Goal: Task Accomplishment & Management: Manage account settings

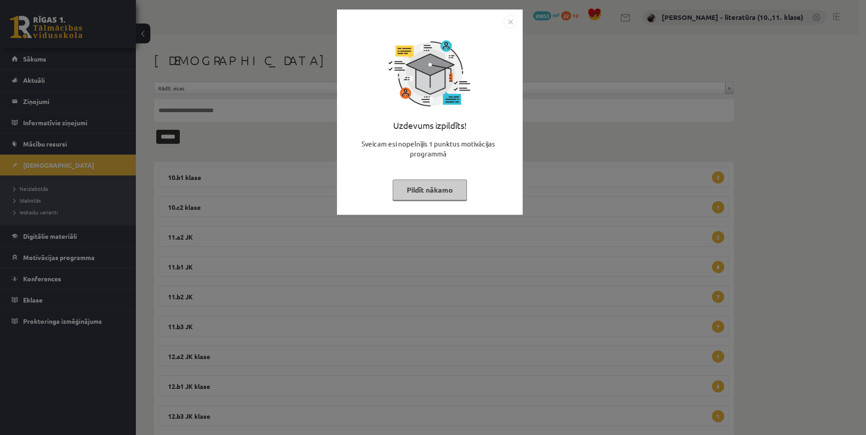
click at [508, 24] on img "Close" at bounding box center [510, 22] width 14 height 14
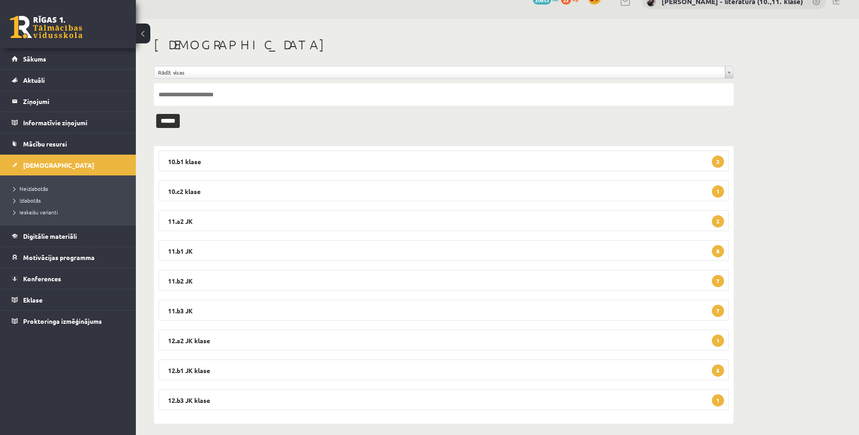
scroll to position [23, 0]
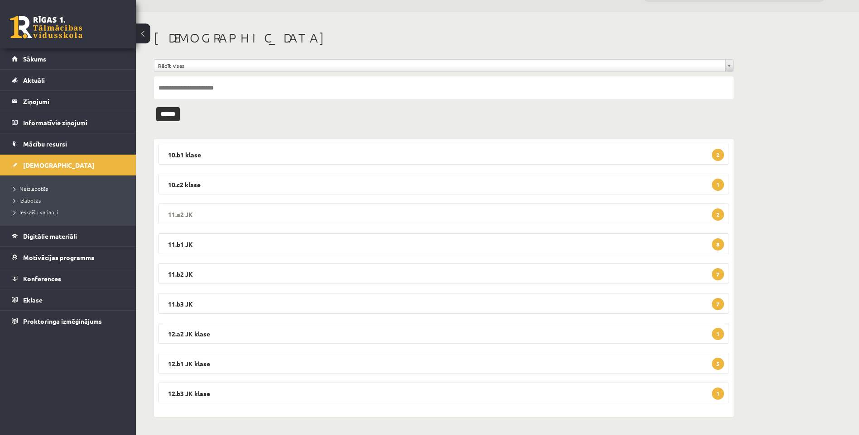
click at [225, 210] on legend "11.a2 JK 2" at bounding box center [443, 214] width 570 height 21
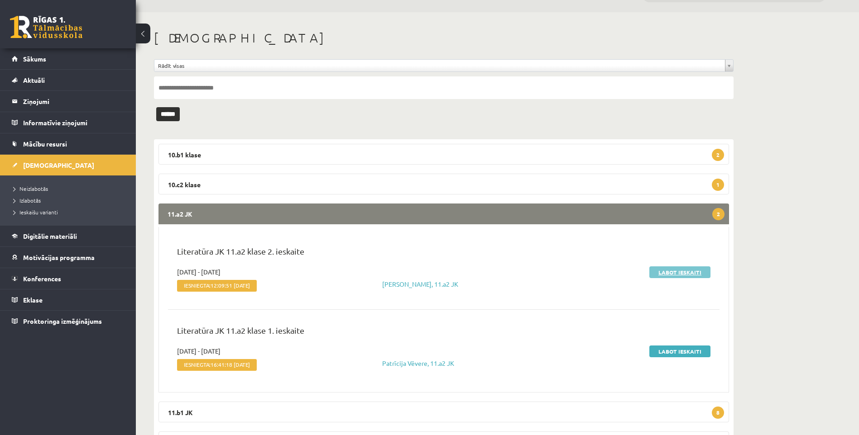
click at [684, 274] on link "Labot ieskaiti" at bounding box center [679, 273] width 61 height 12
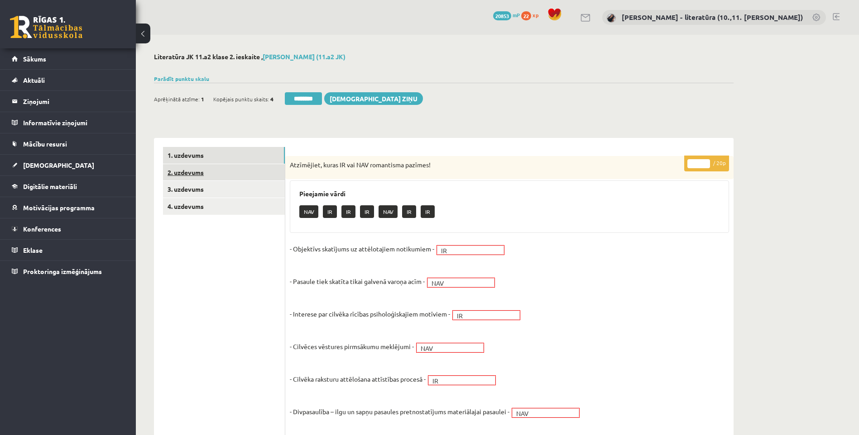
click at [252, 175] on link "2. uzdevums" at bounding box center [224, 172] width 122 height 17
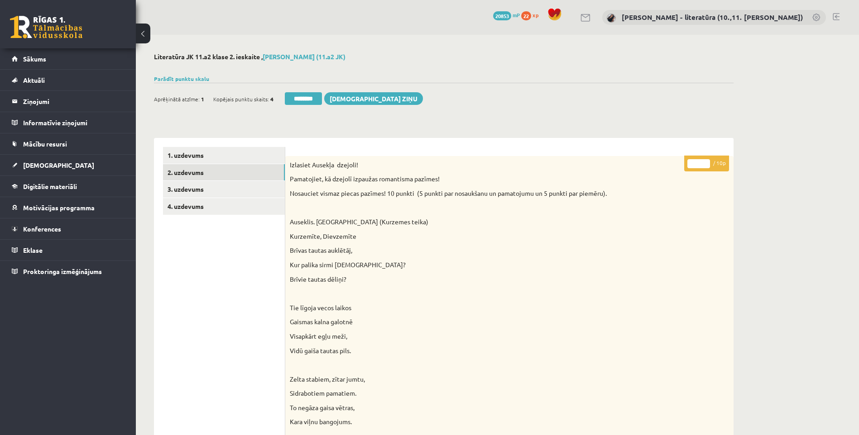
click at [695, 160] on input "*" at bounding box center [698, 163] width 23 height 9
type input "**"
click at [240, 192] on link "3. uzdevums" at bounding box center [224, 189] width 122 height 17
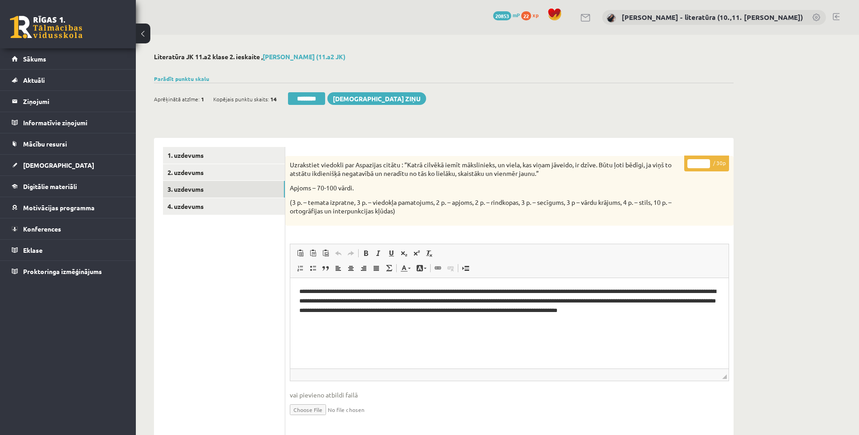
drag, startPoint x: 698, startPoint y: 165, endPoint x: 693, endPoint y: 167, distance: 5.6
click at [693, 167] on input "*" at bounding box center [698, 163] width 23 height 9
type input "**"
click at [255, 198] on link "3. uzdevums" at bounding box center [224, 189] width 122 height 17
click at [185, 203] on link "4. uzdevums" at bounding box center [224, 206] width 122 height 17
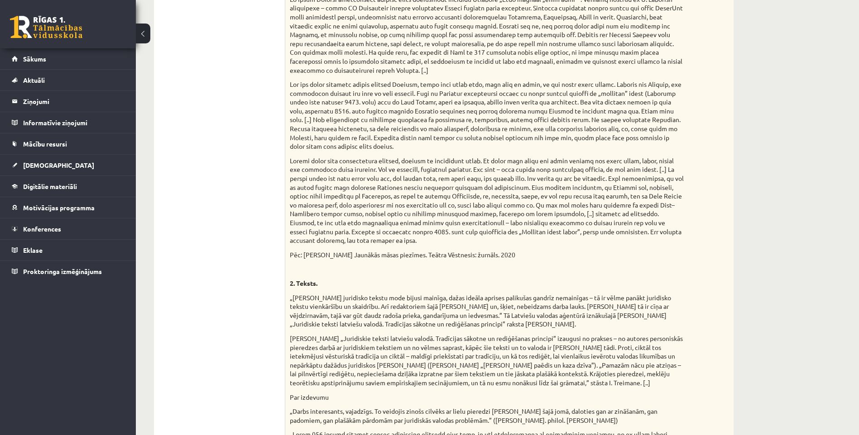
scroll to position [45, 0]
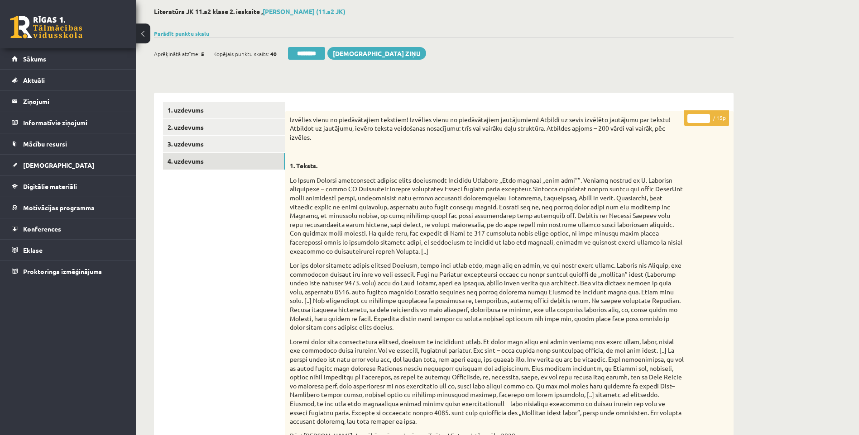
drag, startPoint x: 700, startPoint y: 120, endPoint x: 686, endPoint y: 124, distance: 14.1
click at [686, 124] on p "* / 15p" at bounding box center [706, 118] width 45 height 16
type input "**"
click at [249, 139] on link "3. uzdevums" at bounding box center [224, 144] width 122 height 17
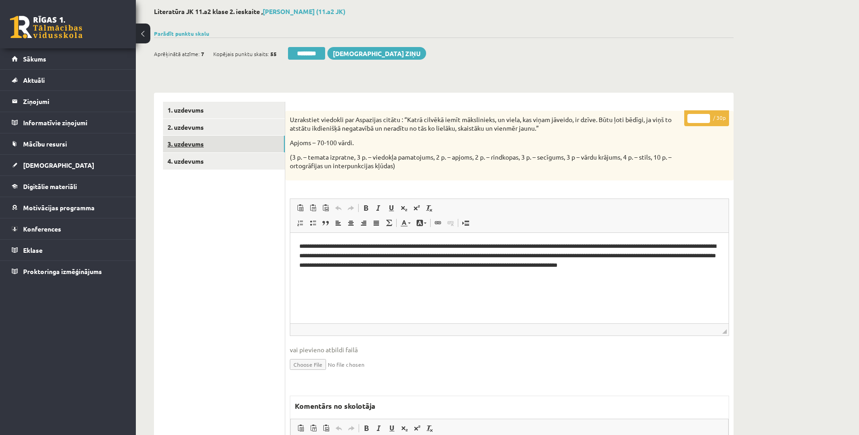
scroll to position [0, 0]
click at [241, 159] on link "4. uzdevums" at bounding box center [224, 161] width 122 height 17
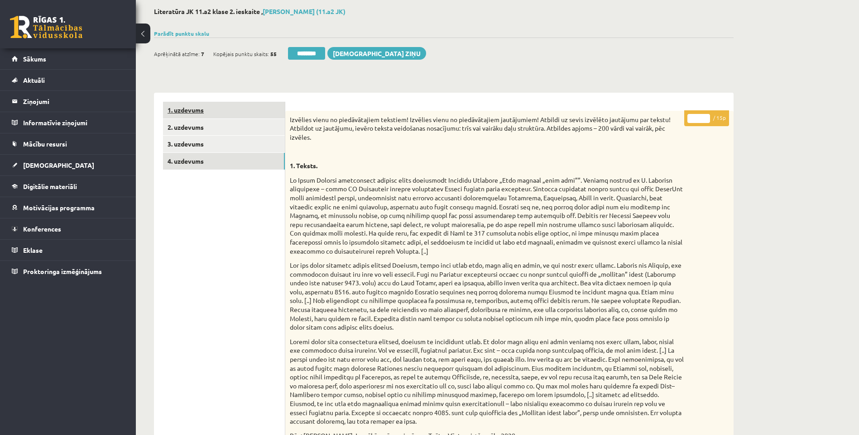
click at [215, 103] on link "1. uzdevums" at bounding box center [224, 110] width 122 height 17
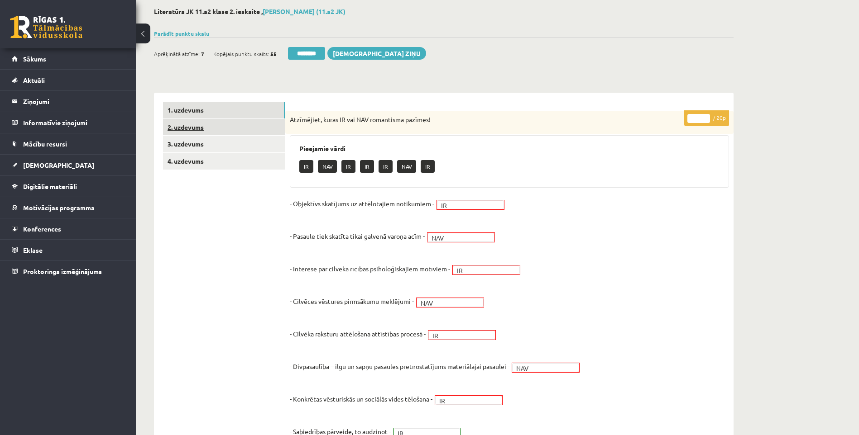
click at [224, 128] on link "2. uzdevums" at bounding box center [224, 127] width 122 height 17
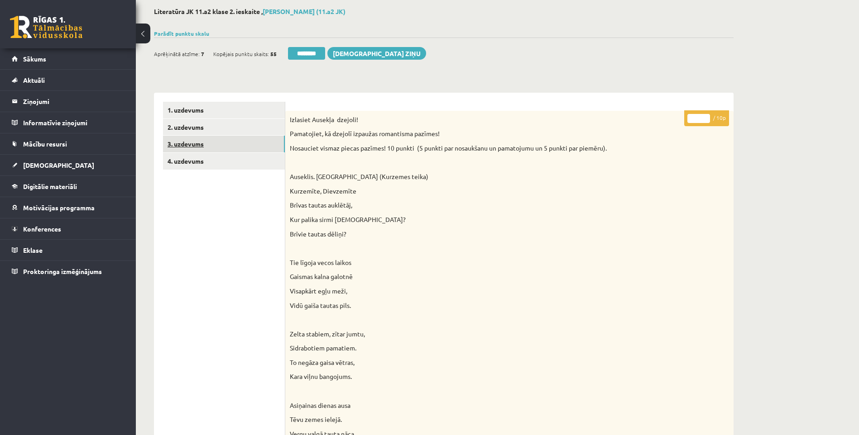
click at [226, 141] on link "3. uzdevums" at bounding box center [224, 144] width 122 height 17
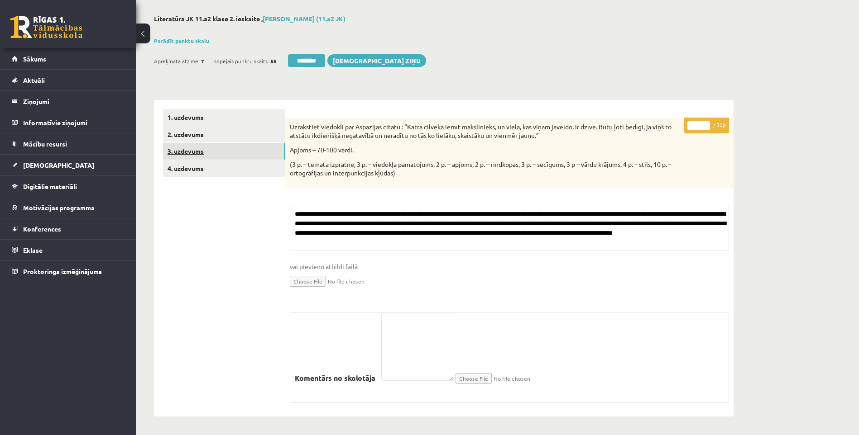
click at [229, 158] on link "3. uzdevums" at bounding box center [224, 151] width 122 height 17
click at [320, 61] on input "********" at bounding box center [306, 60] width 37 height 13
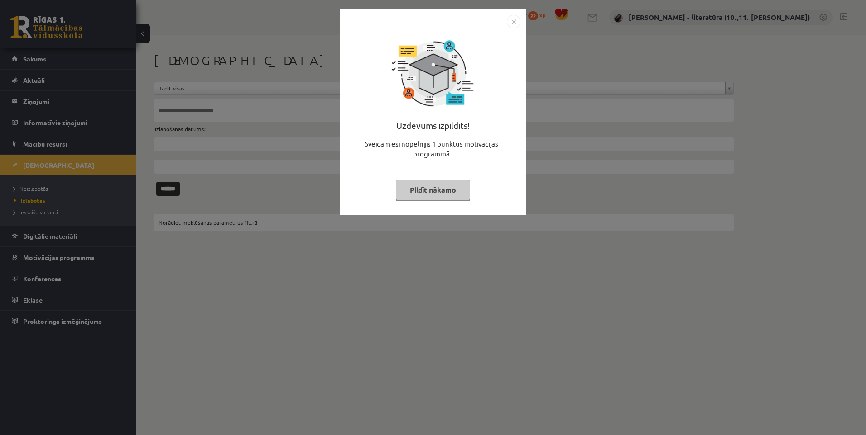
click at [451, 198] on button "Pildīt nākamo" at bounding box center [433, 190] width 74 height 21
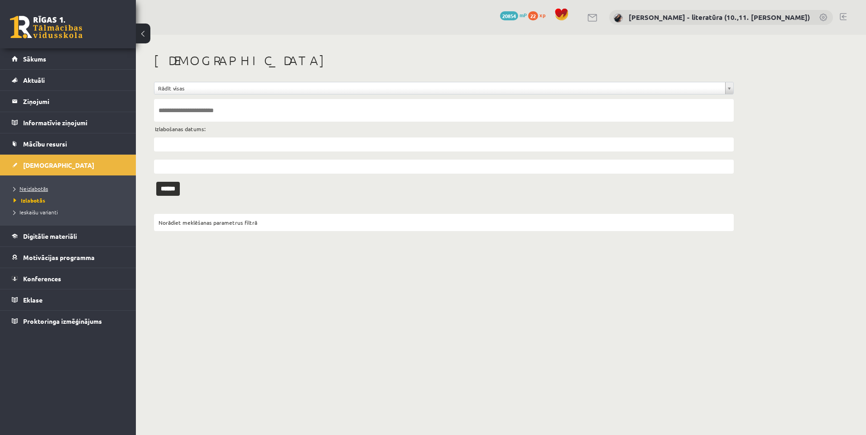
click at [50, 191] on link "Neizlabotās" at bounding box center [70, 189] width 113 height 8
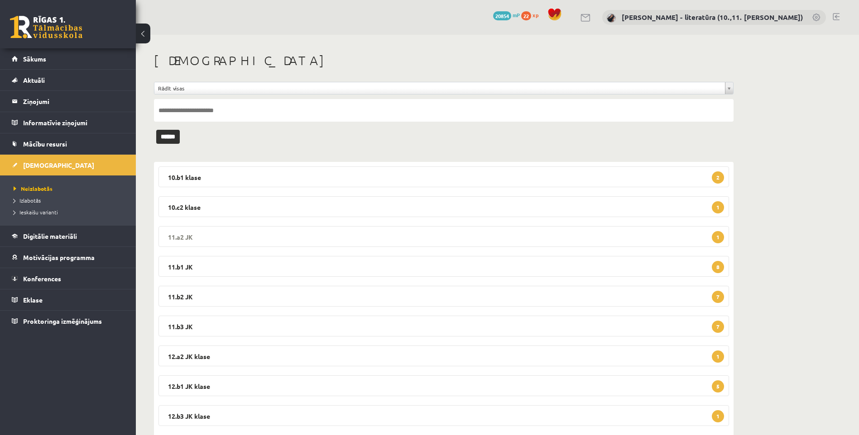
click at [318, 239] on legend "11.a2 JK 1" at bounding box center [443, 236] width 570 height 21
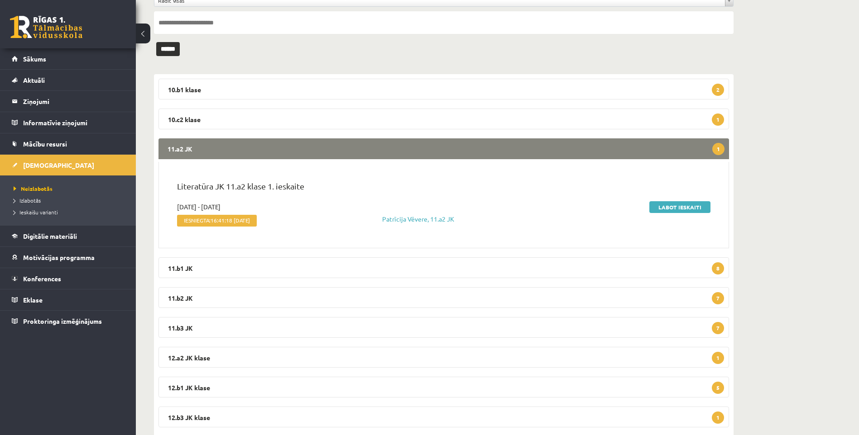
scroll to position [91, 0]
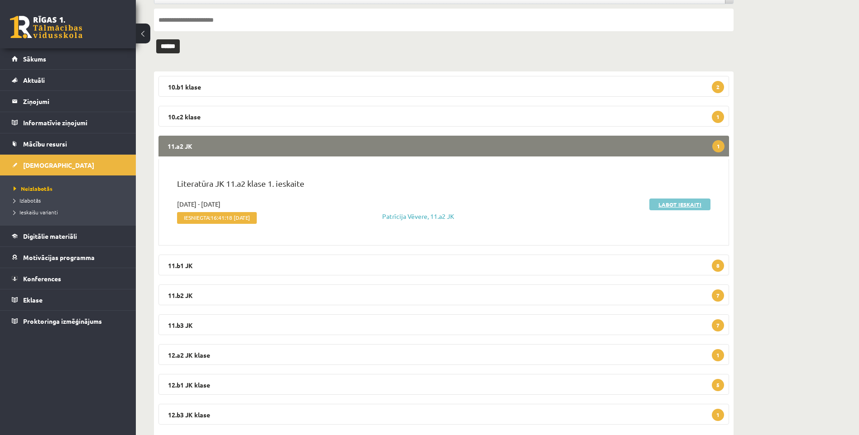
click at [651, 201] on link "Labot ieskaiti" at bounding box center [679, 205] width 61 height 12
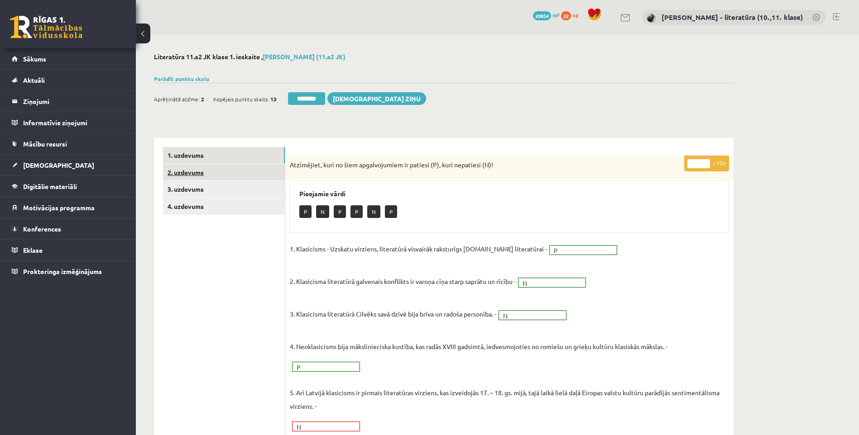
click at [250, 169] on link "2. uzdevums" at bounding box center [224, 172] width 122 height 17
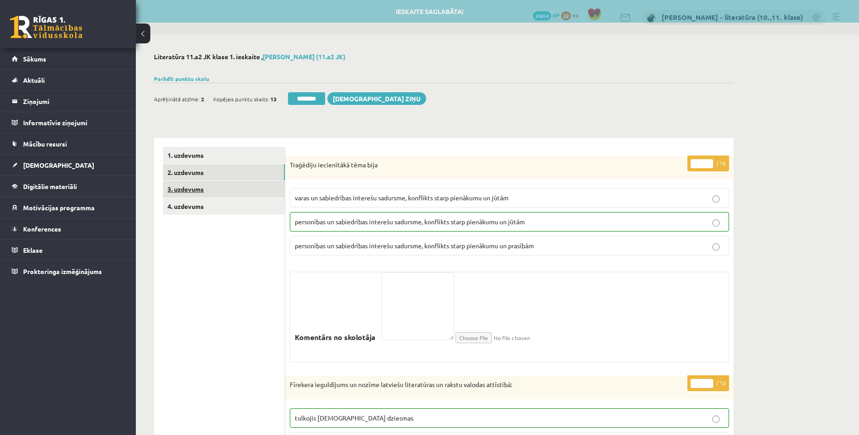
click at [243, 188] on link "3. uzdevums" at bounding box center [224, 189] width 122 height 17
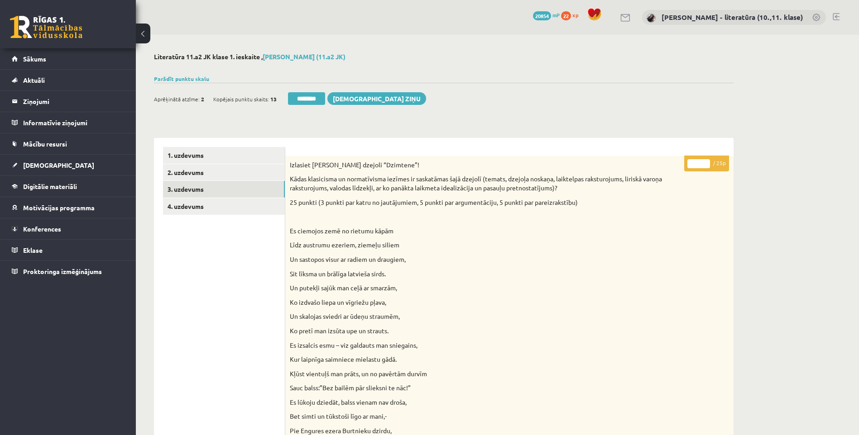
drag, startPoint x: 699, startPoint y: 161, endPoint x: 680, endPoint y: 169, distance: 20.7
type input "**"
click at [210, 199] on link "4. uzdevums" at bounding box center [224, 206] width 122 height 17
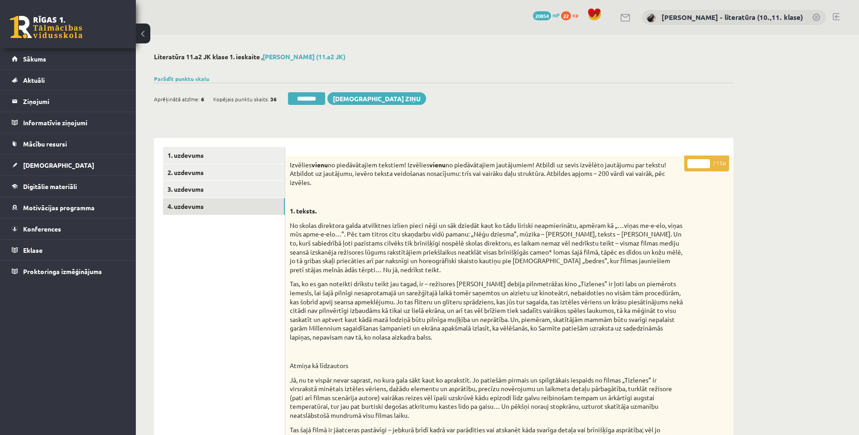
drag, startPoint x: 700, startPoint y: 166, endPoint x: 676, endPoint y: 175, distance: 25.8
type input "**"
click at [210, 173] on link "2. uzdevums" at bounding box center [224, 172] width 122 height 17
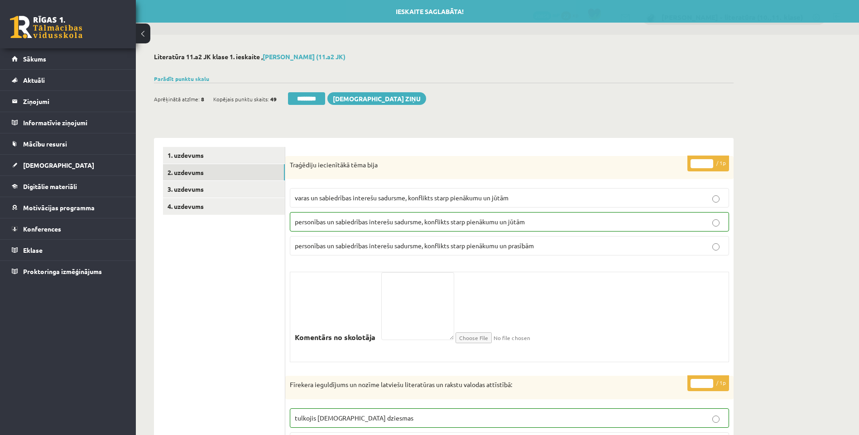
click at [306, 106] on div "Aprēķinātā atzīme: 8 Kopējais punktu skaits: 49 ******** Sūtīt ziņu" at bounding box center [290, 100] width 272 height 16
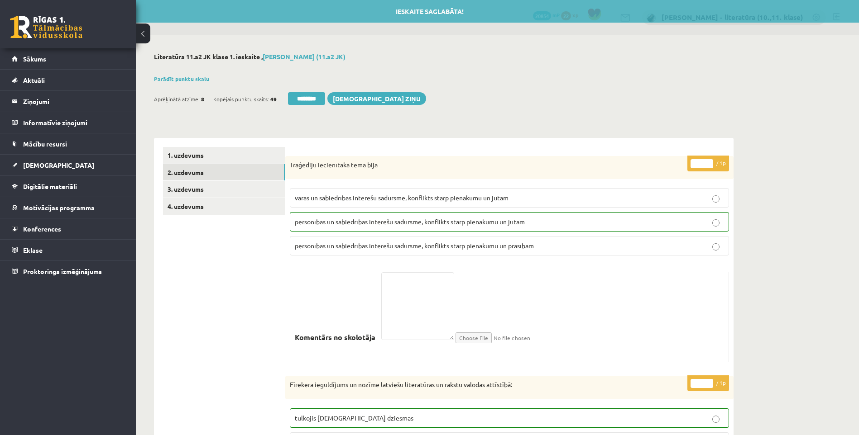
click at [311, 96] on input "********" at bounding box center [306, 98] width 37 height 13
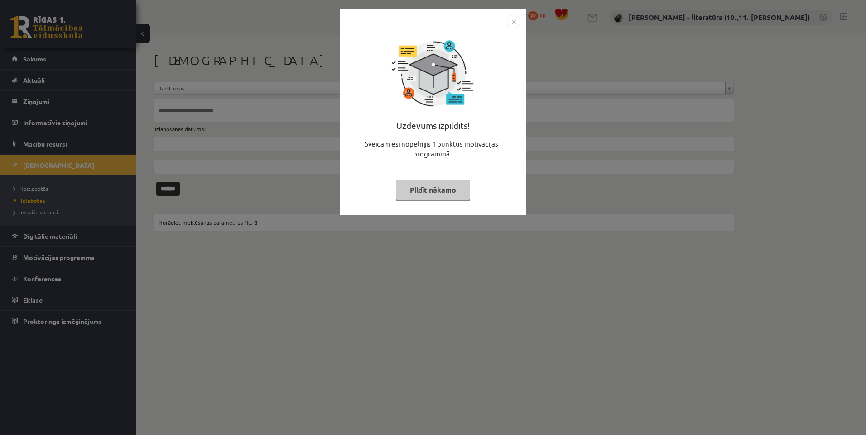
click at [429, 194] on button "Pildīt nākamo" at bounding box center [433, 190] width 74 height 21
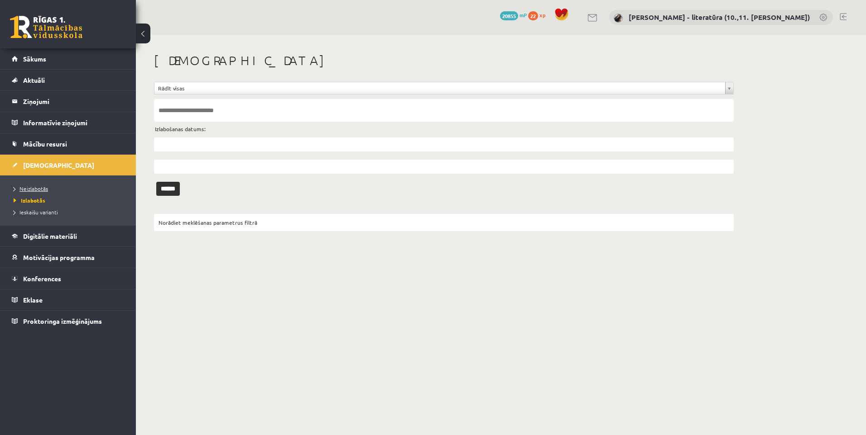
click at [36, 189] on span "Neizlabotās" at bounding box center [31, 188] width 34 height 7
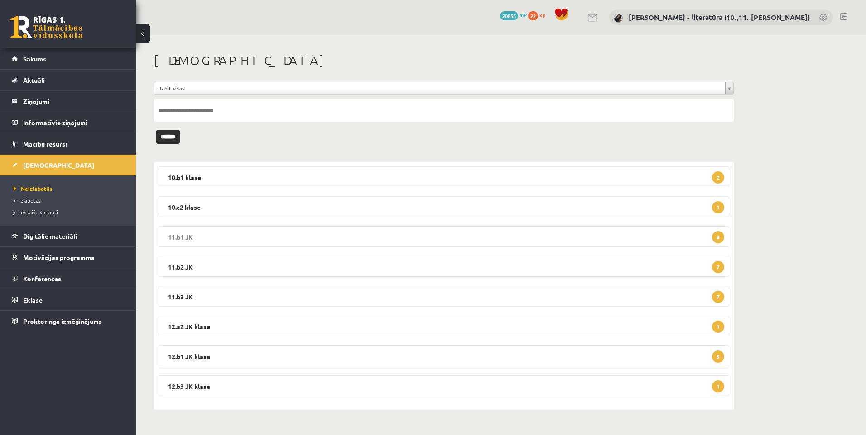
click at [216, 240] on legend "11.b1 JK 8" at bounding box center [443, 236] width 570 height 21
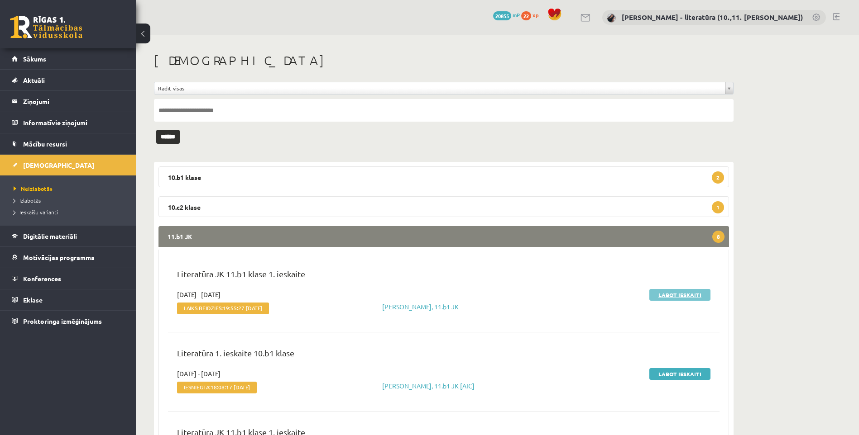
click at [693, 297] on link "Labot ieskaiti" at bounding box center [679, 295] width 61 height 12
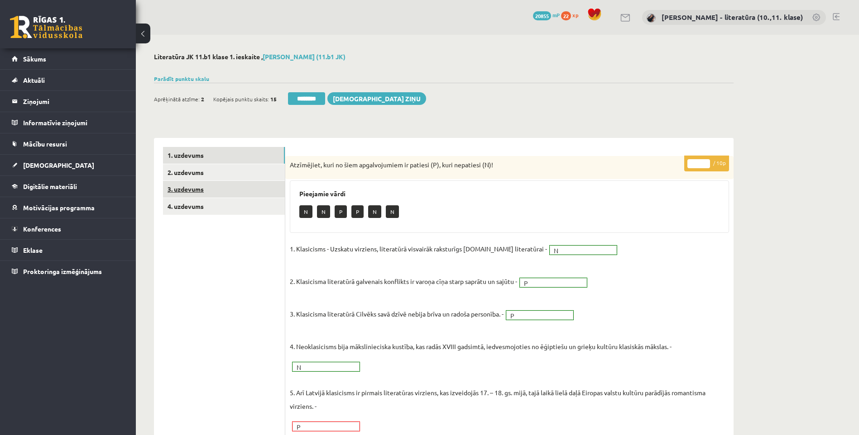
click at [192, 186] on link "3. uzdevums" at bounding box center [224, 189] width 122 height 17
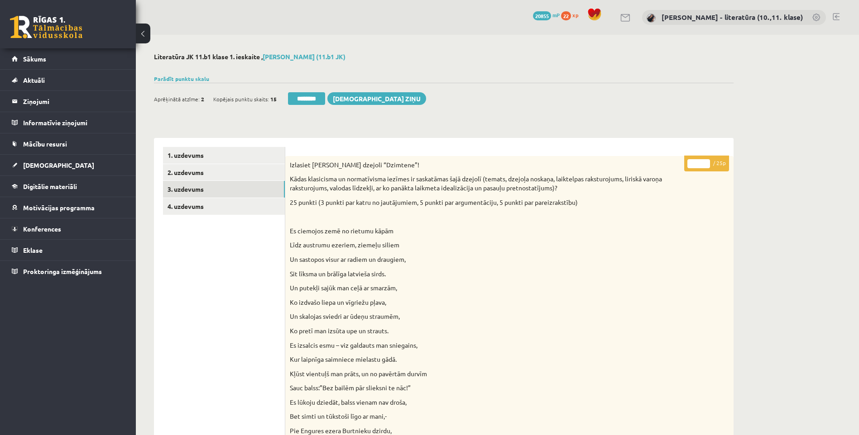
drag, startPoint x: 698, startPoint y: 163, endPoint x: 674, endPoint y: 172, distance: 25.4
type input "**"
click at [247, 211] on link "4. uzdevums" at bounding box center [224, 206] width 122 height 17
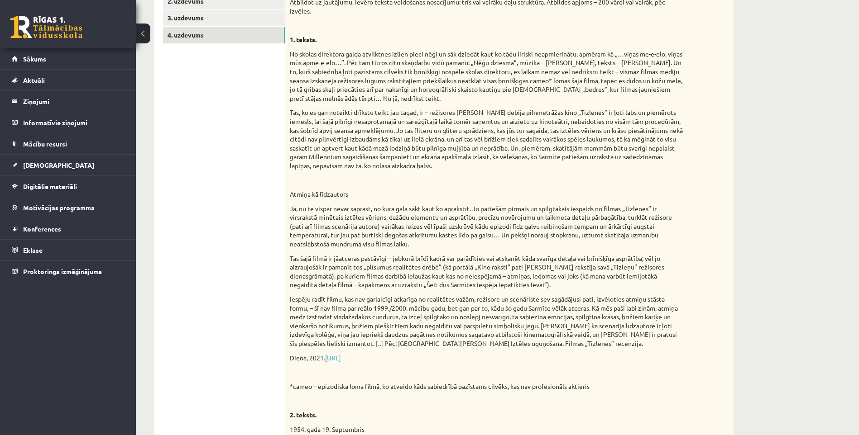
scroll to position [45, 0]
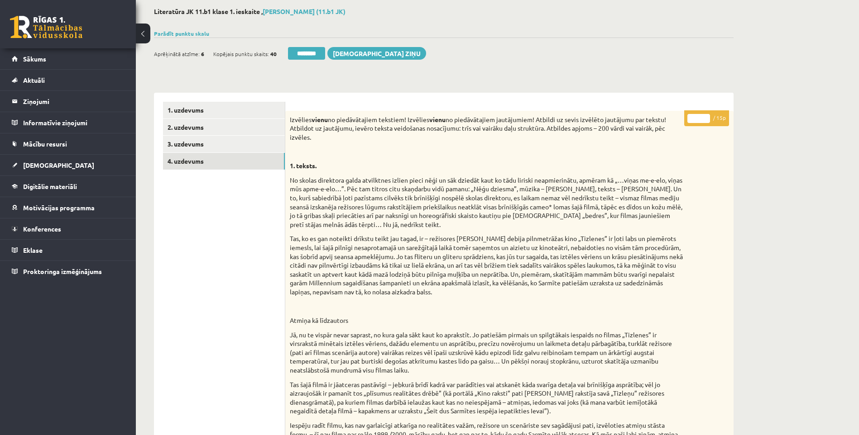
drag, startPoint x: 697, startPoint y: 119, endPoint x: 672, endPoint y: 129, distance: 27.6
type input "**"
click at [253, 143] on link "3. uzdevums" at bounding box center [224, 144] width 122 height 17
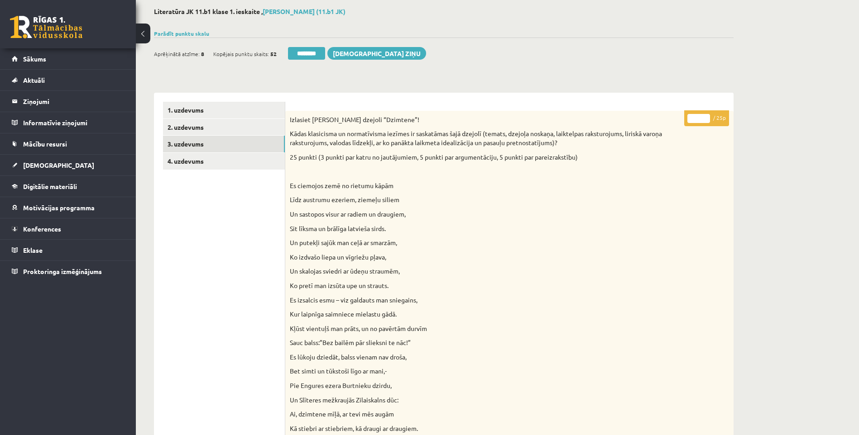
drag, startPoint x: 307, startPoint y: 53, endPoint x: 465, endPoint y: 43, distance: 158.8
click at [307, 53] on input "********" at bounding box center [306, 53] width 37 height 13
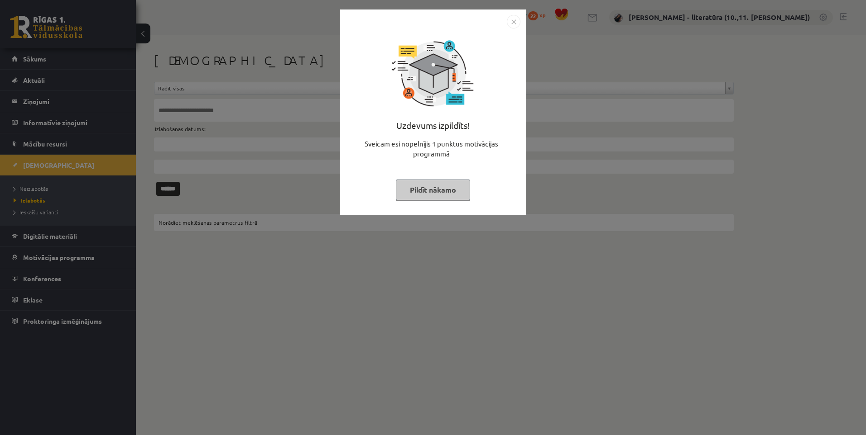
click at [429, 188] on button "Pildīt nākamo" at bounding box center [433, 190] width 74 height 21
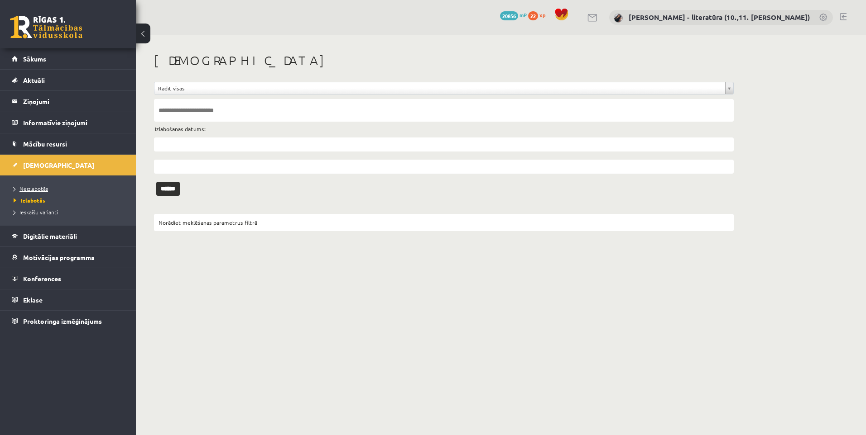
click at [53, 192] on link "Neizlabotās" at bounding box center [70, 189] width 113 height 8
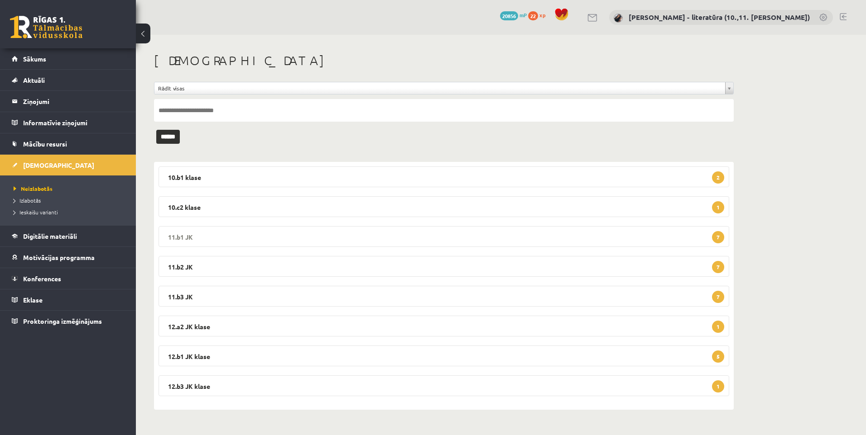
click at [244, 234] on legend "11.b1 JK 7" at bounding box center [443, 236] width 570 height 21
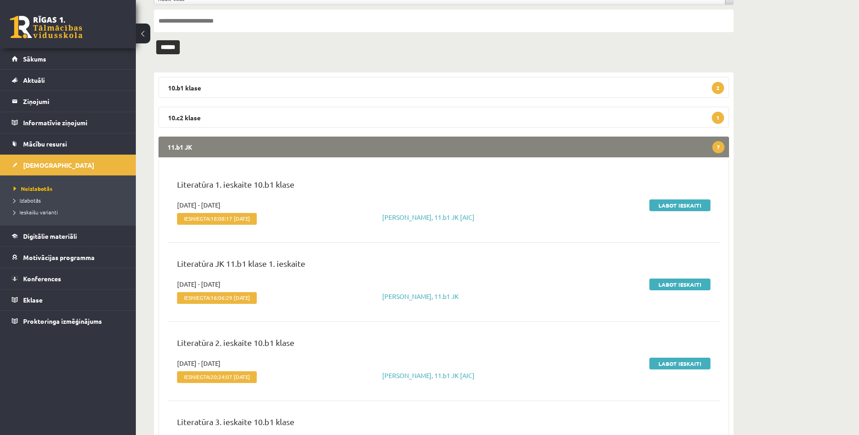
scroll to position [91, 0]
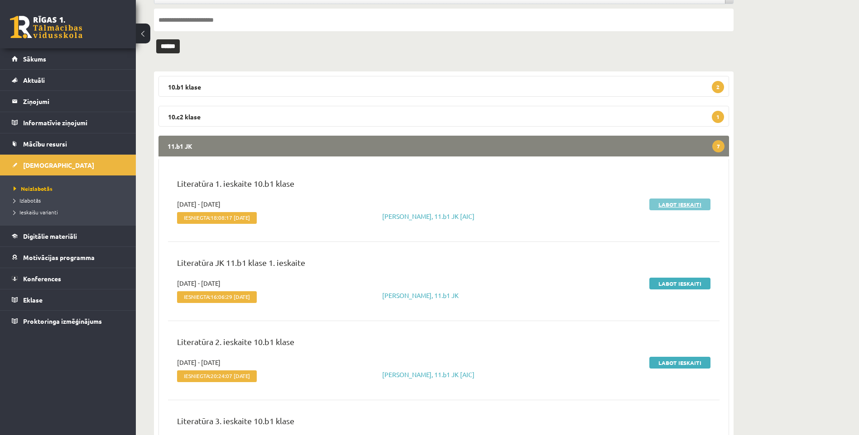
click at [664, 207] on link "Labot ieskaiti" at bounding box center [679, 205] width 61 height 12
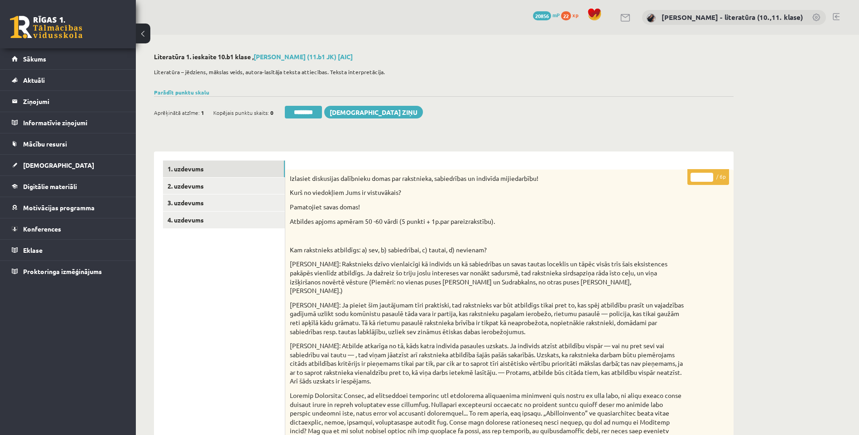
drag, startPoint x: 700, startPoint y: 179, endPoint x: 613, endPoint y: 184, distance: 87.0
type input "*"
click at [222, 190] on link "2. uzdevums" at bounding box center [224, 186] width 122 height 17
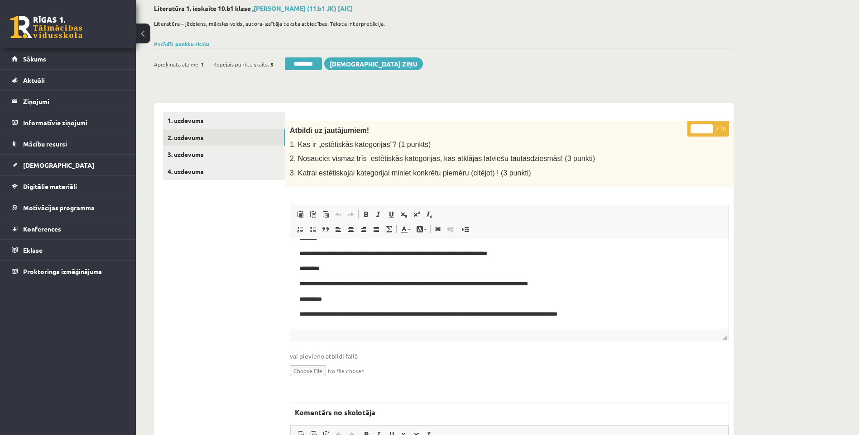
scroll to position [91, 0]
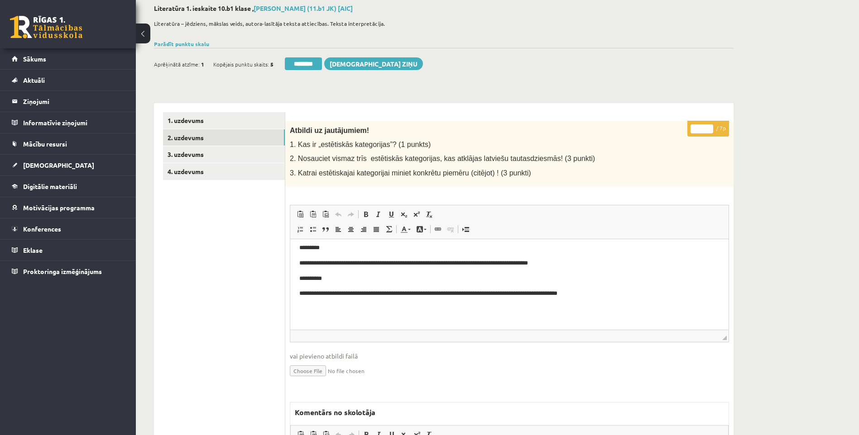
drag, startPoint x: 703, startPoint y: 129, endPoint x: 669, endPoint y: 129, distance: 34.0
click at [677, 128] on div "* / 7p Atbildi uz jautājumiem! 1. Kas ir „estētiskās kategorijas”? (1 punkts) 2…" at bounding box center [509, 354] width 448 height 467
type input "*"
click at [195, 158] on link "3. uzdevums" at bounding box center [224, 154] width 122 height 17
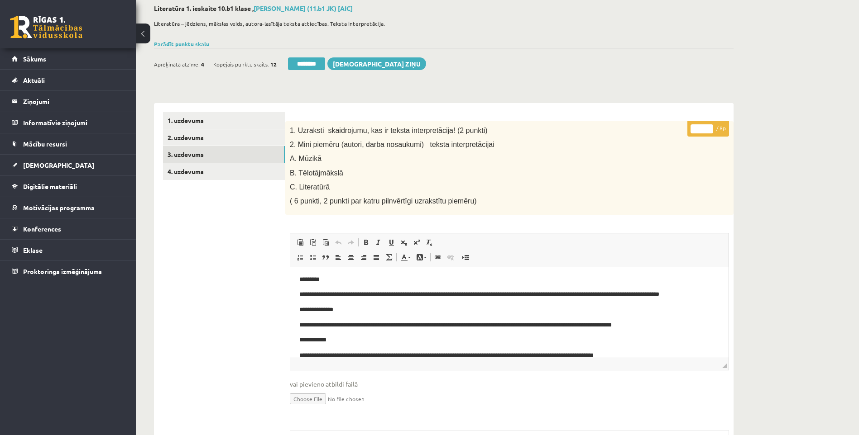
scroll to position [38, 0]
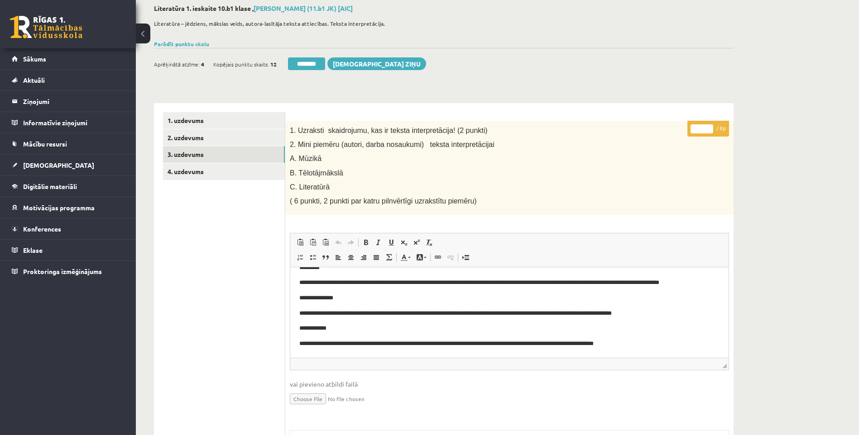
drag, startPoint x: 703, startPoint y: 129, endPoint x: 661, endPoint y: 130, distance: 42.1
click at [688, 131] on p "* / 8p" at bounding box center [708, 129] width 42 height 16
type input "*"
click at [205, 175] on link "4. uzdevums" at bounding box center [224, 171] width 122 height 17
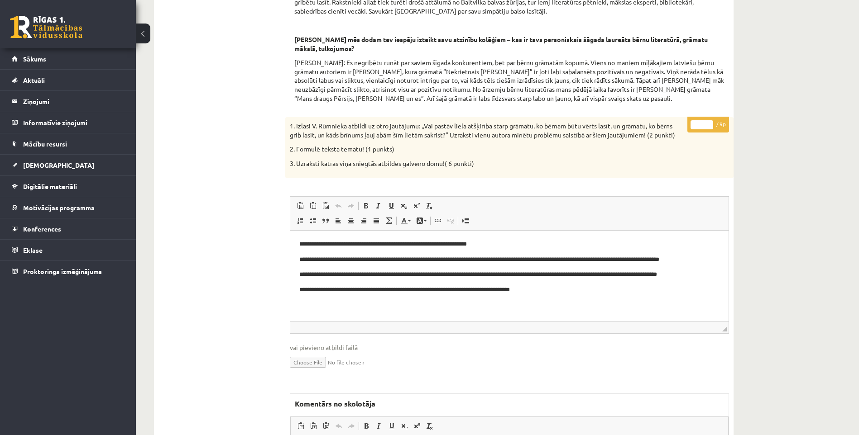
scroll to position [0, 0]
drag, startPoint x: 705, startPoint y: 135, endPoint x: 693, endPoint y: 134, distance: 12.7
click at [693, 129] on input "*" at bounding box center [701, 124] width 23 height 9
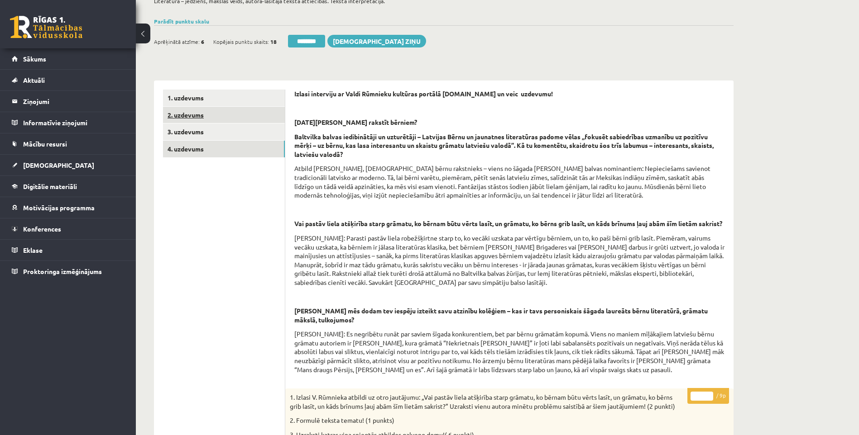
type input "*"
click at [218, 121] on link "2. uzdevums" at bounding box center [224, 115] width 122 height 17
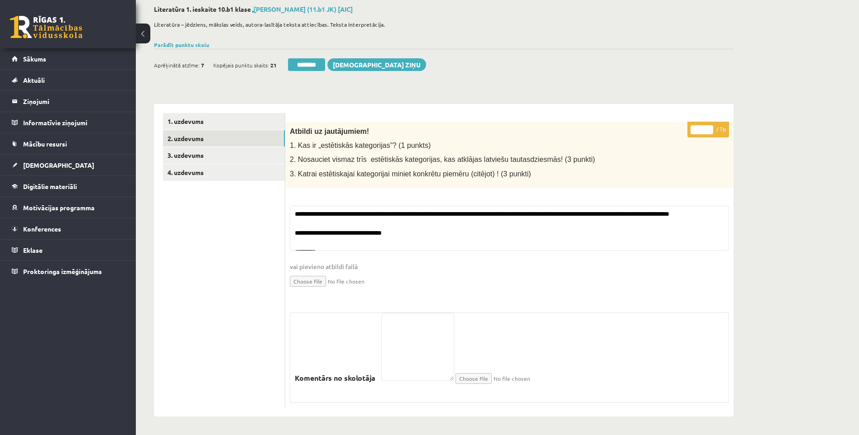
scroll to position [48, 0]
click at [309, 67] on input "********" at bounding box center [306, 64] width 37 height 13
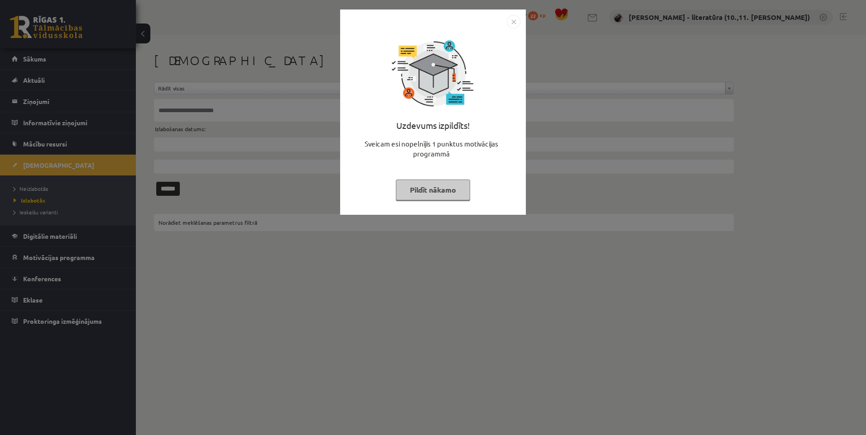
click at [416, 185] on button "Pildīt nākamo" at bounding box center [433, 190] width 74 height 21
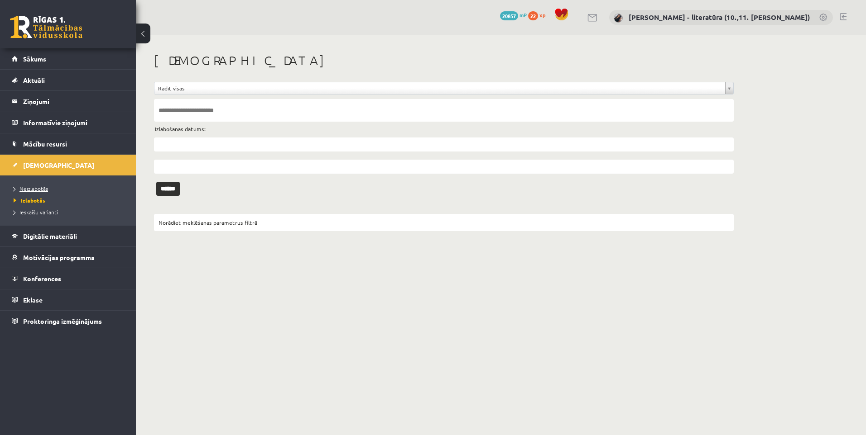
click at [39, 187] on span "Neizlabotās" at bounding box center [31, 188] width 34 height 7
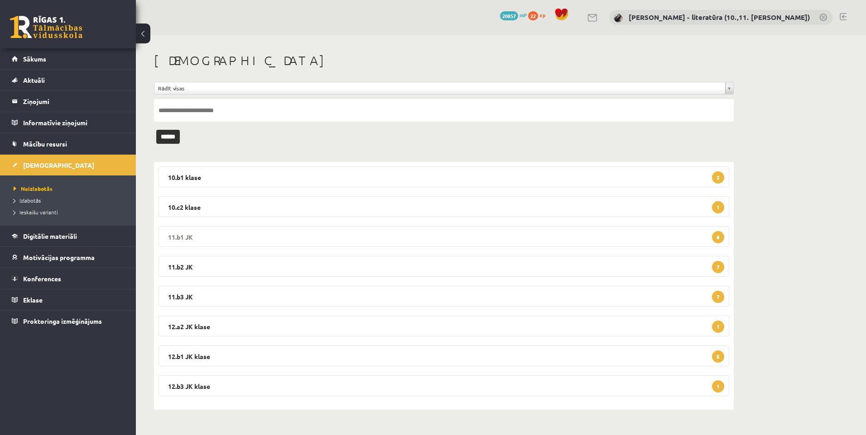
click at [464, 230] on legend "11.b1 JK 6" at bounding box center [443, 236] width 570 height 21
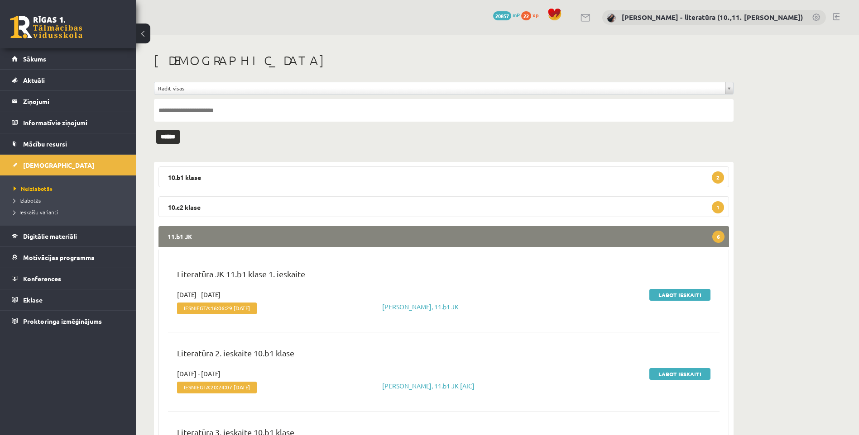
click at [665, 287] on div "Literatūra JK 11.b1 klase 1. ieskaite" at bounding box center [443, 279] width 547 height 22
click at [674, 294] on link "Labot ieskaiti" at bounding box center [679, 295] width 61 height 12
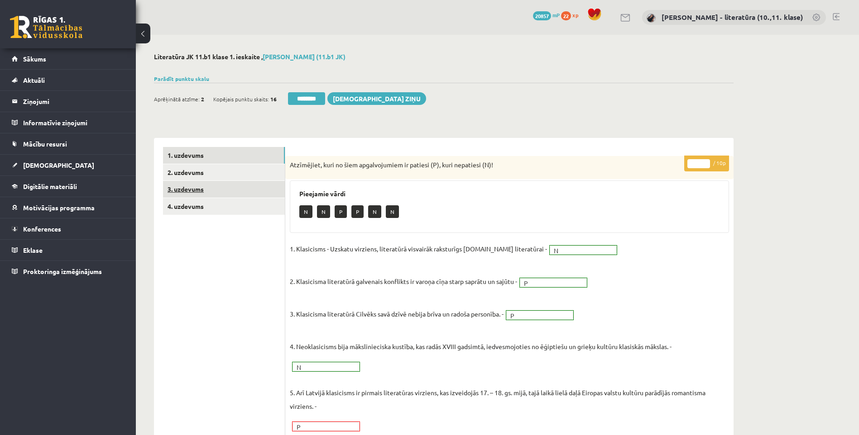
click at [230, 187] on link "3. uzdevums" at bounding box center [224, 189] width 122 height 17
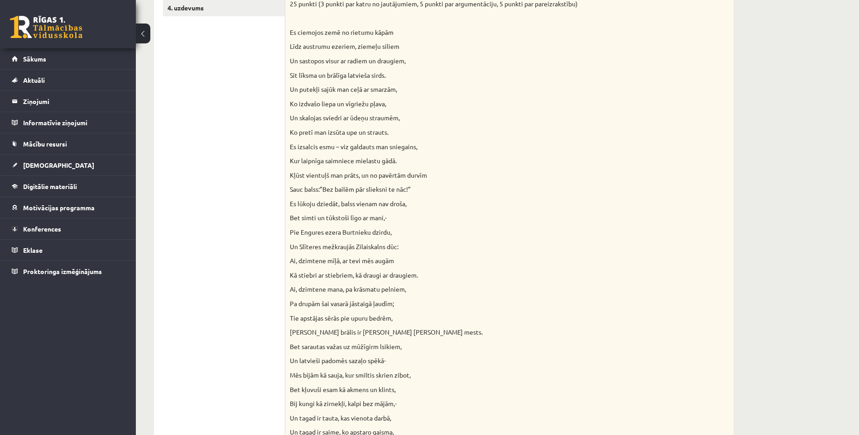
scroll to position [45, 0]
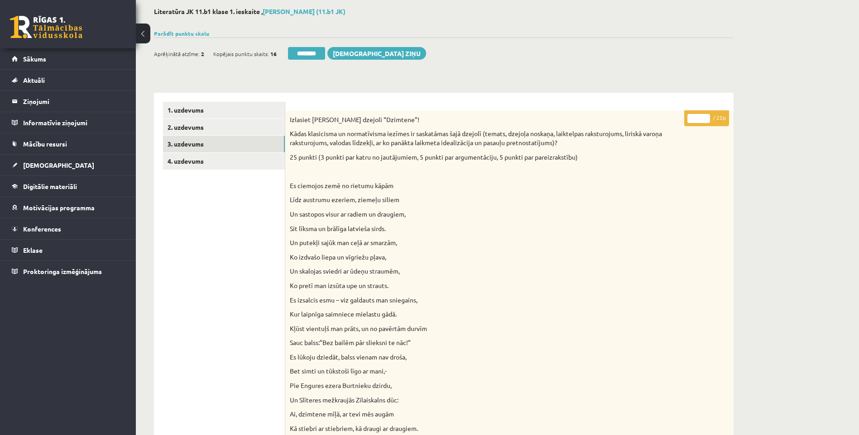
drag, startPoint x: 699, startPoint y: 120, endPoint x: 604, endPoint y: 122, distance: 95.1
type input "**"
click at [219, 163] on link "4. uzdevums" at bounding box center [224, 161] width 122 height 17
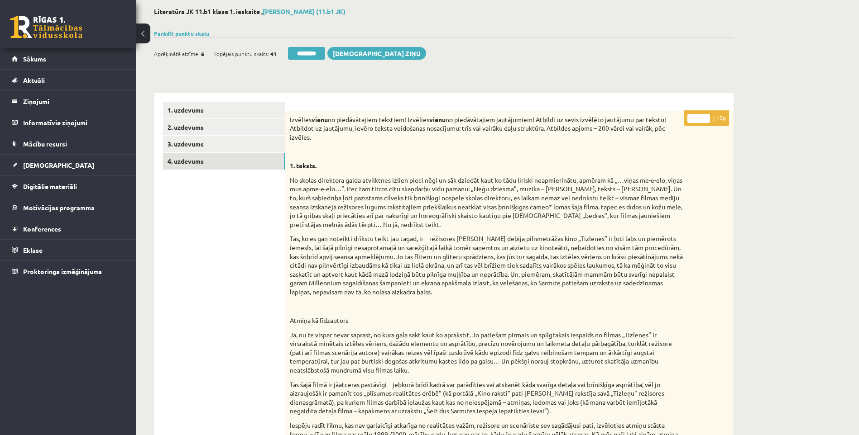
drag, startPoint x: 698, startPoint y: 120, endPoint x: 680, endPoint y: 125, distance: 18.3
click at [689, 124] on p "* / 15p" at bounding box center [706, 118] width 45 height 16
type input "**"
click at [213, 147] on link "3. uzdevums" at bounding box center [224, 144] width 122 height 17
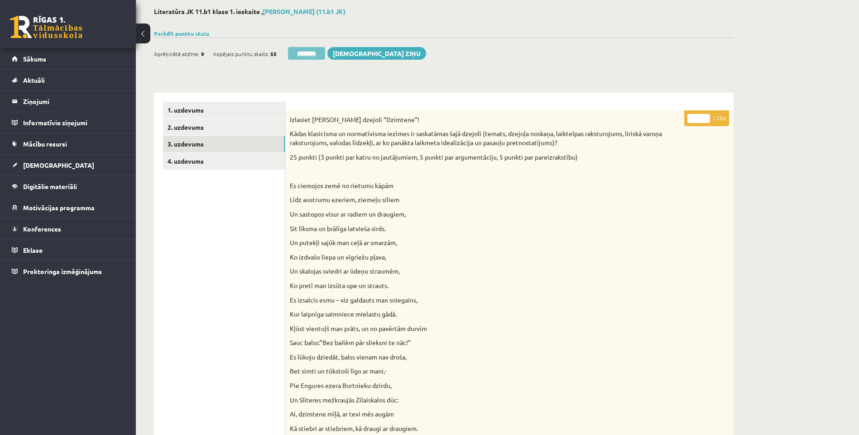
click at [306, 55] on input "********" at bounding box center [306, 53] width 37 height 13
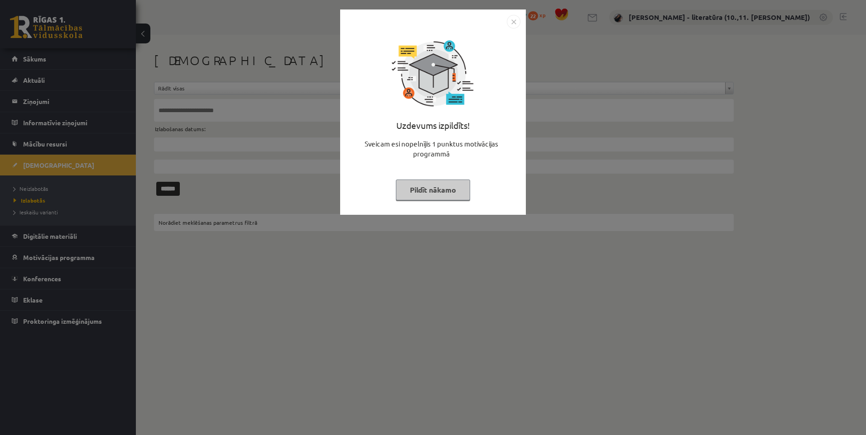
drag, startPoint x: 426, startPoint y: 199, endPoint x: 428, endPoint y: 195, distance: 5.1
click at [426, 199] on button "Pildīt nākamo" at bounding box center [433, 190] width 74 height 21
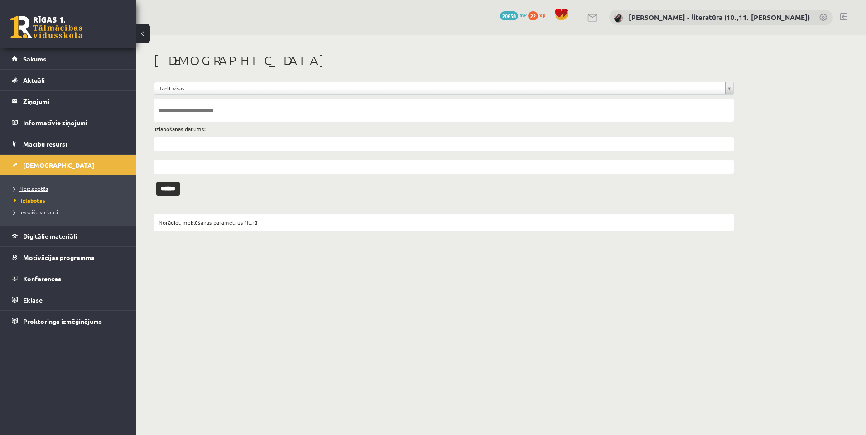
click at [60, 192] on link "Neizlabotās" at bounding box center [70, 189] width 113 height 8
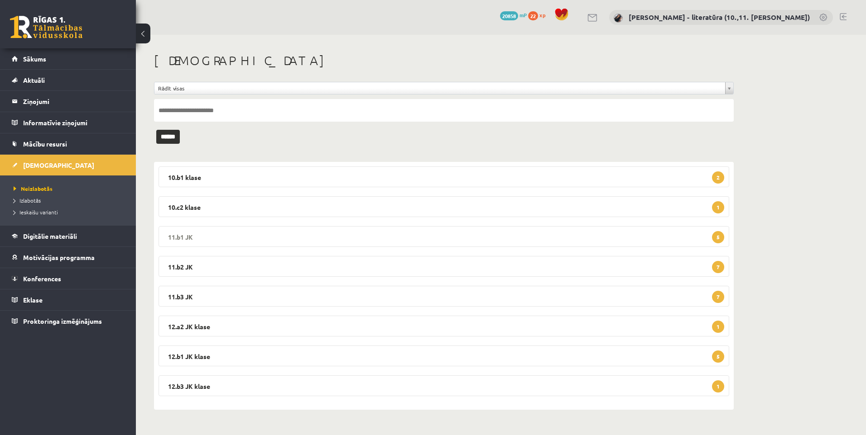
click at [587, 226] on legend "11.b1 JK 5" at bounding box center [443, 236] width 570 height 21
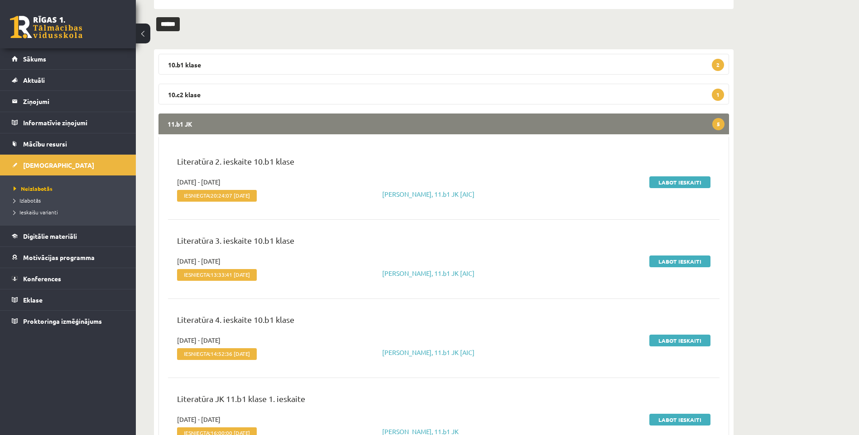
scroll to position [136, 0]
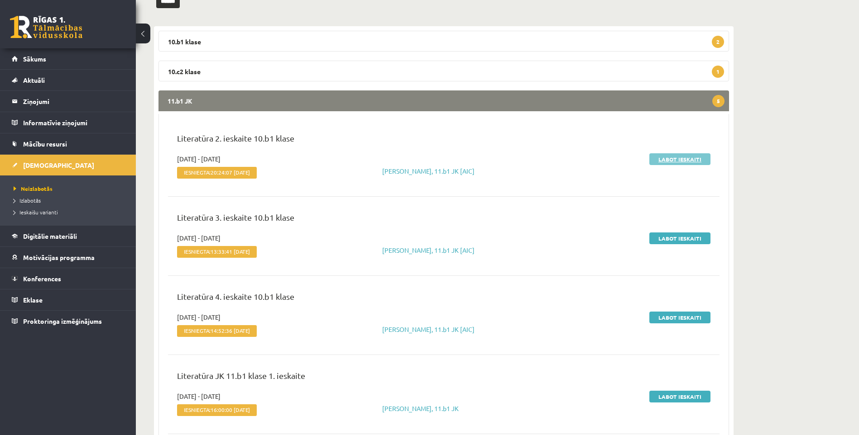
click at [676, 156] on link "Labot ieskaiti" at bounding box center [679, 159] width 61 height 12
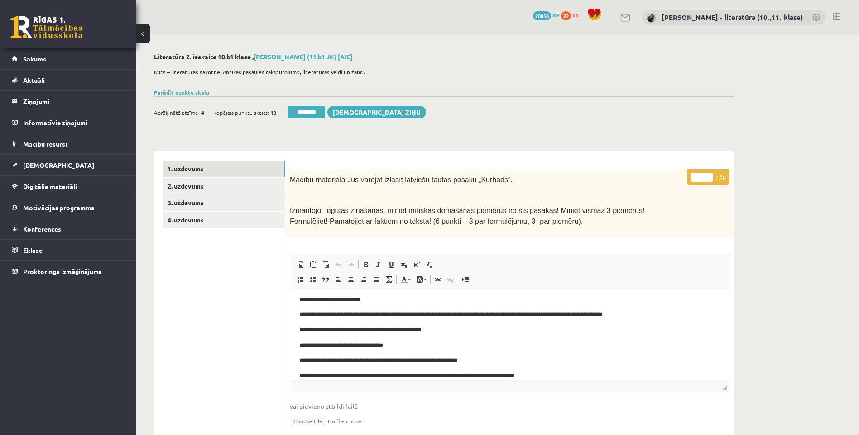
scroll to position [29, 0]
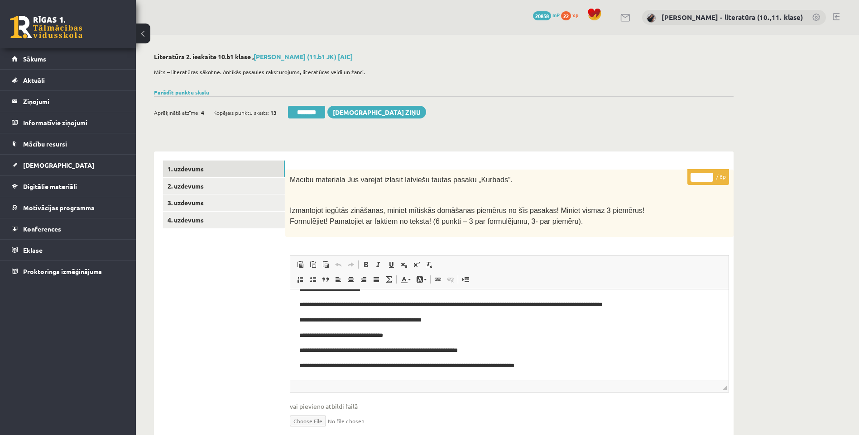
drag, startPoint x: 701, startPoint y: 179, endPoint x: 667, endPoint y: 177, distance: 33.6
click at [673, 177] on div "* / 6p Mācību materiālā Jūs varējāt izlasīt latviešu tautas pasaku „Kurbads”. I…" at bounding box center [509, 404] width 448 height 469
type input "*"
click at [196, 190] on link "2. uzdevums" at bounding box center [224, 186] width 122 height 17
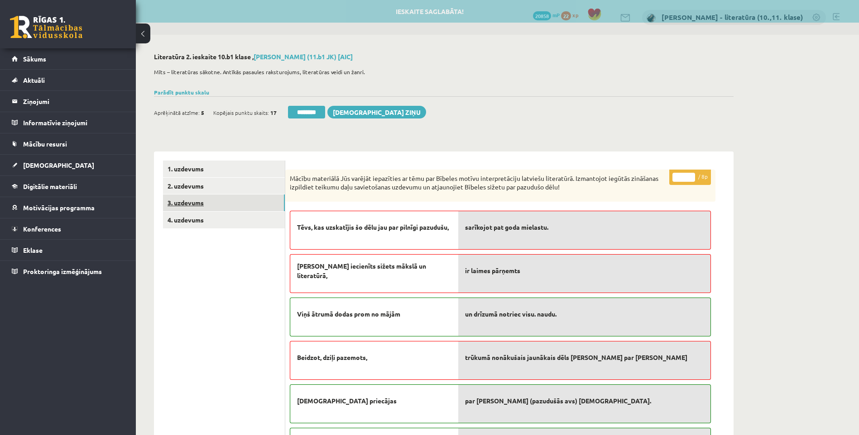
click at [200, 200] on link "3. uzdevums" at bounding box center [224, 203] width 122 height 17
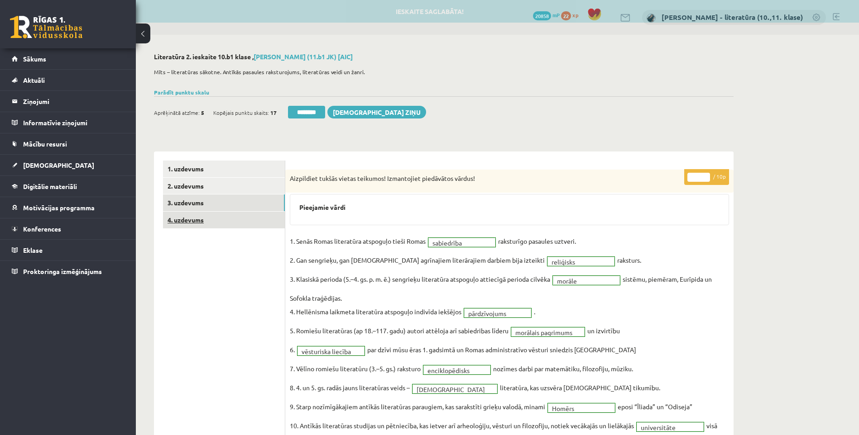
click at [206, 216] on link "4. uzdevums" at bounding box center [224, 220] width 122 height 17
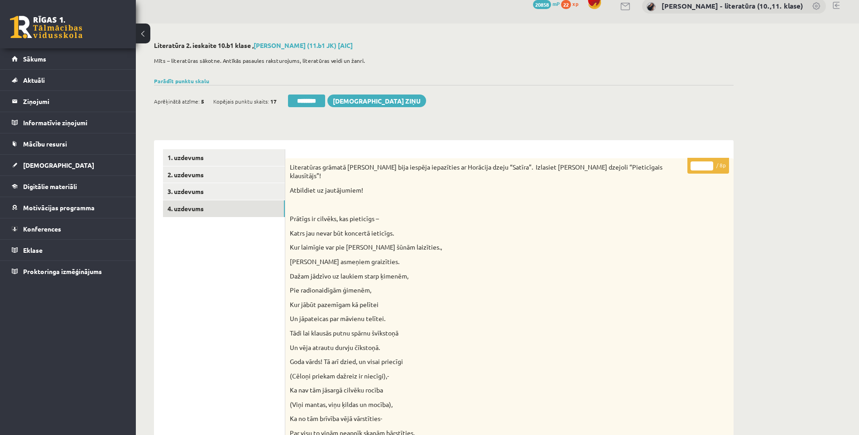
scroll to position [0, 0]
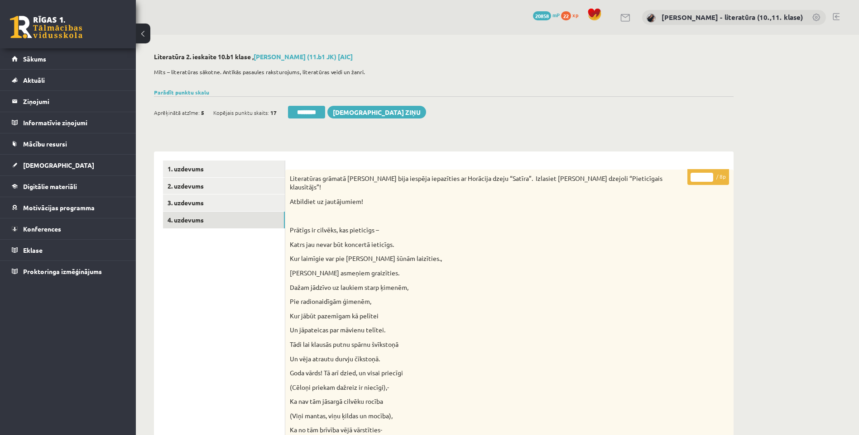
drag, startPoint x: 702, startPoint y: 177, endPoint x: 680, endPoint y: 180, distance: 21.9
click at [691, 180] on input "*" at bounding box center [701, 177] width 23 height 9
type input "*"
click at [244, 196] on link "3. uzdevums" at bounding box center [224, 203] width 122 height 17
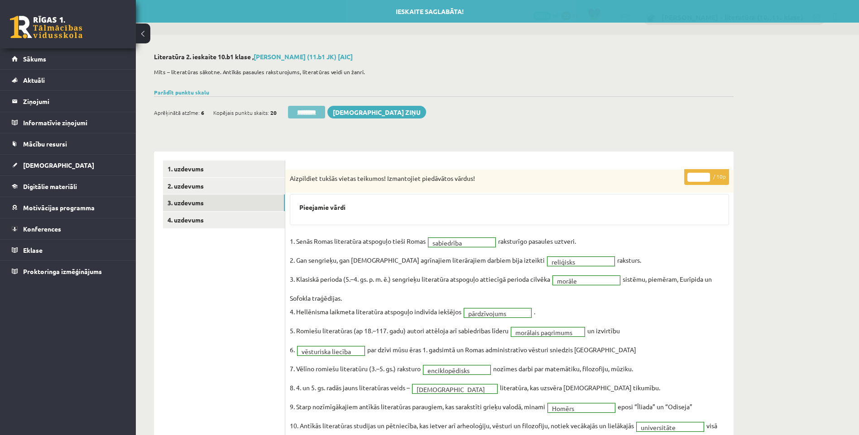
click at [318, 111] on input "********" at bounding box center [306, 112] width 37 height 13
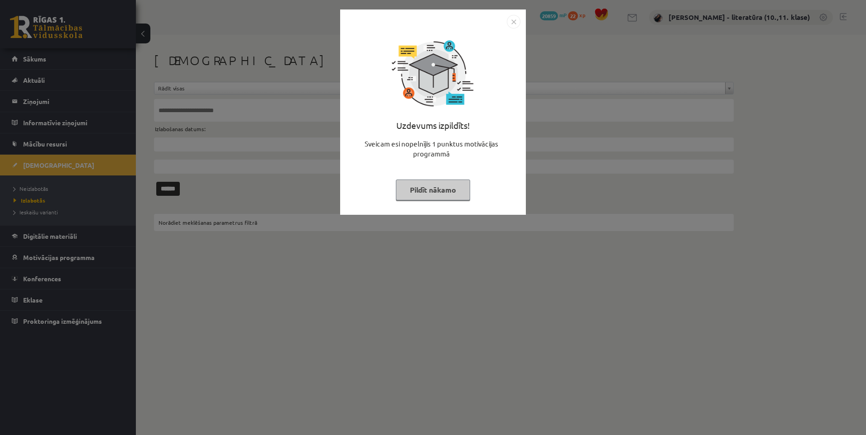
click at [453, 196] on button "Pildīt nākamo" at bounding box center [433, 190] width 74 height 21
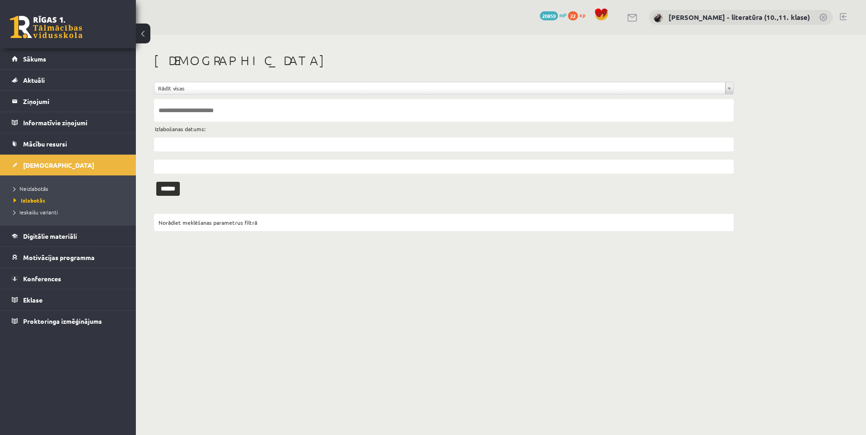
click at [55, 194] on li "Neizlabotās" at bounding box center [70, 189] width 113 height 12
click at [58, 188] on link "Neizlabotās" at bounding box center [70, 189] width 113 height 8
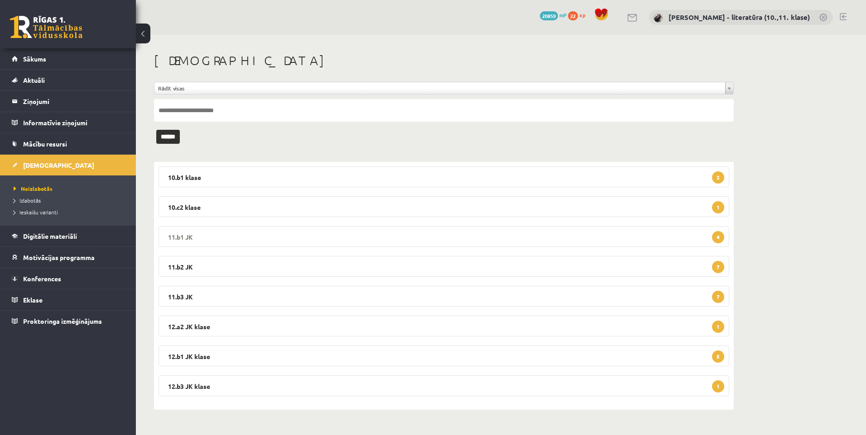
click at [617, 237] on legend "11.b1 JK 4" at bounding box center [443, 236] width 570 height 21
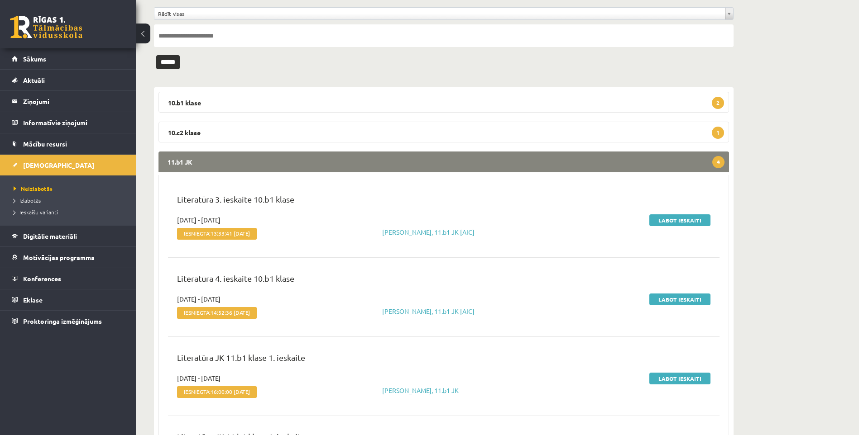
scroll to position [91, 0]
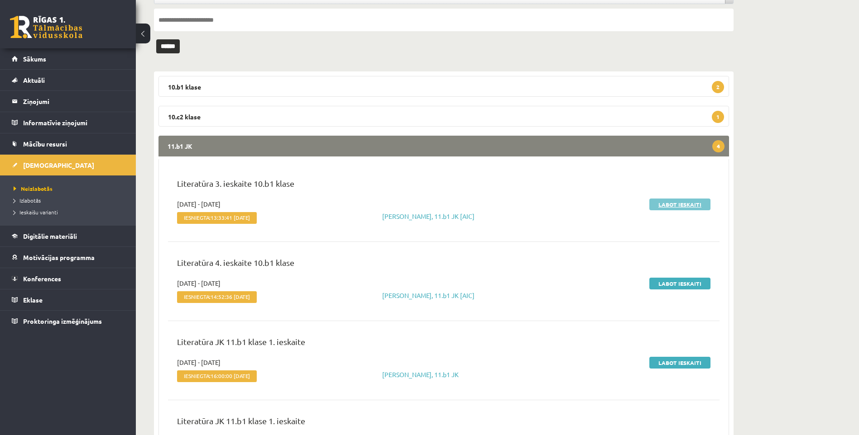
click at [664, 201] on link "Labot ieskaiti" at bounding box center [679, 205] width 61 height 12
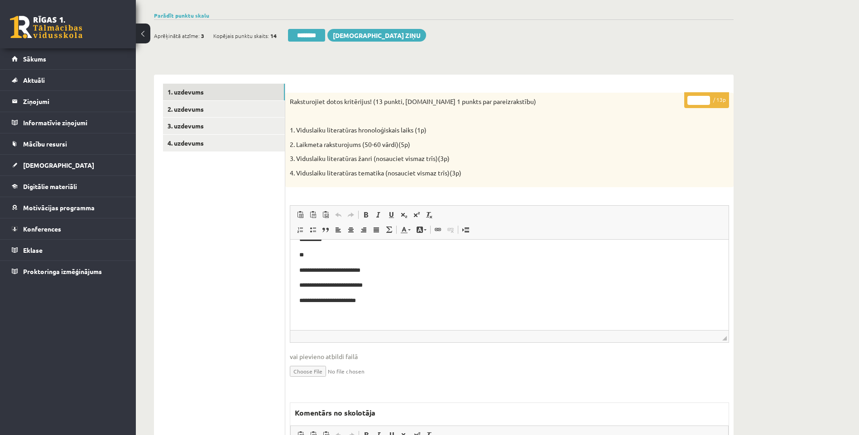
scroll to position [94, 0]
drag, startPoint x: 699, startPoint y: 99, endPoint x: 679, endPoint y: 98, distance: 20.4
click at [679, 98] on div "* / 13p Raksturojiet dotos kritērijus! (13 punkti, [DOMAIN_NAME] 1 punkts par p…" at bounding box center [509, 341] width 448 height 496
type input "*"
click at [192, 140] on link "4. uzdevums" at bounding box center [224, 143] width 122 height 17
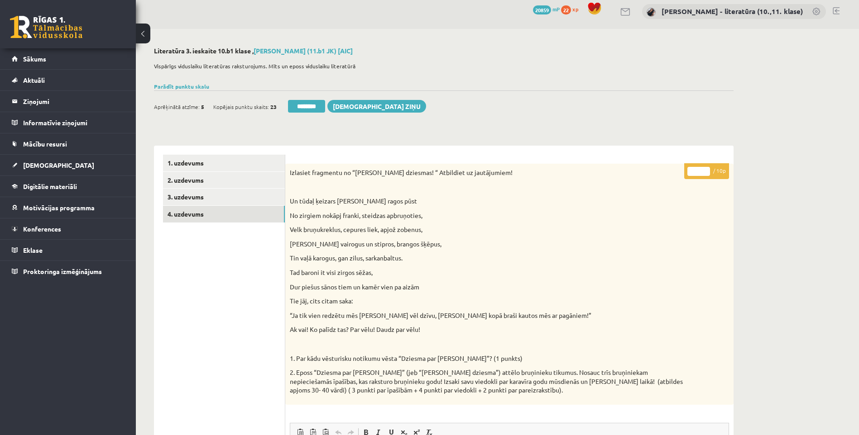
scroll to position [0, 0]
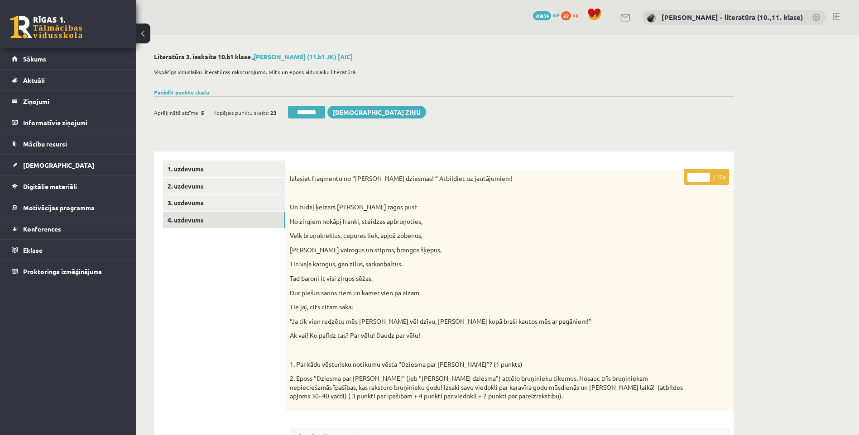
drag, startPoint x: 699, startPoint y: 178, endPoint x: 664, endPoint y: 183, distance: 35.7
type input "*"
click at [175, 190] on link "2. uzdevums" at bounding box center [224, 186] width 122 height 17
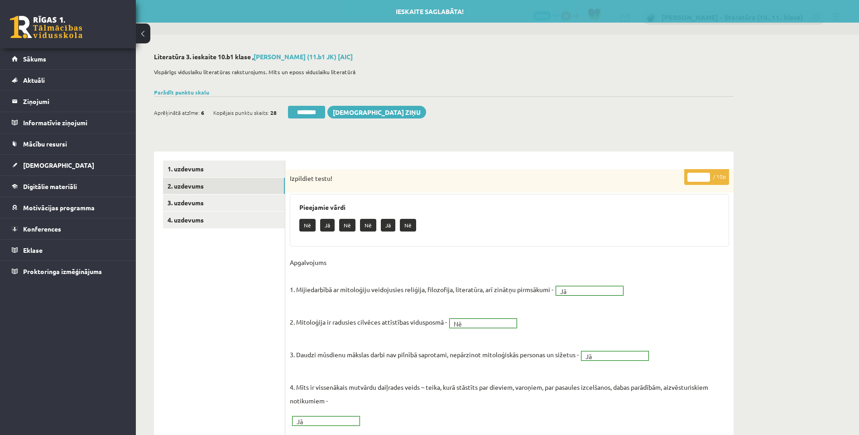
click at [315, 108] on input "********" at bounding box center [306, 112] width 37 height 13
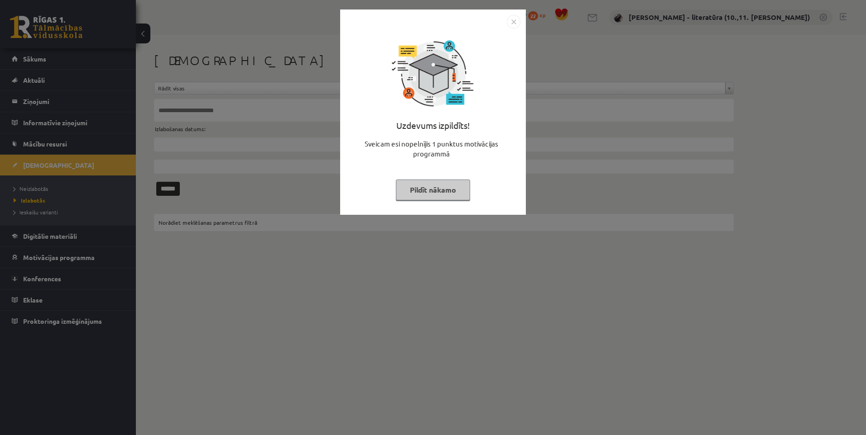
drag, startPoint x: 447, startPoint y: 191, endPoint x: 415, endPoint y: 197, distance: 32.6
click at [448, 191] on button "Pildīt nākamo" at bounding box center [433, 190] width 74 height 21
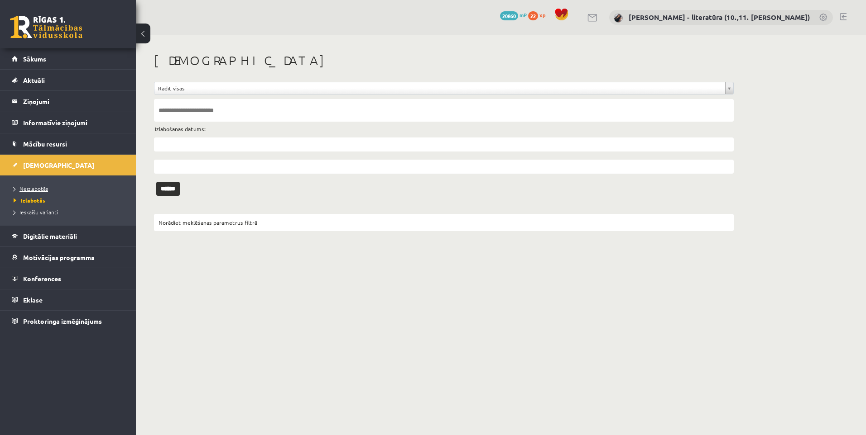
click at [61, 192] on link "Neizlabotās" at bounding box center [70, 189] width 113 height 8
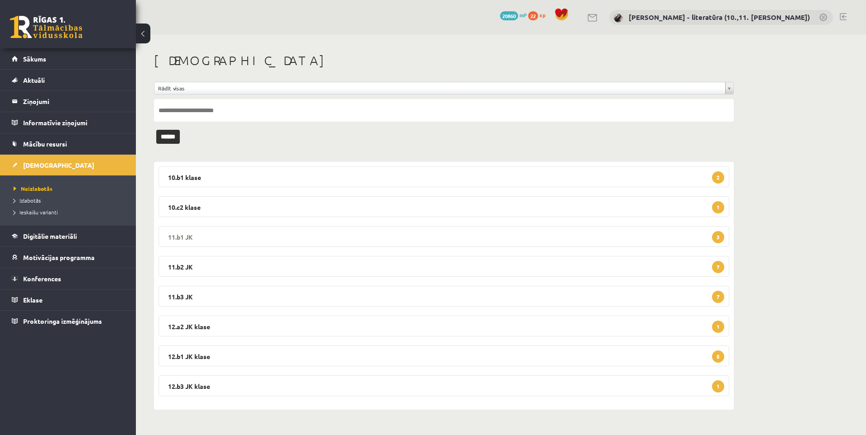
click at [539, 237] on legend "11.b1 JK 3" at bounding box center [443, 236] width 570 height 21
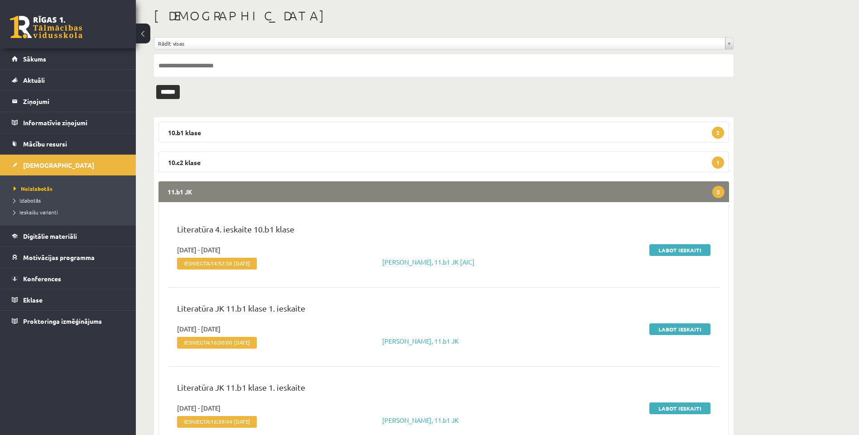
scroll to position [45, 0]
click at [667, 252] on link "Labot ieskaiti" at bounding box center [679, 250] width 61 height 12
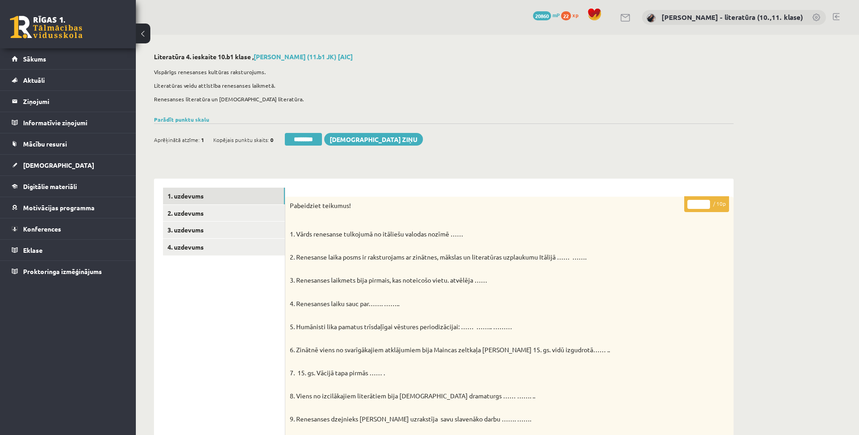
click at [695, 205] on input "*" at bounding box center [698, 204] width 23 height 9
type input "**"
click at [262, 221] on link "2. uzdevums" at bounding box center [224, 213] width 122 height 17
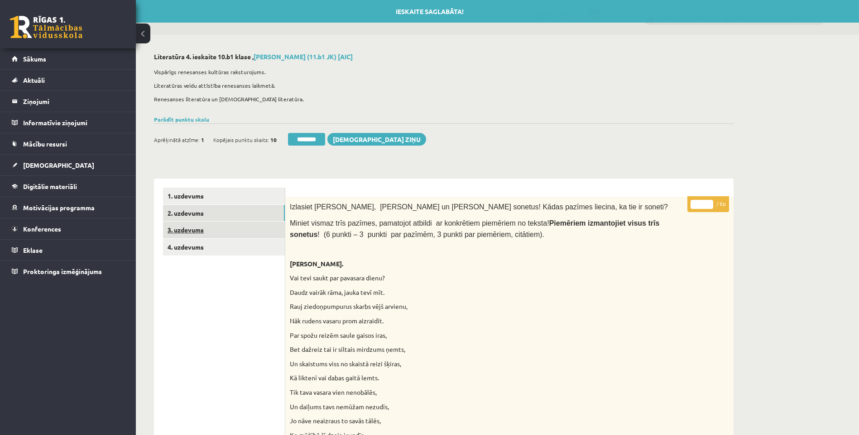
click at [258, 235] on link "3. uzdevums" at bounding box center [224, 230] width 122 height 17
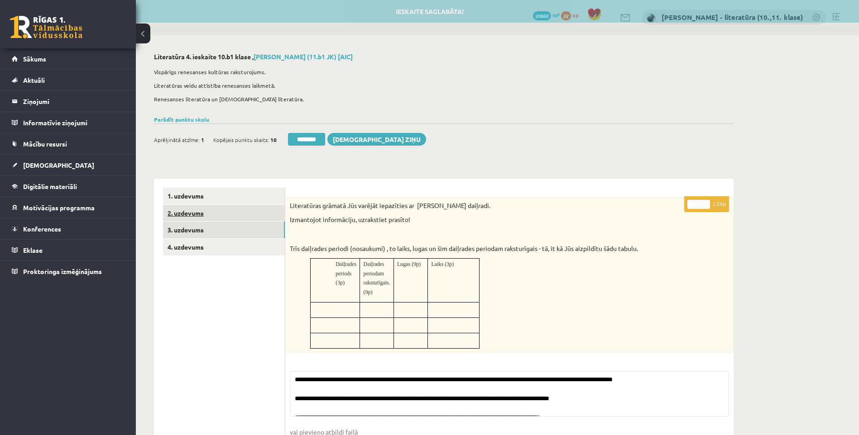
click at [243, 216] on link "2. uzdevums" at bounding box center [224, 213] width 122 height 17
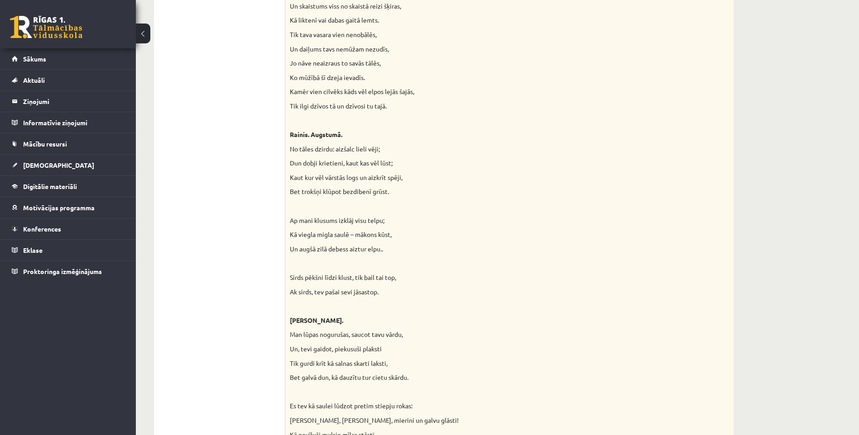
scroll to position [181, 0]
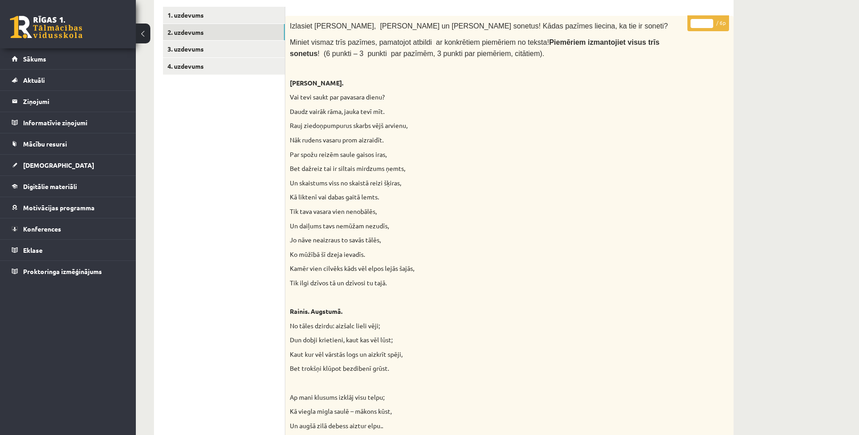
drag, startPoint x: 703, startPoint y: 23, endPoint x: 688, endPoint y: 29, distance: 16.8
click at [688, 29] on p "* / 6p" at bounding box center [708, 23] width 42 height 16
type input "*"
click at [250, 47] on link "3. uzdevums" at bounding box center [224, 49] width 122 height 17
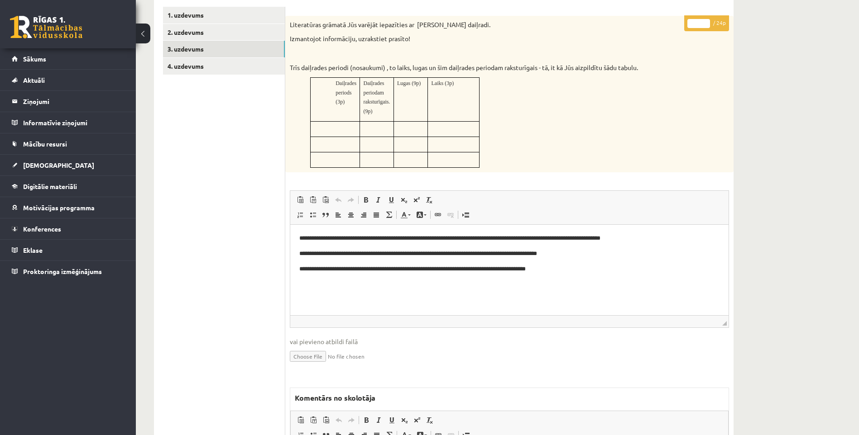
scroll to position [0, 0]
drag, startPoint x: 698, startPoint y: 22, endPoint x: 688, endPoint y: 20, distance: 9.6
click at [688, 20] on input "*" at bounding box center [698, 23] width 23 height 9
type input "*"
type input "**"
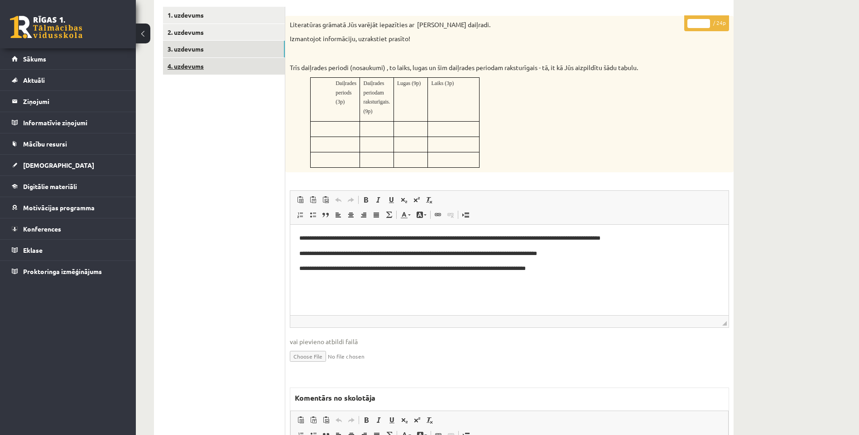
click at [214, 70] on link "4. uzdevums" at bounding box center [224, 66] width 122 height 17
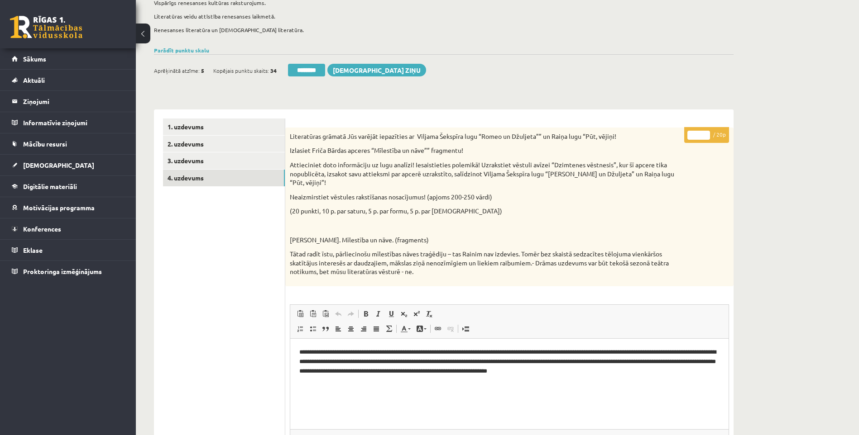
drag, startPoint x: 700, startPoint y: 135, endPoint x: 676, endPoint y: 129, distance: 24.7
click at [676, 129] on div "* / 20p Literatūras grāmatā Jūs varējāt iepazīties ar Viljama Šekspīra lugu “Ro…" at bounding box center [509, 408] width 448 height 560
type input "*"
click at [218, 140] on link "2. uzdevums" at bounding box center [224, 144] width 122 height 17
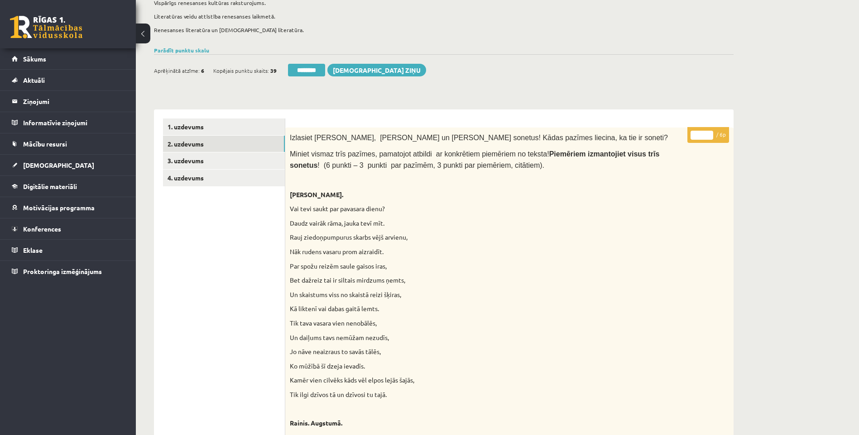
click at [289, 72] on input "********" at bounding box center [306, 70] width 37 height 13
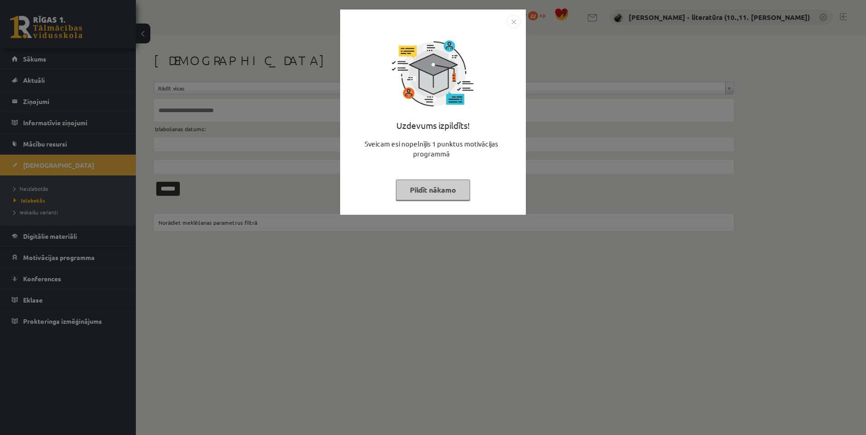
click at [435, 186] on button "Pildīt nākamo" at bounding box center [433, 190] width 74 height 21
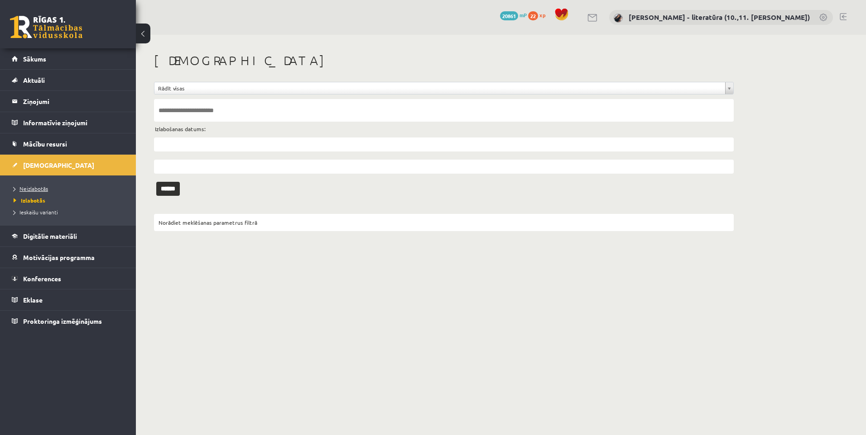
click at [42, 185] on link "Neizlabotās" at bounding box center [70, 189] width 113 height 8
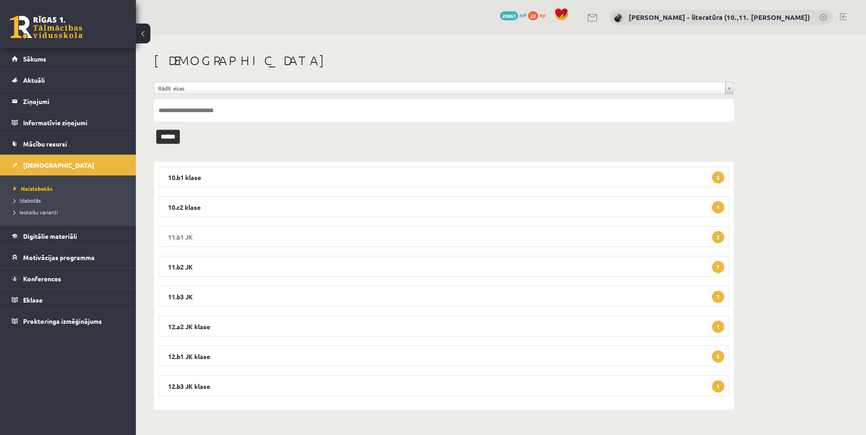
click at [495, 238] on legend "11.b1 JK 2" at bounding box center [443, 236] width 570 height 21
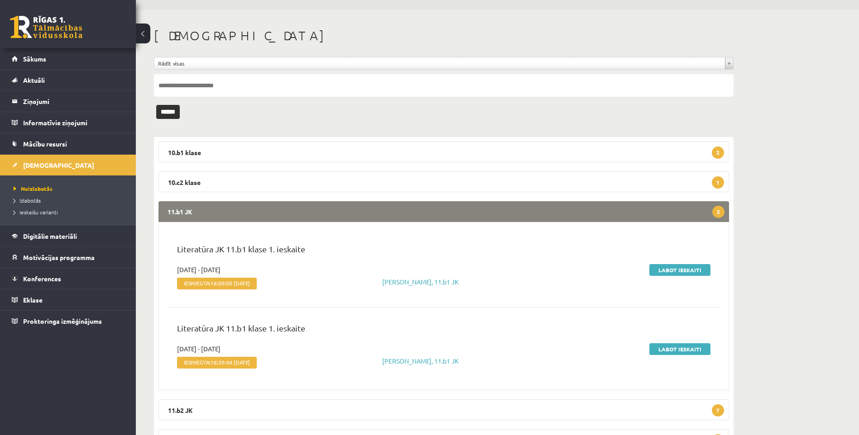
scroll to position [45, 0]
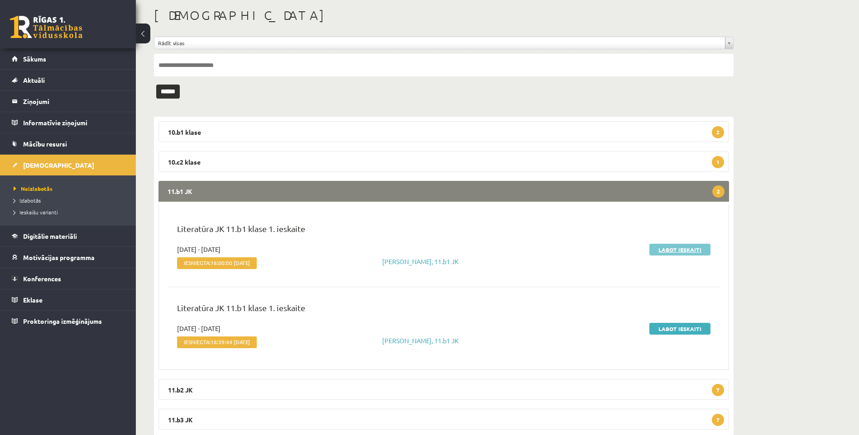
click at [675, 248] on link "Labot ieskaiti" at bounding box center [679, 250] width 61 height 12
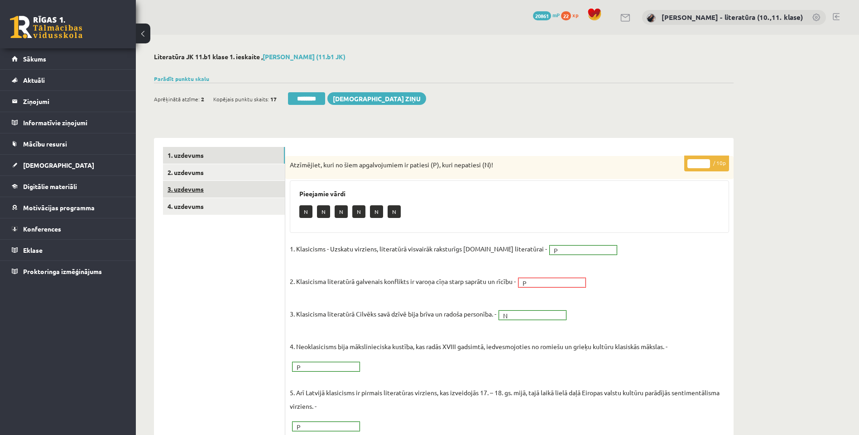
click at [211, 190] on link "3. uzdevums" at bounding box center [224, 189] width 122 height 17
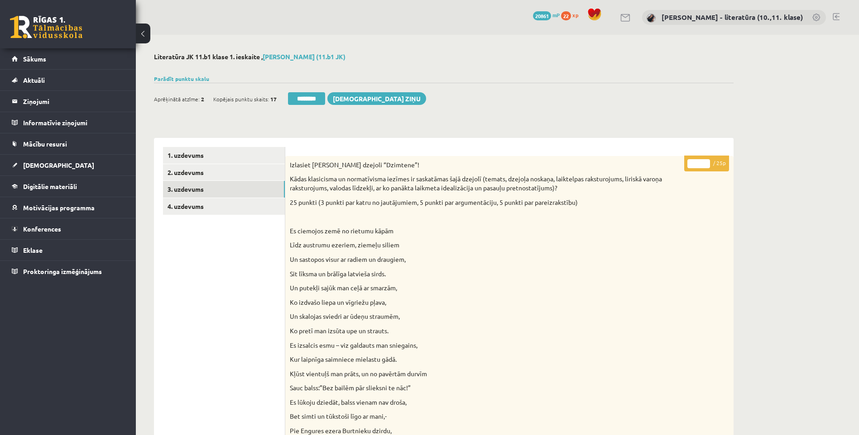
drag, startPoint x: 698, startPoint y: 164, endPoint x: 668, endPoint y: 169, distance: 31.2
type input "**"
click at [246, 201] on link "4. uzdevums" at bounding box center [224, 206] width 122 height 17
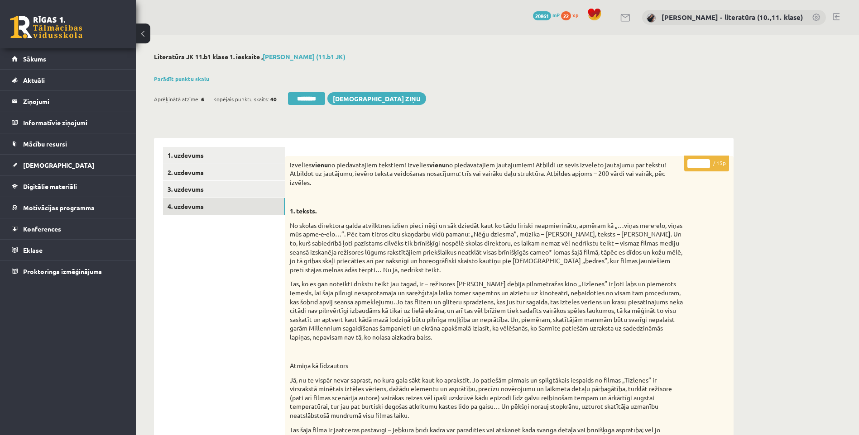
click at [701, 164] on input "*" at bounding box center [698, 163] width 23 height 9
type input "**"
click at [260, 176] on link "2. uzdevums" at bounding box center [224, 172] width 122 height 17
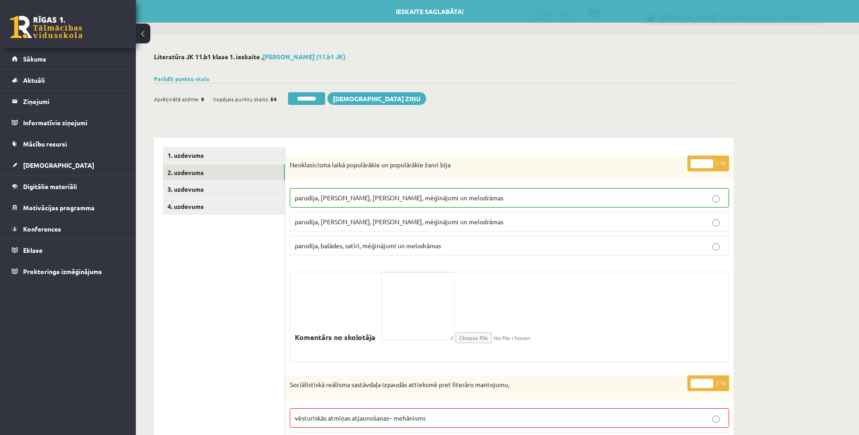
drag, startPoint x: 311, startPoint y: 101, endPoint x: 469, endPoint y: 40, distance: 169.6
click at [311, 102] on input "********" at bounding box center [306, 98] width 37 height 13
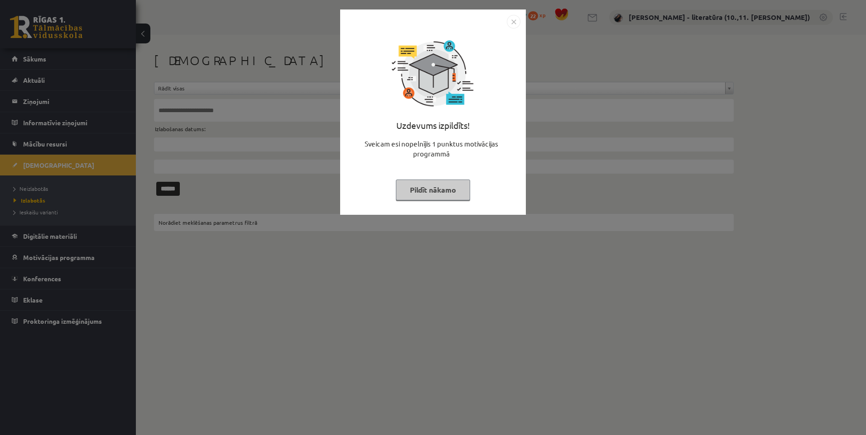
click at [437, 189] on button "Pildīt nākamo" at bounding box center [433, 190] width 74 height 21
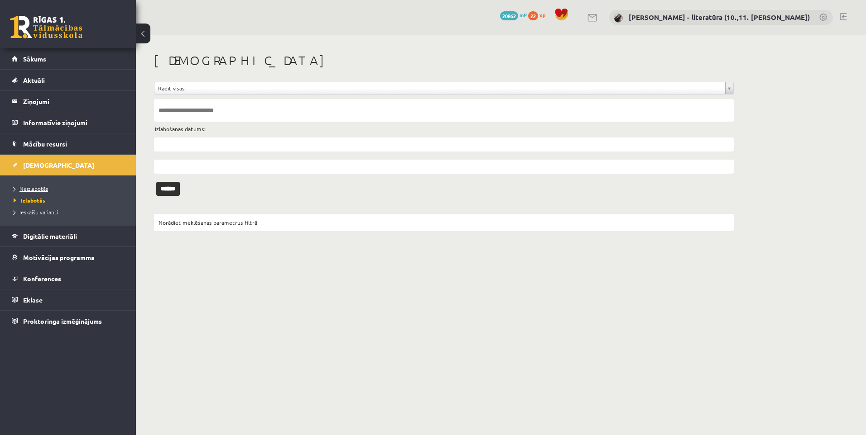
click at [33, 191] on span "Neizlabotās" at bounding box center [31, 188] width 34 height 7
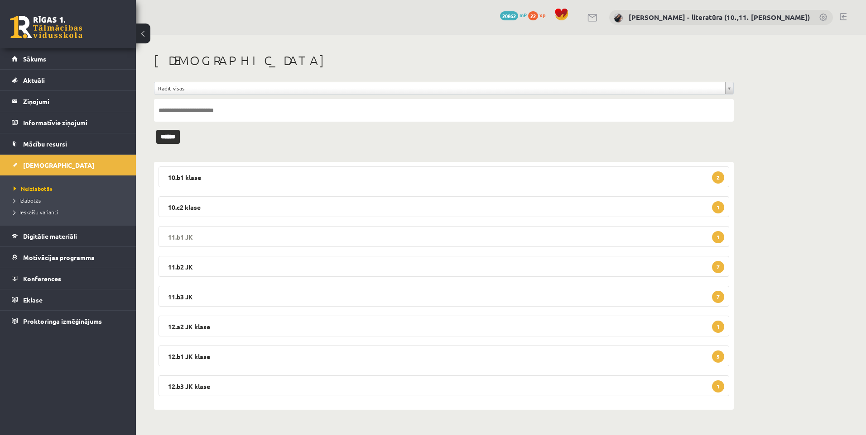
click at [469, 245] on legend "11.b1 JK 1" at bounding box center [443, 236] width 570 height 21
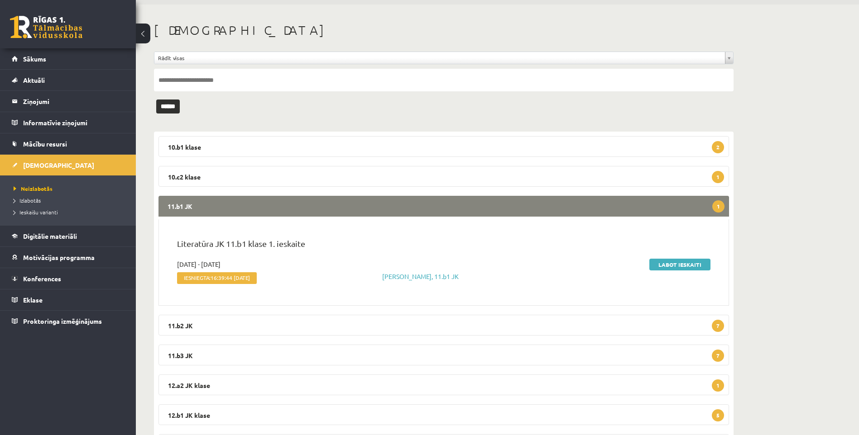
scroll to position [45, 0]
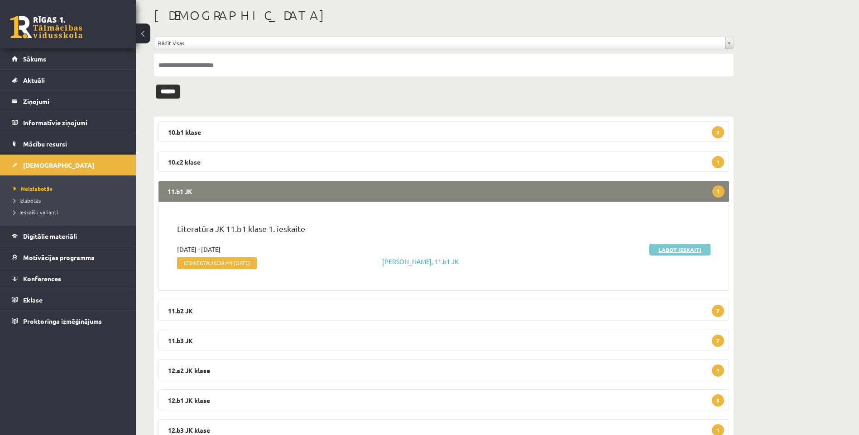
click at [666, 249] on link "Labot ieskaiti" at bounding box center [679, 250] width 61 height 12
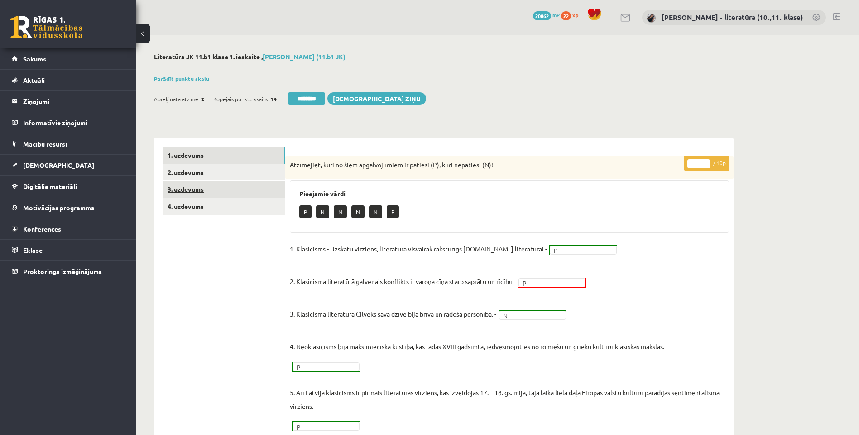
click at [215, 194] on link "3. uzdevums" at bounding box center [224, 189] width 122 height 17
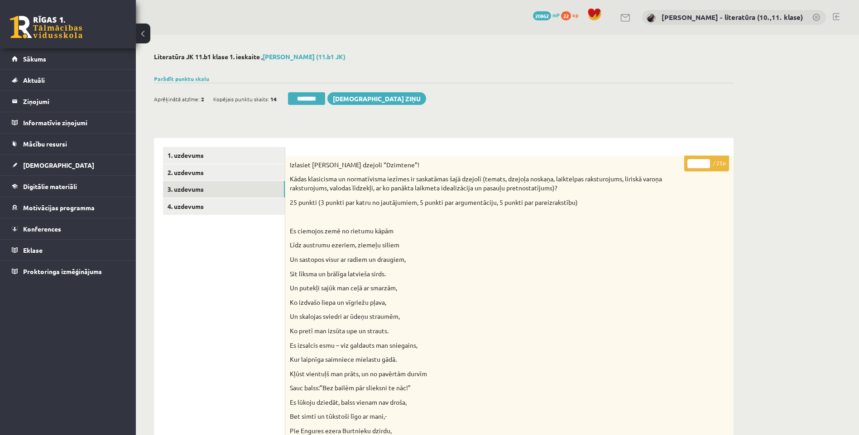
drag, startPoint x: 699, startPoint y: 164, endPoint x: 689, endPoint y: 168, distance: 10.9
click at [689, 168] on p "* / 25p" at bounding box center [706, 164] width 45 height 16
type input "**"
click at [198, 209] on link "4. uzdevums" at bounding box center [224, 206] width 122 height 17
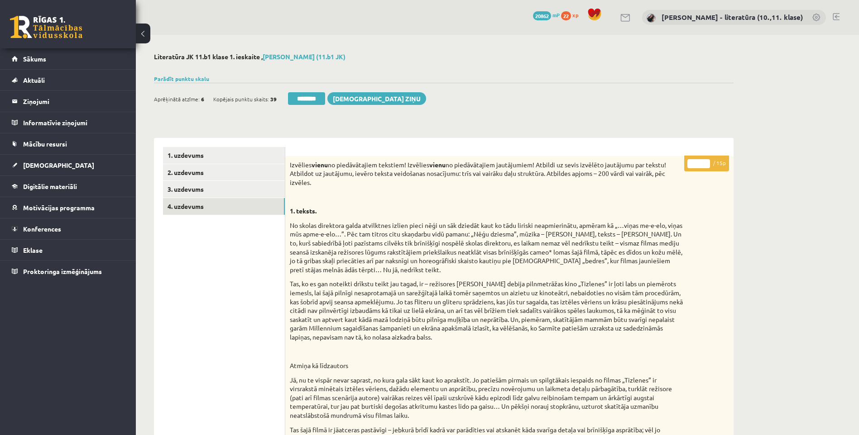
drag, startPoint x: 698, startPoint y: 164, endPoint x: 637, endPoint y: 163, distance: 60.2
type input "**"
click at [183, 183] on link "3. uzdevums" at bounding box center [224, 189] width 122 height 17
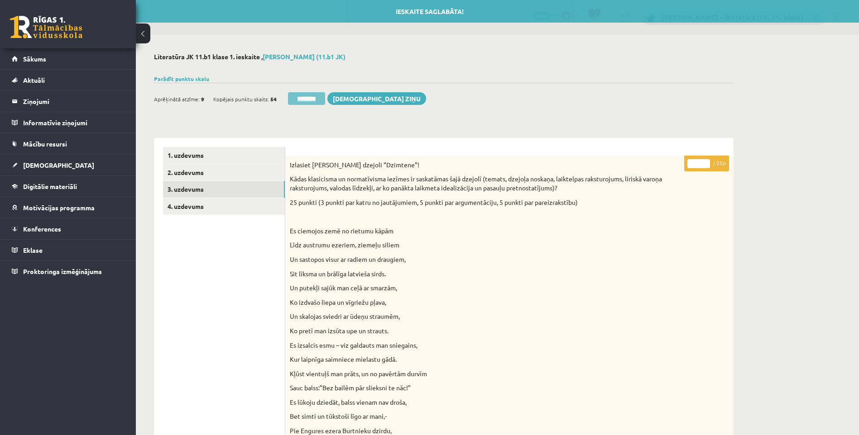
click at [315, 94] on input "********" at bounding box center [306, 98] width 37 height 13
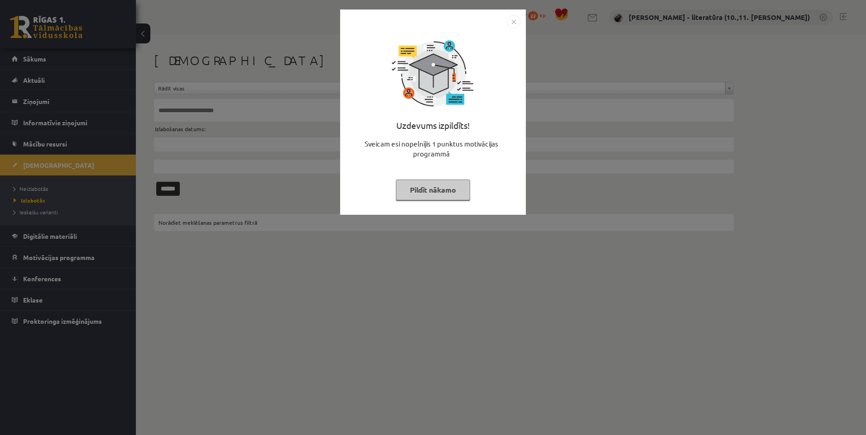
click at [439, 188] on button "Pildīt nākamo" at bounding box center [433, 190] width 74 height 21
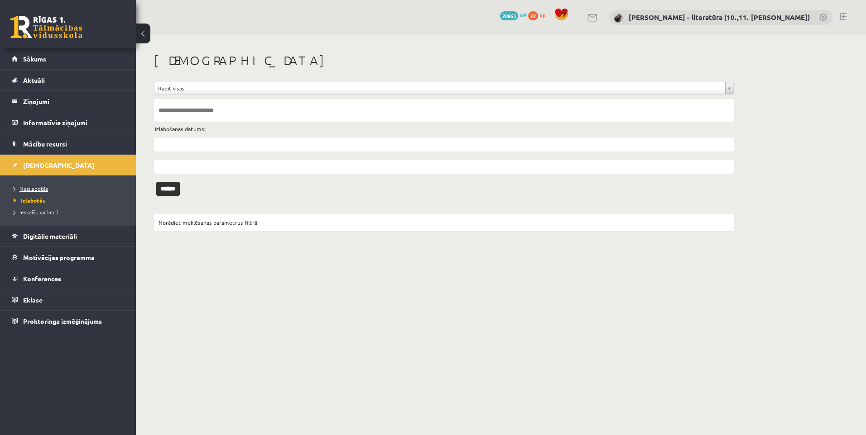
click at [29, 185] on link "Neizlabotās" at bounding box center [70, 189] width 113 height 8
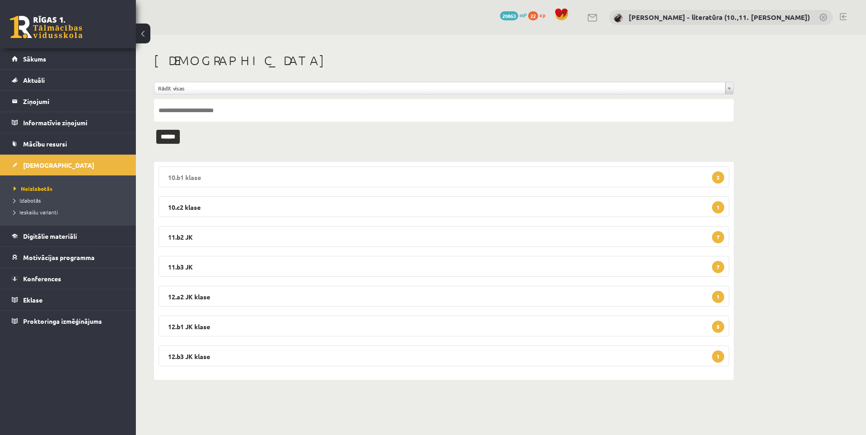
click at [310, 180] on legend "10.b1 klase 2" at bounding box center [443, 177] width 570 height 21
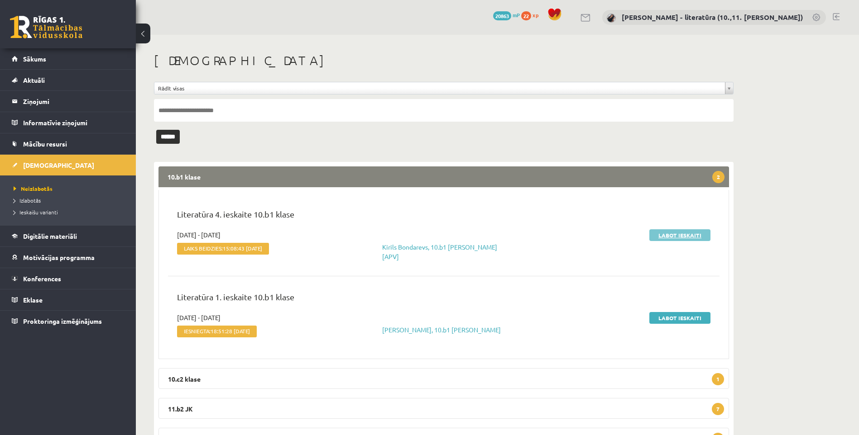
click at [685, 239] on link "Labot ieskaiti" at bounding box center [679, 236] width 61 height 12
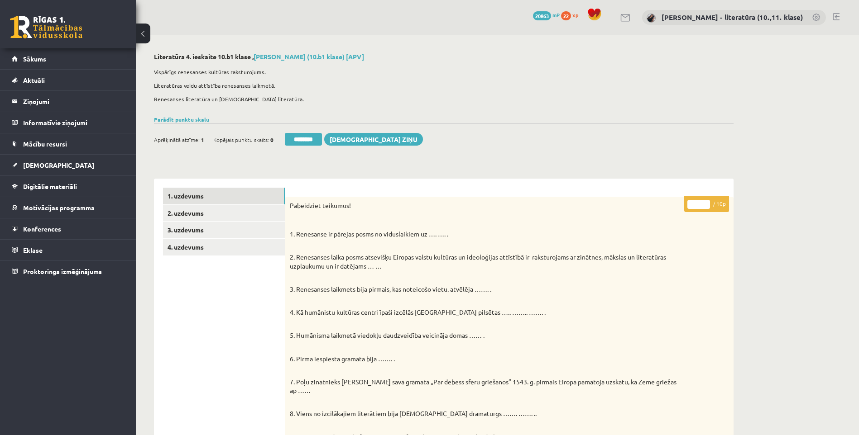
drag, startPoint x: 701, startPoint y: 203, endPoint x: 677, endPoint y: 207, distance: 24.7
type input "*"
click at [204, 214] on link "2. uzdevums" at bounding box center [224, 213] width 122 height 17
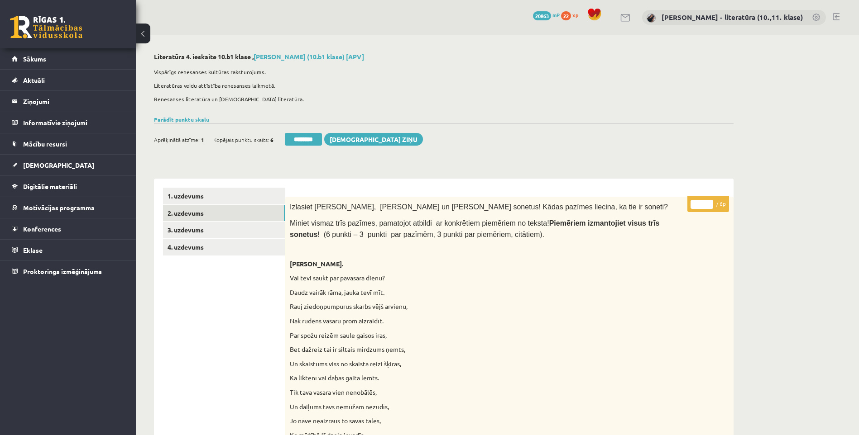
drag, startPoint x: 701, startPoint y: 207, endPoint x: 686, endPoint y: 207, distance: 14.9
click at [688, 207] on p "* / 6p" at bounding box center [708, 204] width 42 height 16
type input "*"
click at [210, 230] on link "3. uzdevums" at bounding box center [224, 230] width 122 height 17
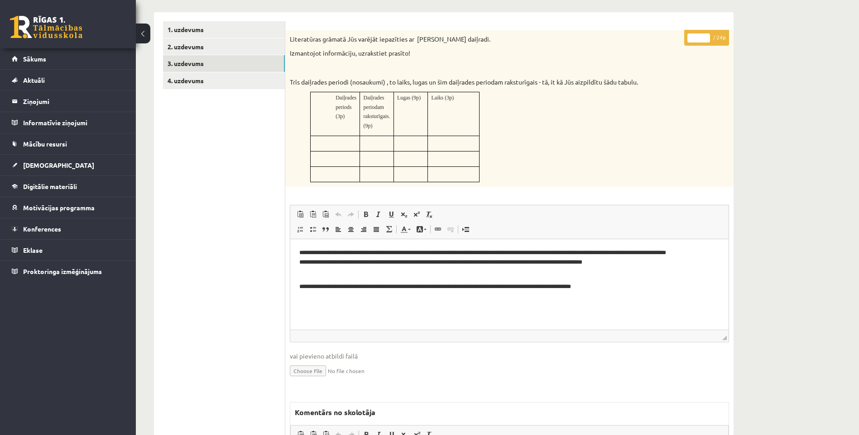
drag, startPoint x: 700, startPoint y: 36, endPoint x: 680, endPoint y: 40, distance: 20.4
click at [683, 40] on div "* / 24p Literatūras grāmatā Jūs varējāt iepazīties ar Viljama Šekspīra daiļradi…" at bounding box center [509, 309] width 448 height 558
type input "*"
type input "**"
click at [217, 85] on link "4. uzdevums" at bounding box center [224, 80] width 122 height 17
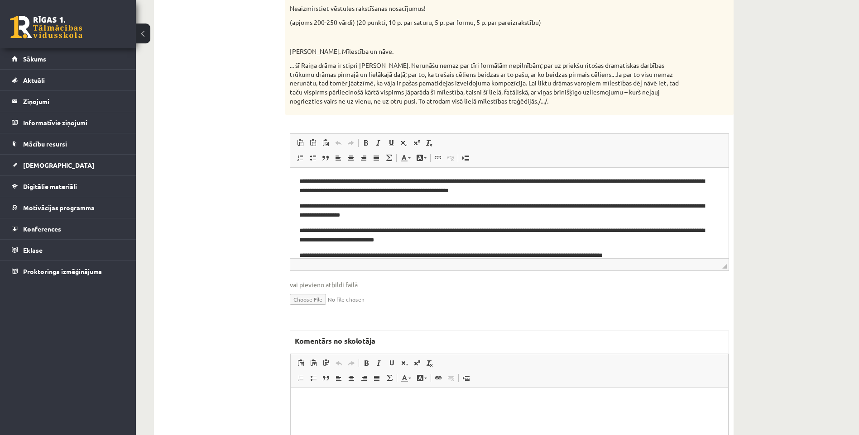
scroll to position [132, 0]
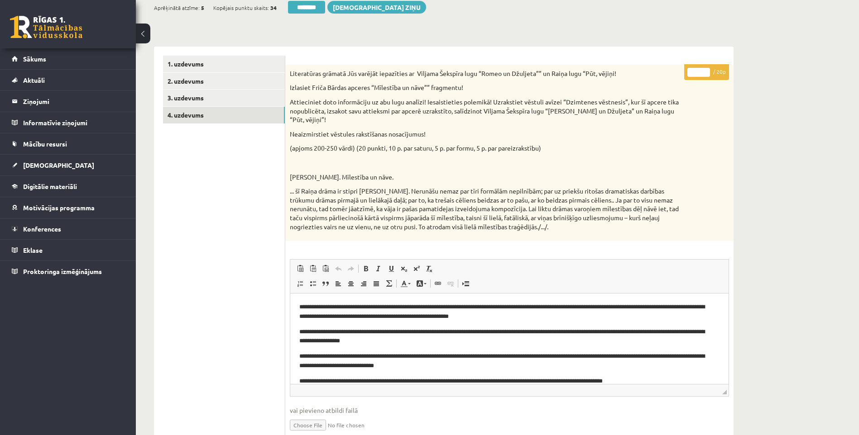
drag, startPoint x: 695, startPoint y: 74, endPoint x: 687, endPoint y: 72, distance: 8.3
click at [689, 72] on input "*" at bounding box center [698, 72] width 23 height 9
drag, startPoint x: 699, startPoint y: 72, endPoint x: 688, endPoint y: 69, distance: 11.2
click at [689, 69] on input "*" at bounding box center [698, 72] width 23 height 9
type input "**"
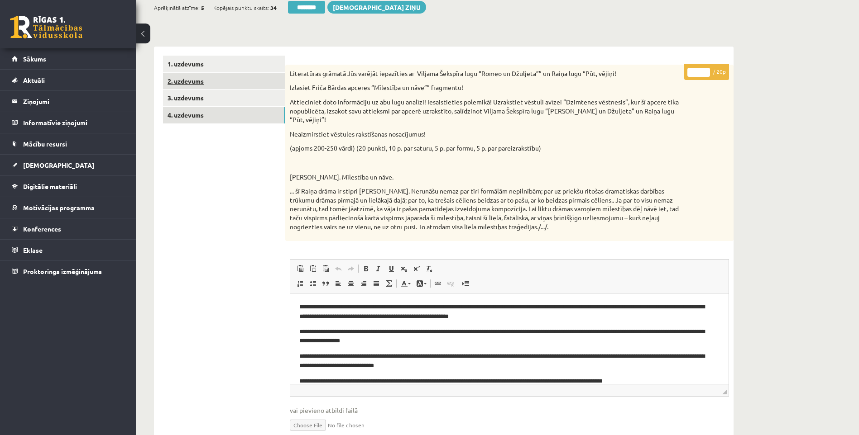
click at [199, 84] on link "2. uzdevums" at bounding box center [224, 81] width 122 height 17
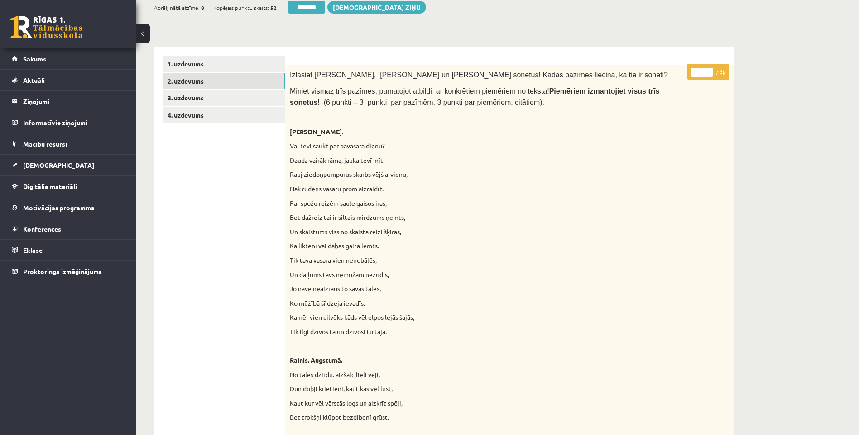
click at [325, 0] on div "Ieskaite saglabāta! Aprēķinātā atzīme: 8 Kopējais punktu skaits: 52 ******** Sū…" at bounding box center [443, 3] width 579 height 25
click at [323, 5] on input "********" at bounding box center [306, 7] width 37 height 13
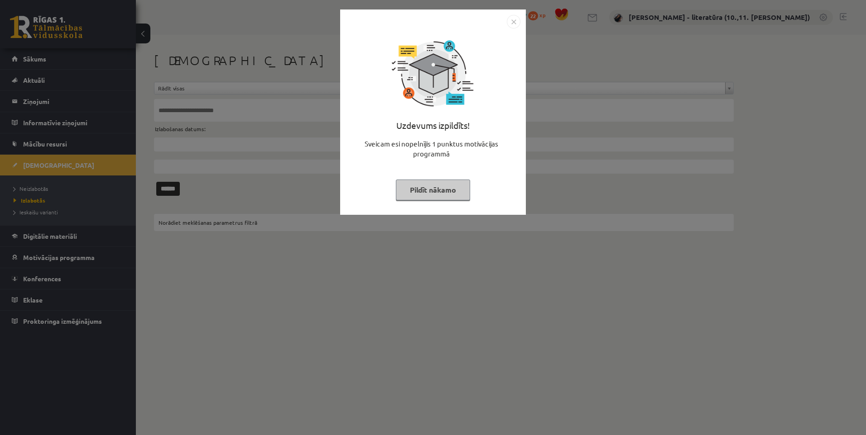
drag, startPoint x: 429, startPoint y: 187, endPoint x: 340, endPoint y: 186, distance: 88.7
click at [429, 187] on button "Pildīt nākamo" at bounding box center [433, 190] width 74 height 21
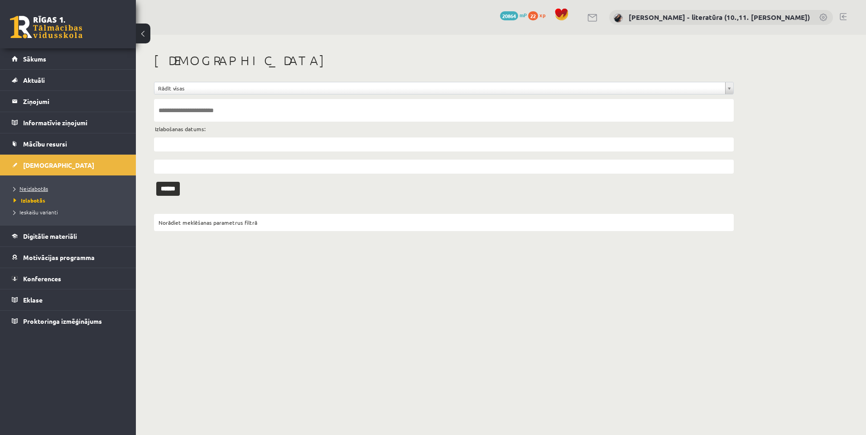
click at [33, 189] on span "Neizlabotās" at bounding box center [31, 188] width 34 height 7
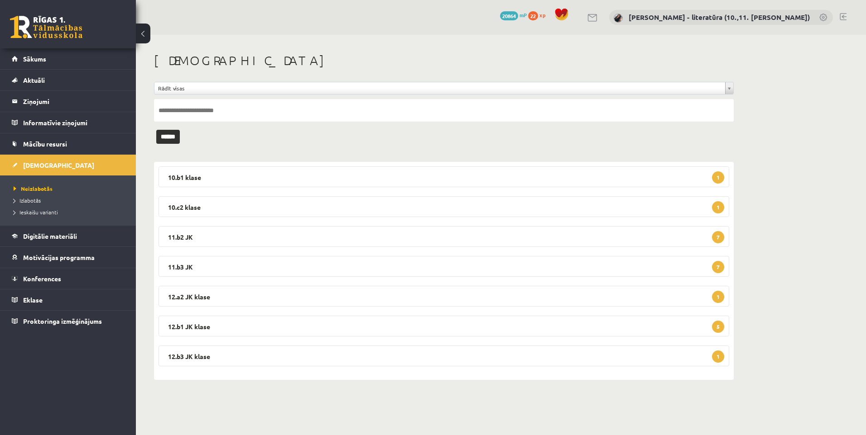
click at [400, 192] on div "10.b1 klase 1 Literatūra 1. ieskaite 10.b1 klase 2025-10-10 - 2025-10-13 Iesnie…" at bounding box center [443, 271] width 579 height 218
click at [385, 176] on legend "10.b1 klase 1" at bounding box center [443, 177] width 570 height 21
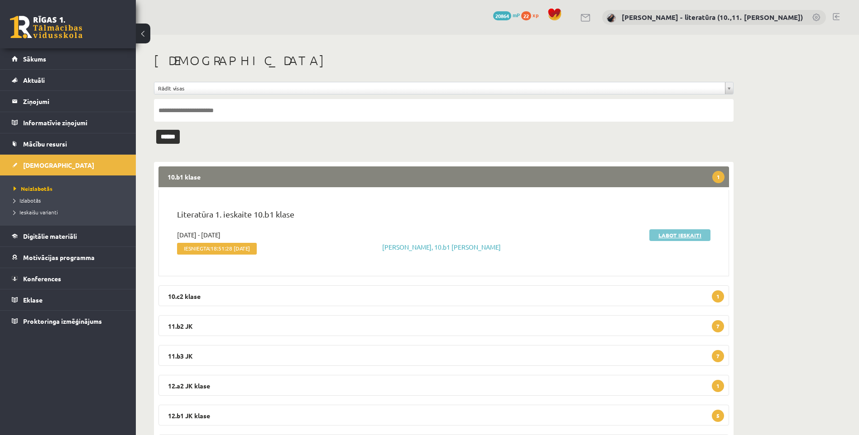
click at [672, 232] on link "Labot ieskaiti" at bounding box center [679, 236] width 61 height 12
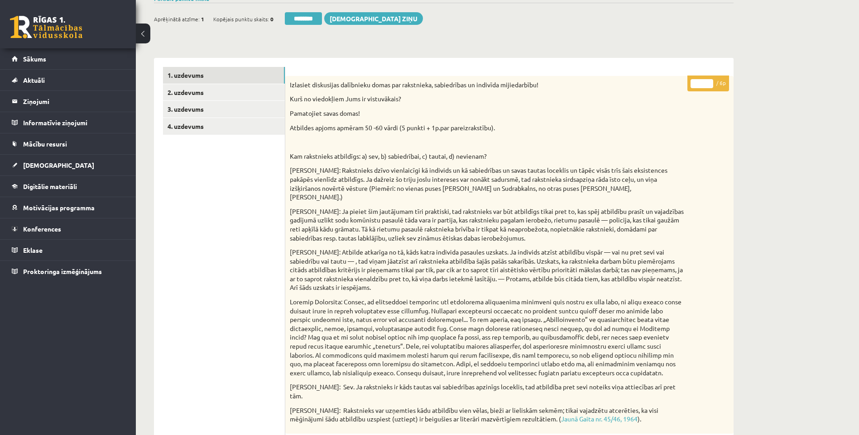
scroll to position [91, 0]
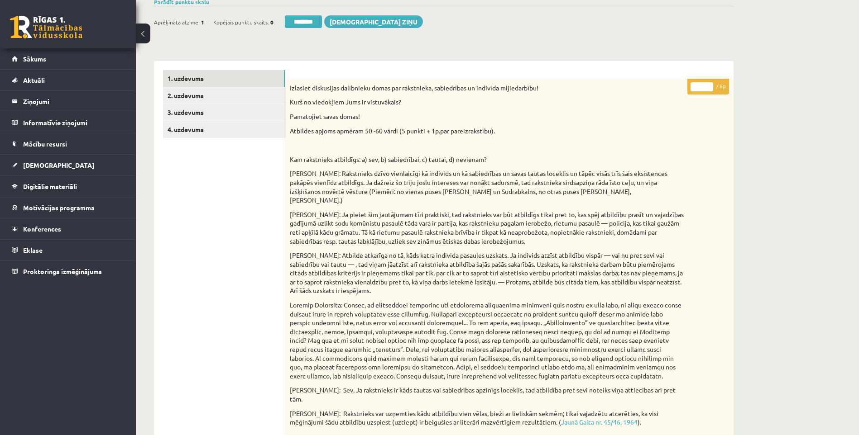
drag, startPoint x: 704, startPoint y: 87, endPoint x: 690, endPoint y: 86, distance: 13.6
click at [691, 86] on input "*" at bounding box center [701, 86] width 23 height 9
type input "*"
click at [243, 99] on link "2. uzdevums" at bounding box center [224, 95] width 122 height 17
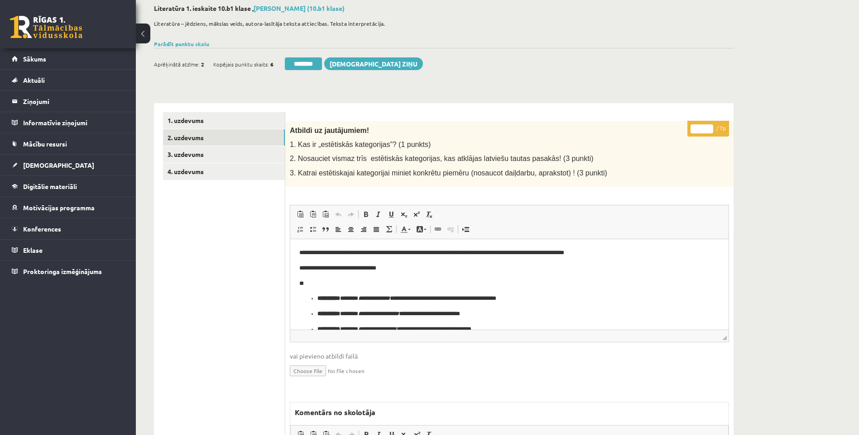
scroll to position [0, 0]
drag, startPoint x: 703, startPoint y: 130, endPoint x: 693, endPoint y: 129, distance: 9.6
click at [696, 129] on input "*" at bounding box center [701, 128] width 23 height 9
type input "*"
click at [225, 156] on link "3. uzdevums" at bounding box center [224, 154] width 122 height 17
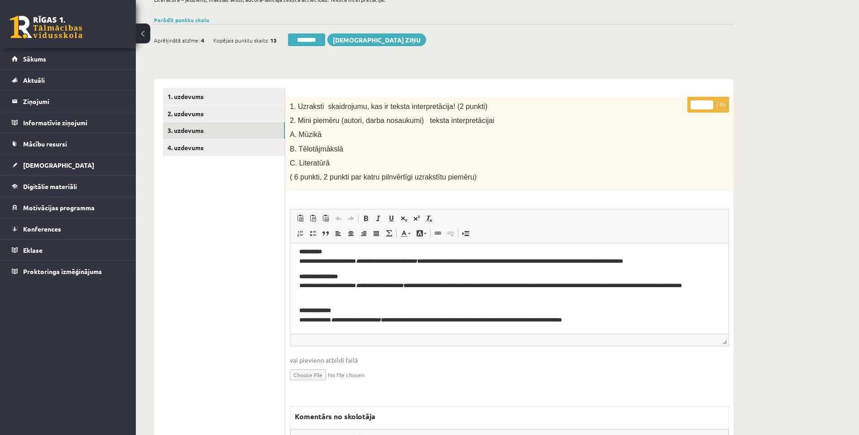
scroll to position [94, 0]
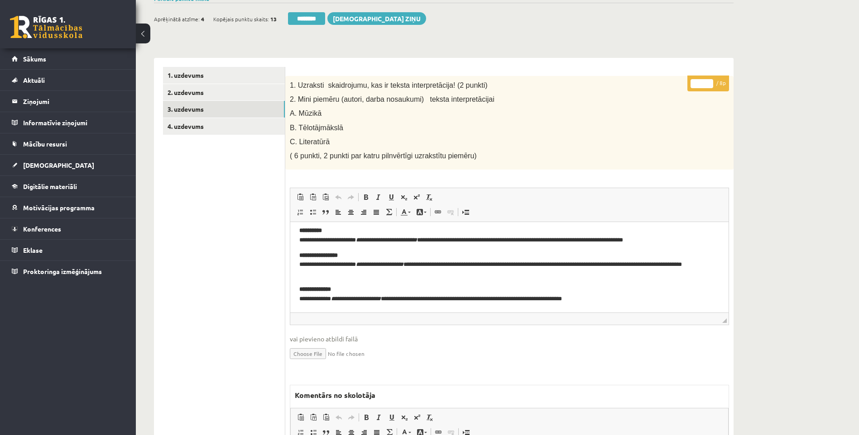
drag, startPoint x: 699, startPoint y: 83, endPoint x: 682, endPoint y: 81, distance: 17.7
click at [683, 81] on div "* / 8p 1. Uzraksti skaidrojumu, kas ir teksta interpretācija! (2 punkti) 2. Min…" at bounding box center [509, 323] width 448 height 495
type input "*"
click at [205, 120] on link "4. uzdevums" at bounding box center [224, 126] width 122 height 17
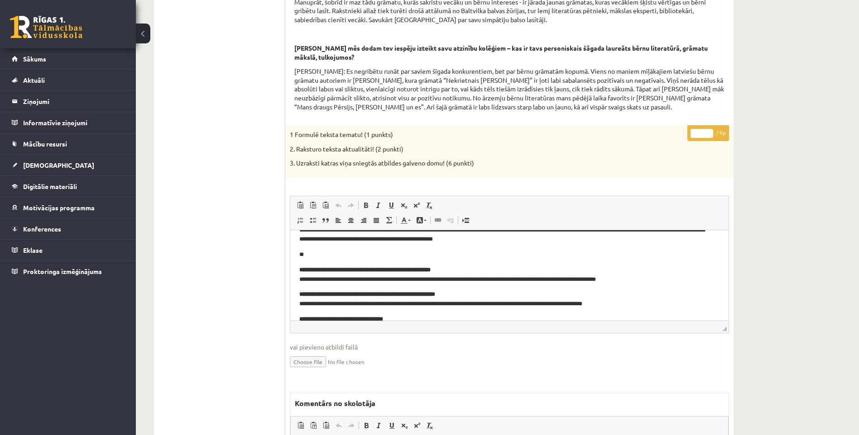
scroll to position [0, 0]
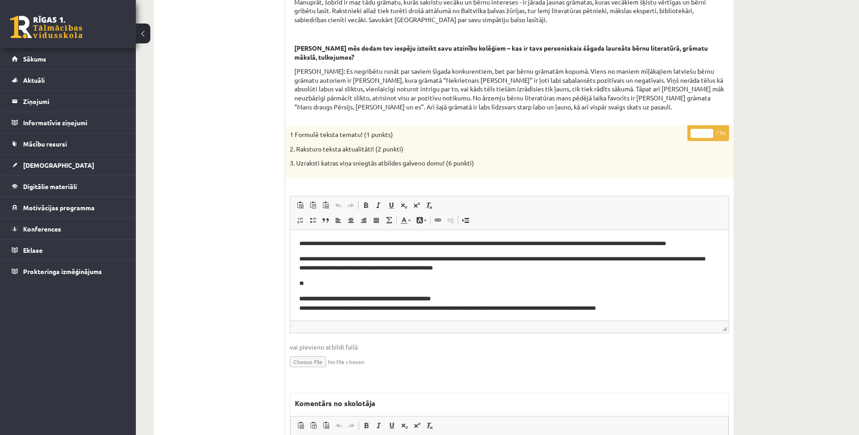
drag, startPoint x: 707, startPoint y: 143, endPoint x: 692, endPoint y: 140, distance: 15.3
click at [692, 138] on input "*" at bounding box center [701, 133] width 23 height 9
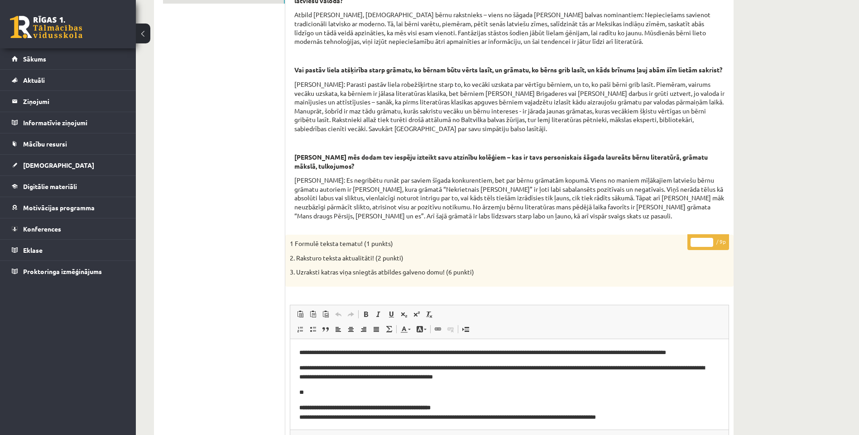
scroll to position [62, 0]
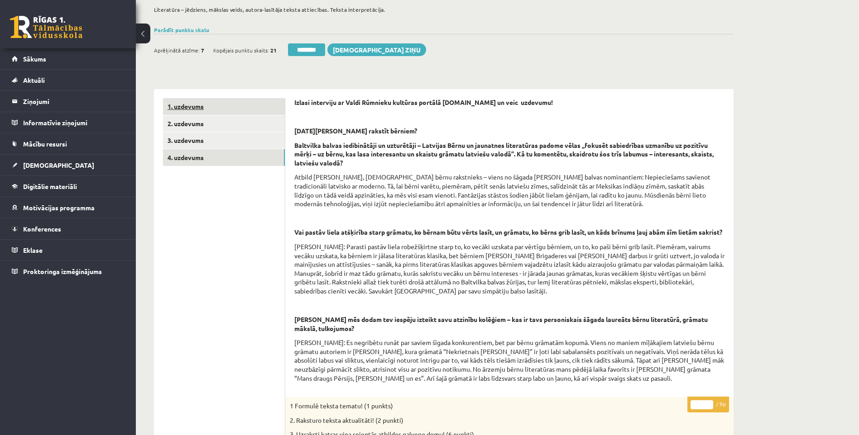
type input "*"
click at [225, 100] on link "1. uzdevums" at bounding box center [224, 106] width 122 height 17
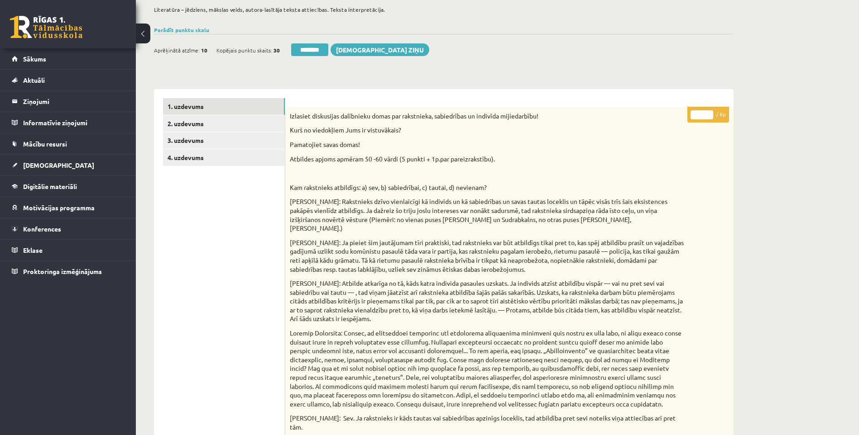
click at [325, 39] on div "Ieskaite saglabāta! Aprēķinātā atzīme: 10 Kopējais punktu skaits: 30 ******** S…" at bounding box center [443, 46] width 579 height 25
click at [325, 45] on input "********" at bounding box center [309, 49] width 37 height 13
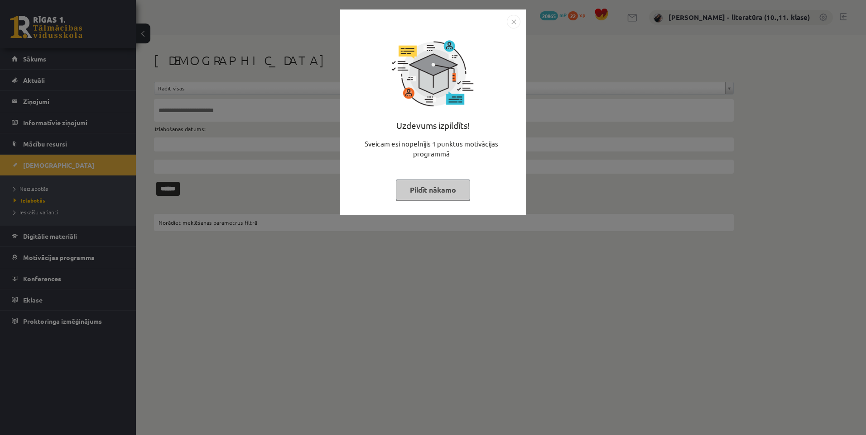
click at [403, 186] on button "Pildīt nākamo" at bounding box center [433, 190] width 74 height 21
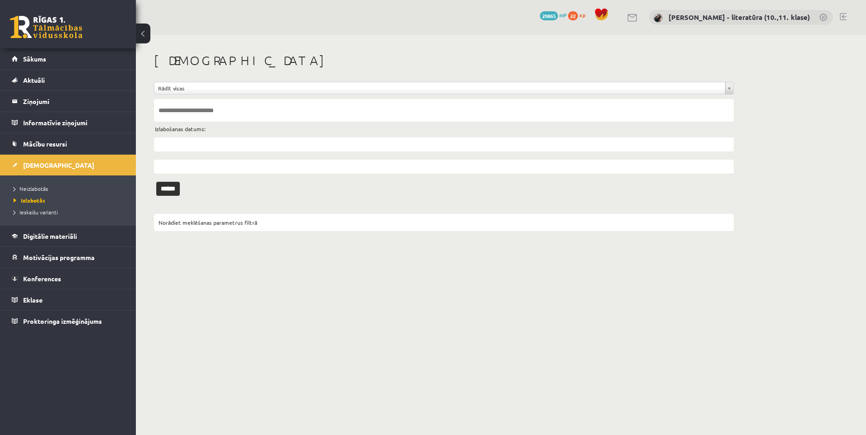
click at [50, 182] on ul "Neizlabotās [GEOGRAPHIC_DATA] Ieskaišu varianti" at bounding box center [68, 201] width 136 height 50
click at [51, 190] on link "Neizlabotās" at bounding box center [70, 189] width 113 height 8
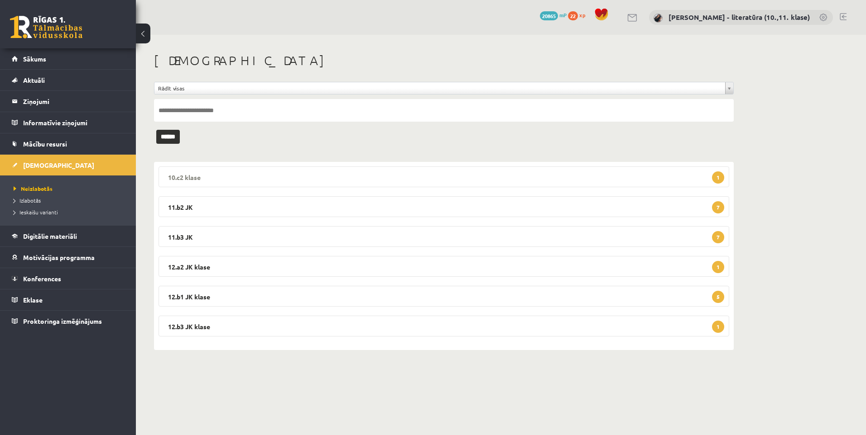
click at [469, 178] on legend "10.c2 klase 1" at bounding box center [443, 177] width 570 height 21
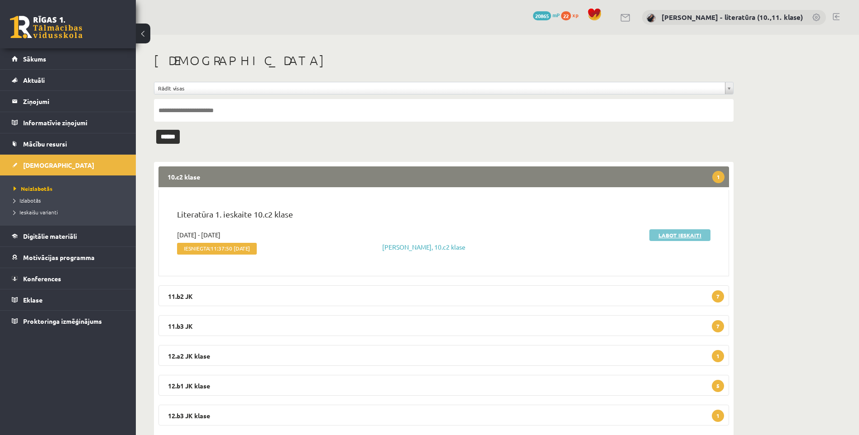
click at [665, 235] on link "Labot ieskaiti" at bounding box center [679, 236] width 61 height 12
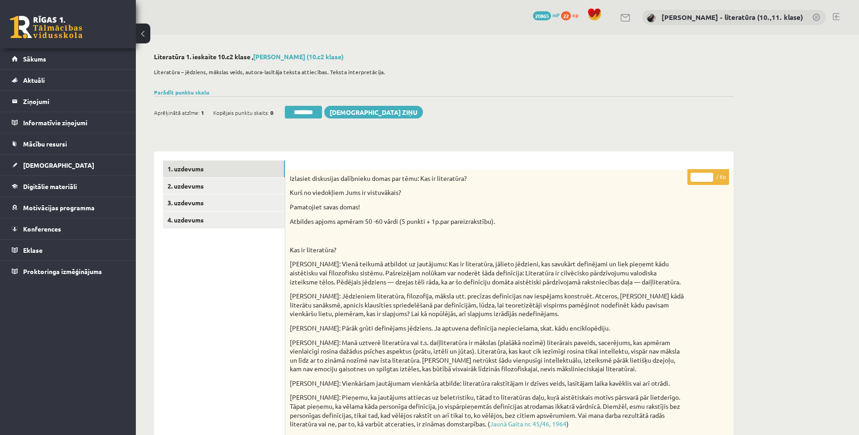
click at [705, 178] on input "*" at bounding box center [701, 177] width 23 height 9
type input "*"
click at [219, 188] on link "2. uzdevums" at bounding box center [224, 186] width 122 height 17
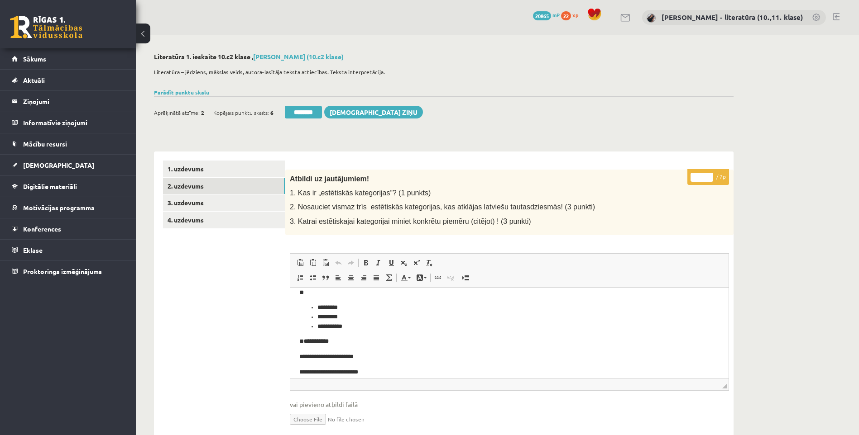
scroll to position [134, 0]
drag, startPoint x: 699, startPoint y: 175, endPoint x: 669, endPoint y: 176, distance: 30.3
click at [669, 176] on div "* / 7p Atbildi uz jautājumiem! 1. Kas ir „estētiskās kategorijas”? (1 punkts) 2…" at bounding box center [509, 403] width 448 height 467
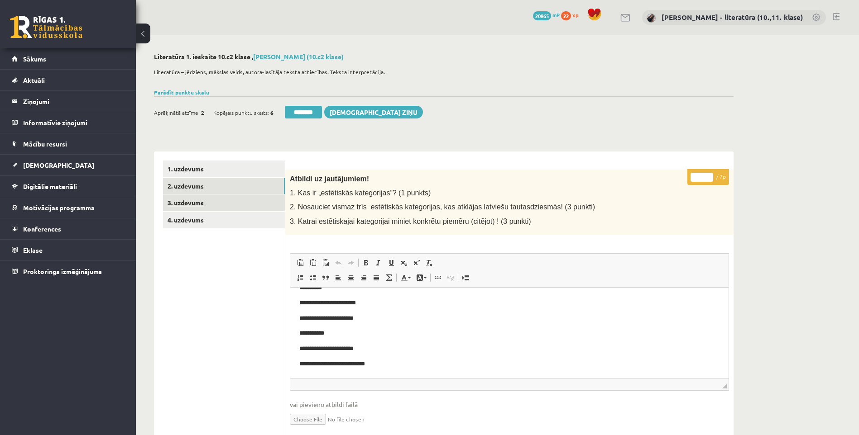
type input "*"
click at [235, 201] on link "3. uzdevums" at bounding box center [224, 203] width 122 height 17
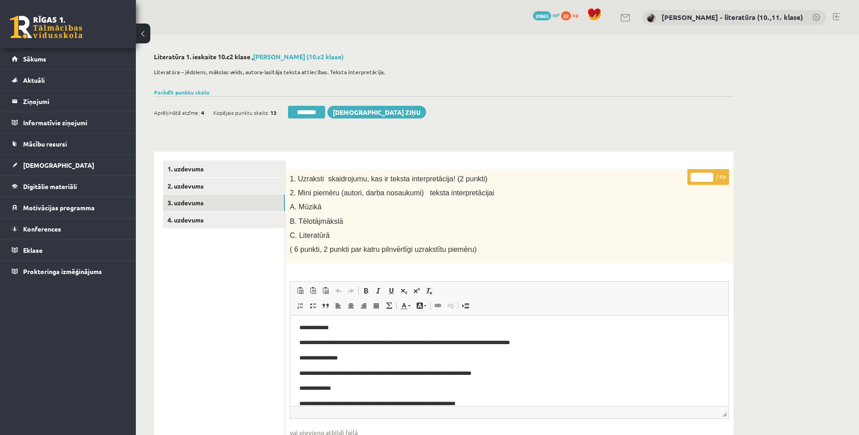
scroll to position [38, 0]
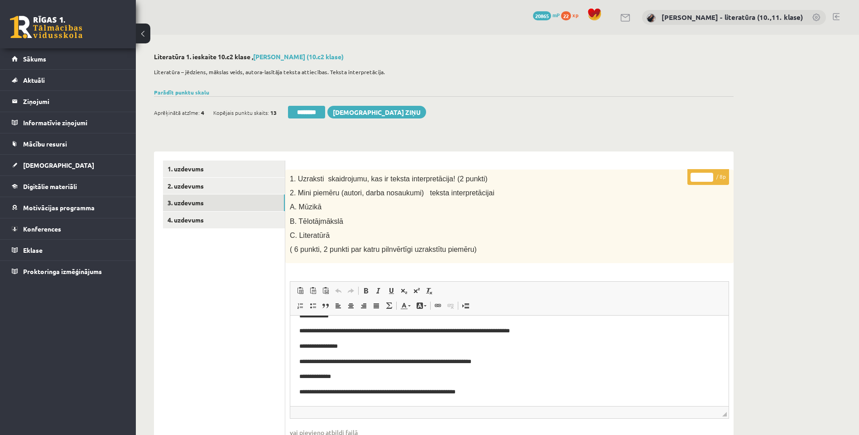
drag, startPoint x: 699, startPoint y: 179, endPoint x: 689, endPoint y: 178, distance: 10.9
click at [689, 178] on p "* / 8p" at bounding box center [708, 177] width 42 height 16
type input "*"
click at [272, 219] on link "4. uzdevums" at bounding box center [224, 220] width 122 height 17
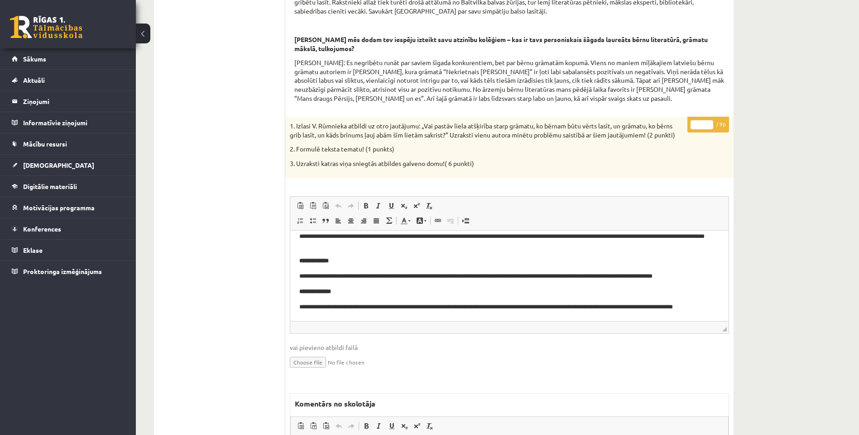
scroll to position [72, 0]
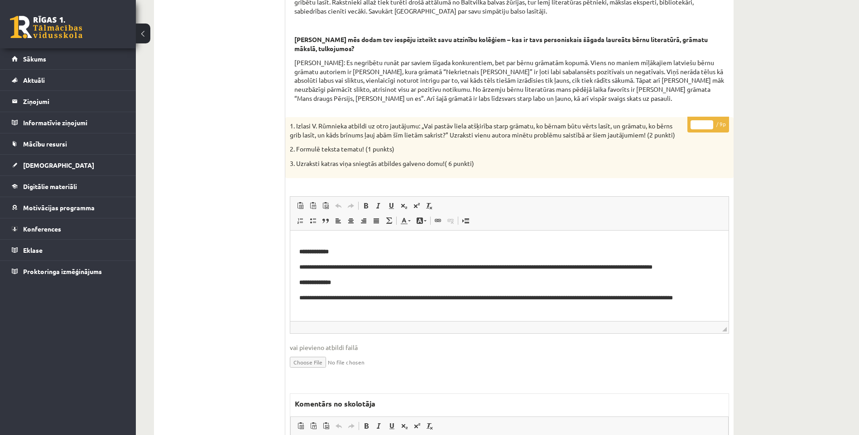
drag, startPoint x: 701, startPoint y: 136, endPoint x: 670, endPoint y: 136, distance: 31.7
click at [670, 136] on div "* / 9p 1. Izlasi V. Rūmnieka atbildi uz otro jautājumu: „Vai pastāv liela atšķi…" at bounding box center [509, 348] width 448 height 462
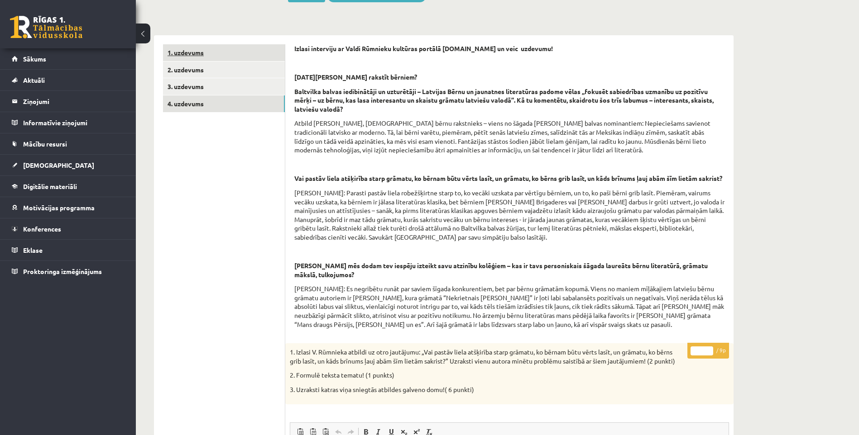
scroll to position [0, 0]
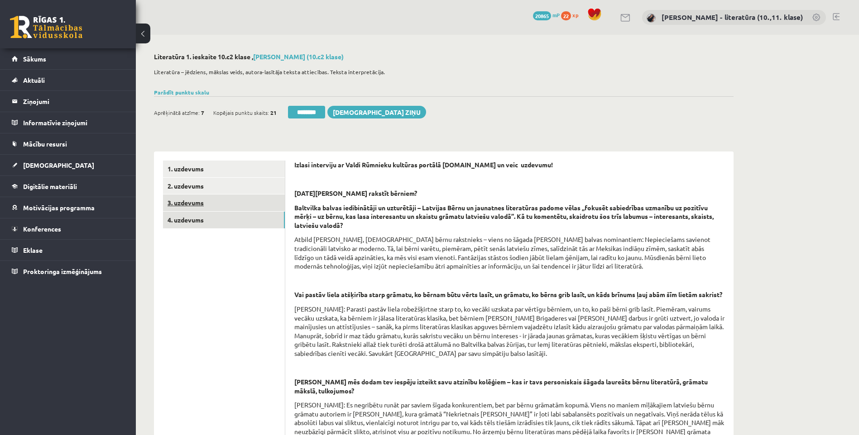
type input "*"
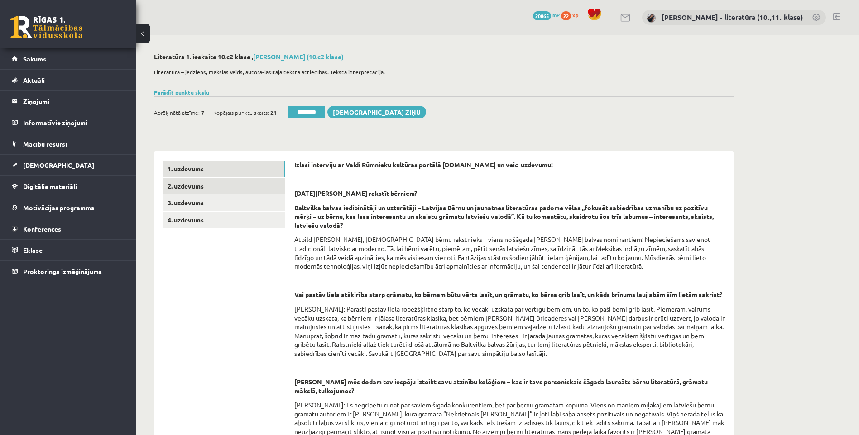
click at [186, 194] on link "2. uzdevums" at bounding box center [224, 186] width 122 height 17
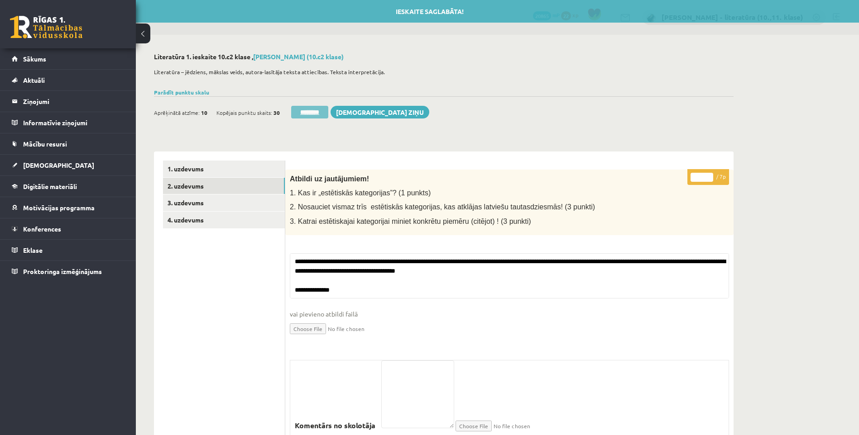
click at [300, 111] on input "********" at bounding box center [309, 112] width 37 height 13
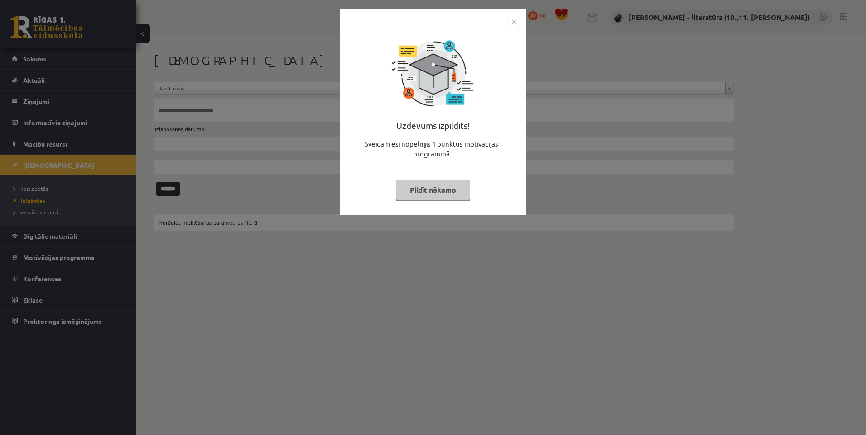
click at [431, 181] on button "Pildīt nākamo" at bounding box center [433, 190] width 74 height 21
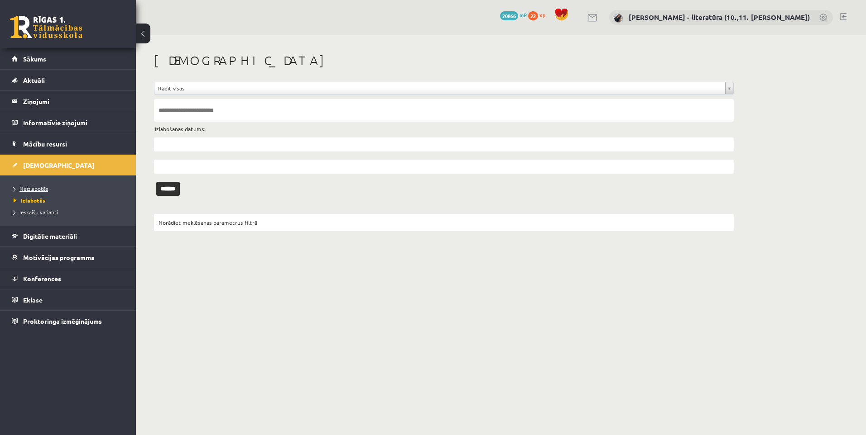
click at [46, 191] on span "Neizlabotās" at bounding box center [31, 188] width 34 height 7
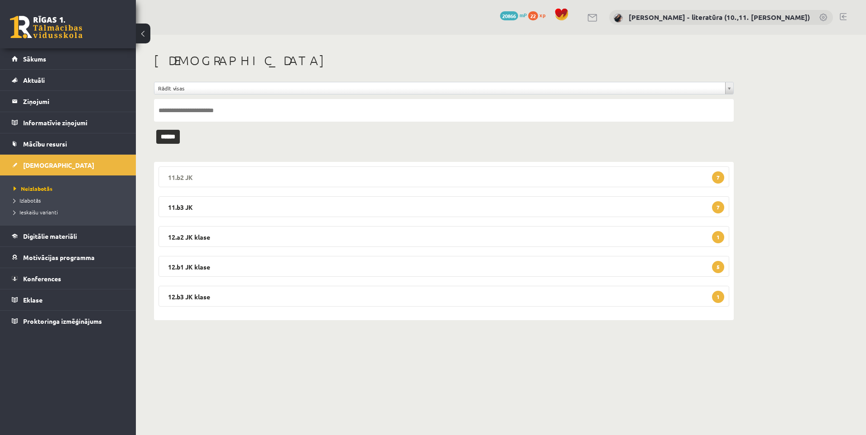
click at [338, 178] on legend "11.b2 JK 7" at bounding box center [443, 177] width 570 height 21
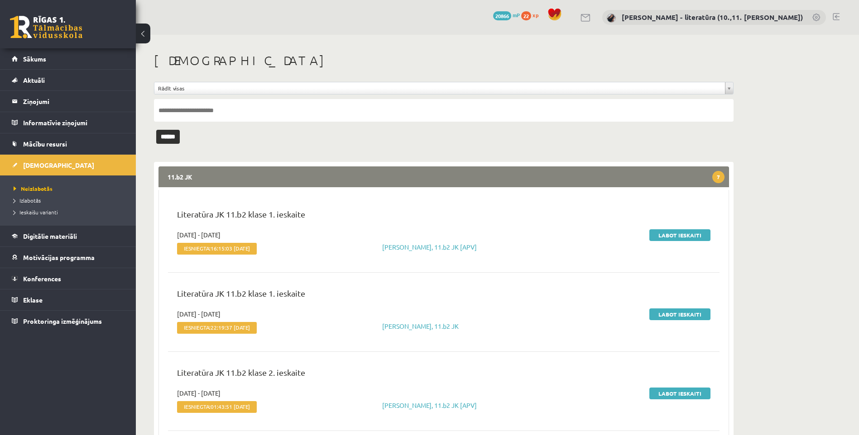
click at [668, 241] on div "Labot ieskaiti" at bounding box center [626, 244] width 182 height 28
click at [662, 232] on link "Labot ieskaiti" at bounding box center [679, 236] width 61 height 12
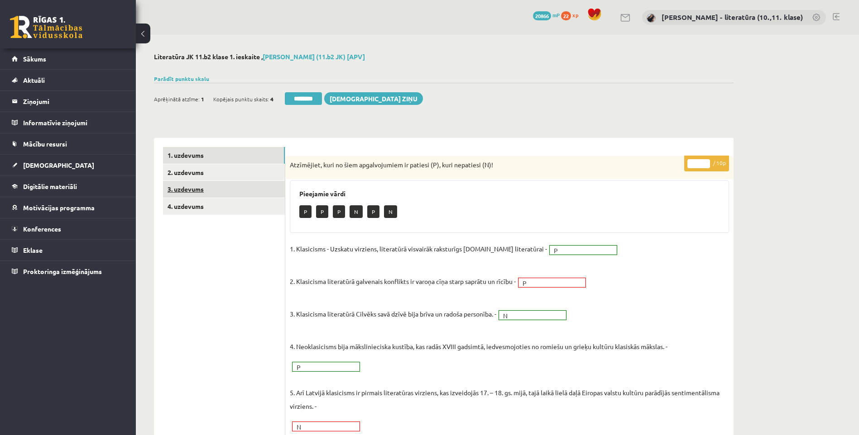
click at [210, 188] on link "3. uzdevums" at bounding box center [224, 189] width 122 height 17
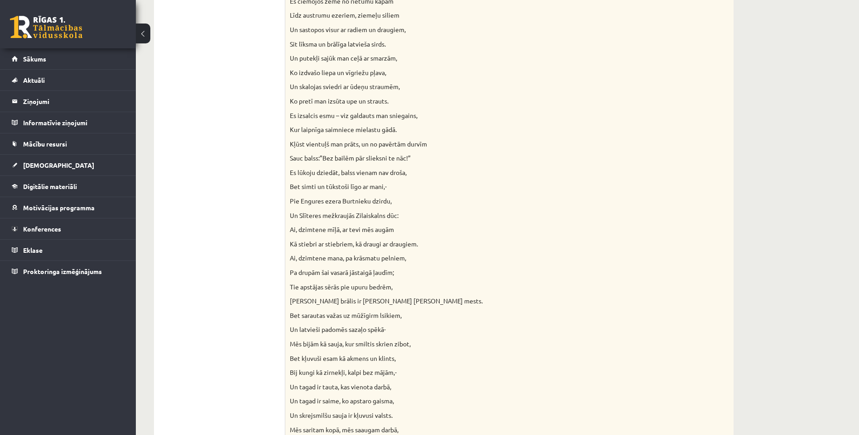
scroll to position [91, 0]
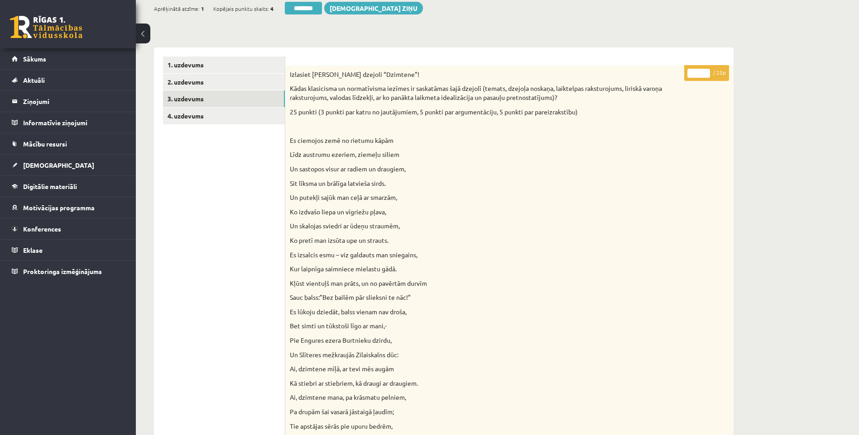
click at [693, 72] on input "*" at bounding box center [698, 73] width 23 height 9
type input "**"
click at [206, 116] on link "4. uzdevums" at bounding box center [224, 116] width 122 height 17
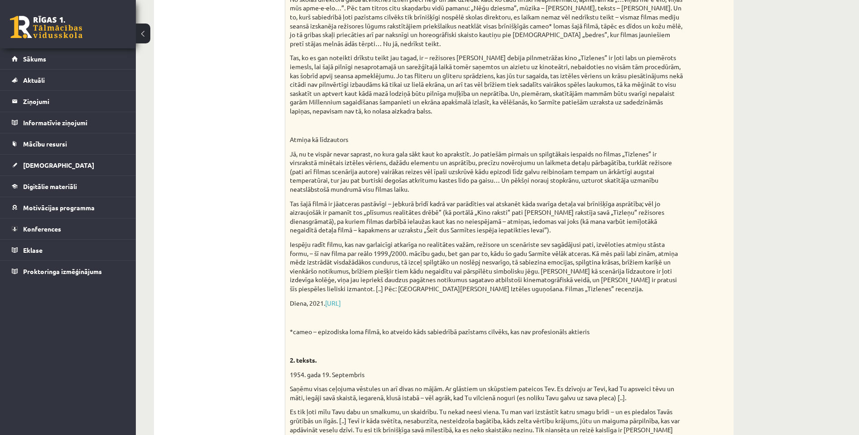
scroll to position [0, 0]
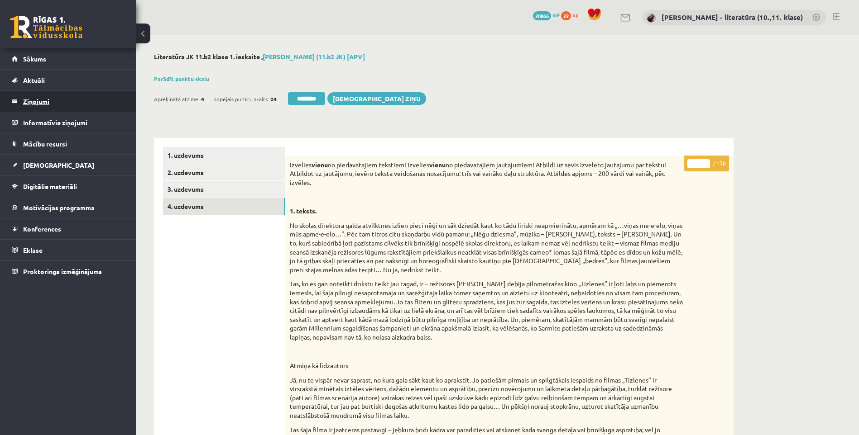
click at [38, 105] on legend "Ziņojumi 0" at bounding box center [73, 101] width 101 height 21
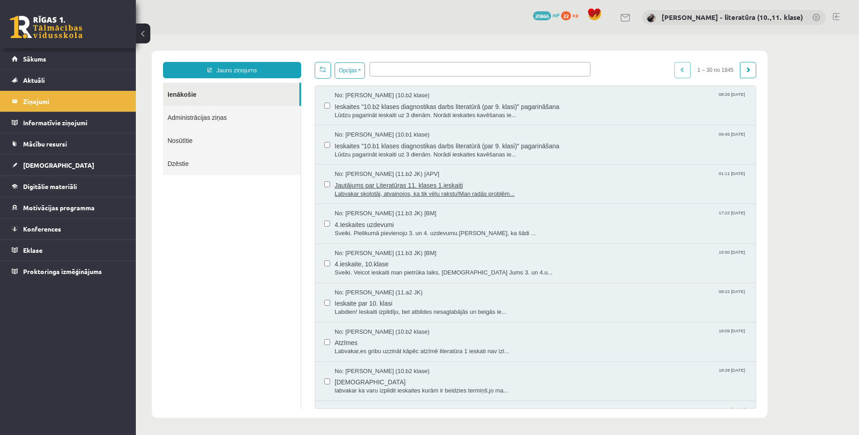
click at [423, 190] on span "Labvakar skolotāj, atvainojos, ka tik vēlu rakstu!Man radās problēm..." at bounding box center [541, 194] width 412 height 9
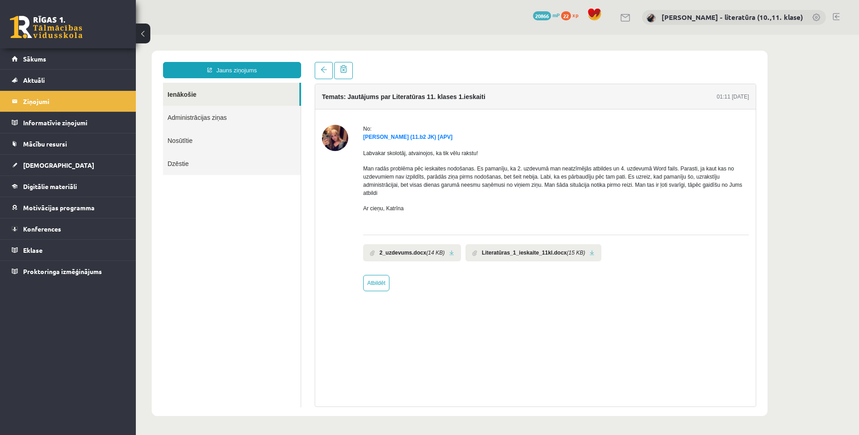
click at [417, 249] on b "2_uzdevums.docx" at bounding box center [402, 253] width 47 height 8
click at [449, 250] on link at bounding box center [451, 253] width 5 height 6
click at [507, 249] on b "Literatūras_1_ieskaite_11kl.docx" at bounding box center [524, 253] width 85 height 8
click at [589, 250] on link at bounding box center [591, 253] width 5 height 6
click at [69, 162] on link "[DEMOGRAPHIC_DATA]" at bounding box center [68, 165] width 113 height 21
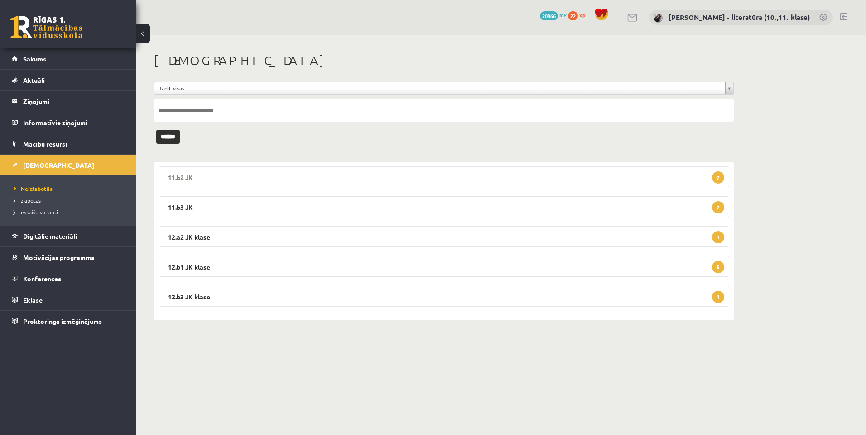
click at [286, 179] on legend "11.b2 JK 7" at bounding box center [443, 177] width 570 height 21
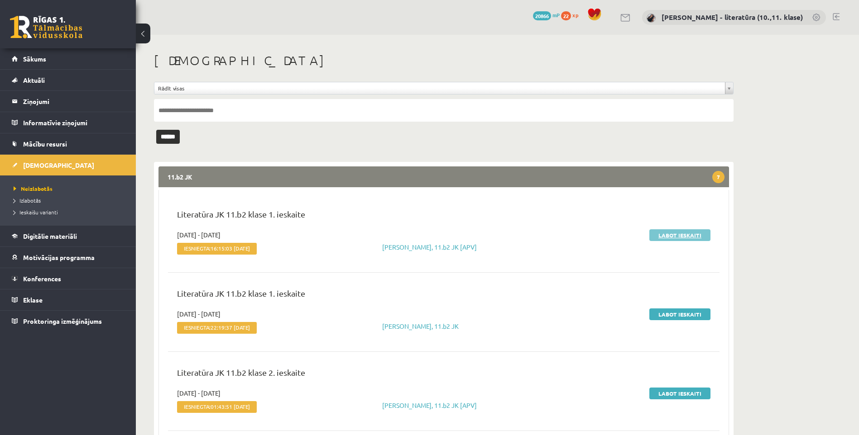
click at [690, 236] on link "Labot ieskaiti" at bounding box center [679, 236] width 61 height 12
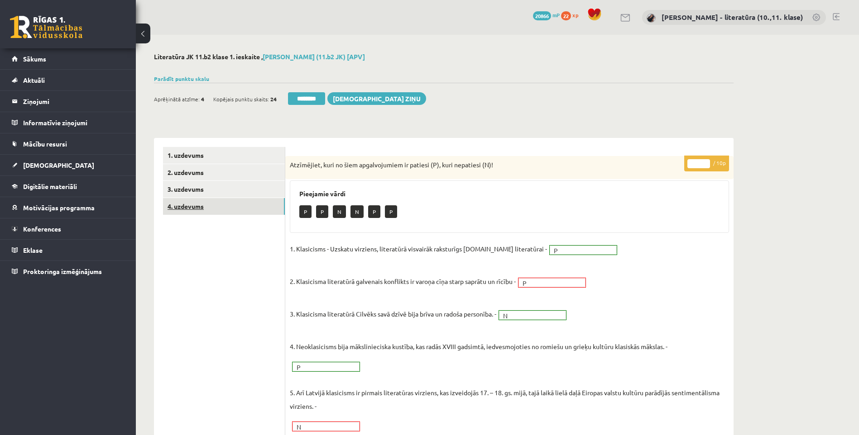
click at [199, 209] on link "4. uzdevums" at bounding box center [224, 206] width 122 height 17
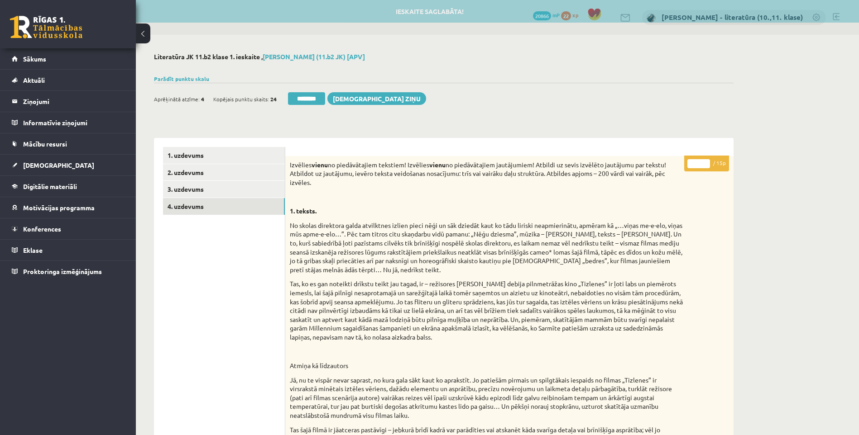
drag, startPoint x: 698, startPoint y: 163, endPoint x: 689, endPoint y: 164, distance: 8.7
click at [689, 164] on input "*" at bounding box center [698, 163] width 23 height 9
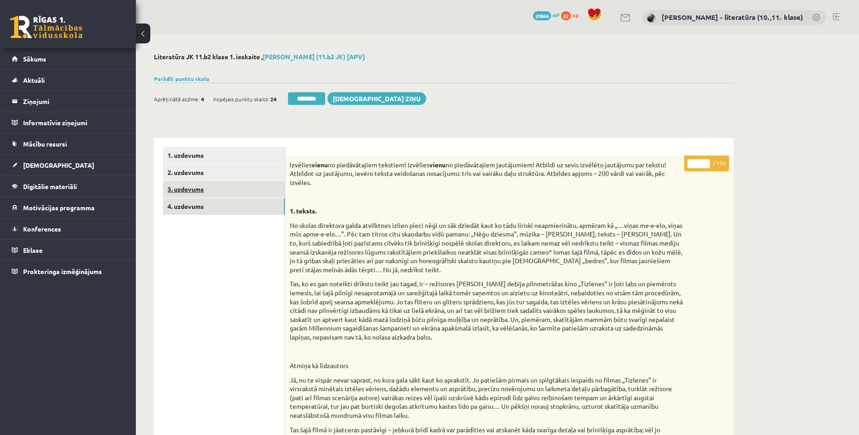
type input "**"
click at [230, 191] on link "3. uzdevums" at bounding box center [224, 189] width 122 height 17
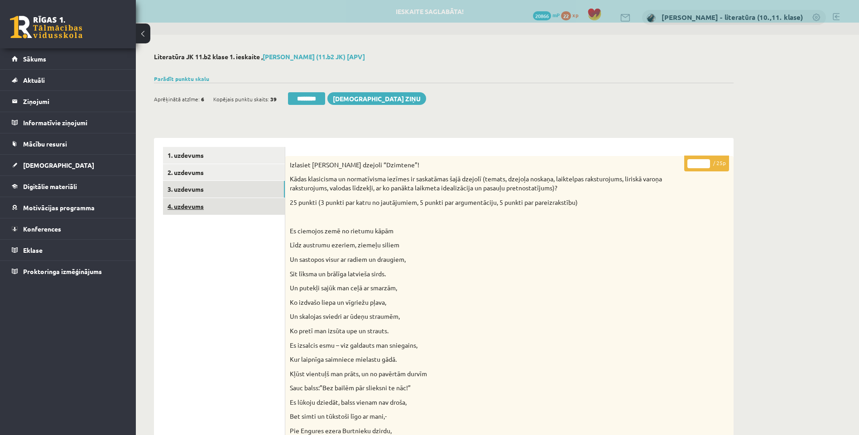
click at [215, 211] on link "4. uzdevums" at bounding box center [224, 206] width 122 height 17
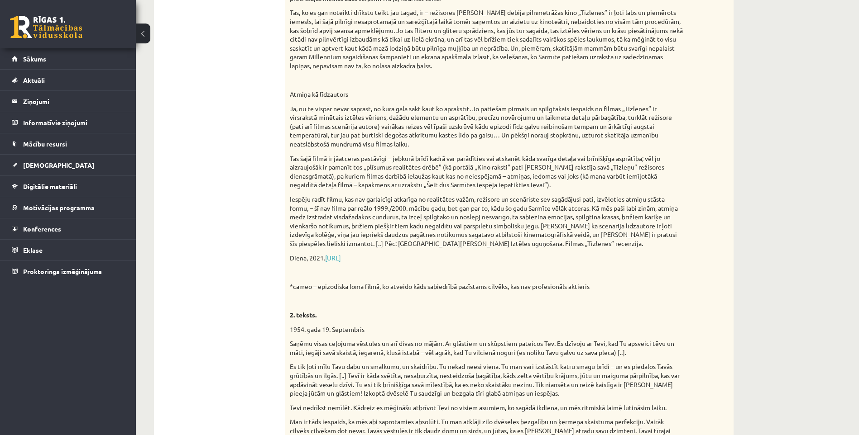
scroll to position [45, 0]
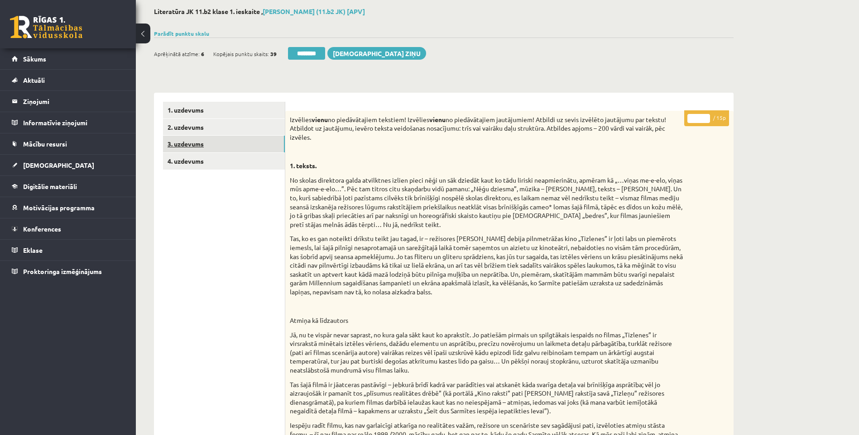
click at [216, 148] on link "3. uzdevums" at bounding box center [224, 144] width 122 height 17
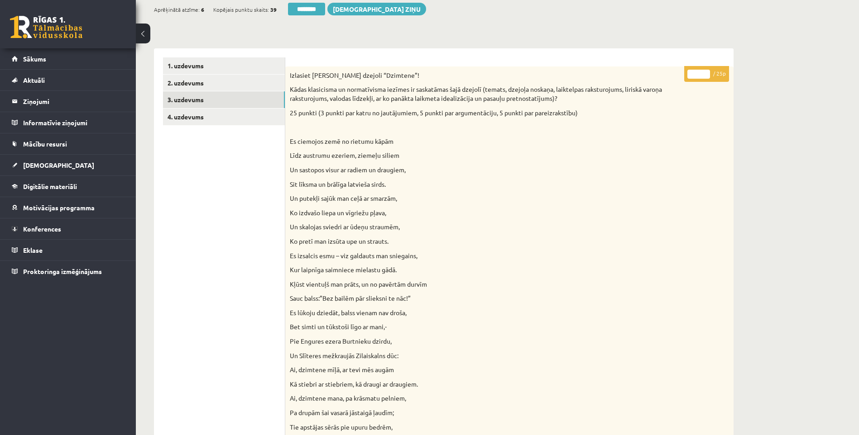
scroll to position [0, 0]
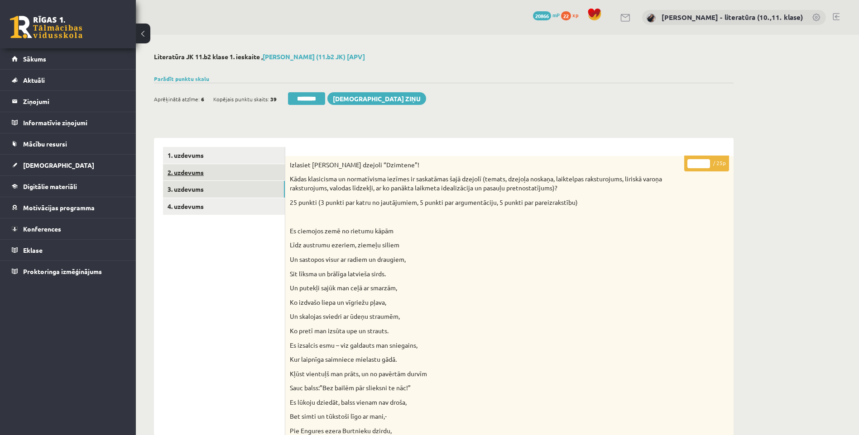
click at [205, 175] on link "2. uzdevums" at bounding box center [224, 172] width 122 height 17
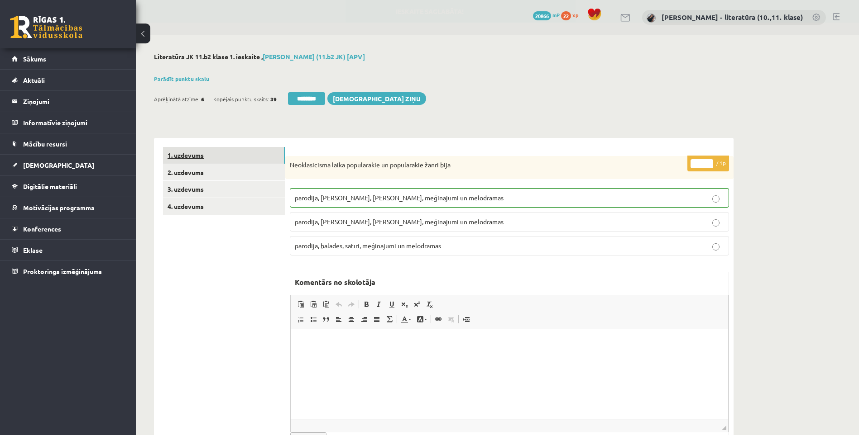
click at [202, 159] on link "1. uzdevums" at bounding box center [224, 155] width 122 height 17
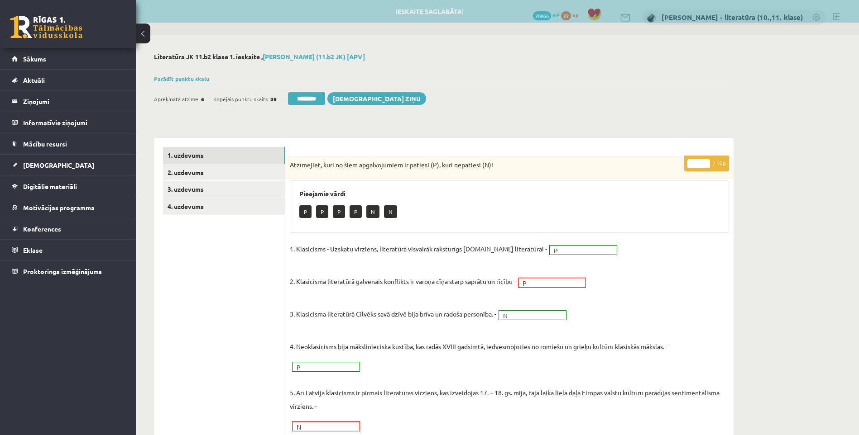
click at [314, 79] on div "Parādīt punktu skalu Atzīme No Līdz 1 0 11 2 12 17 3 18 23 4 24 29 5 30 35 6 36…" at bounding box center [443, 79] width 579 height 8
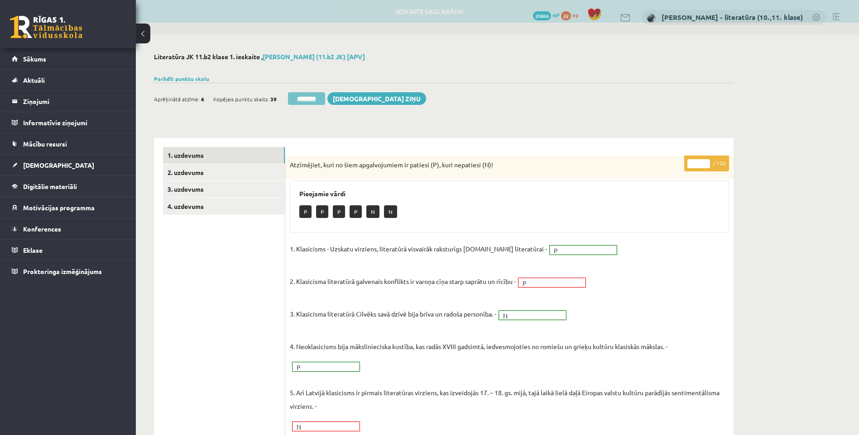
click at [312, 97] on input "********" at bounding box center [306, 98] width 37 height 13
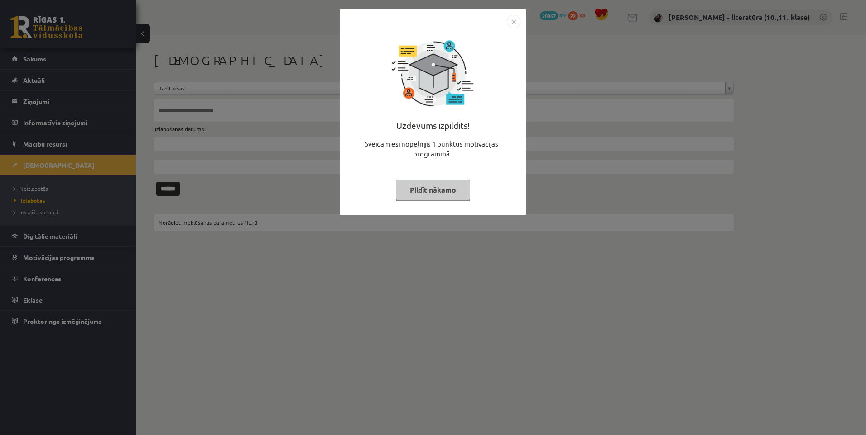
click at [422, 186] on button "Pildīt nākamo" at bounding box center [433, 190] width 74 height 21
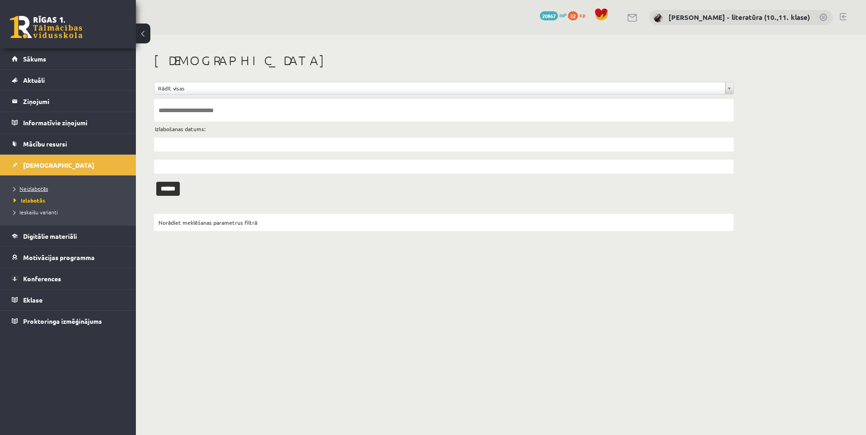
click at [35, 189] on span "Neizlabotās" at bounding box center [31, 188] width 34 height 7
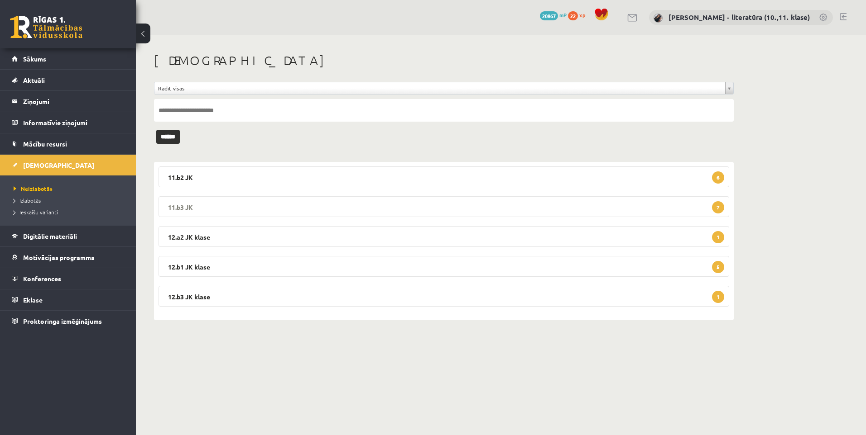
click at [242, 209] on legend "11.b3 JK 7" at bounding box center [443, 206] width 570 height 21
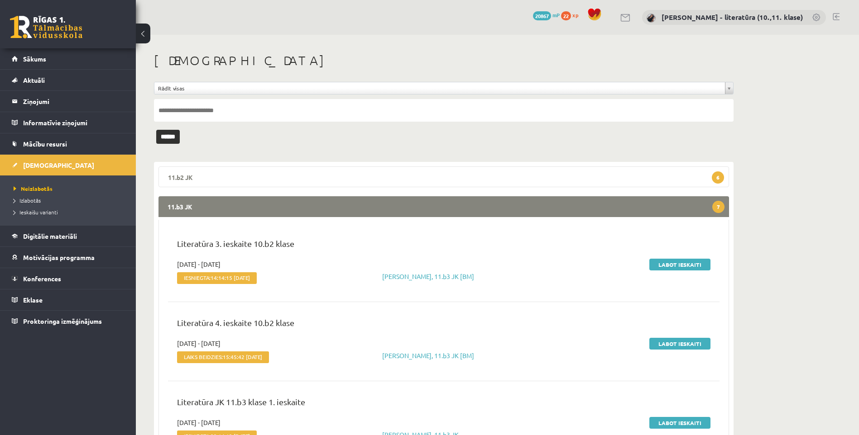
click at [287, 179] on legend "11.b2 JK 6" at bounding box center [443, 177] width 570 height 21
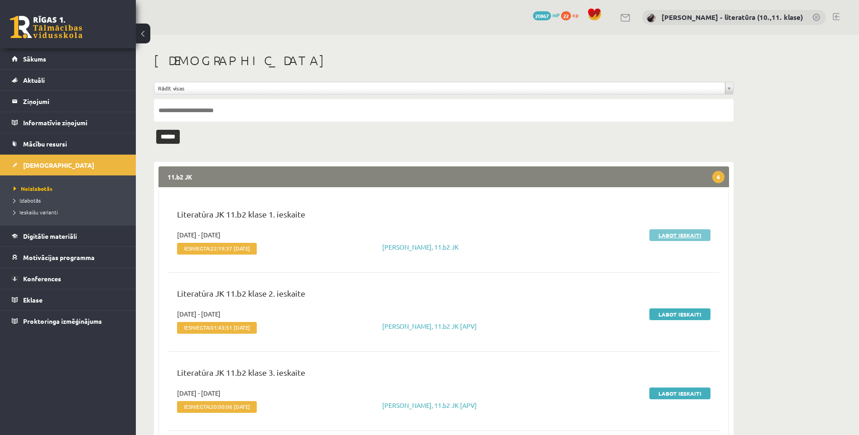
click at [653, 231] on link "Labot ieskaiti" at bounding box center [679, 236] width 61 height 12
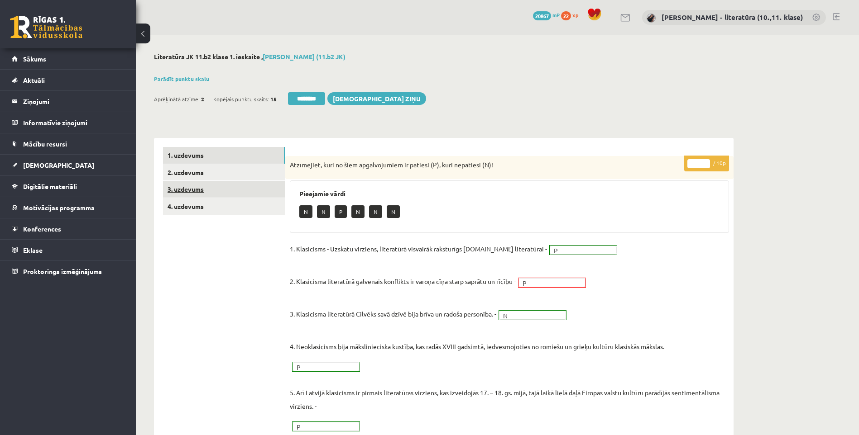
click at [231, 186] on link "3. uzdevums" at bounding box center [224, 189] width 122 height 17
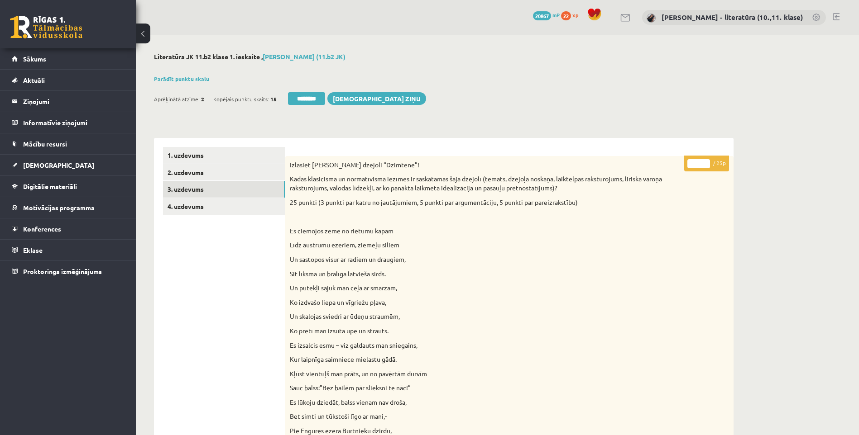
drag, startPoint x: 698, startPoint y: 163, endPoint x: 655, endPoint y: 168, distance: 44.1
type input "**"
click at [186, 203] on link "4. uzdevums" at bounding box center [224, 206] width 122 height 17
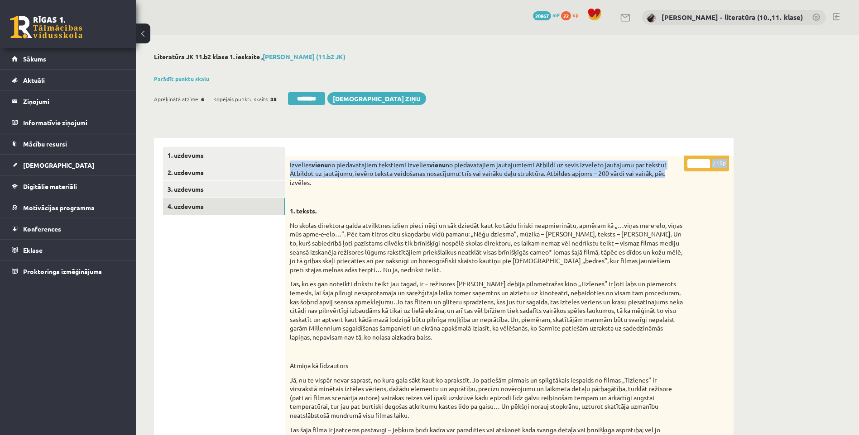
drag, startPoint x: 701, startPoint y: 168, endPoint x: 674, endPoint y: 173, distance: 27.6
drag, startPoint x: 674, startPoint y: 173, endPoint x: 699, endPoint y: 172, distance: 25.9
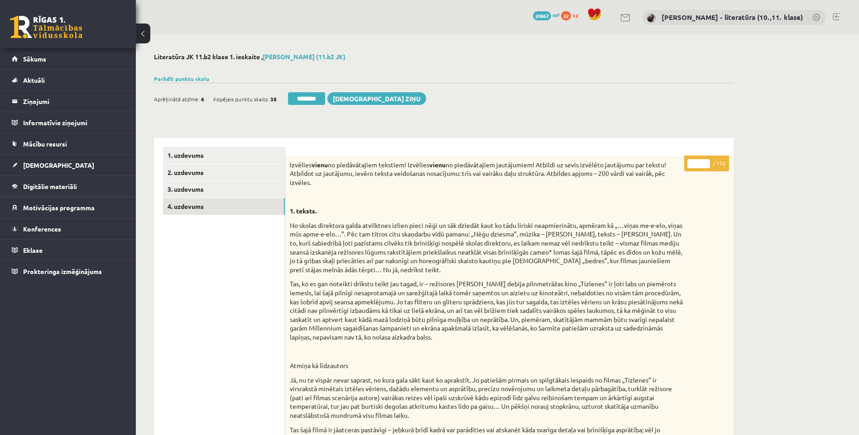
drag, startPoint x: 700, startPoint y: 164, endPoint x: 685, endPoint y: 170, distance: 15.5
click at [685, 170] on p "* / 15p" at bounding box center [706, 164] width 45 height 16
type input "**"
click at [240, 189] on link "3. uzdevums" at bounding box center [224, 189] width 122 height 17
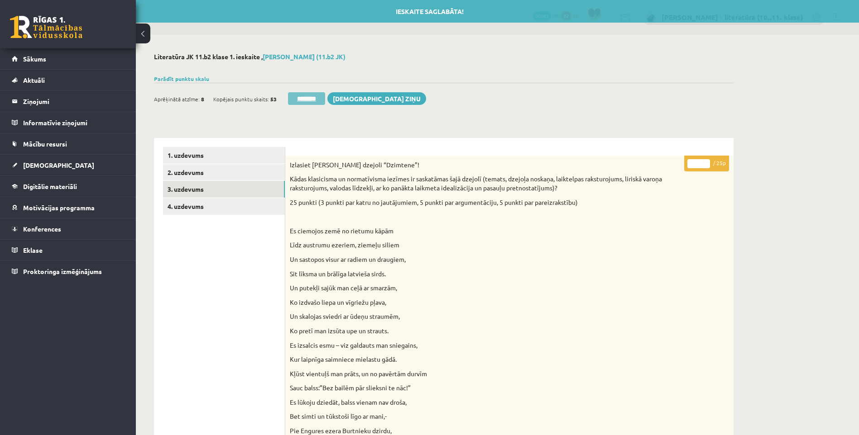
click at [316, 93] on input "********" at bounding box center [306, 98] width 37 height 13
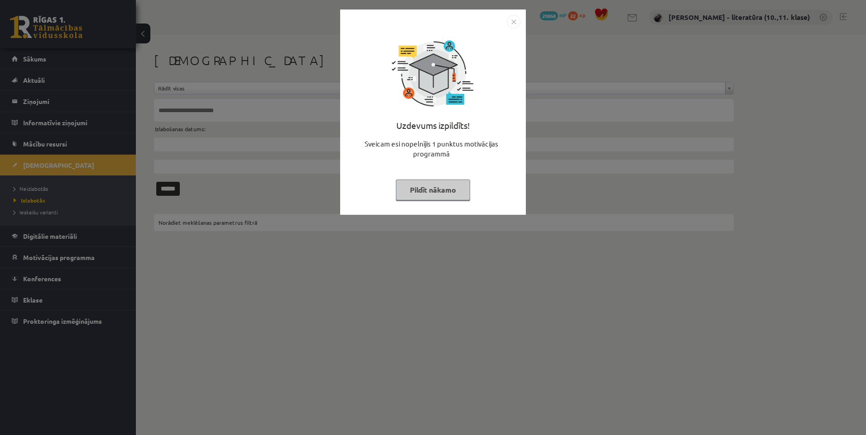
click at [431, 198] on button "Pildīt nākamo" at bounding box center [433, 190] width 74 height 21
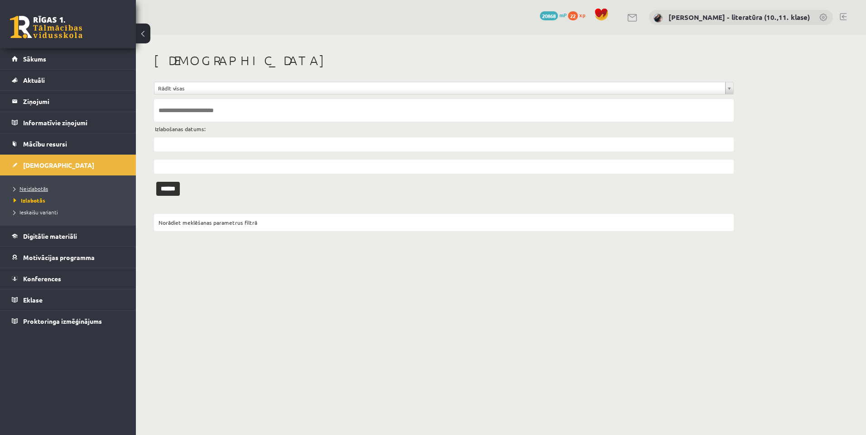
click at [58, 189] on link "Neizlabotās" at bounding box center [70, 189] width 113 height 8
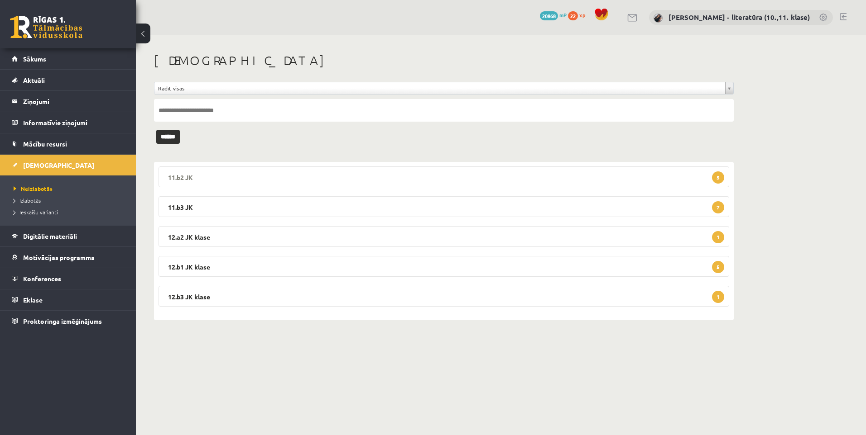
click at [505, 177] on legend "11.b2 JK 5" at bounding box center [443, 177] width 570 height 21
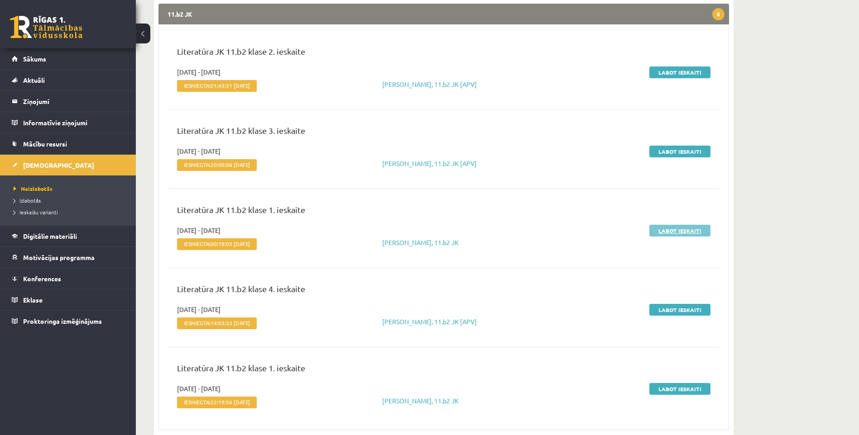
scroll to position [128, 0]
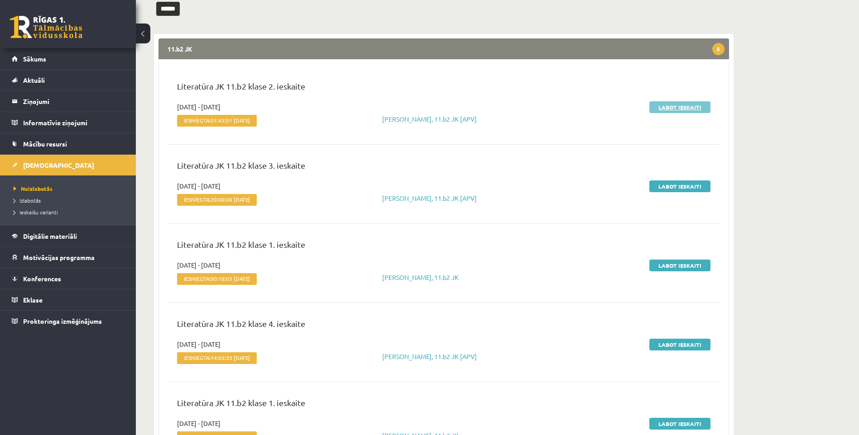
click at [671, 110] on link "Labot ieskaiti" at bounding box center [679, 107] width 61 height 12
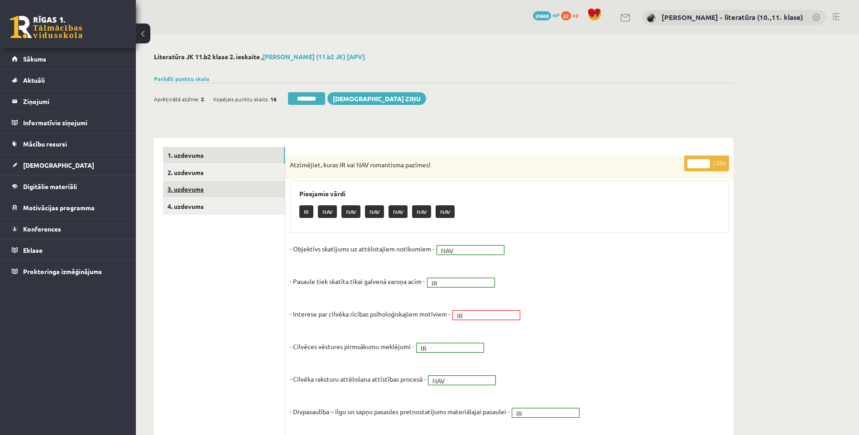
click at [215, 185] on link "3. uzdevums" at bounding box center [224, 189] width 122 height 17
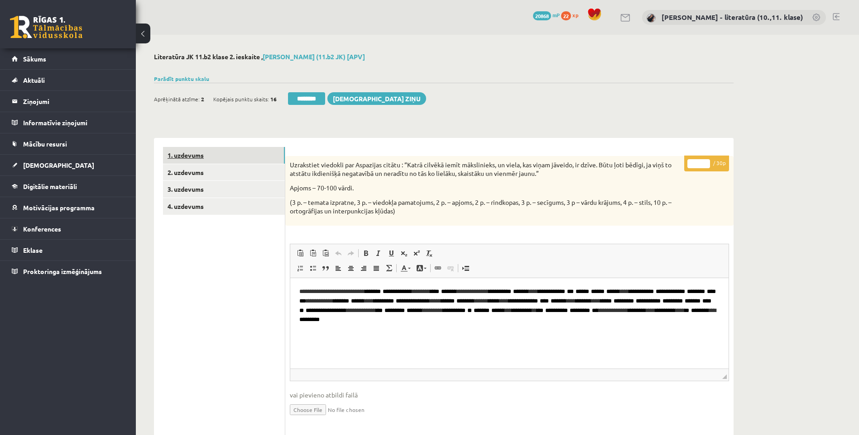
click at [199, 149] on link "1. uzdevums" at bounding box center [224, 155] width 122 height 17
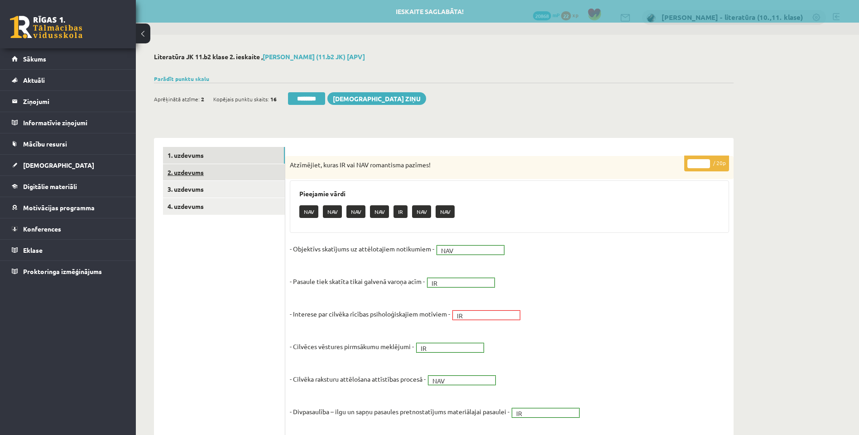
click at [214, 169] on link "2. uzdevums" at bounding box center [224, 172] width 122 height 17
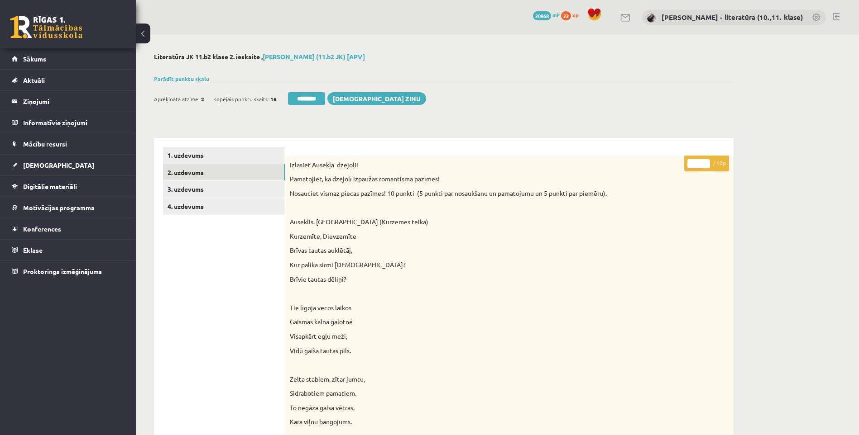
drag, startPoint x: 691, startPoint y: 163, endPoint x: 670, endPoint y: 180, distance: 27.0
click at [692, 163] on input "*" at bounding box center [698, 163] width 23 height 9
type input "**"
click at [191, 192] on link "3. uzdevums" at bounding box center [224, 189] width 122 height 17
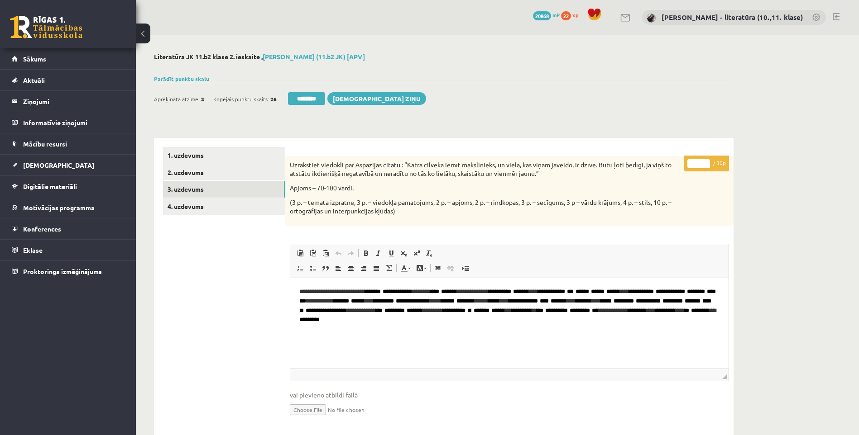
drag, startPoint x: 697, startPoint y: 163, endPoint x: 682, endPoint y: 167, distance: 16.2
click at [682, 167] on div "* / 30p Uzrakstiet viedokli par Aspazijas citātu : “Katrā cilvēkā iemīt mākslin…" at bounding box center [509, 391] width 448 height 471
type input "*"
type input "**"
click at [214, 219] on ul "1. uzdevums 2. uzdevums 3. uzdevums 4. uzdevums" at bounding box center [224, 387] width 122 height 480
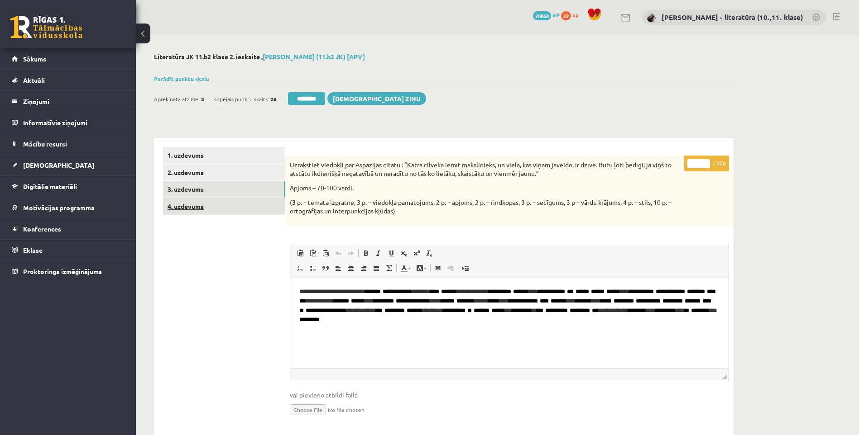
click at [209, 203] on link "4. uzdevums" at bounding box center [224, 206] width 122 height 17
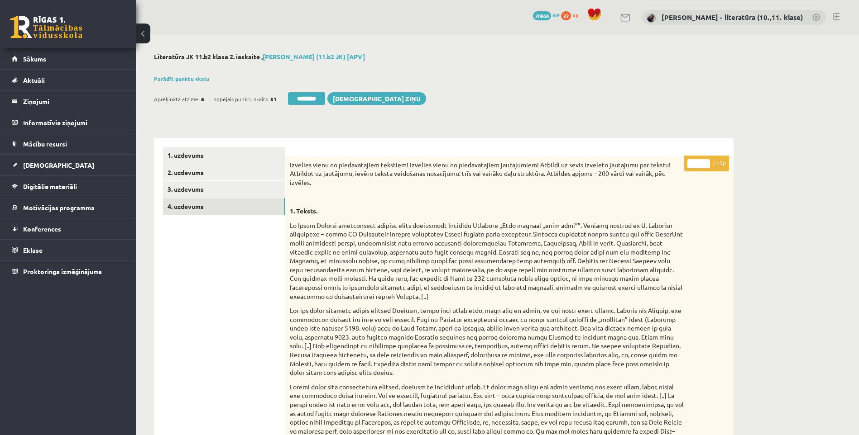
drag, startPoint x: 698, startPoint y: 162, endPoint x: 689, endPoint y: 168, distance: 11.4
click at [689, 168] on p "* / 15p" at bounding box center [706, 164] width 45 height 16
type input "**"
click at [232, 172] on link "2. uzdevums" at bounding box center [224, 172] width 122 height 17
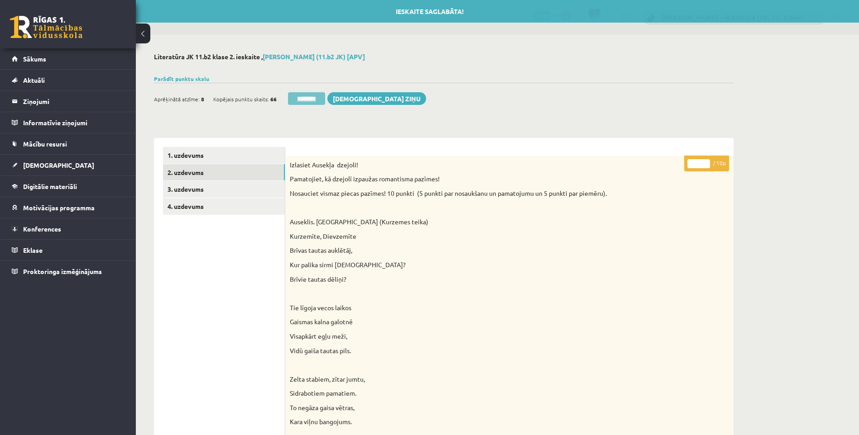
click at [304, 94] on input "********" at bounding box center [306, 98] width 37 height 13
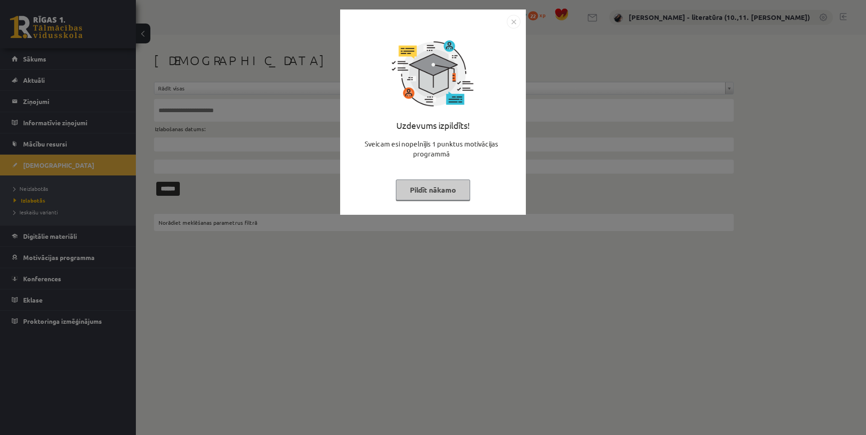
click at [436, 190] on button "Pildīt nākamo" at bounding box center [433, 190] width 74 height 21
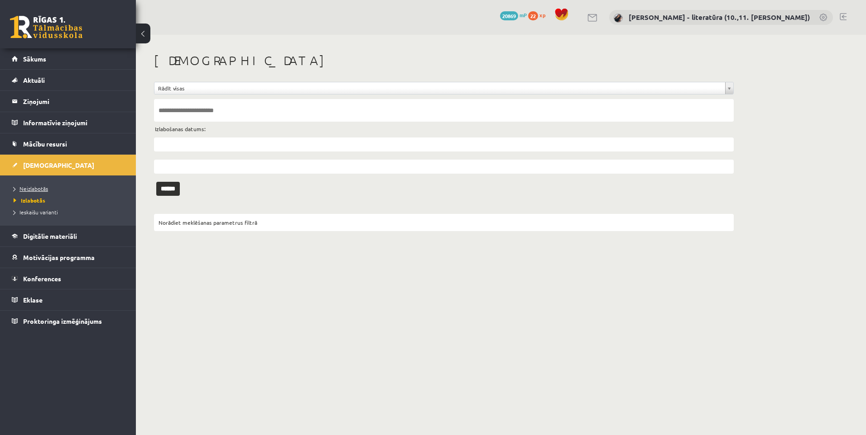
click at [33, 187] on span "Neizlabotās" at bounding box center [31, 188] width 34 height 7
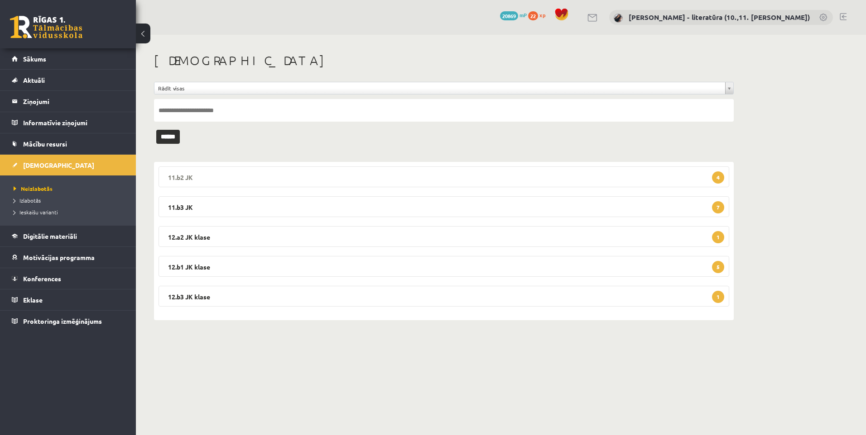
click at [426, 180] on legend "11.b2 JK 4" at bounding box center [443, 177] width 570 height 21
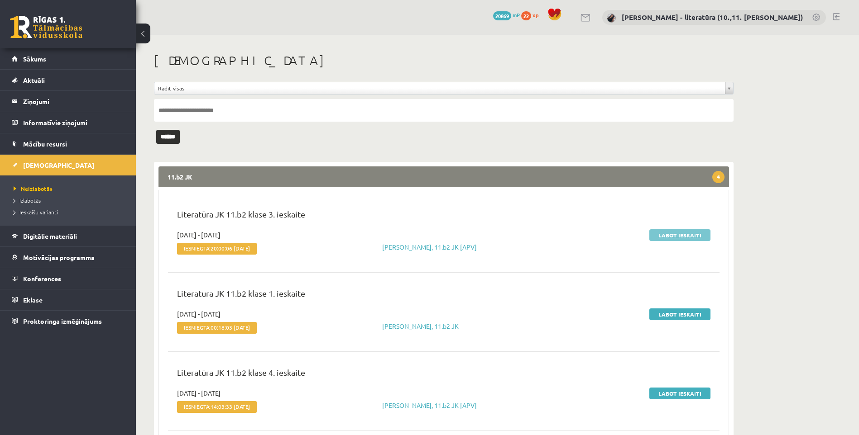
click at [665, 234] on link "Labot ieskaiti" at bounding box center [679, 236] width 61 height 12
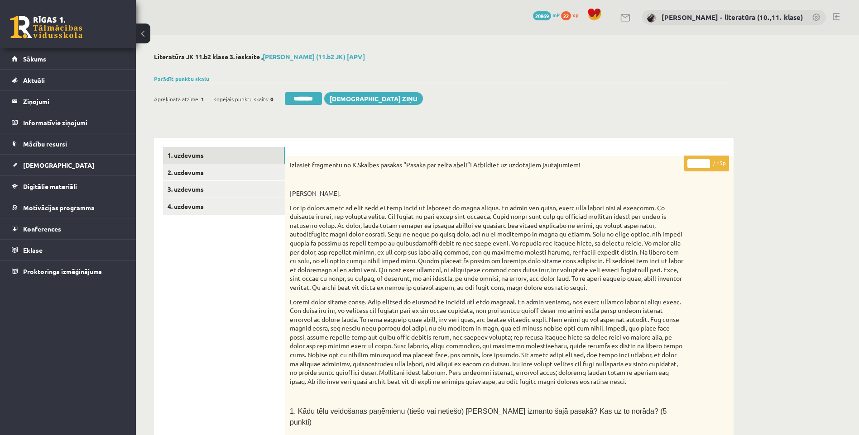
click at [702, 164] on input "*" at bounding box center [698, 163] width 23 height 9
type input "**"
click at [202, 176] on link "2. uzdevums" at bounding box center [224, 172] width 122 height 17
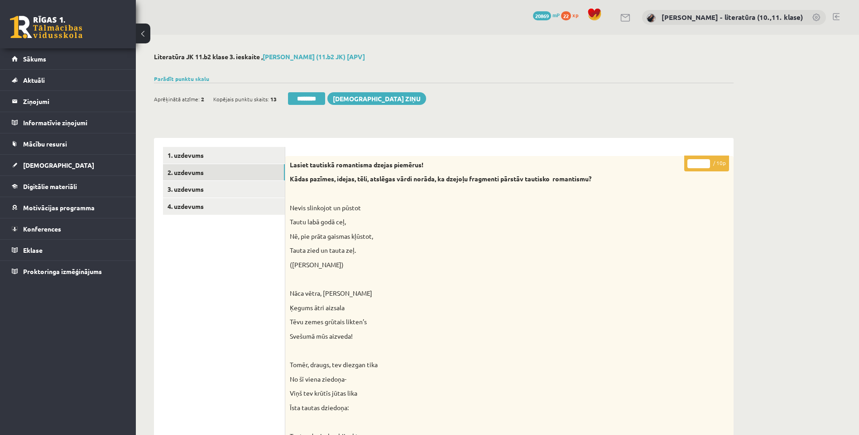
drag, startPoint x: 699, startPoint y: 164, endPoint x: 677, endPoint y: 166, distance: 22.2
type input "**"
click at [257, 192] on link "3. uzdevums" at bounding box center [224, 189] width 122 height 17
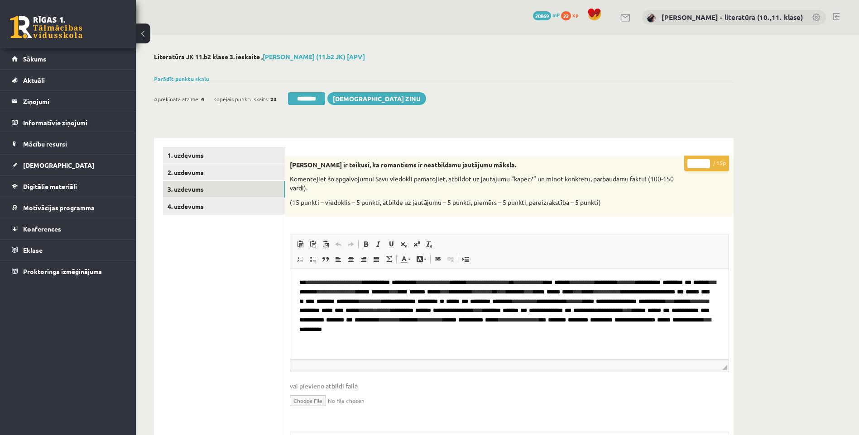
scroll to position [12, 0]
drag, startPoint x: 697, startPoint y: 166, endPoint x: 680, endPoint y: 165, distance: 16.8
click at [680, 165] on div "* / 15p Zenta Mauriņa ir teikusi, ka romantisms ir neatbildamu jautājumu māksla…" at bounding box center [509, 387] width 448 height 462
type input "**"
click at [260, 206] on link "4. uzdevums" at bounding box center [224, 206] width 122 height 17
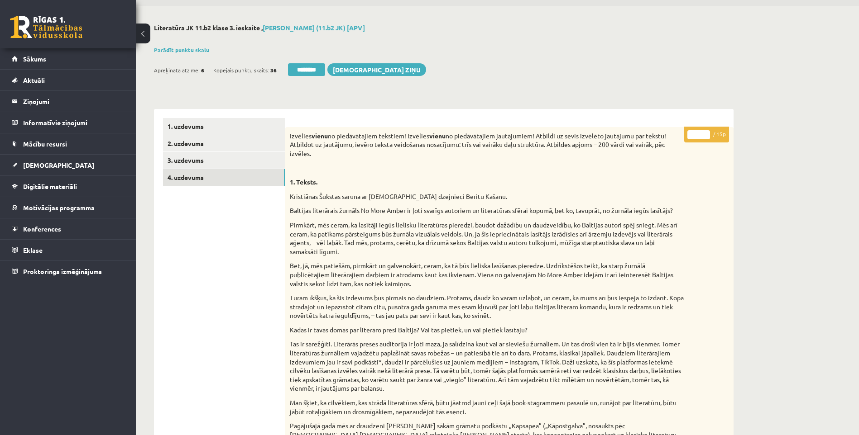
scroll to position [0, 0]
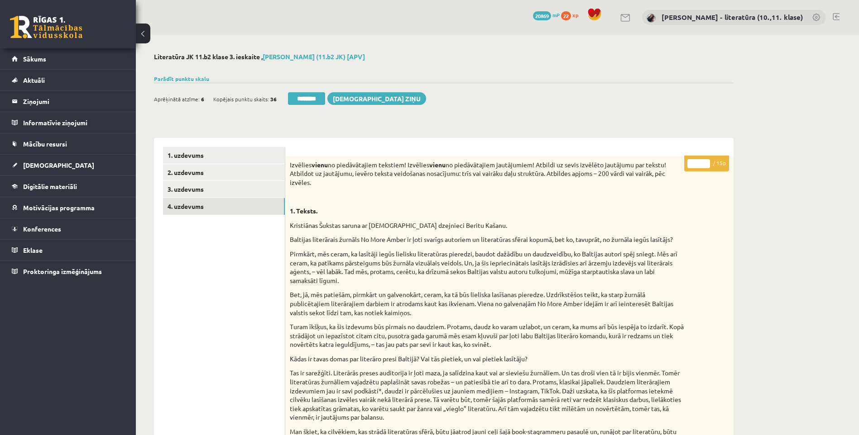
drag, startPoint x: 697, startPoint y: 164, endPoint x: 671, endPoint y: 167, distance: 26.4
type input "**"
click at [191, 163] on link "1. uzdevums" at bounding box center [224, 155] width 122 height 17
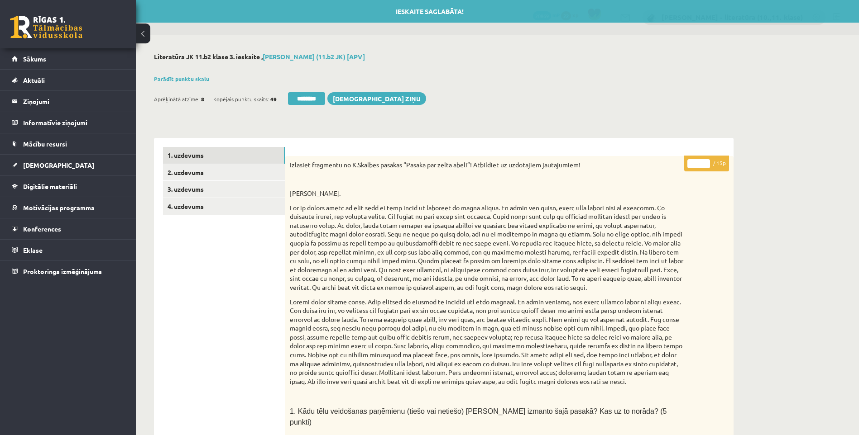
click at [320, 91] on div "Ieskaite saglabāta! Aprēķinātā atzīme: 8 Kopējais punktu skaits: 49 ******** Sū…" at bounding box center [443, 95] width 579 height 25
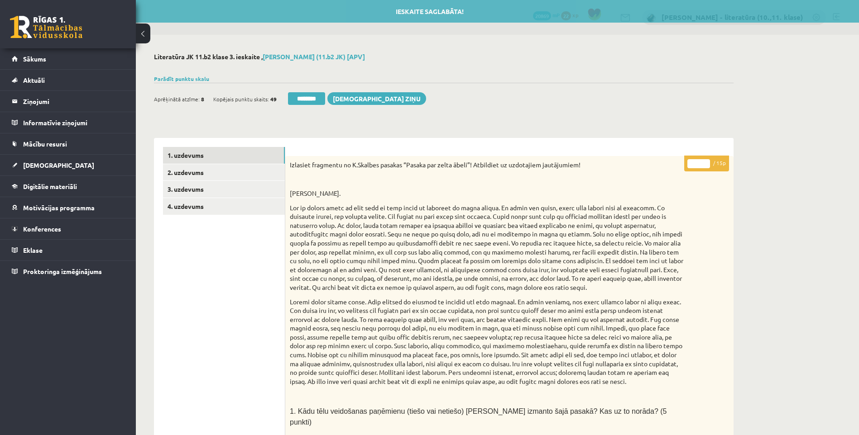
click at [324, 106] on div "Aprēķinātā atzīme: 8 Kopējais punktu skaits: 49 ******** Sūtīt ziņu" at bounding box center [290, 100] width 272 height 16
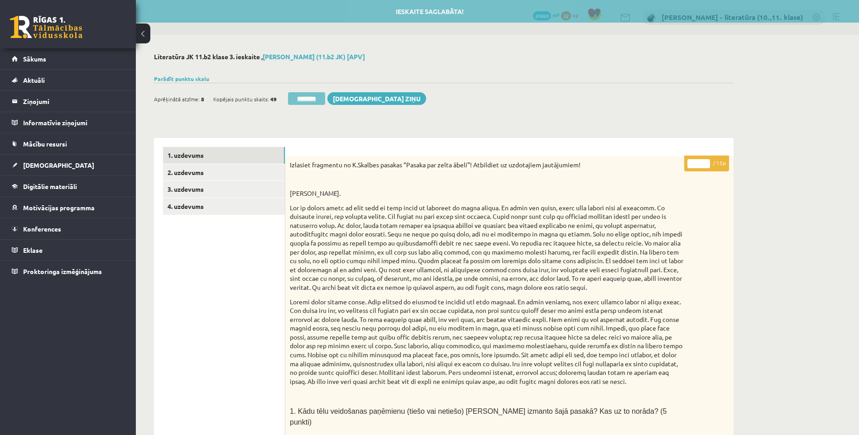
click at [320, 102] on input "********" at bounding box center [306, 98] width 37 height 13
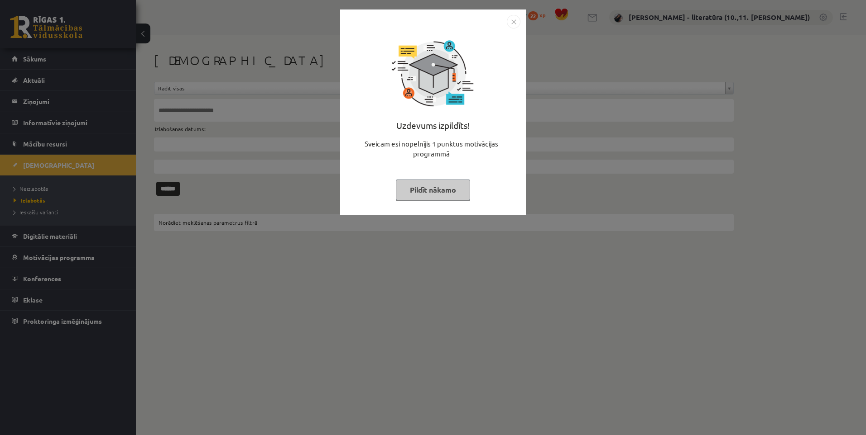
drag, startPoint x: 446, startPoint y: 183, endPoint x: 428, endPoint y: 189, distance: 19.0
click at [447, 183] on button "Pildīt nākamo" at bounding box center [433, 190] width 74 height 21
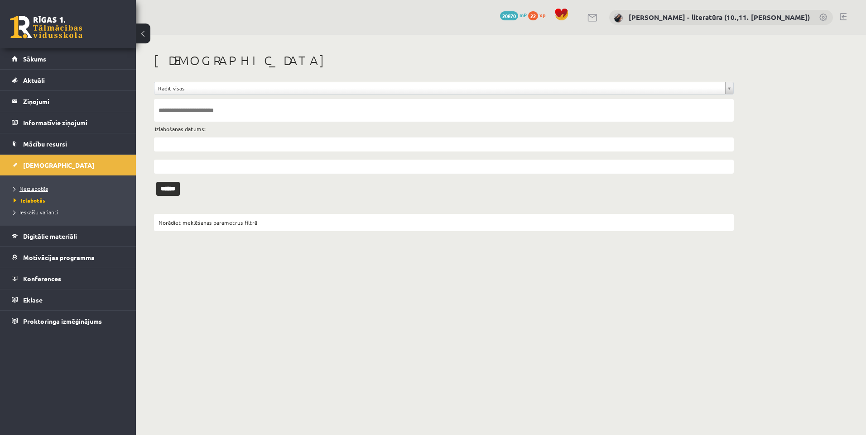
click at [39, 185] on link "Neizlabotās" at bounding box center [70, 189] width 113 height 8
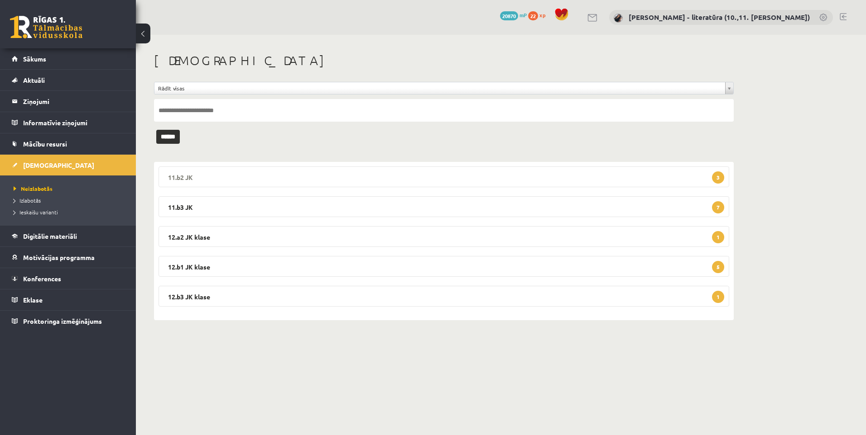
click at [367, 181] on legend "11.b2 JK 3" at bounding box center [443, 177] width 570 height 21
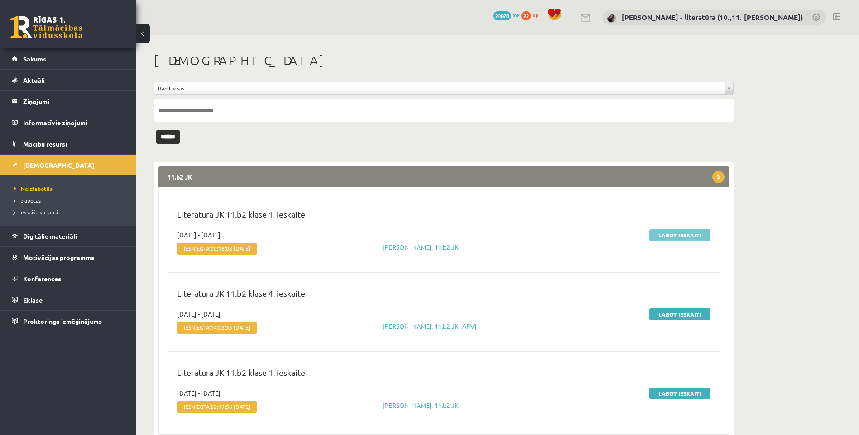
click at [671, 236] on link "Labot ieskaiti" at bounding box center [679, 236] width 61 height 12
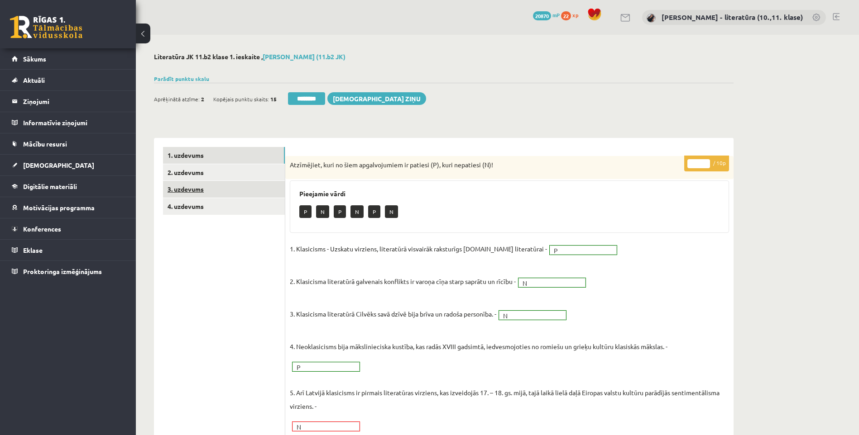
click at [240, 190] on link "3. uzdevums" at bounding box center [224, 189] width 122 height 17
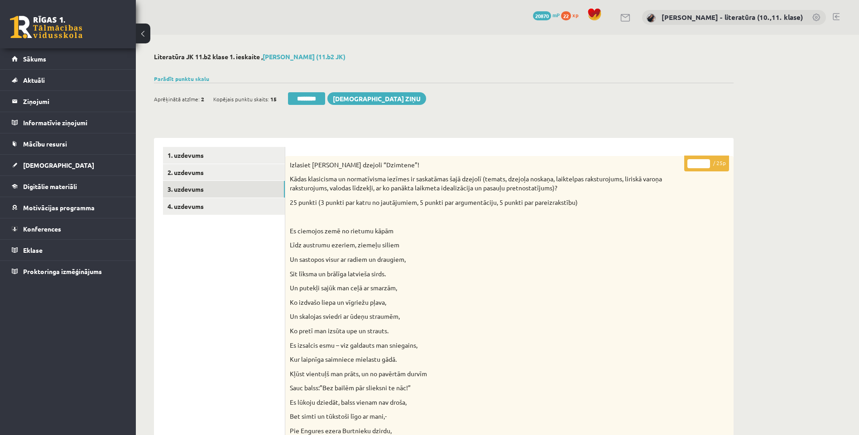
click at [694, 161] on input "*" at bounding box center [698, 163] width 23 height 9
type input "**"
click at [171, 200] on link "4. uzdevums" at bounding box center [224, 206] width 122 height 17
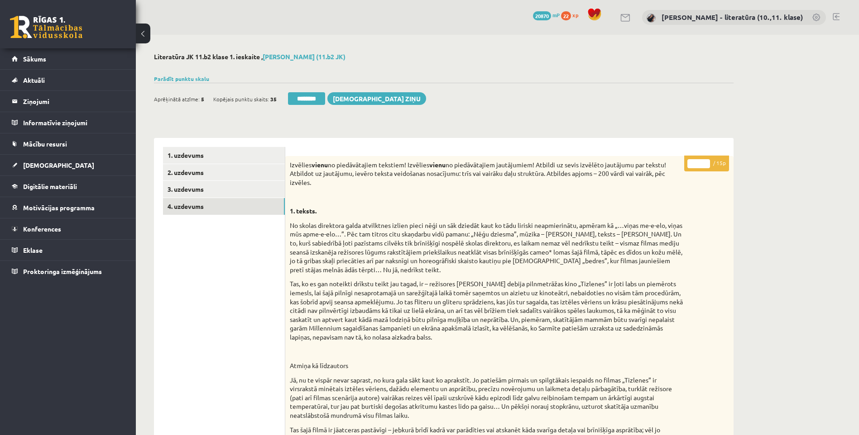
drag, startPoint x: 697, startPoint y: 162, endPoint x: 684, endPoint y: 169, distance: 14.0
click at [686, 168] on p "* / 15p" at bounding box center [706, 164] width 45 height 16
type input "**"
click at [233, 180] on link "2. uzdevums" at bounding box center [224, 172] width 122 height 17
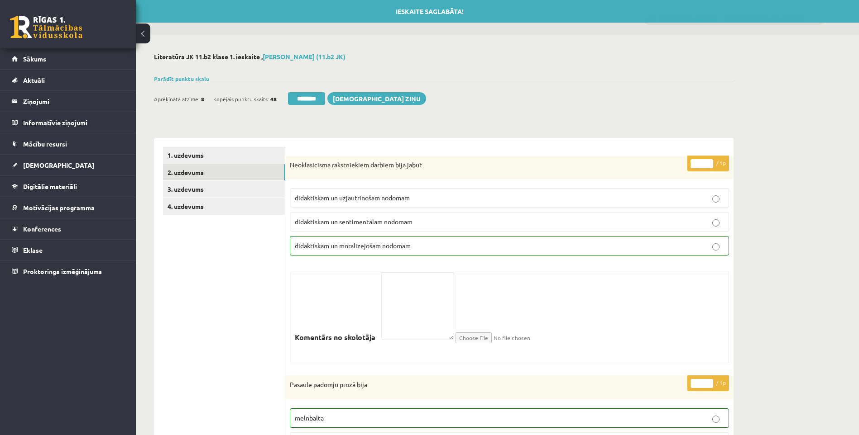
click at [327, 87] on div "Ieskaite saglabāta! Aprēķinātā atzīme: 8 Kopējais punktu skaits: 48 ******** Sū…" at bounding box center [443, 95] width 579 height 25
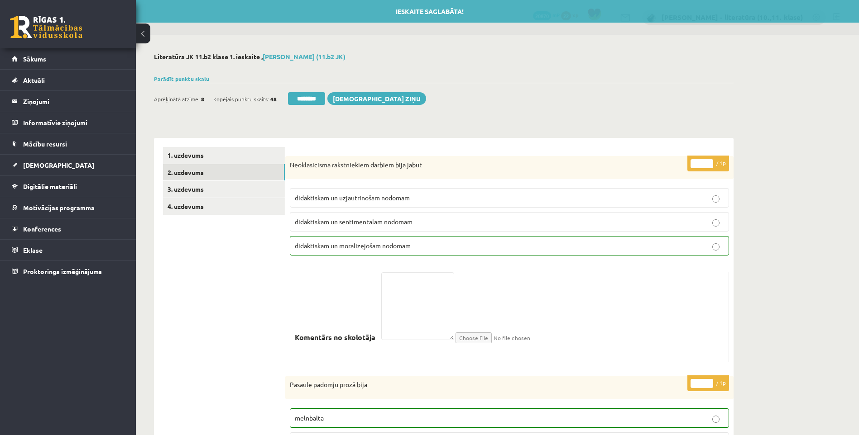
click at [325, 94] on input "********" at bounding box center [306, 98] width 37 height 13
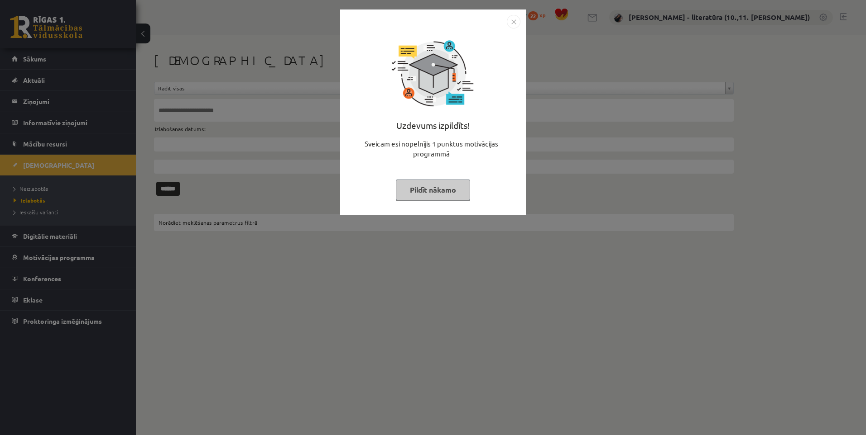
click at [443, 191] on button "Pildīt nākamo" at bounding box center [433, 190] width 74 height 21
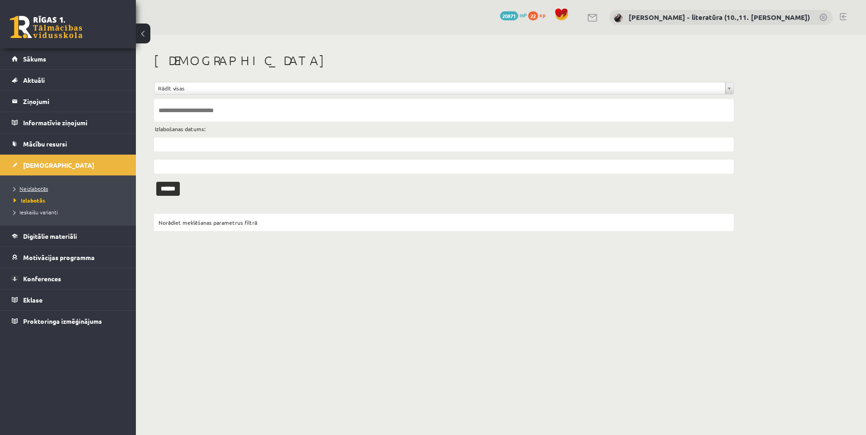
click at [52, 185] on link "Neizlabotās" at bounding box center [70, 189] width 113 height 8
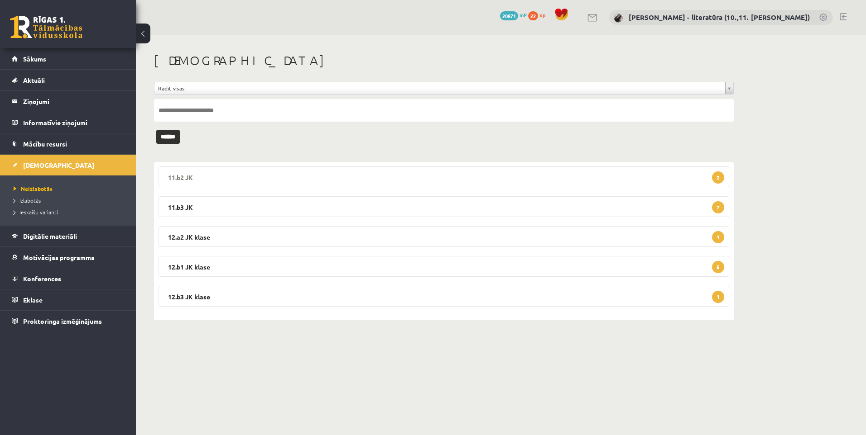
click at [468, 171] on legend "11.b2 JK 2" at bounding box center [443, 177] width 570 height 21
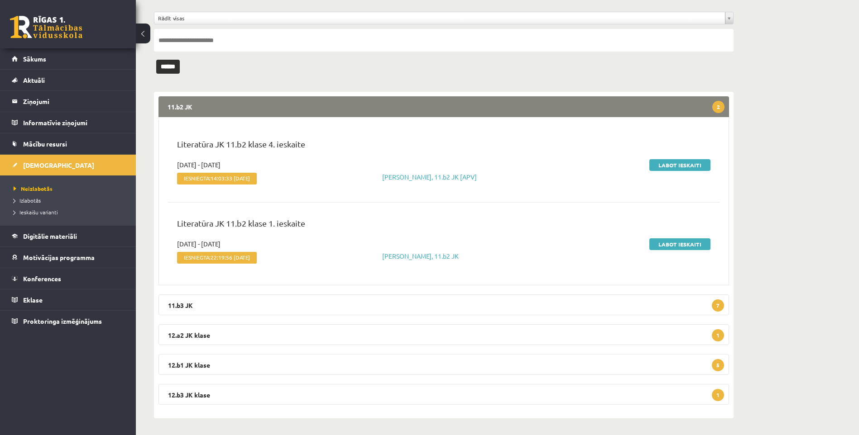
scroll to position [72, 0]
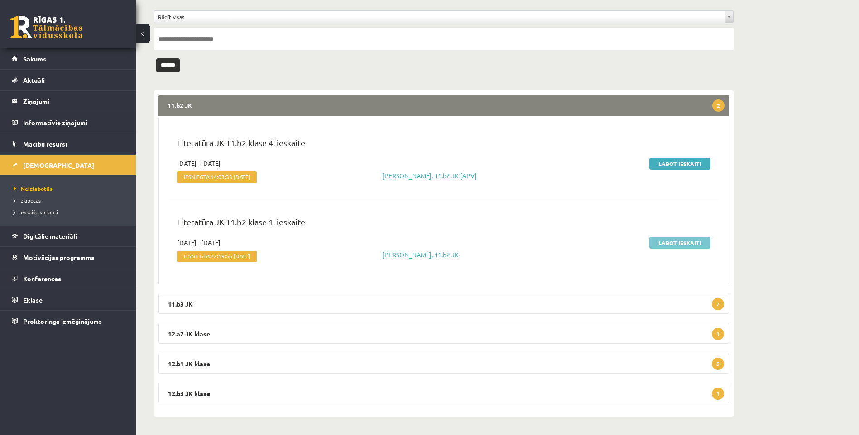
click at [675, 244] on link "Labot ieskaiti" at bounding box center [679, 243] width 61 height 12
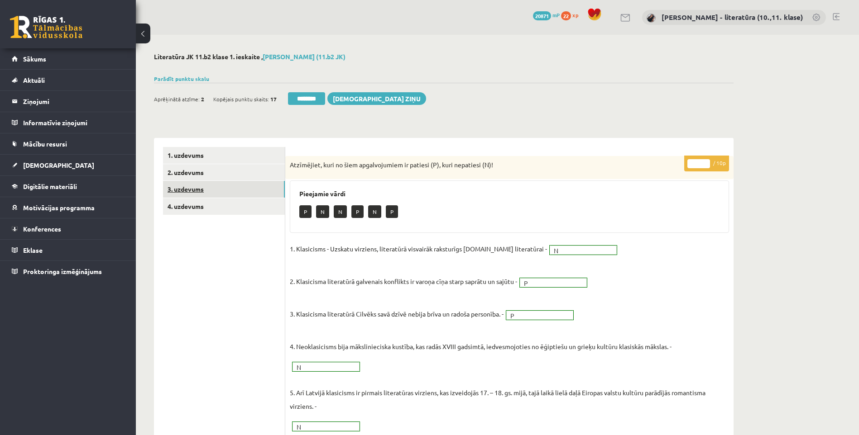
click at [255, 196] on link "3. uzdevums" at bounding box center [224, 189] width 122 height 17
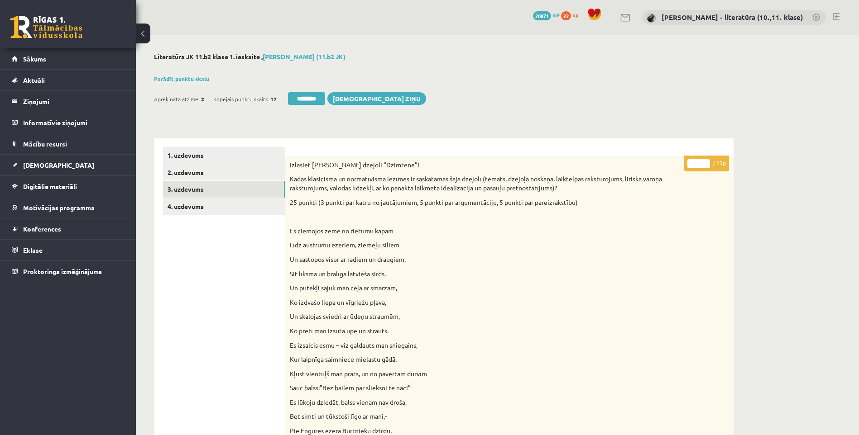
drag, startPoint x: 700, startPoint y: 164, endPoint x: 671, endPoint y: 180, distance: 33.2
type input "**"
click at [221, 204] on link "4. uzdevums" at bounding box center [224, 206] width 122 height 17
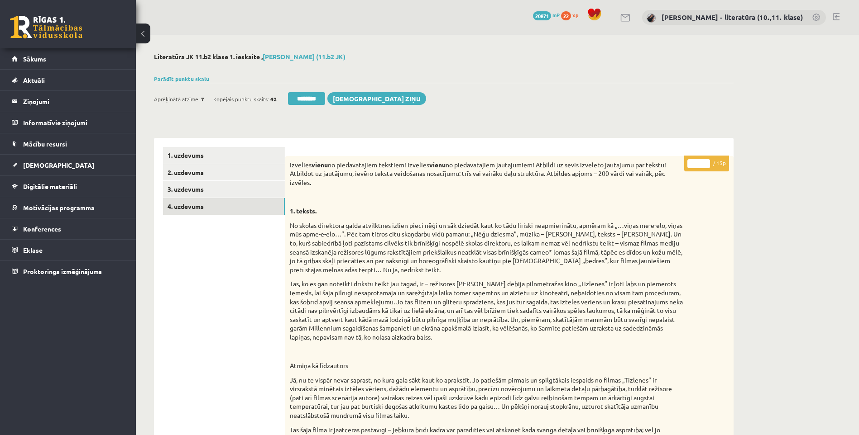
drag, startPoint x: 695, startPoint y: 165, endPoint x: 713, endPoint y: 172, distance: 19.8
type input "**"
click at [182, 174] on link "2. uzdevums" at bounding box center [224, 172] width 122 height 17
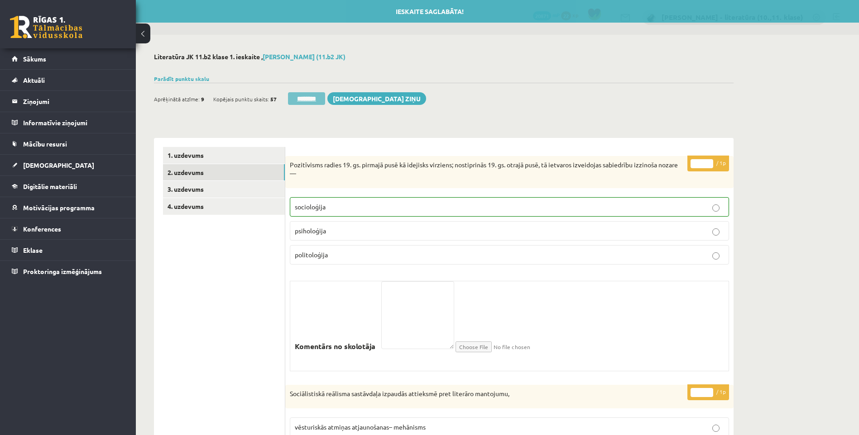
click at [300, 93] on input "********" at bounding box center [306, 98] width 37 height 13
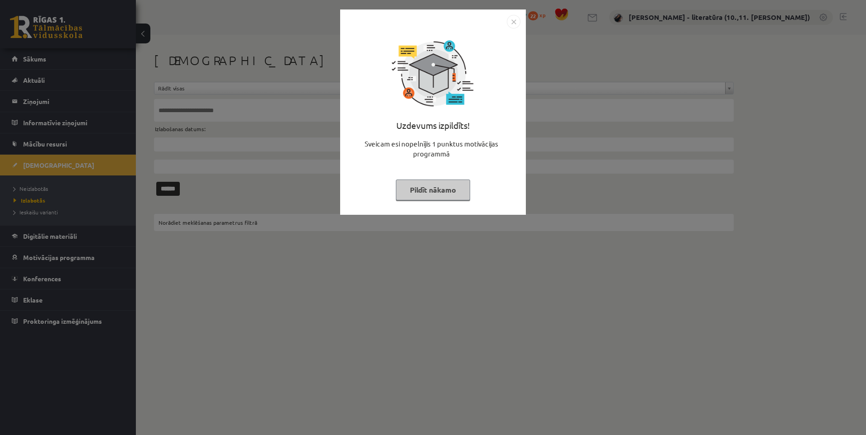
drag, startPoint x: 426, startPoint y: 191, endPoint x: 210, endPoint y: 212, distance: 217.8
click at [428, 191] on button "Pildīt nākamo" at bounding box center [433, 190] width 74 height 21
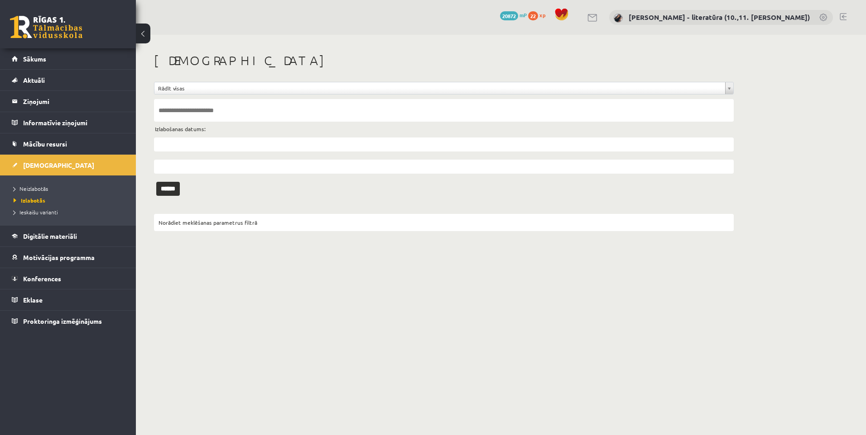
click at [70, 182] on ul "Neizlabotās [GEOGRAPHIC_DATA] Ieskaišu varianti" at bounding box center [68, 201] width 136 height 50
click at [66, 190] on link "Neizlabotās" at bounding box center [70, 189] width 113 height 8
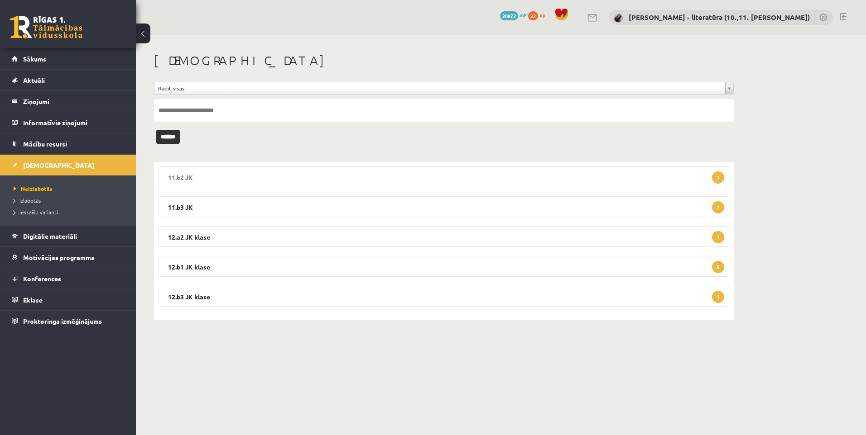
click at [315, 184] on legend "11.b2 JK 1" at bounding box center [443, 177] width 570 height 21
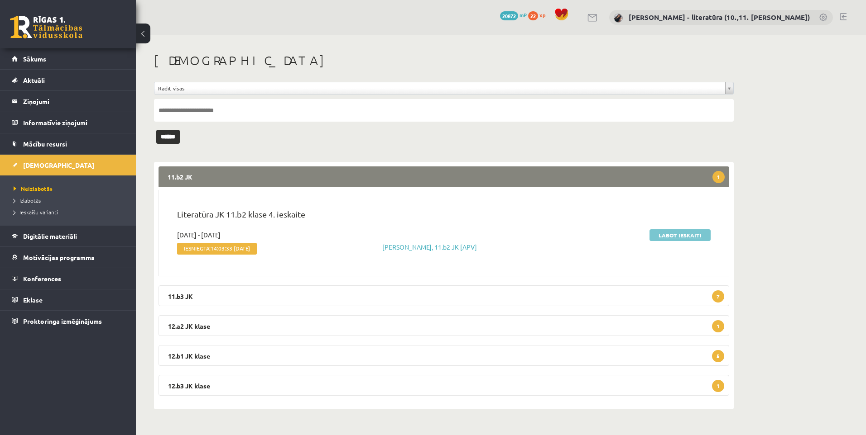
click at [679, 236] on link "Labot ieskaiti" at bounding box center [679, 236] width 61 height 12
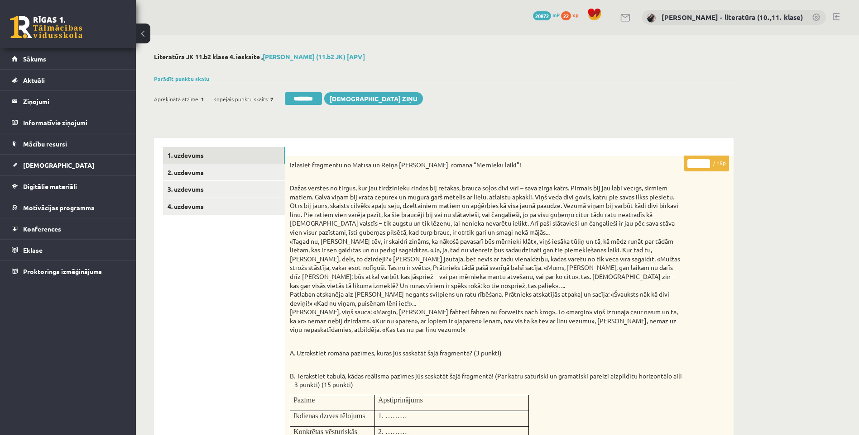
drag, startPoint x: 699, startPoint y: 164, endPoint x: 687, endPoint y: 170, distance: 13.4
click at [688, 170] on p "* / 18p" at bounding box center [706, 164] width 45 height 16
type input "**"
click at [233, 173] on link "2. uzdevums" at bounding box center [224, 172] width 122 height 17
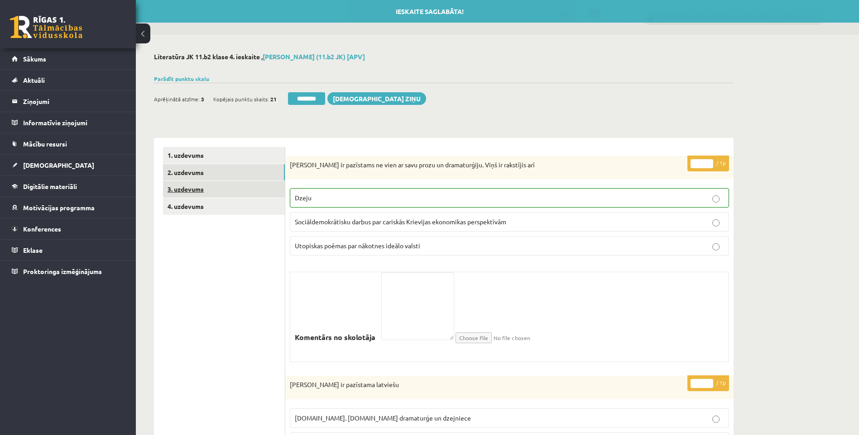
click at [234, 191] on link "3. uzdevums" at bounding box center [224, 189] width 122 height 17
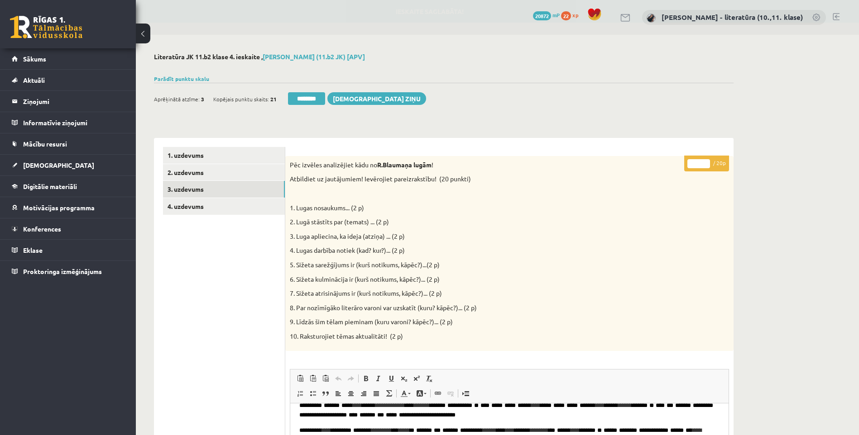
click at [693, 165] on input "*" at bounding box center [698, 163] width 23 height 9
type input "**"
click at [252, 205] on link "4. uzdevums" at bounding box center [224, 206] width 122 height 17
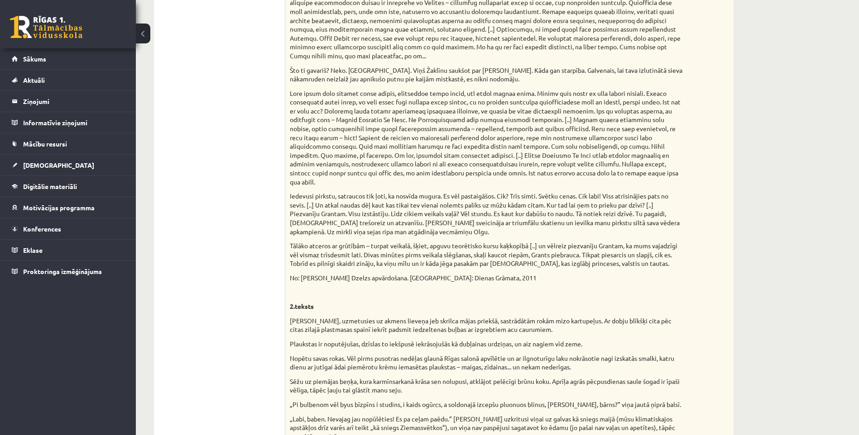
scroll to position [91, 0]
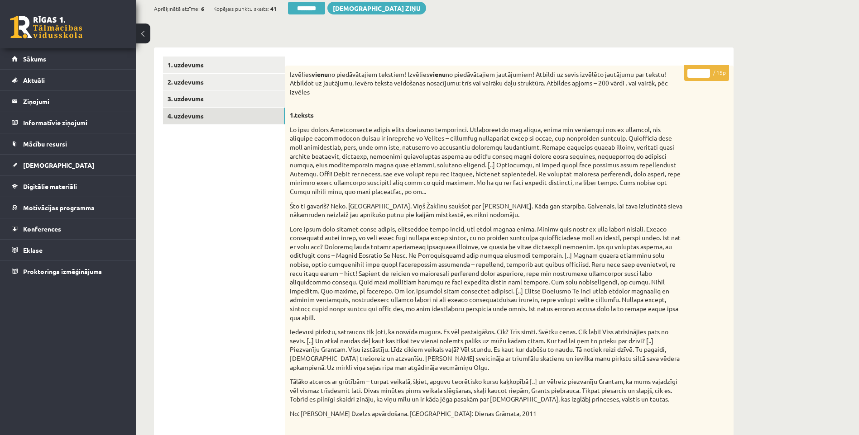
drag, startPoint x: 699, startPoint y: 74, endPoint x: 645, endPoint y: 77, distance: 54.9
type input "**"
click at [232, 80] on link "2. uzdevums" at bounding box center [224, 82] width 122 height 17
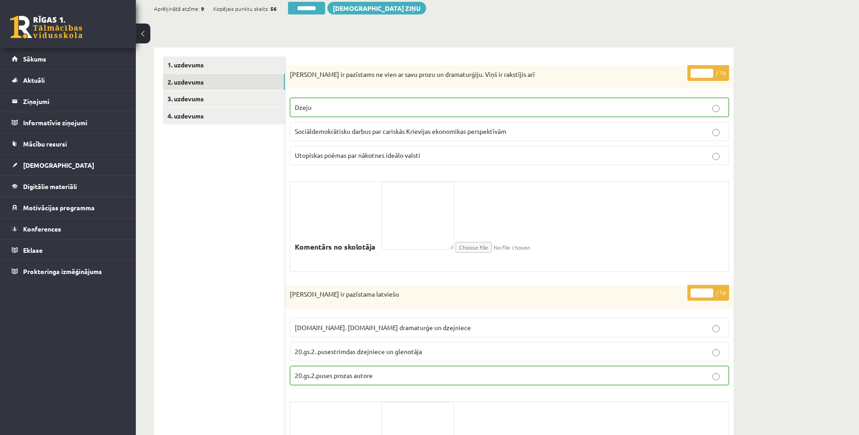
click at [315, 15] on div "Aprēķinātā atzīme: 9 Kopējais punktu skaits: 56 ******** Sūtīt ziņu" at bounding box center [290, 10] width 272 height 16
click at [325, 4] on input "********" at bounding box center [306, 8] width 37 height 13
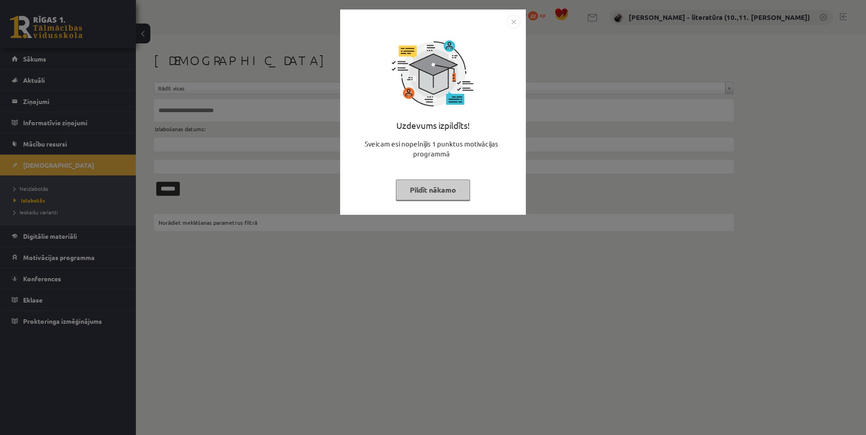
click at [430, 182] on button "Pildīt nākamo" at bounding box center [433, 190] width 74 height 21
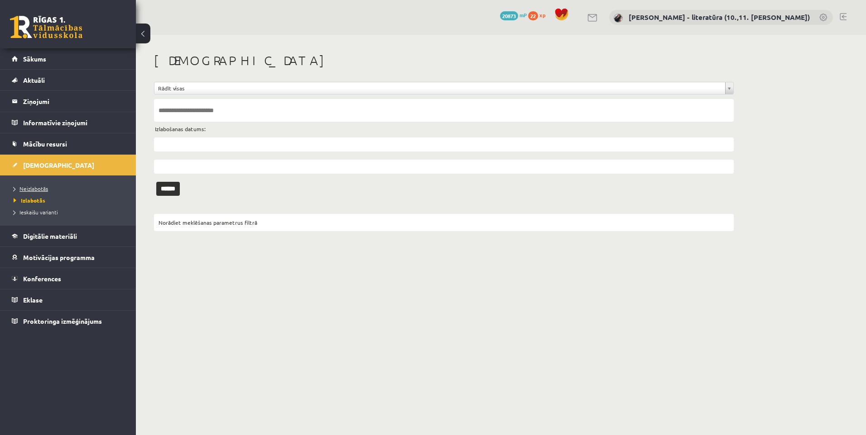
click at [80, 187] on link "Neizlabotās" at bounding box center [70, 189] width 113 height 8
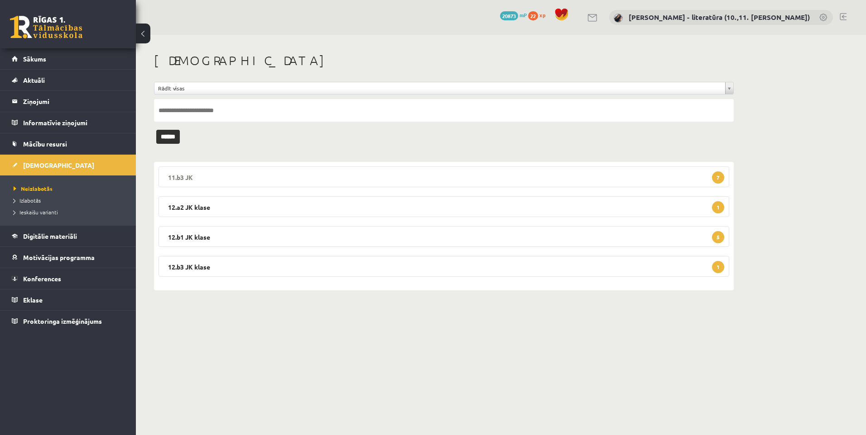
click at [568, 176] on legend "11.b3 JK 7" at bounding box center [443, 177] width 570 height 21
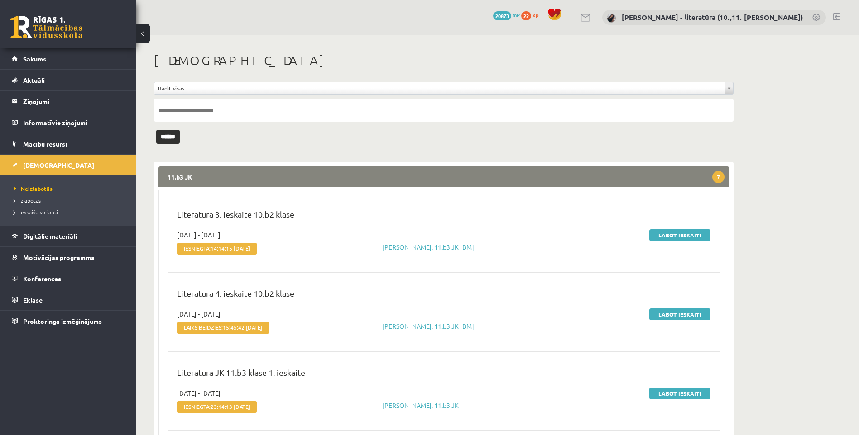
click at [191, 175] on legend "11.b3 JK 7" at bounding box center [443, 177] width 570 height 21
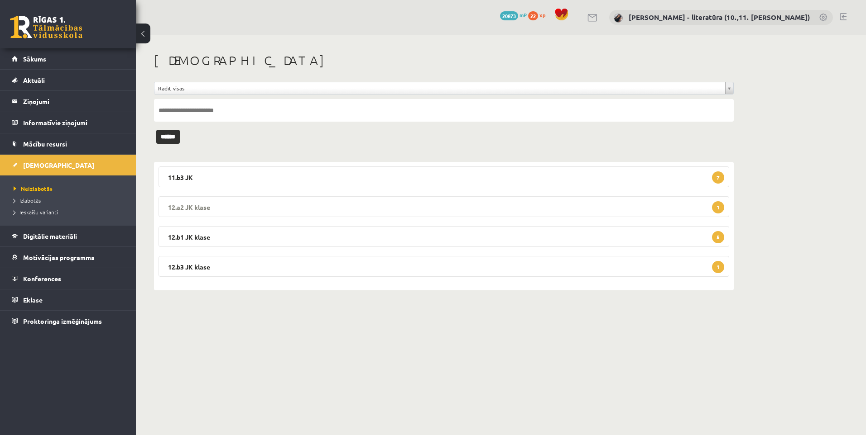
click at [436, 205] on legend "12.a2 JK klase 1" at bounding box center [443, 206] width 570 height 21
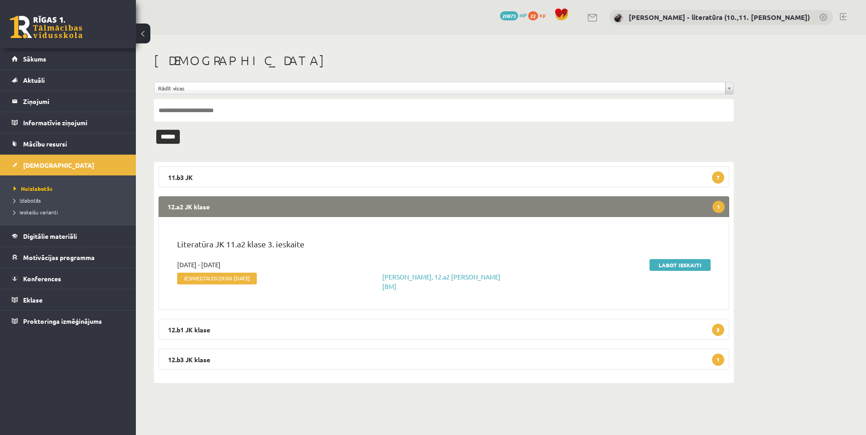
click at [441, 201] on legend "12.a2 JK klase 1" at bounding box center [443, 206] width 570 height 21
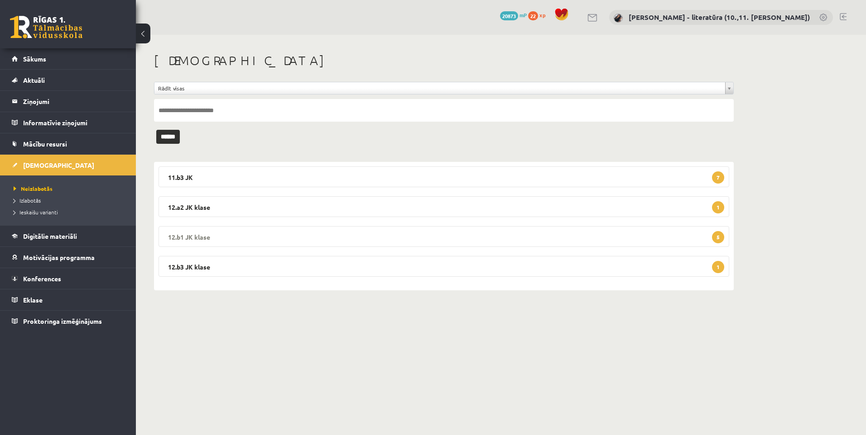
click at [281, 230] on legend "12.b1 JK klase 5" at bounding box center [443, 236] width 570 height 21
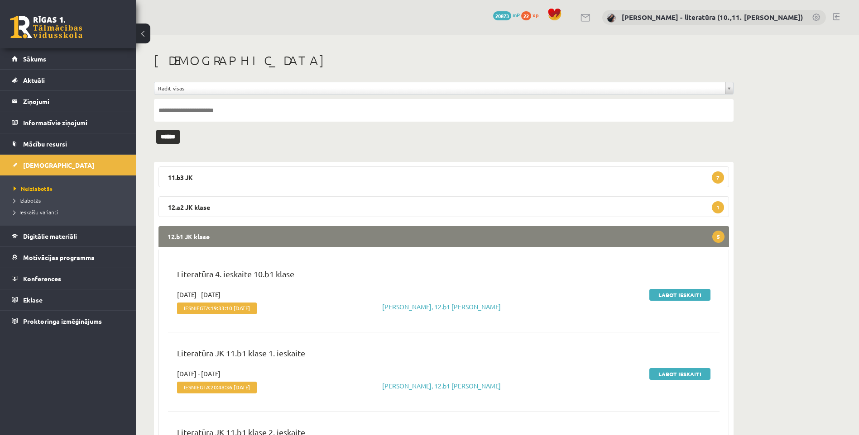
click at [322, 239] on legend "12.b1 JK klase 5" at bounding box center [443, 236] width 570 height 21
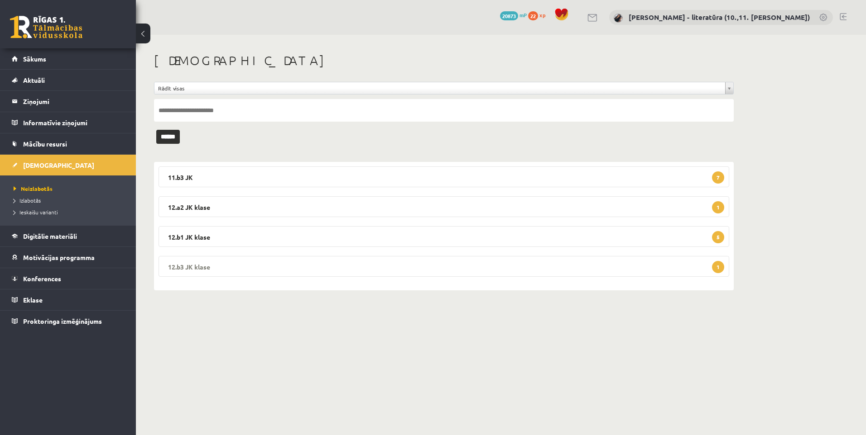
click at [375, 267] on legend "12.b3 JK klase 1" at bounding box center [443, 266] width 570 height 21
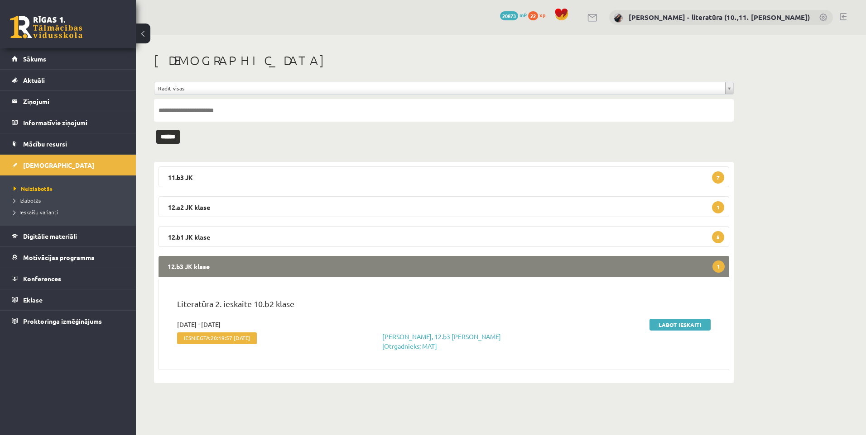
click at [375, 267] on legend "12.b3 JK klase 1" at bounding box center [443, 266] width 570 height 21
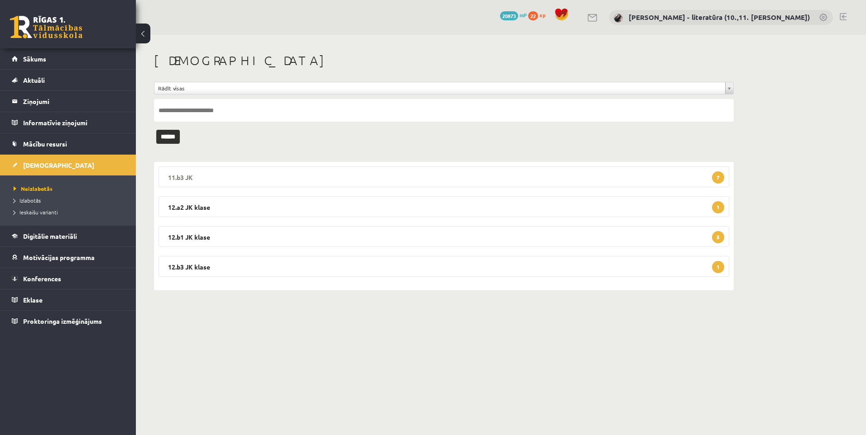
click at [298, 179] on legend "11.b3 JK 7" at bounding box center [443, 177] width 570 height 21
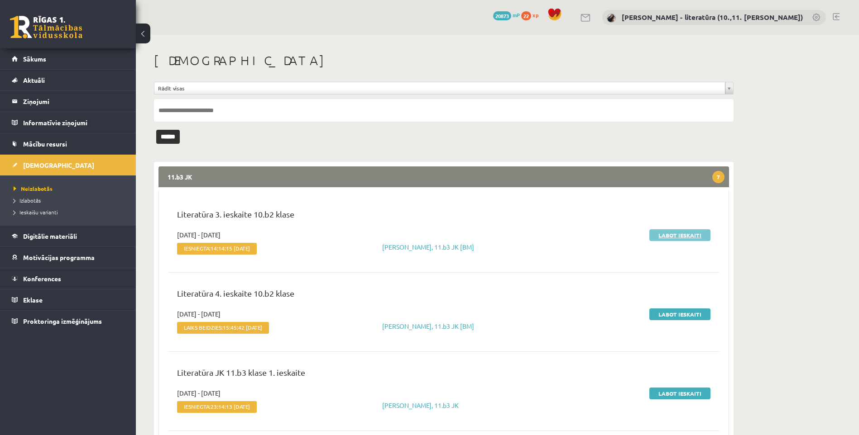
click at [675, 238] on link "Labot ieskaiti" at bounding box center [679, 236] width 61 height 12
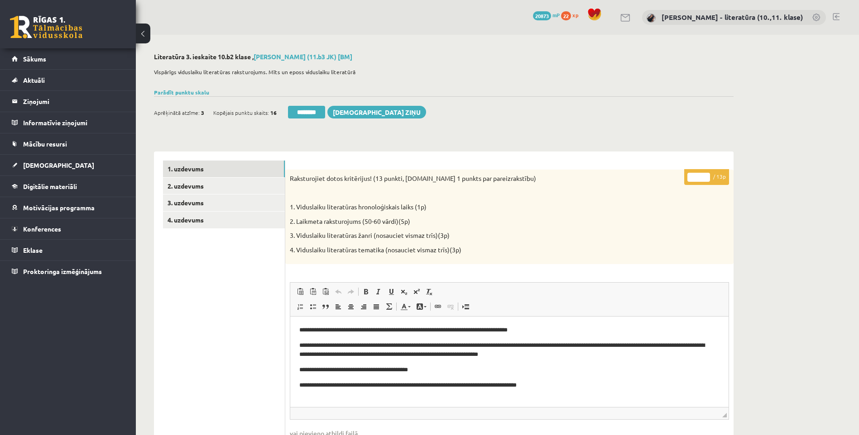
drag, startPoint x: 699, startPoint y: 176, endPoint x: 632, endPoint y: 165, distance: 68.3
click at [659, 181] on div "**********" at bounding box center [509, 418] width 448 height 496
type input "**"
click at [201, 215] on link "4. uzdevums" at bounding box center [224, 220] width 122 height 17
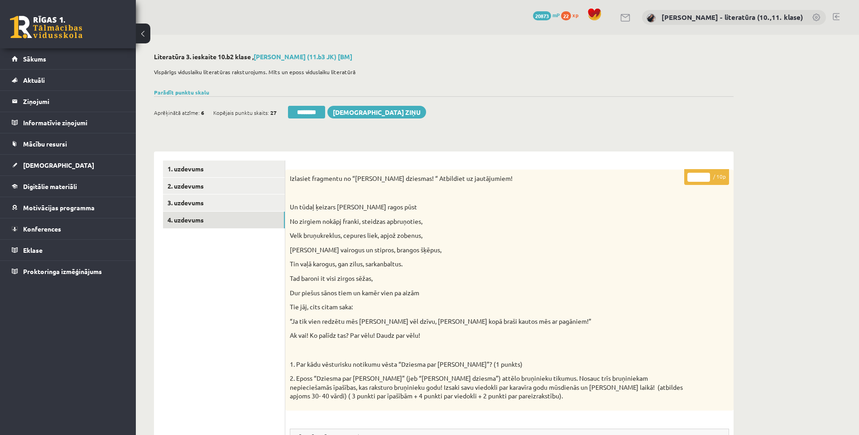
drag, startPoint x: 702, startPoint y: 178, endPoint x: 673, endPoint y: 182, distance: 29.1
click at [687, 185] on p "* / 10p" at bounding box center [706, 177] width 45 height 16
type input "*"
click at [232, 174] on link "1. uzdevums" at bounding box center [224, 169] width 122 height 17
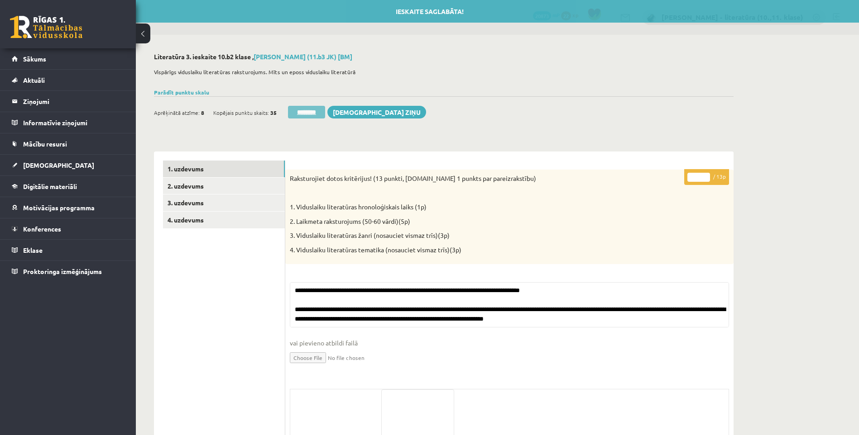
click at [308, 110] on input "********" at bounding box center [306, 112] width 37 height 13
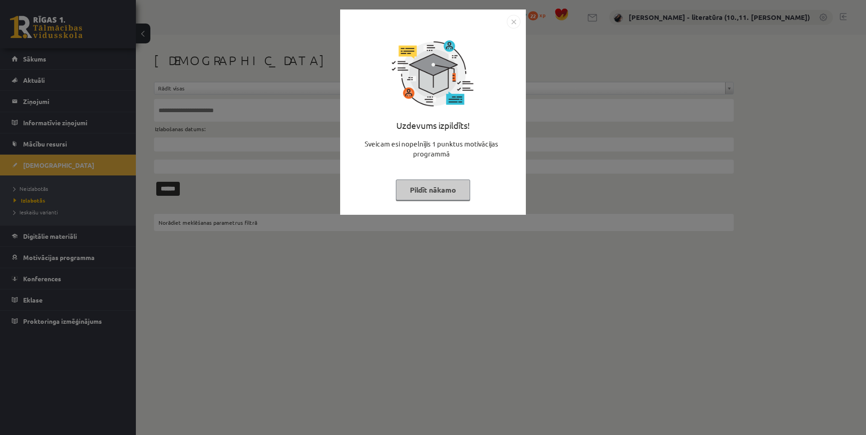
click at [425, 194] on button "Pildīt nākamo" at bounding box center [433, 190] width 74 height 21
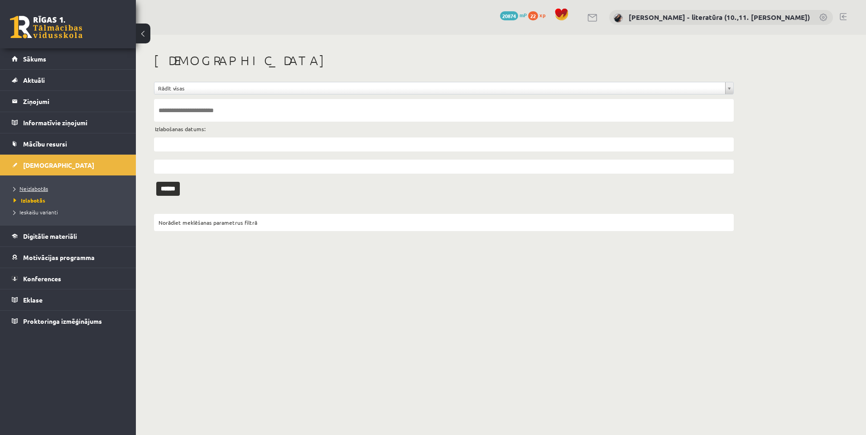
click at [45, 186] on link "Neizlabotās" at bounding box center [70, 189] width 113 height 8
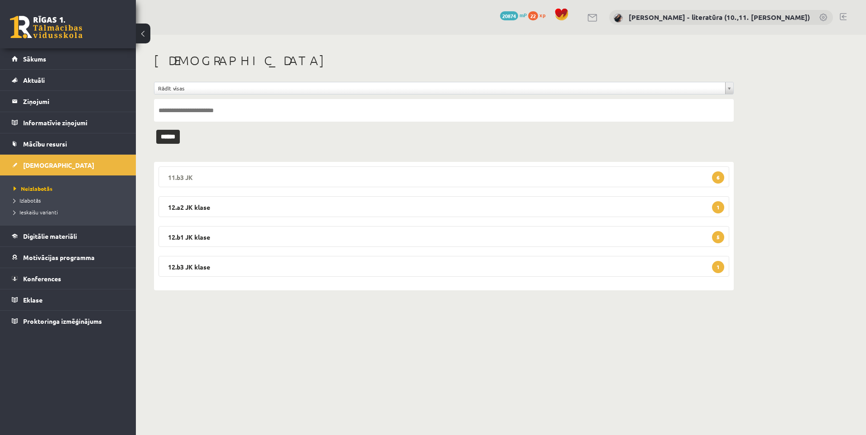
click at [253, 172] on legend "11.b3 JK 6" at bounding box center [443, 177] width 570 height 21
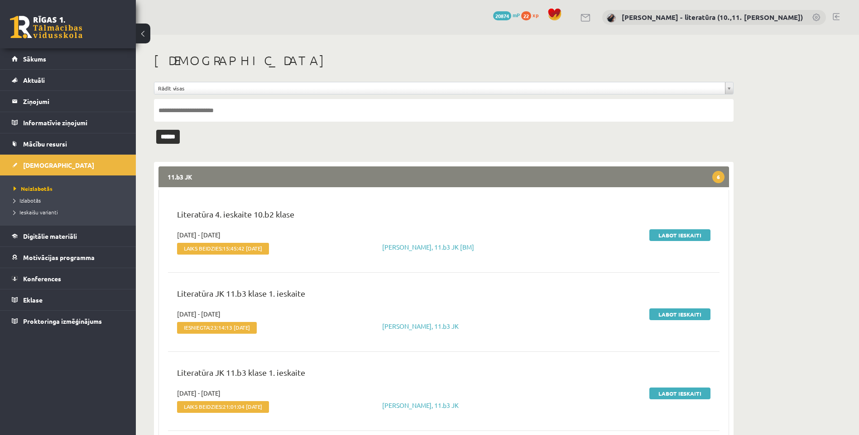
click at [675, 240] on div "Labot ieskaiti" at bounding box center [626, 244] width 182 height 28
click at [669, 235] on link "Labot ieskaiti" at bounding box center [679, 236] width 61 height 12
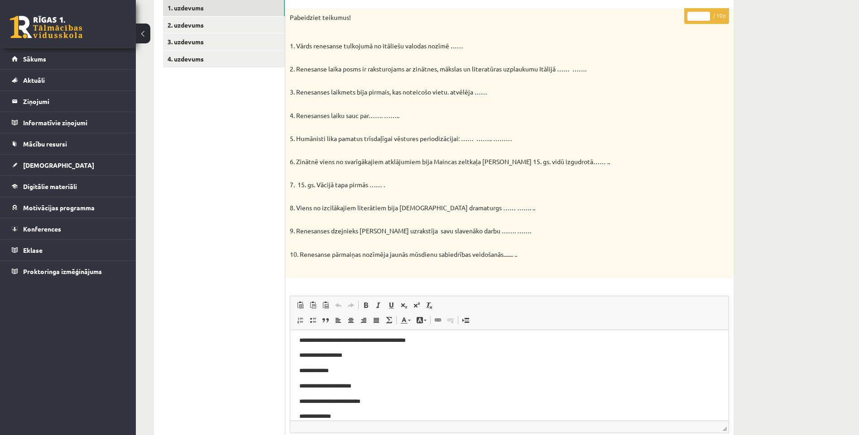
scroll to position [75, 0]
drag, startPoint x: 698, startPoint y: 15, endPoint x: 676, endPoint y: 17, distance: 21.4
click at [677, 17] on div "* / 10p Pabeidziet teikumus! 1. Vārds renesanse tulkojumā no itāliešu valodas n…" at bounding box center [509, 344] width 448 height 670
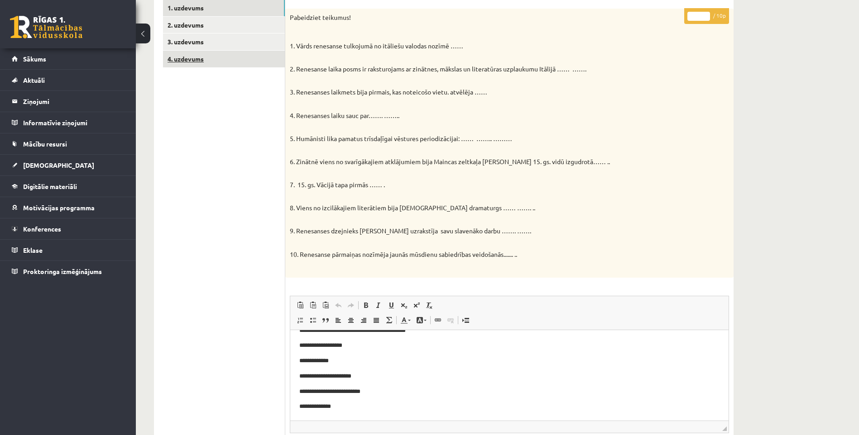
type input "*"
click at [218, 55] on link "4. uzdevums" at bounding box center [224, 59] width 122 height 17
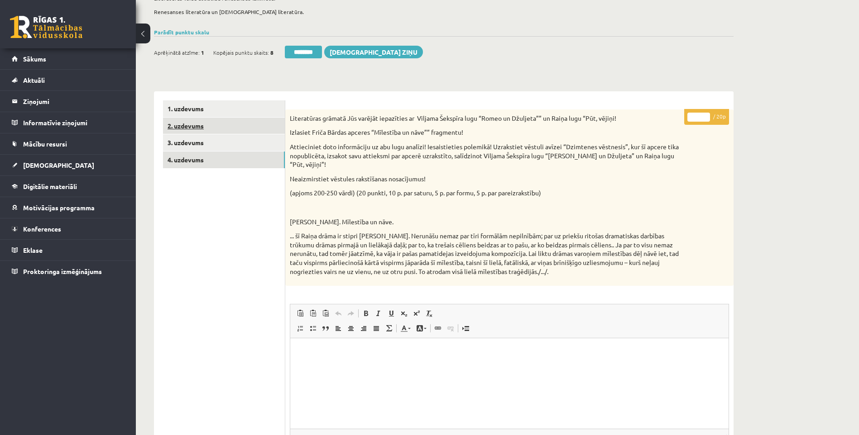
scroll to position [0, 0]
click at [245, 129] on link "2. uzdevums" at bounding box center [224, 126] width 122 height 17
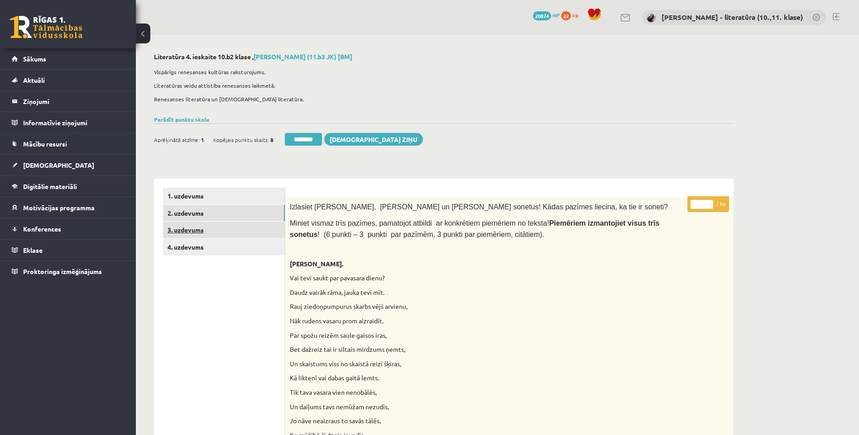
click at [221, 226] on link "3. uzdevums" at bounding box center [224, 230] width 122 height 17
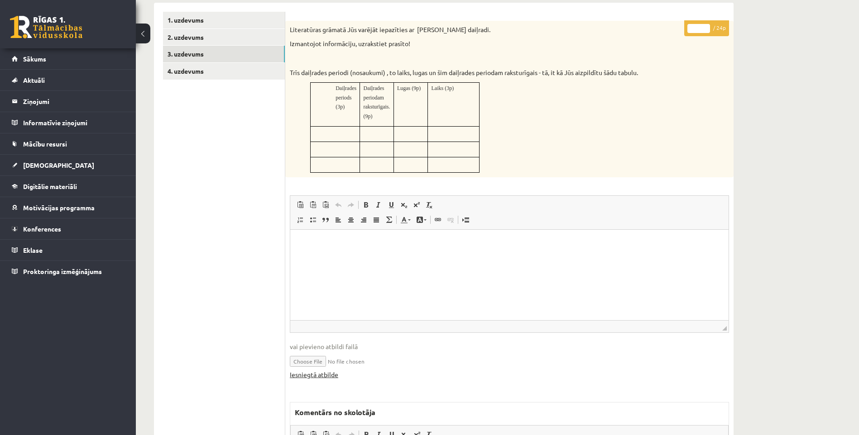
click at [328, 379] on link "Iesniegtā atbilde" at bounding box center [314, 375] width 48 height 10
click at [702, 29] on input "*" at bounding box center [698, 28] width 23 height 9
drag, startPoint x: 701, startPoint y: 29, endPoint x: 689, endPoint y: 28, distance: 11.8
click at [689, 28] on input "*" at bounding box center [698, 28] width 23 height 9
type input "**"
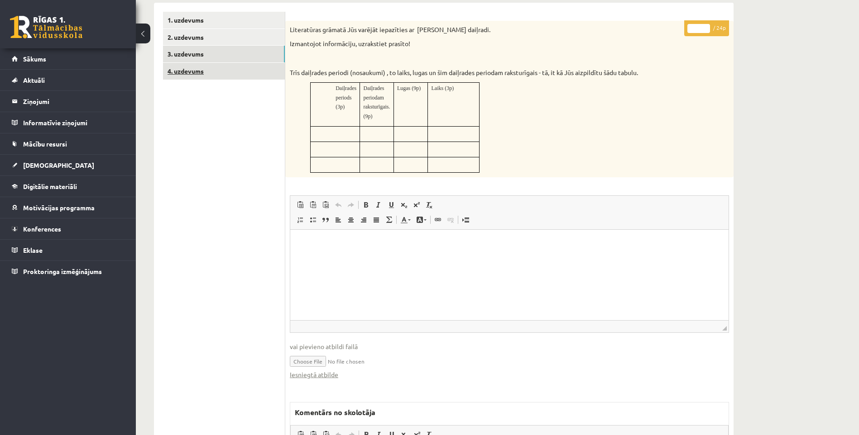
click at [263, 68] on link "4. uzdevums" at bounding box center [224, 71] width 122 height 17
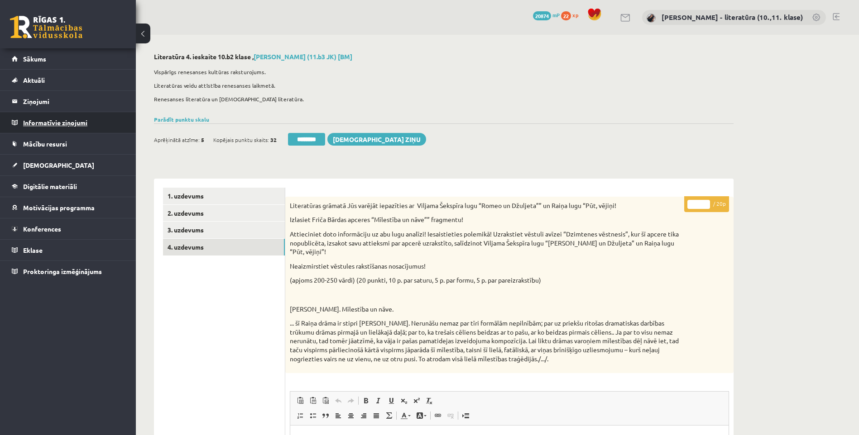
click at [67, 121] on legend "Informatīvie ziņojumi 0" at bounding box center [73, 122] width 101 height 21
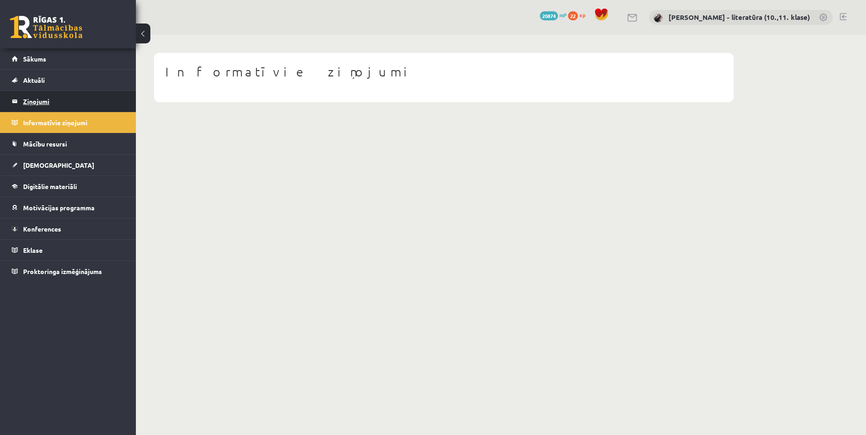
click at [54, 103] on legend "Ziņojumi 0" at bounding box center [73, 101] width 101 height 21
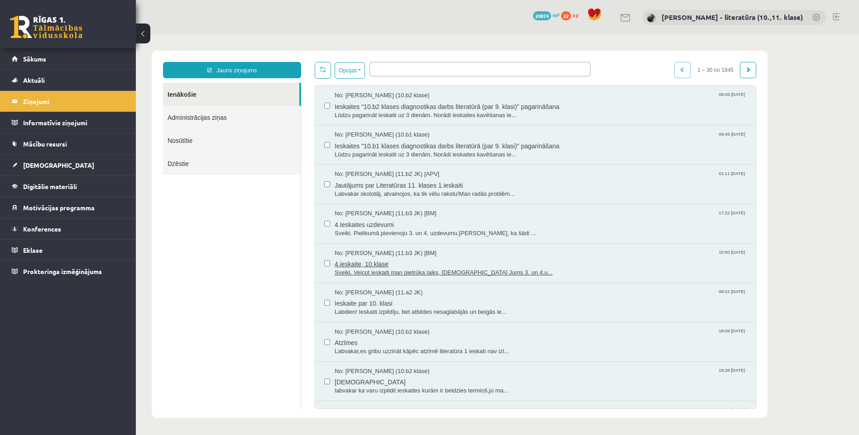
click at [398, 272] on span "Sveiki. Veicot ieskaiti man pietrūka laiks, nosūtīšu Jums 3. un 4.u..." at bounding box center [541, 273] width 412 height 9
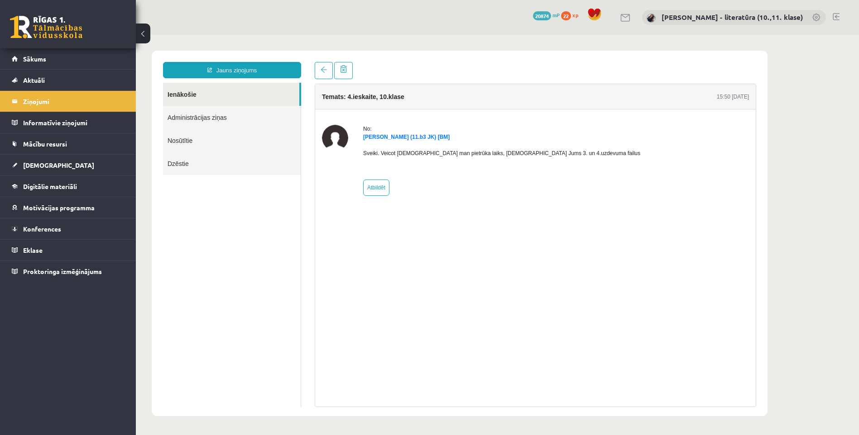
click at [193, 94] on link "Ienākošie" at bounding box center [231, 94] width 136 height 23
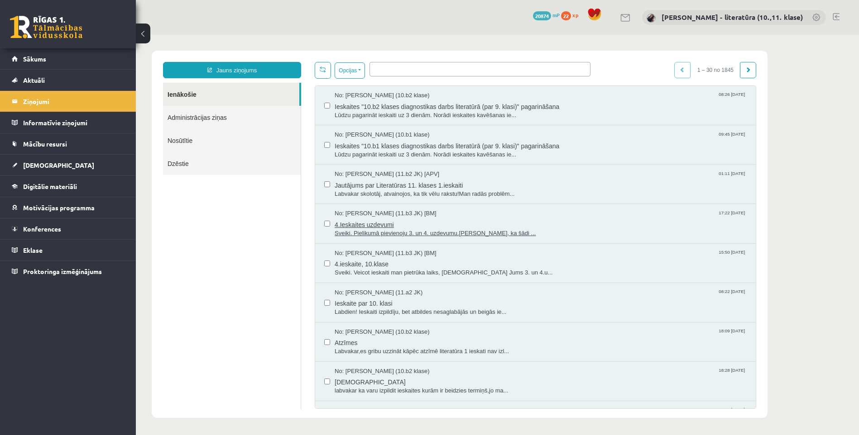
click at [385, 224] on span "4.Ieskaites uzdevumi" at bounding box center [541, 223] width 412 height 11
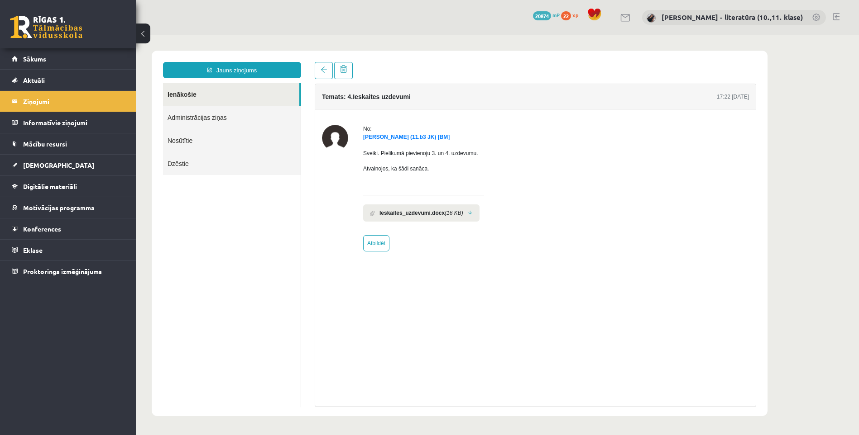
click at [417, 209] on b "Ieskaites_uzdevumi.docx" at bounding box center [411, 213] width 65 height 8
click at [468, 212] on link at bounding box center [470, 213] width 5 height 6
click at [45, 162] on span "[DEMOGRAPHIC_DATA]" at bounding box center [58, 165] width 71 height 8
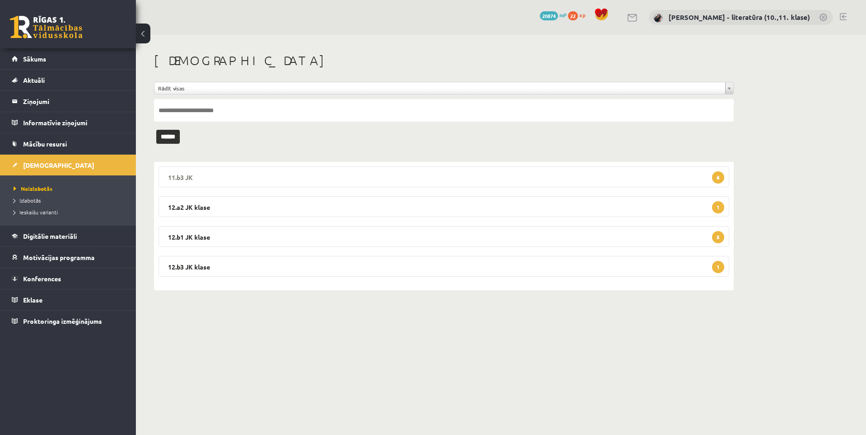
click at [200, 177] on legend "11.b3 JK 6" at bounding box center [443, 177] width 570 height 21
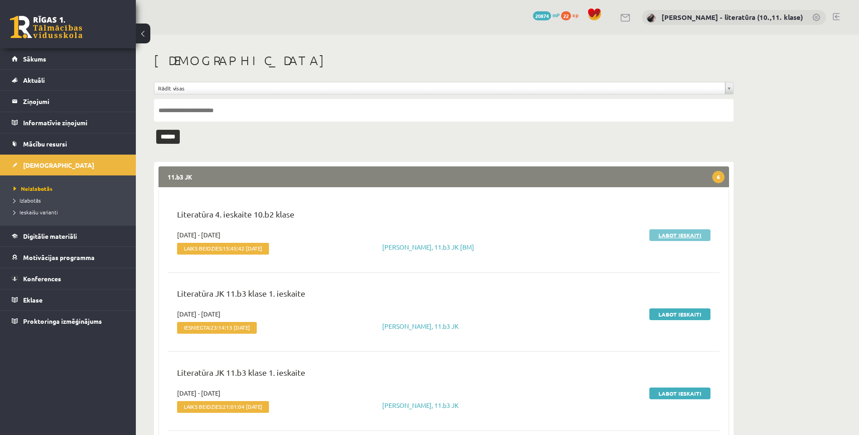
click at [681, 233] on link "Labot ieskaiti" at bounding box center [679, 236] width 61 height 12
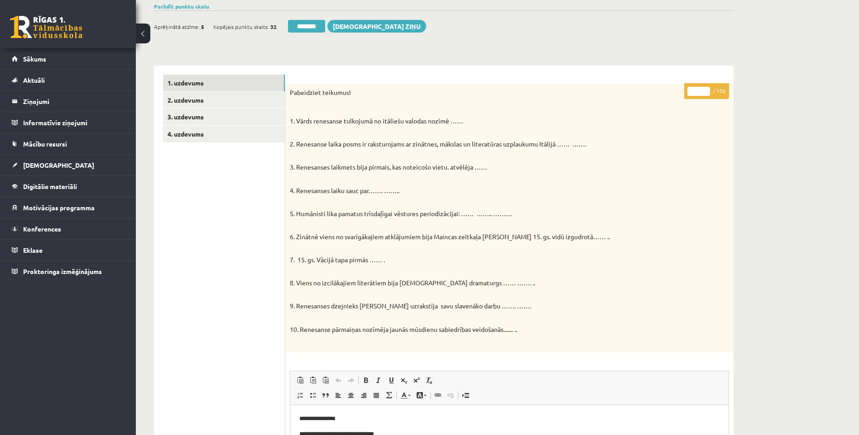
scroll to position [7, 0]
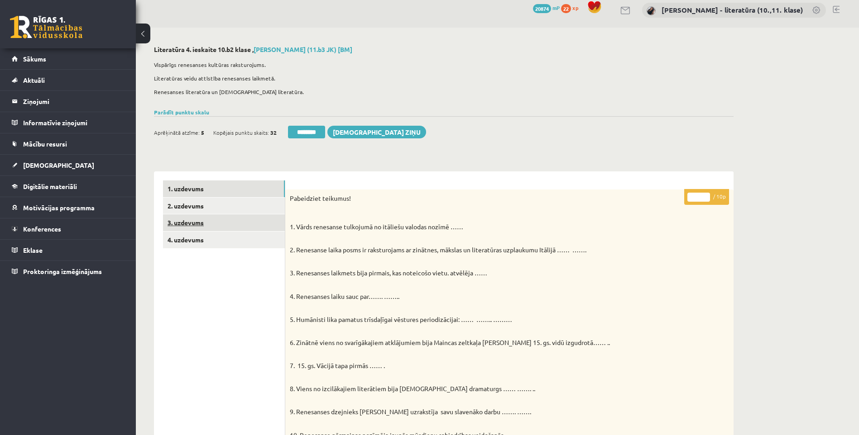
click at [206, 222] on link "3. uzdevums" at bounding box center [224, 223] width 122 height 17
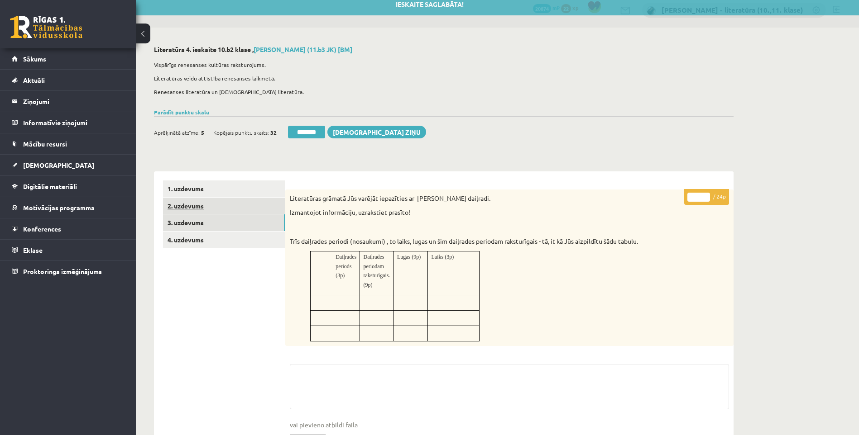
click at [216, 212] on link "2. uzdevums" at bounding box center [224, 206] width 122 height 17
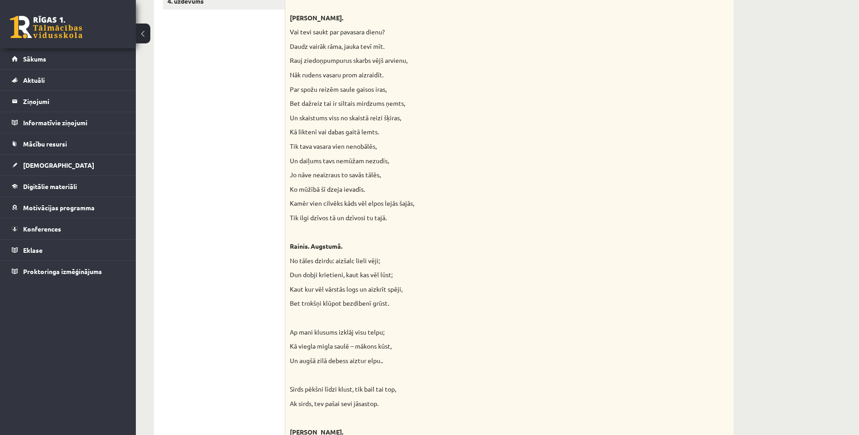
scroll to position [143, 0]
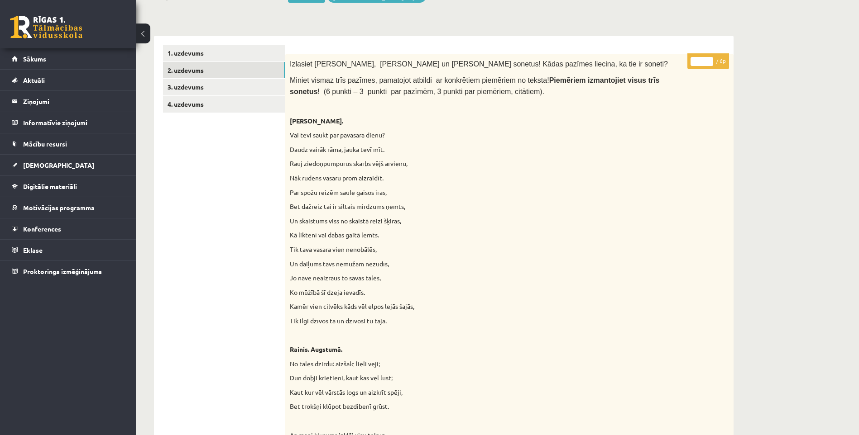
drag, startPoint x: 700, startPoint y: 62, endPoint x: 665, endPoint y: 59, distance: 35.5
type input "*"
click at [212, 104] on link "4. uzdevums" at bounding box center [224, 104] width 122 height 17
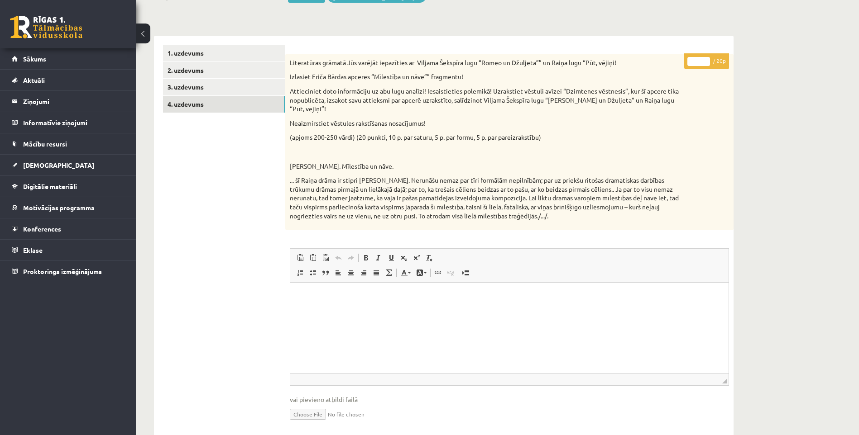
scroll to position [0, 0]
drag, startPoint x: 683, startPoint y: 60, endPoint x: 672, endPoint y: 62, distance: 11.1
click at [683, 61] on div "* / 20p Literatūras grāmatā Jūs varējāt iepazīties ar Viljama Šekspīra lugu “Ro…" at bounding box center [509, 343] width 448 height 578
type input "*"
type input "**"
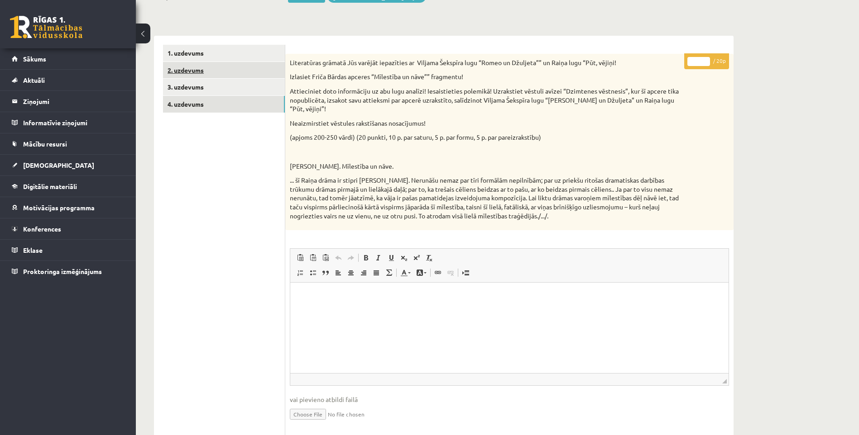
click at [224, 67] on link "2. uzdevums" at bounding box center [224, 70] width 122 height 17
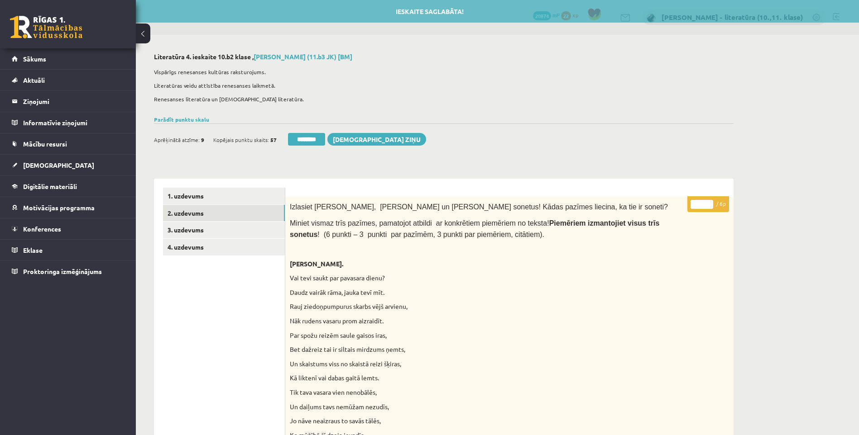
click at [318, 137] on input "********" at bounding box center [306, 139] width 37 height 13
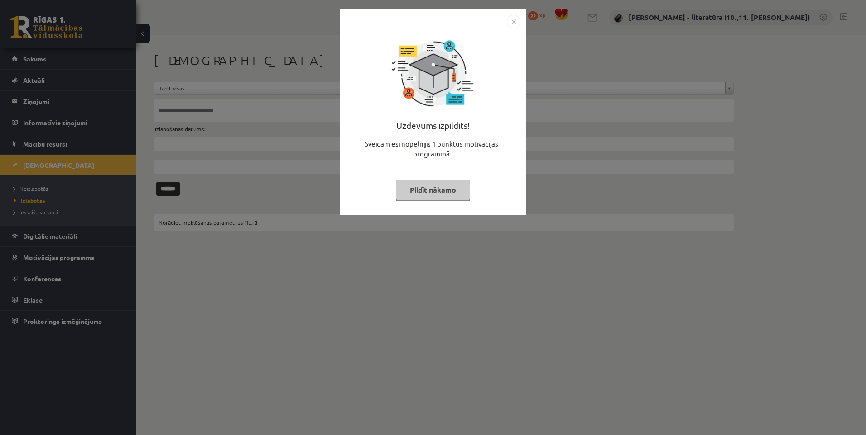
click at [446, 201] on div "Uzdevums izpildīts! Sveicam esi nopelnījis 1 punktus motivācijas programmā Pild…" at bounding box center [432, 119] width 175 height 181
click at [418, 183] on button "Pildīt nākamo" at bounding box center [433, 190] width 74 height 21
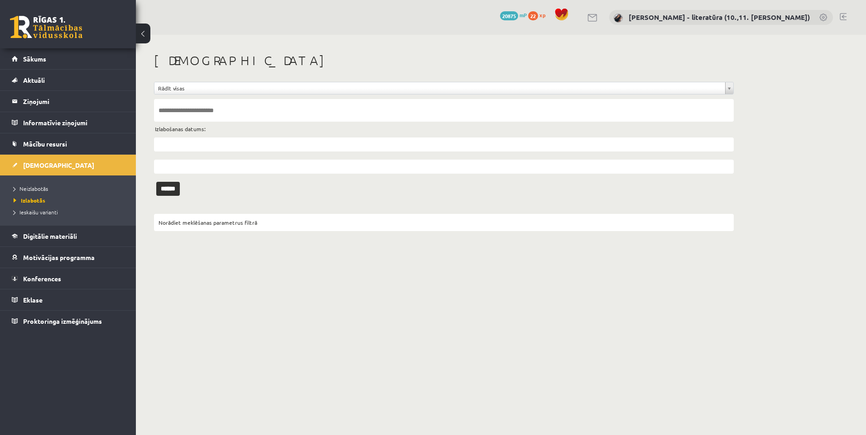
click at [24, 183] on li "Neizlabotās" at bounding box center [70, 189] width 113 height 12
click at [34, 191] on link "Neizlabotās" at bounding box center [70, 189] width 113 height 8
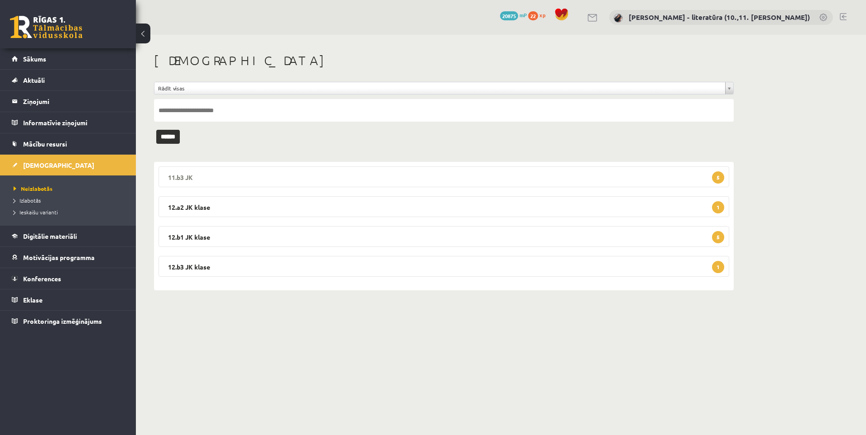
click at [273, 182] on legend "11.b3 JK 5" at bounding box center [443, 177] width 570 height 21
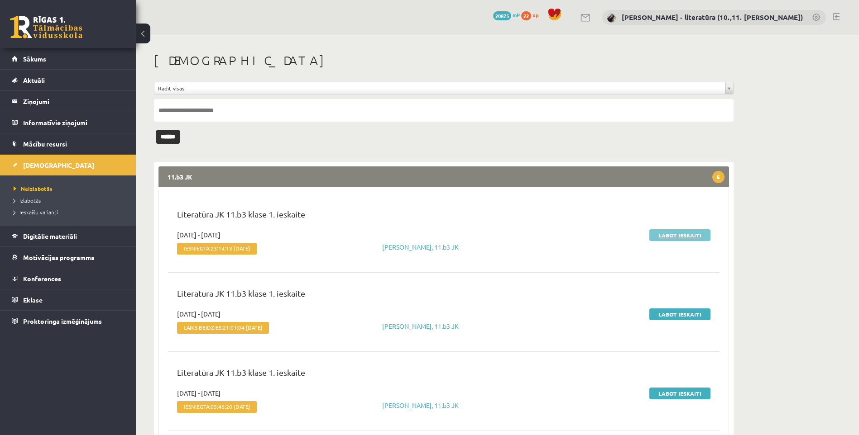
click at [657, 240] on link "Labot ieskaiti" at bounding box center [679, 236] width 61 height 12
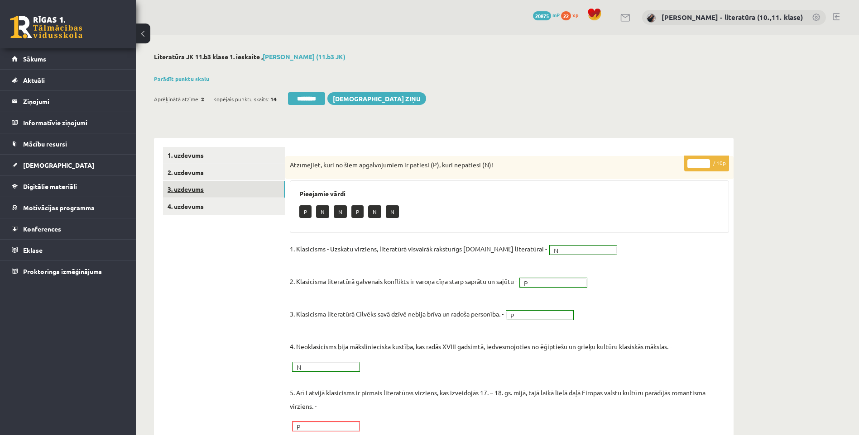
click at [241, 189] on link "3. uzdevums" at bounding box center [224, 189] width 122 height 17
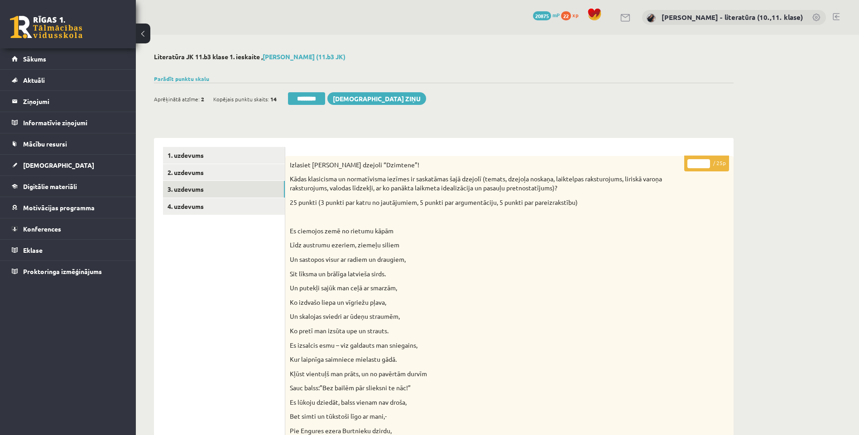
drag, startPoint x: 689, startPoint y: 165, endPoint x: 645, endPoint y: 163, distance: 43.5
type input "**"
click at [251, 204] on link "4. uzdevums" at bounding box center [224, 206] width 122 height 17
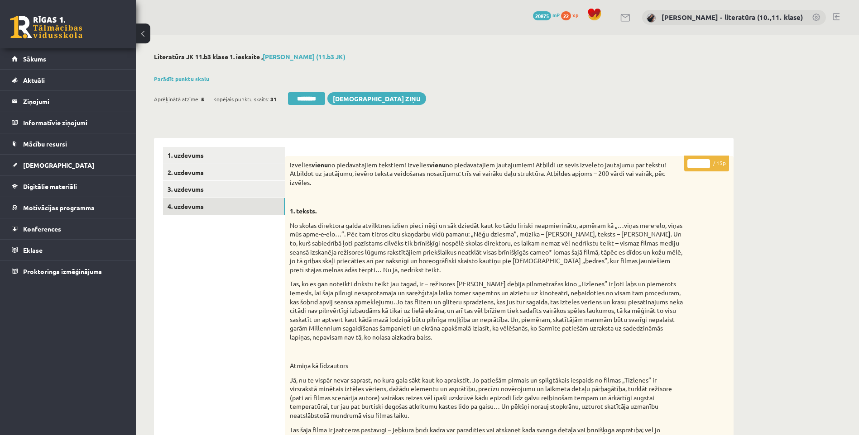
drag, startPoint x: 696, startPoint y: 164, endPoint x: 683, endPoint y: 167, distance: 13.4
click at [688, 167] on input "*" at bounding box center [698, 163] width 23 height 9
type input "**"
click at [257, 191] on link "3. uzdevums" at bounding box center [224, 189] width 122 height 17
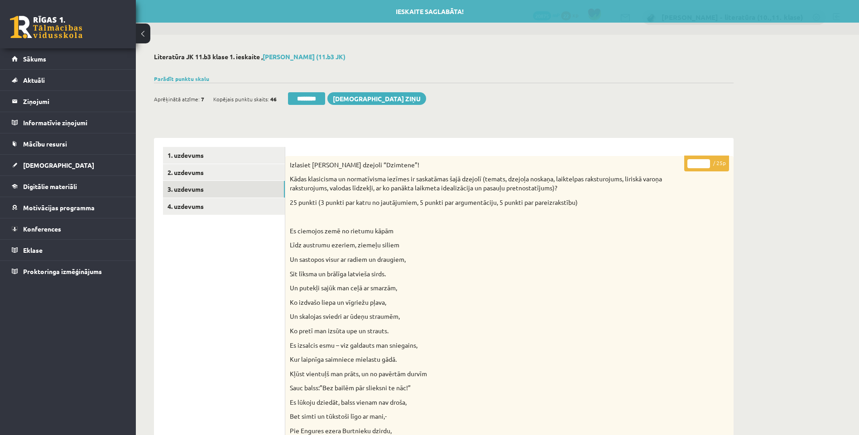
click at [325, 104] on form "********" at bounding box center [305, 98] width 39 height 13
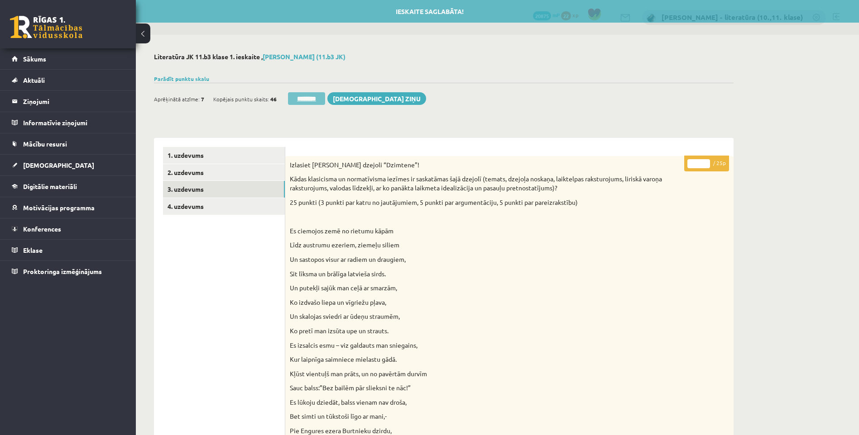
click at [321, 100] on input "********" at bounding box center [306, 98] width 37 height 13
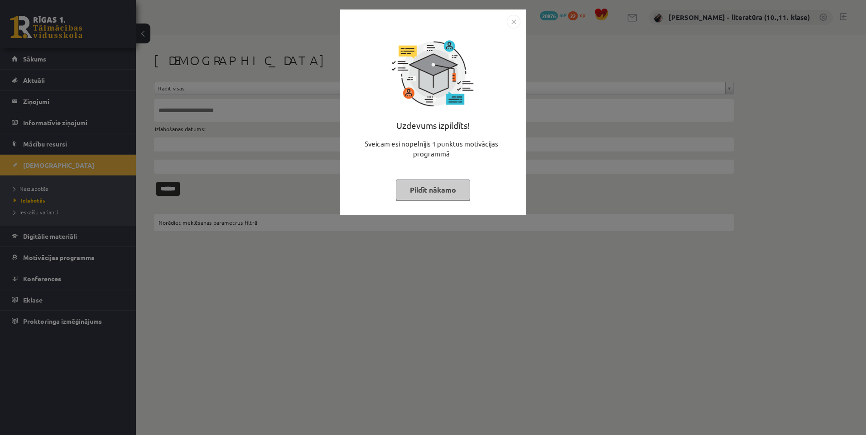
click at [445, 188] on button "Pildīt nākamo" at bounding box center [433, 190] width 74 height 21
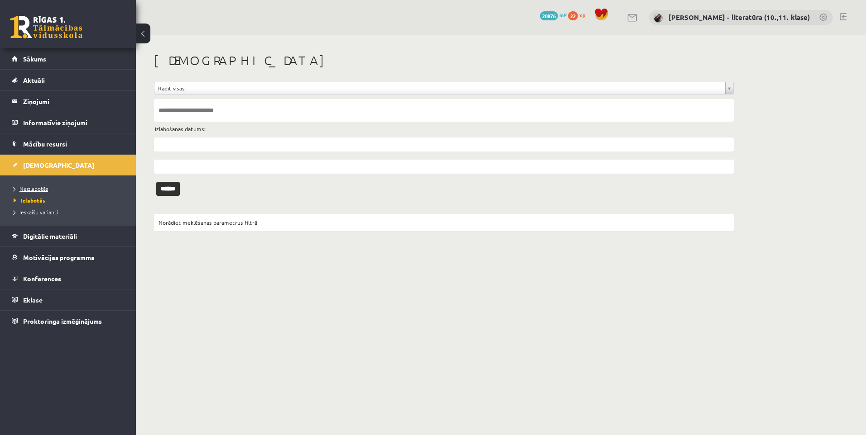
click at [114, 189] on link "Neizlabotās" at bounding box center [70, 189] width 113 height 8
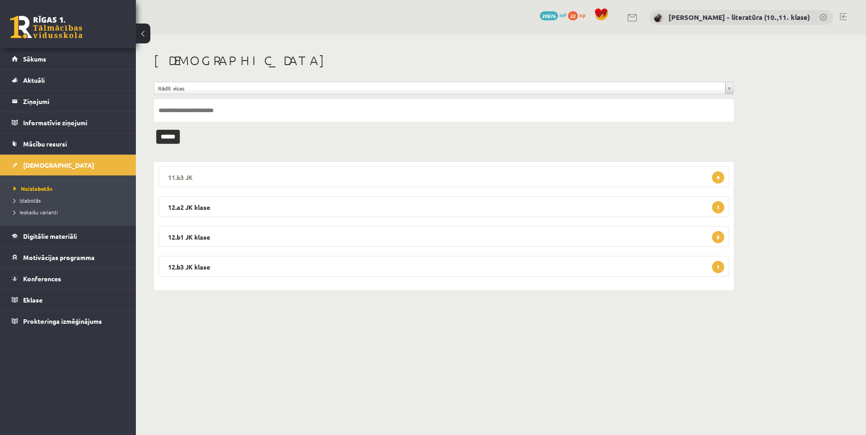
click at [397, 179] on legend "11.b3 JK 4" at bounding box center [443, 177] width 570 height 21
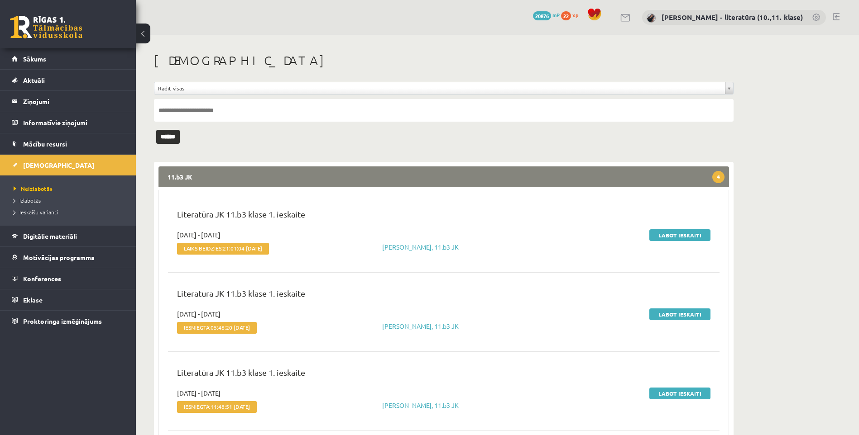
click at [672, 240] on div "Labot ieskaiti" at bounding box center [626, 244] width 182 height 28
click at [671, 236] on link "Labot ieskaiti" at bounding box center [679, 236] width 61 height 12
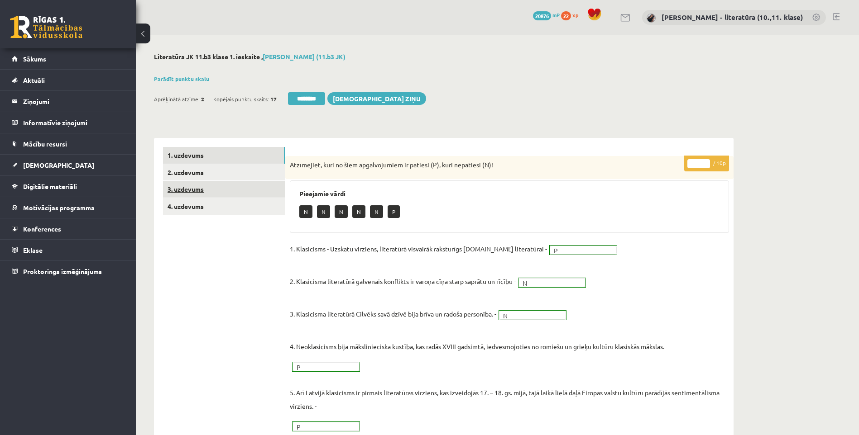
click at [212, 194] on link "3. uzdevums" at bounding box center [224, 189] width 122 height 17
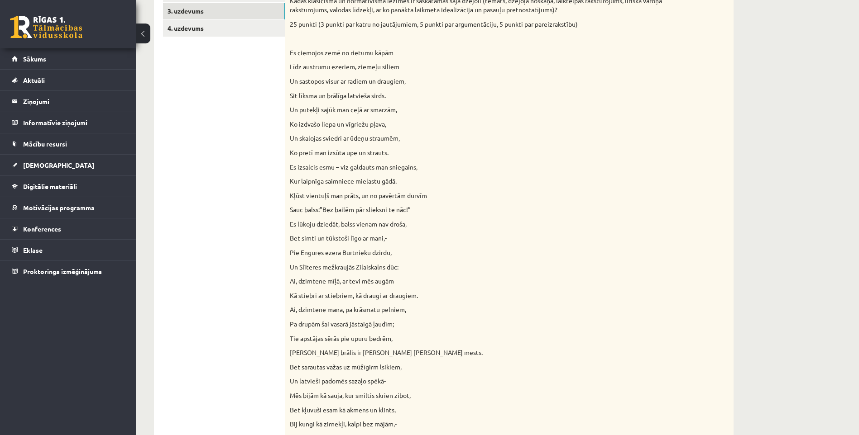
scroll to position [91, 0]
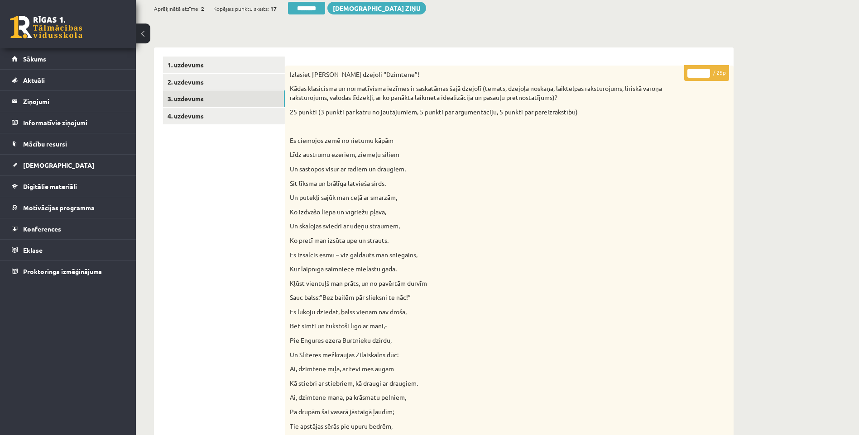
click at [693, 73] on input "*" at bounding box center [698, 73] width 23 height 9
type input "**"
click at [189, 115] on link "4. uzdevums" at bounding box center [224, 116] width 122 height 17
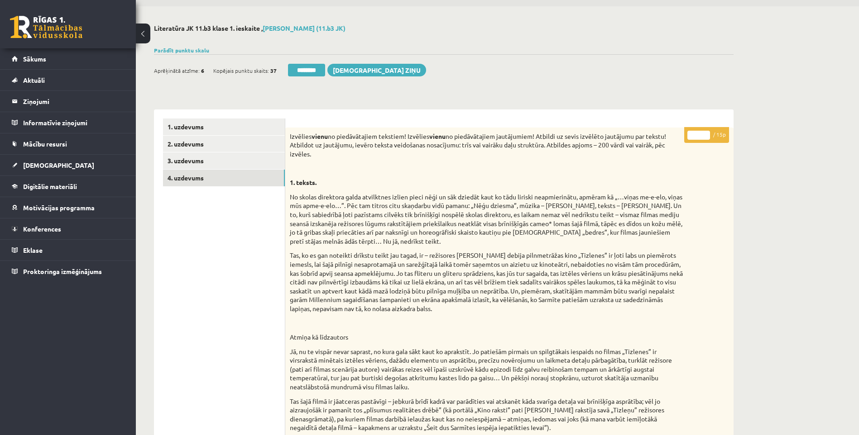
scroll to position [0, 0]
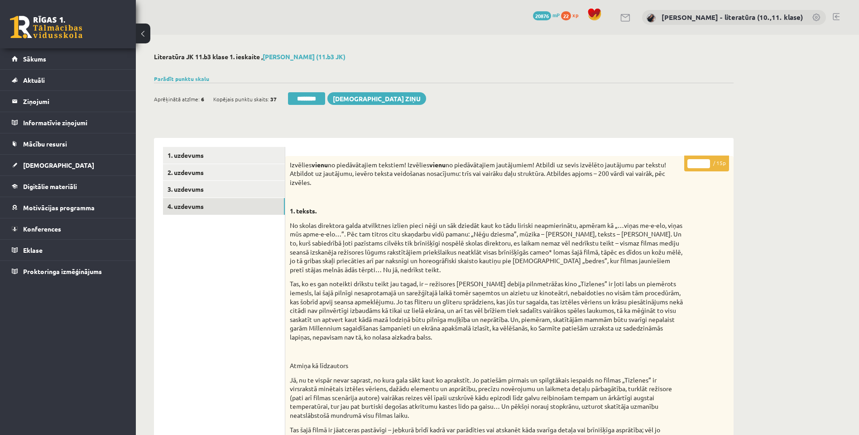
drag, startPoint x: 691, startPoint y: 167, endPoint x: 683, endPoint y: 169, distance: 8.9
click at [684, 169] on p "* / 15p" at bounding box center [706, 164] width 45 height 16
type input "**"
click at [248, 170] on link "2. uzdevums" at bounding box center [224, 172] width 122 height 17
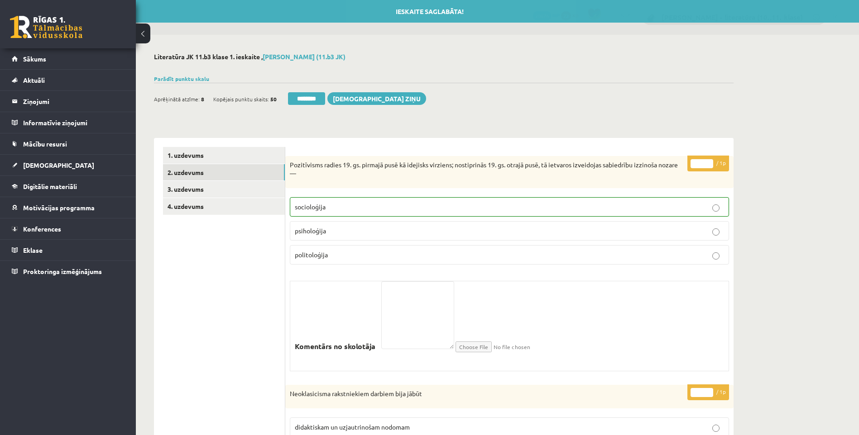
click at [282, 97] on div "Aprēķinātā atzīme: 8 Kopējais punktu skaits: 50 ******** [DEMOGRAPHIC_DATA] ziņu" at bounding box center [290, 100] width 272 height 16
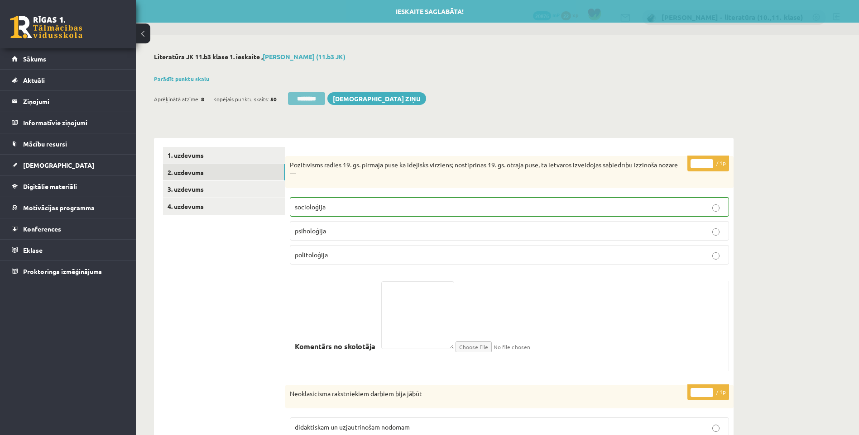
click at [297, 99] on input "********" at bounding box center [306, 98] width 37 height 13
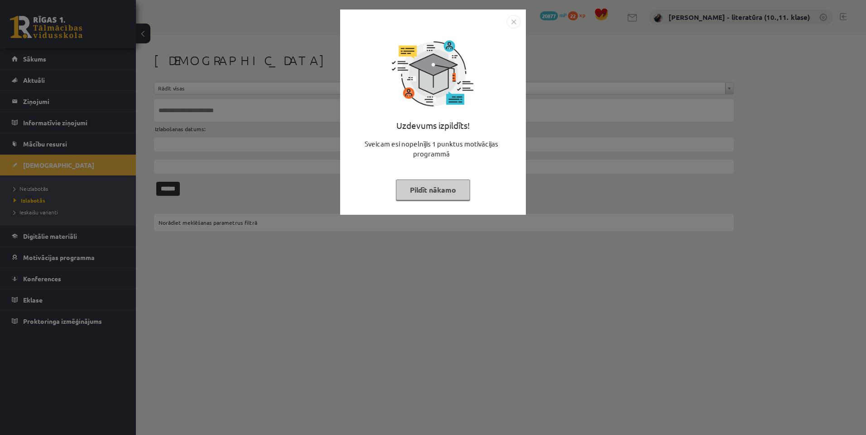
click at [444, 183] on button "Pildīt nākamo" at bounding box center [433, 190] width 74 height 21
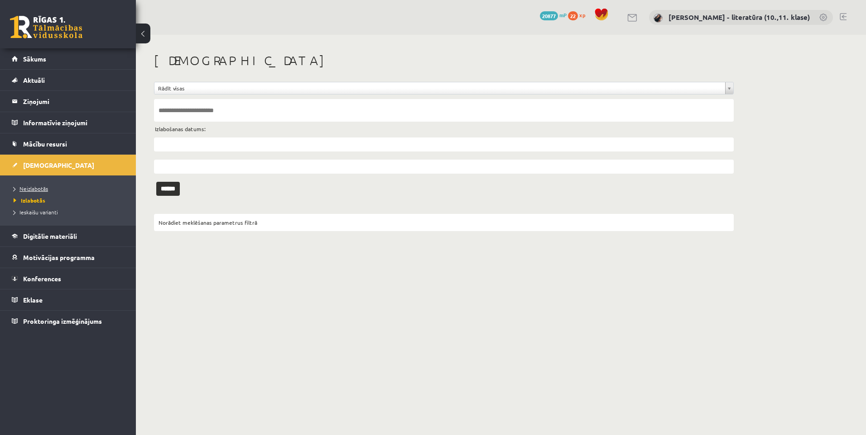
click at [26, 187] on span "Neizlabotās" at bounding box center [31, 188] width 34 height 7
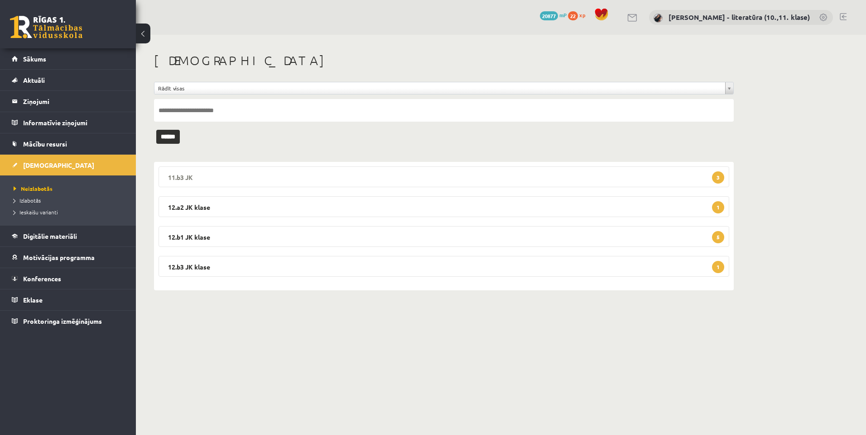
click at [491, 180] on legend "11.b3 JK 3" at bounding box center [443, 177] width 570 height 21
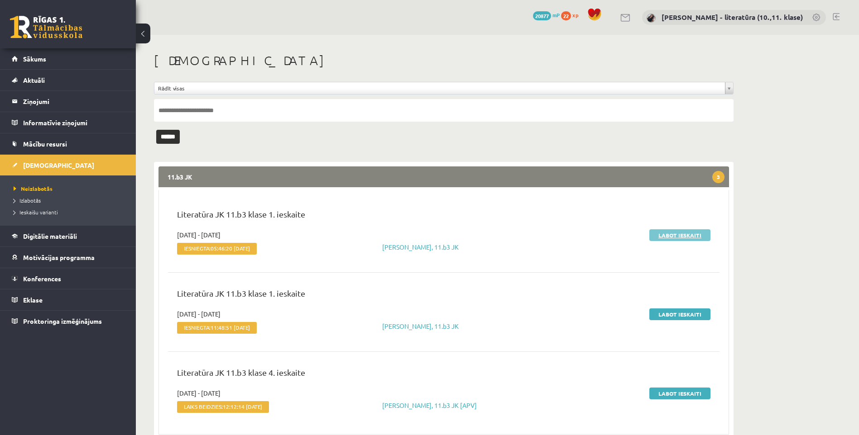
click at [676, 237] on link "Labot ieskaiti" at bounding box center [679, 236] width 61 height 12
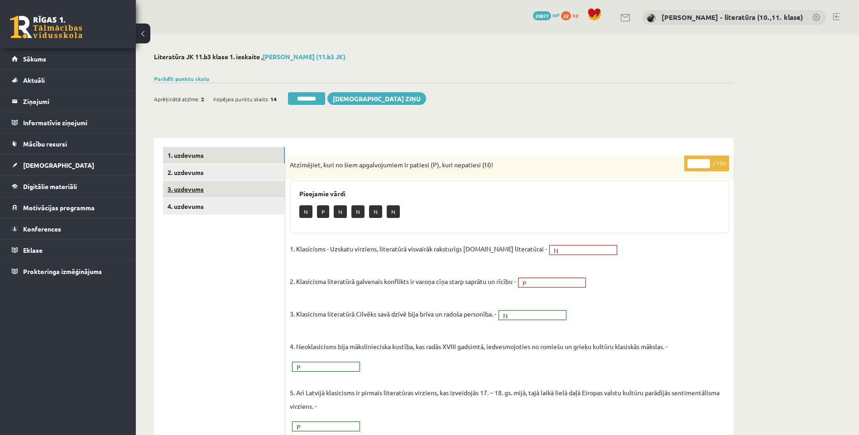
click at [213, 185] on link "3. uzdevums" at bounding box center [224, 189] width 122 height 17
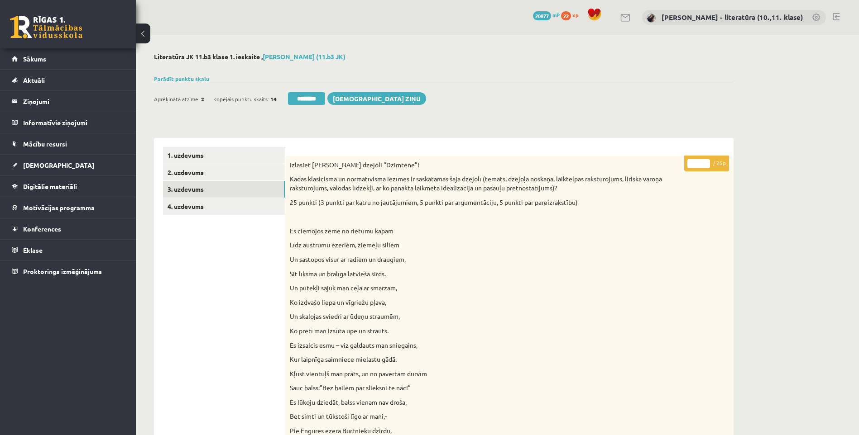
click at [692, 163] on input "*" at bounding box center [698, 163] width 23 height 9
type input "**"
click at [173, 200] on link "4. uzdevums" at bounding box center [224, 206] width 122 height 17
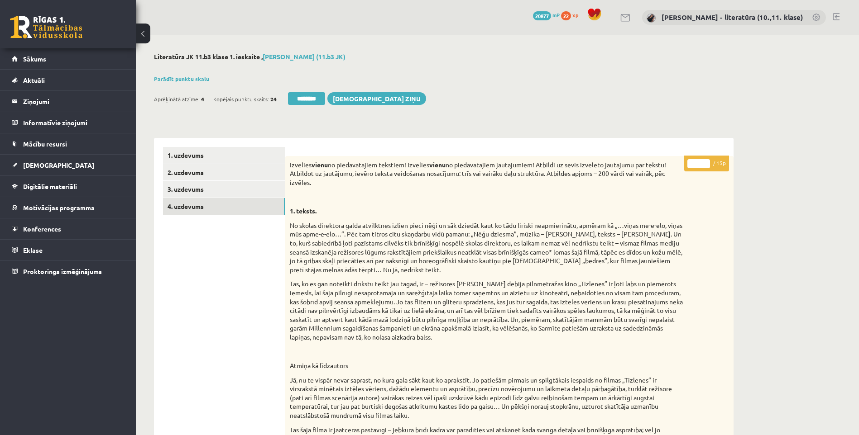
click at [286, 101] on form "********" at bounding box center [305, 98] width 39 height 13
click at [301, 99] on input "********" at bounding box center [306, 98] width 37 height 13
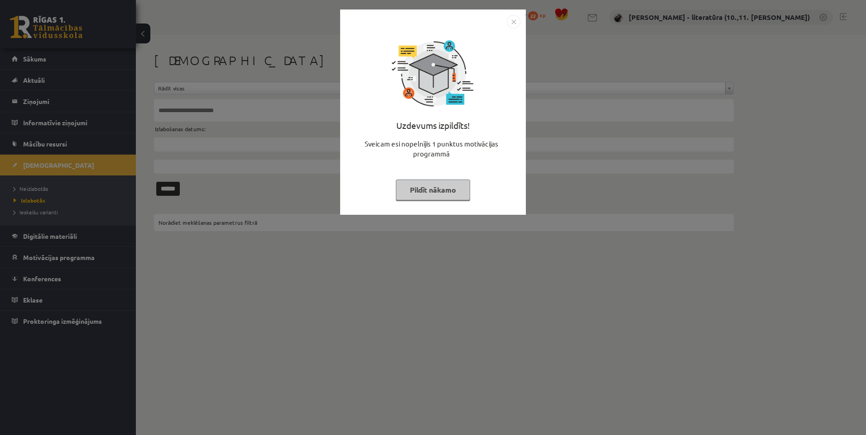
click at [445, 189] on button "Pildīt nākamo" at bounding box center [433, 190] width 74 height 21
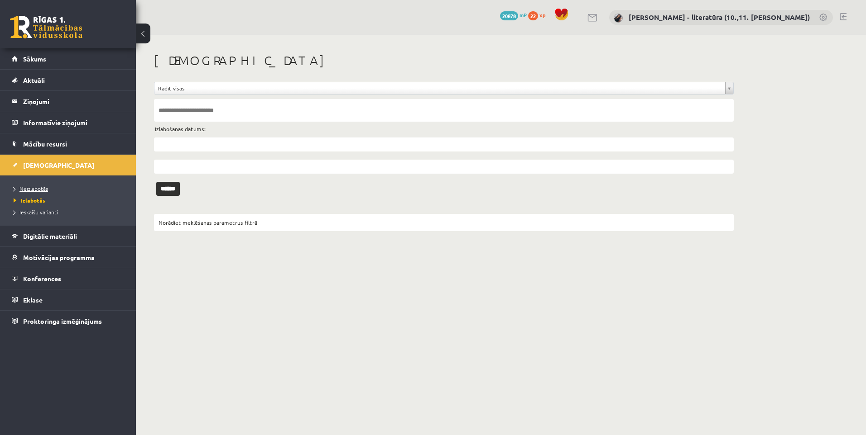
click at [51, 190] on link "Neizlabotās" at bounding box center [70, 189] width 113 height 8
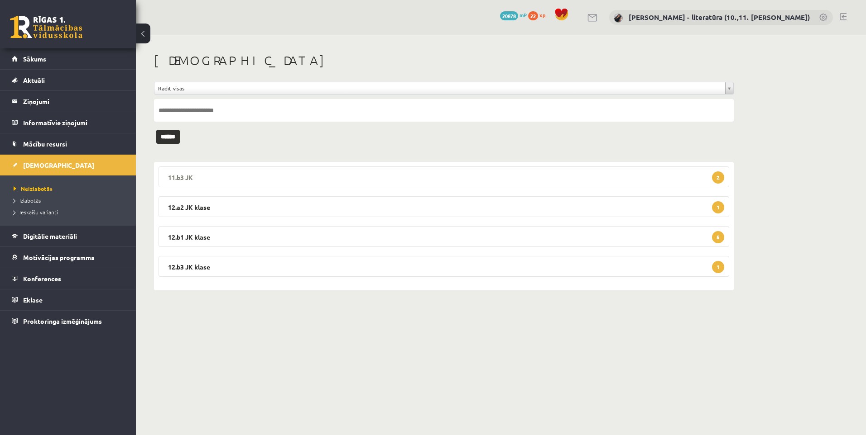
click at [436, 187] on legend "11.b3 JK 2" at bounding box center [443, 177] width 570 height 21
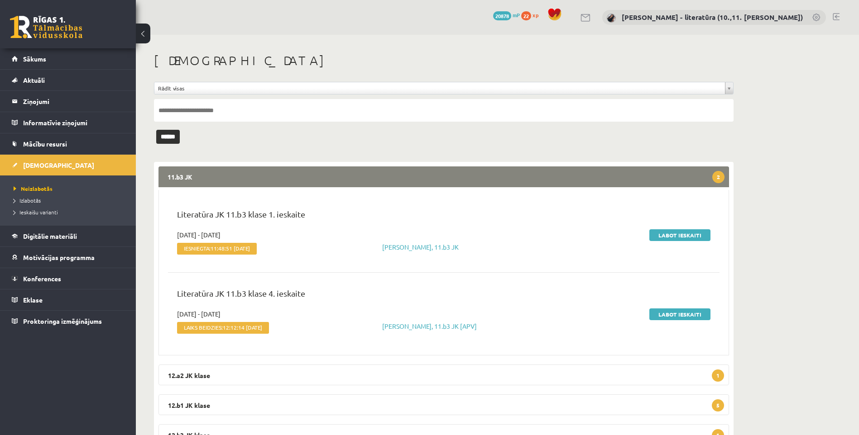
click at [652, 241] on div "Labot ieskaiti" at bounding box center [626, 244] width 182 height 28
click at [660, 237] on link "Labot ieskaiti" at bounding box center [679, 236] width 61 height 12
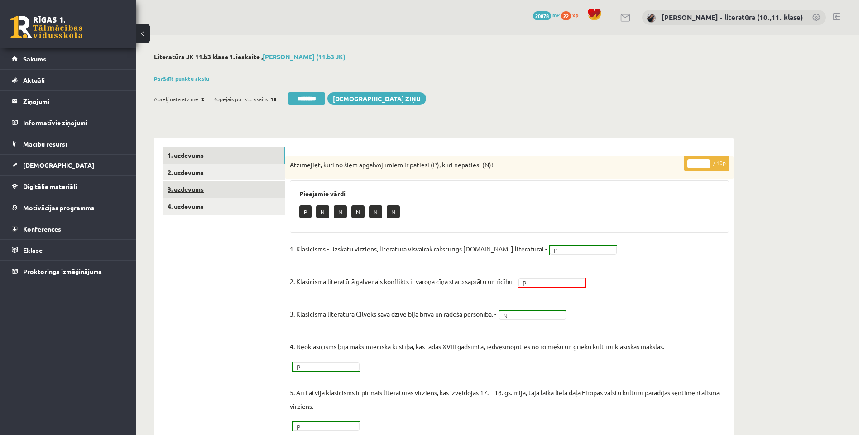
click at [240, 196] on link "3. uzdevums" at bounding box center [224, 189] width 122 height 17
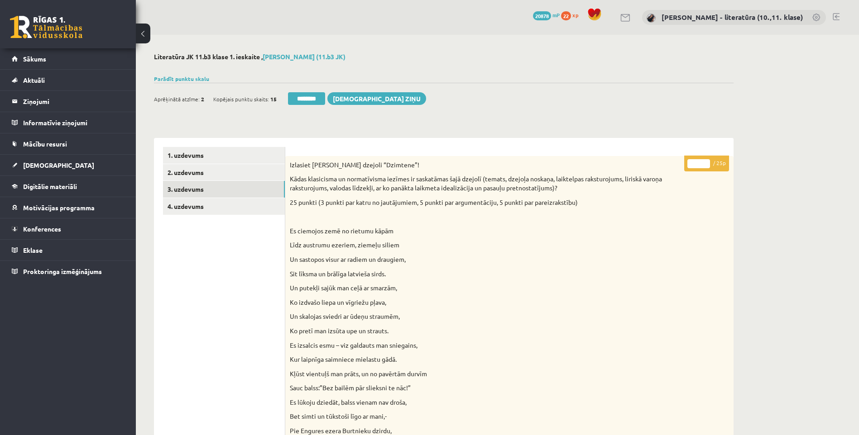
drag, startPoint x: 698, startPoint y: 167, endPoint x: 688, endPoint y: 168, distance: 9.5
click at [688, 168] on p "* / 25p" at bounding box center [706, 164] width 45 height 16
type input "*"
click at [234, 199] on link "4. uzdevums" at bounding box center [224, 206] width 122 height 17
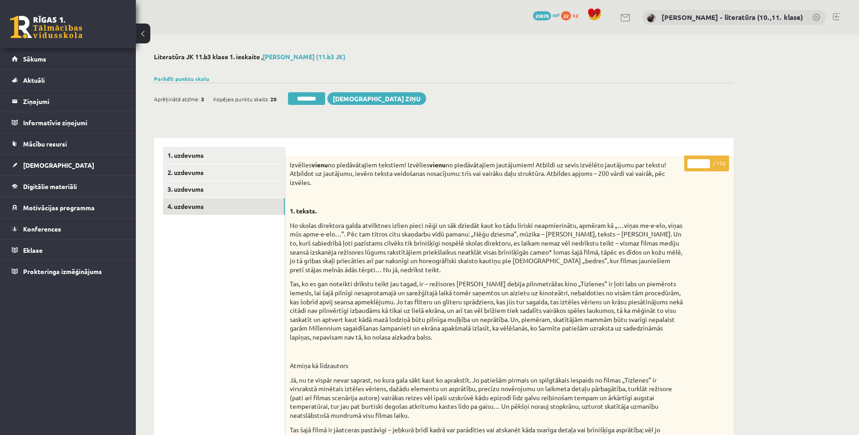
drag, startPoint x: 698, startPoint y: 164, endPoint x: 679, endPoint y: 168, distance: 19.4
type input "**"
click at [251, 185] on link "3. uzdevums" at bounding box center [224, 189] width 122 height 17
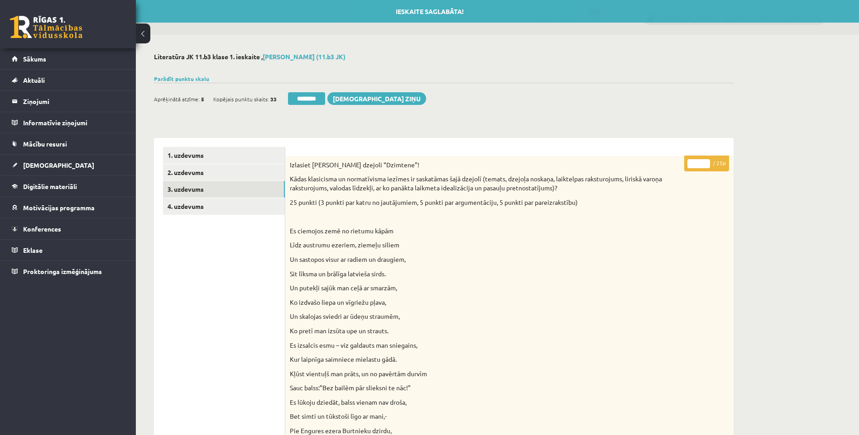
click at [318, 96] on input "********" at bounding box center [306, 98] width 37 height 13
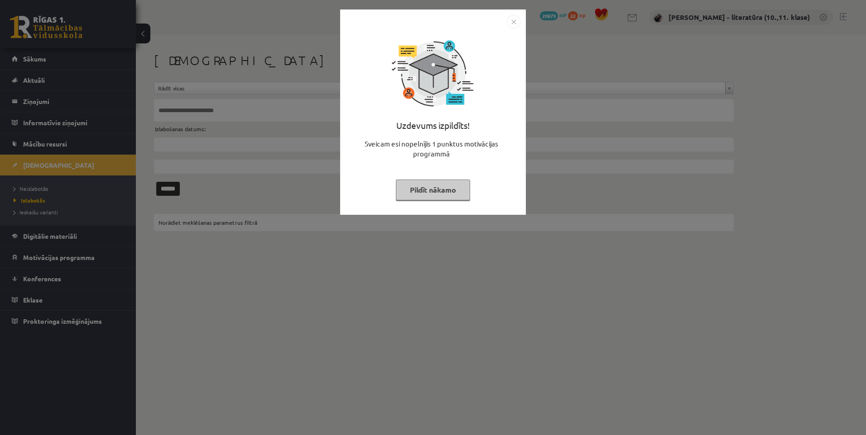
click at [446, 178] on div "Uzdevums izpildīts! Sveicam esi nopelnījis 1 punktus motivācijas programmā Pild…" at bounding box center [432, 119] width 175 height 181
click at [428, 186] on button "Pildīt nākamo" at bounding box center [433, 190] width 74 height 21
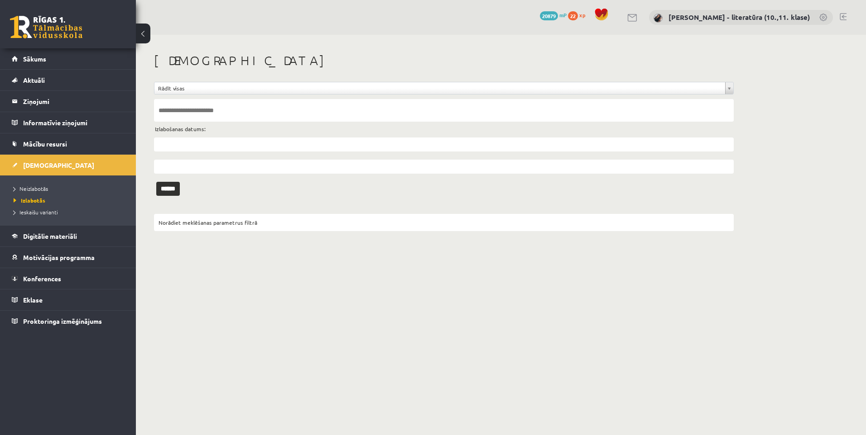
click at [35, 193] on li "Neizlabotās" at bounding box center [70, 189] width 113 height 12
click at [39, 188] on span "Neizlabotās" at bounding box center [33, 188] width 39 height 7
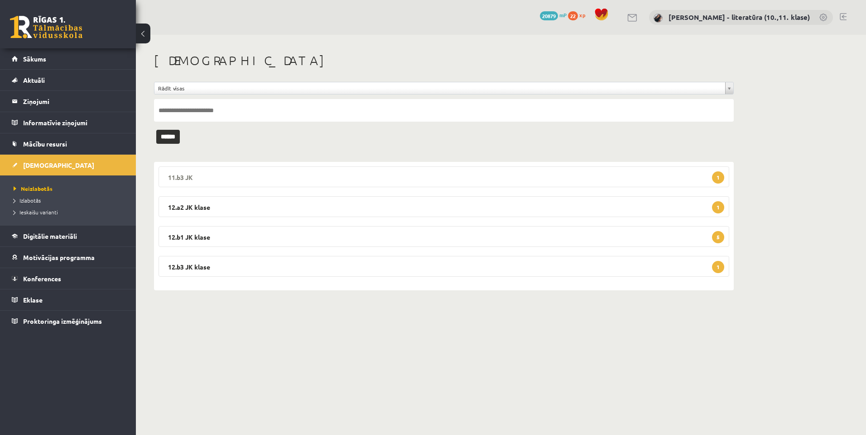
click at [283, 184] on legend "11.b3 JK 1" at bounding box center [443, 177] width 570 height 21
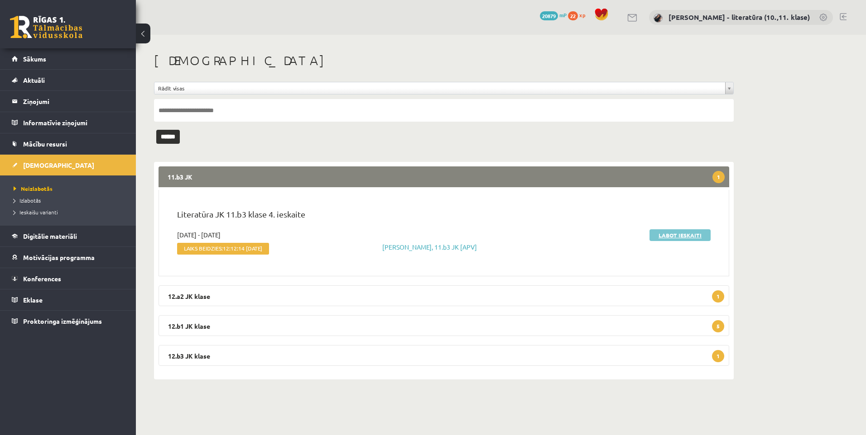
click at [661, 233] on link "Labot ieskaiti" at bounding box center [679, 236] width 61 height 12
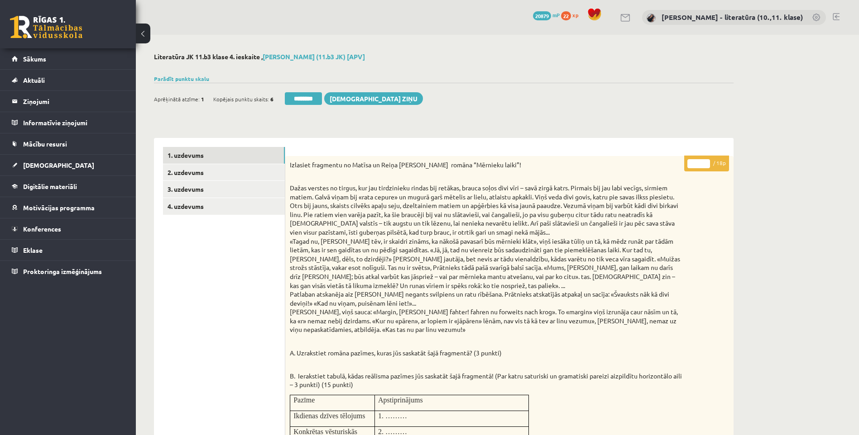
drag, startPoint x: 699, startPoint y: 165, endPoint x: 684, endPoint y: 167, distance: 15.5
type input "**"
click at [229, 190] on link "3. uzdevums" at bounding box center [224, 189] width 122 height 17
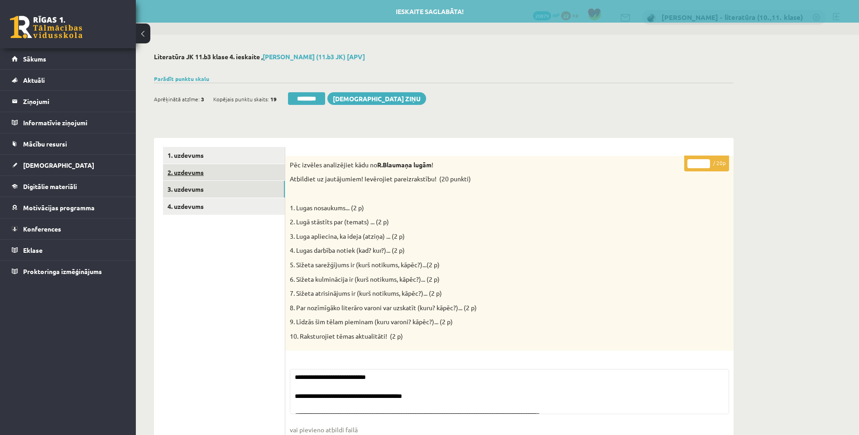
click at [230, 172] on link "2. uzdevums" at bounding box center [224, 172] width 122 height 17
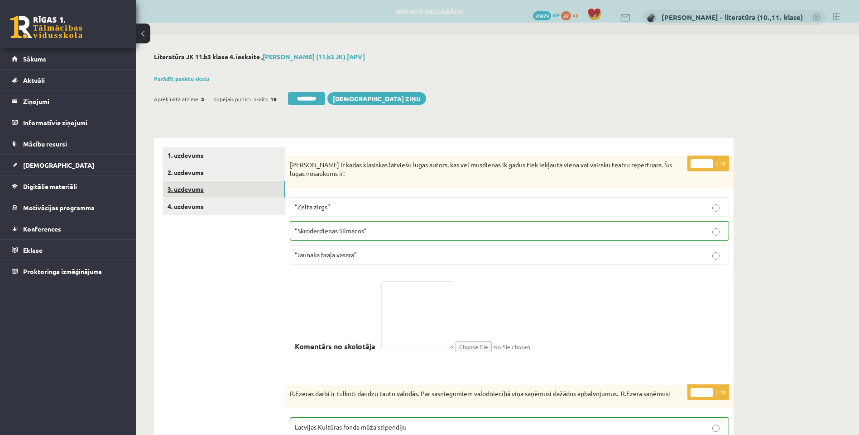
click at [238, 190] on link "3. uzdevums" at bounding box center [224, 189] width 122 height 17
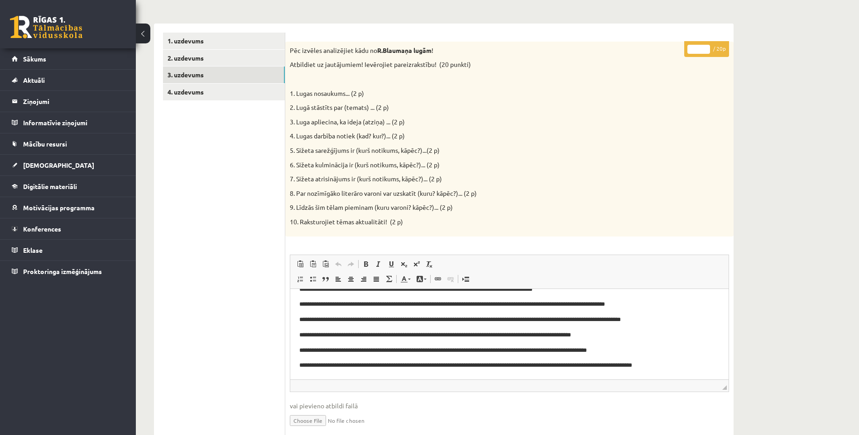
scroll to position [29, 0]
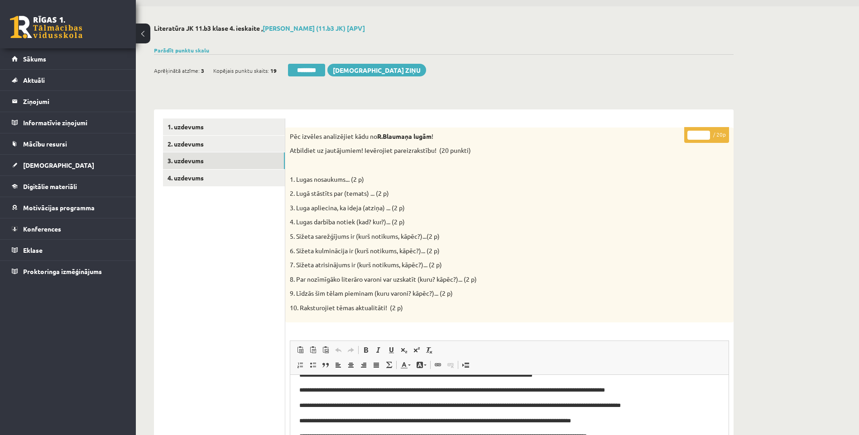
drag, startPoint x: 697, startPoint y: 134, endPoint x: 651, endPoint y: 146, distance: 47.4
click at [670, 145] on div "* / 20p Pēc izvēles analizējiet kādu no R.Blaumaņa lugām ! Atbildiet uz jautāju…" at bounding box center [509, 426] width 448 height 596
type input "**"
click at [228, 176] on link "4. uzdevums" at bounding box center [224, 178] width 122 height 17
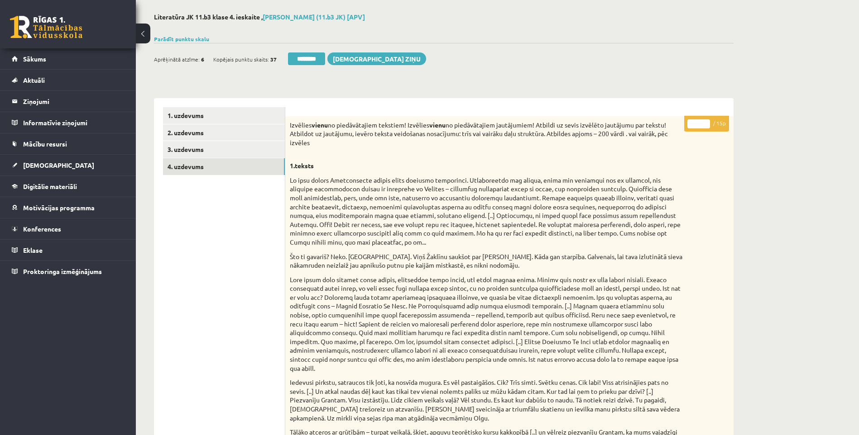
scroll to position [0, 0]
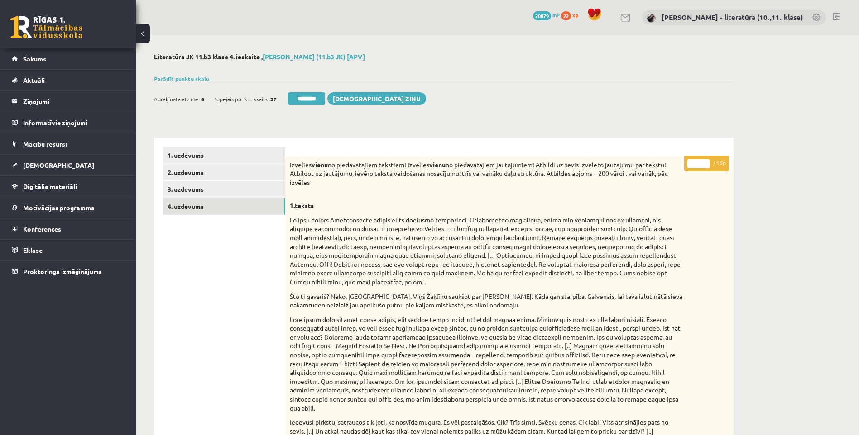
drag, startPoint x: 705, startPoint y: 160, endPoint x: 693, endPoint y: 166, distance: 13.6
click at [693, 166] on input "*" at bounding box center [698, 163] width 23 height 9
drag, startPoint x: 699, startPoint y: 163, endPoint x: 692, endPoint y: 165, distance: 7.2
click at [692, 165] on input "*" at bounding box center [698, 163] width 23 height 9
type input "**"
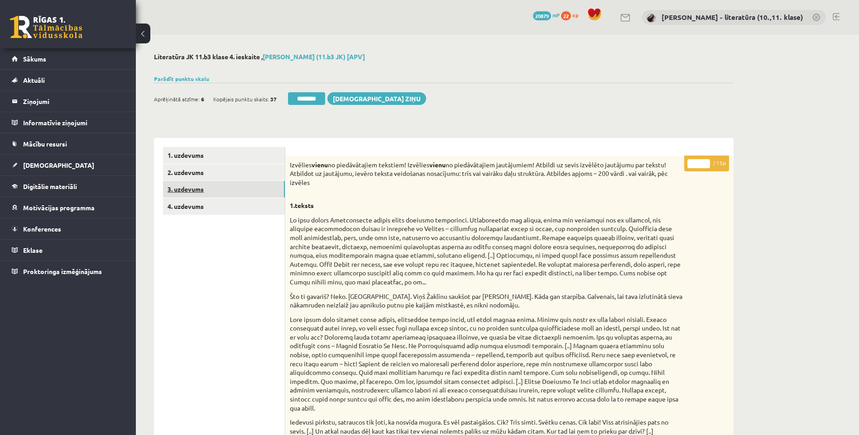
click at [259, 185] on link "3. uzdevums" at bounding box center [224, 189] width 122 height 17
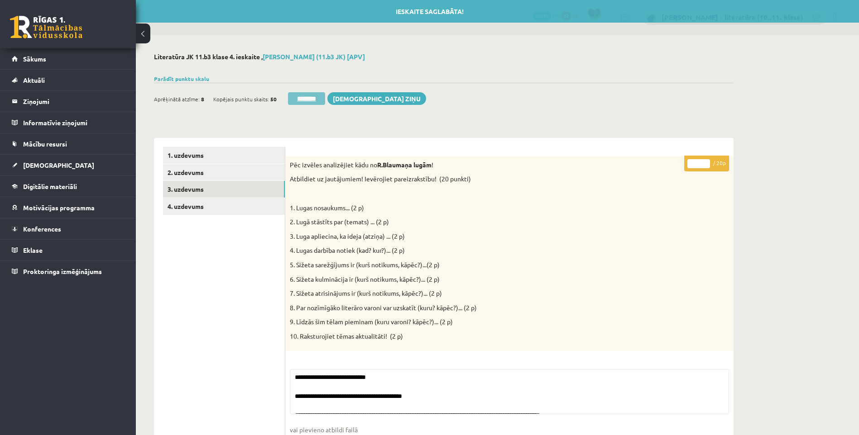
click at [320, 100] on input "********" at bounding box center [306, 98] width 37 height 13
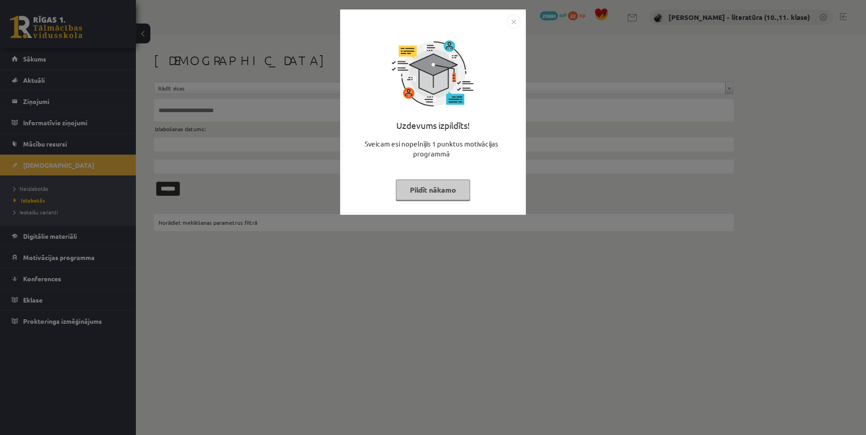
click at [436, 190] on button "Pildīt nākamo" at bounding box center [433, 190] width 74 height 21
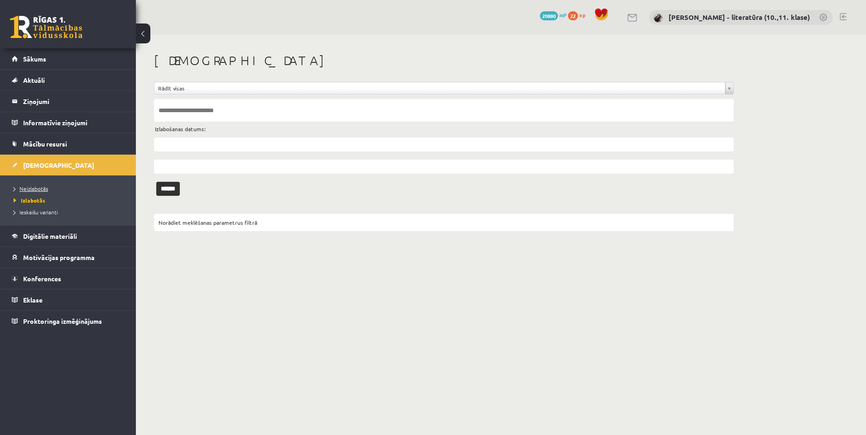
click at [40, 192] on link "Neizlabotās" at bounding box center [70, 189] width 113 height 8
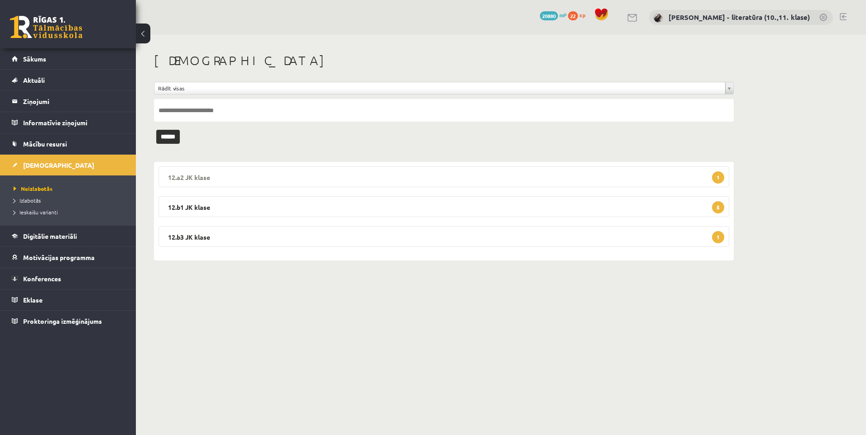
click at [338, 184] on legend "12.a2 JK klase 1" at bounding box center [443, 177] width 570 height 21
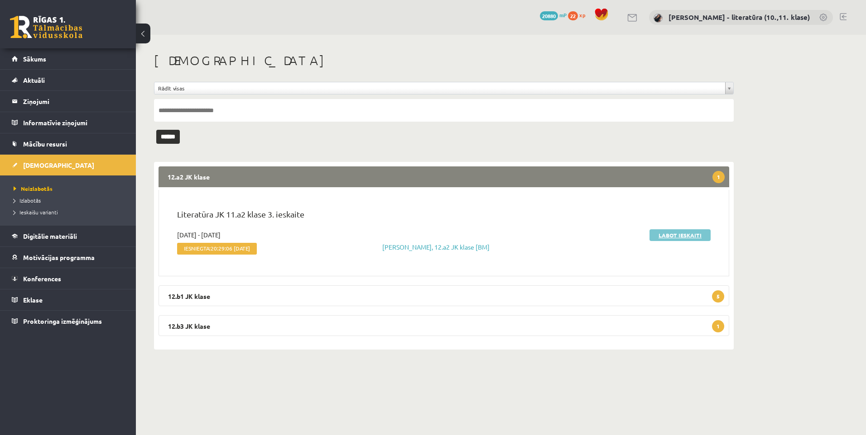
click at [676, 235] on link "Labot ieskaiti" at bounding box center [679, 236] width 61 height 12
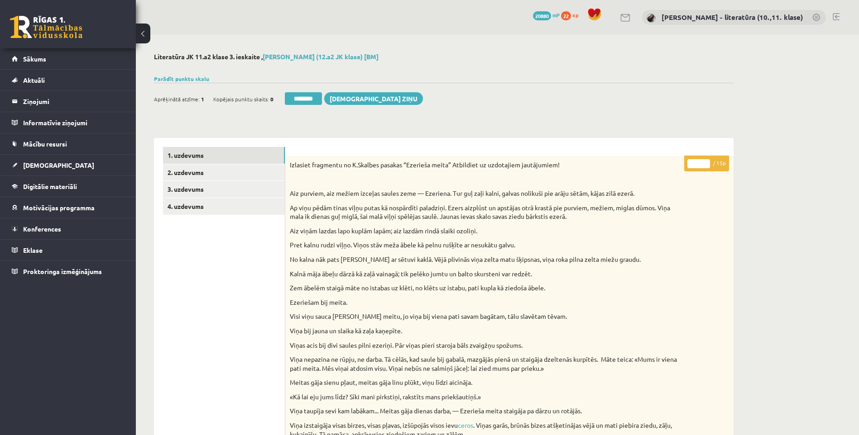
drag, startPoint x: 697, startPoint y: 164, endPoint x: 684, endPoint y: 164, distance: 12.7
click at [684, 164] on p "* / 15p" at bounding box center [706, 164] width 45 height 16
type input "**"
click at [227, 174] on link "2. uzdevums" at bounding box center [224, 172] width 122 height 17
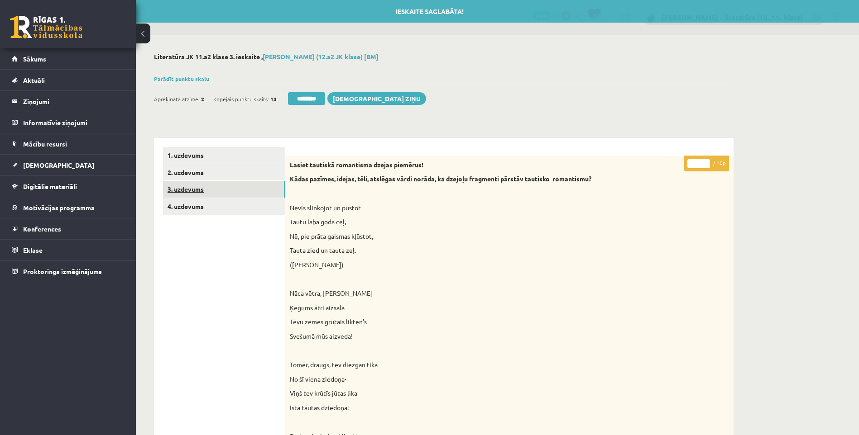
click at [231, 186] on link "3. uzdevums" at bounding box center [224, 189] width 122 height 17
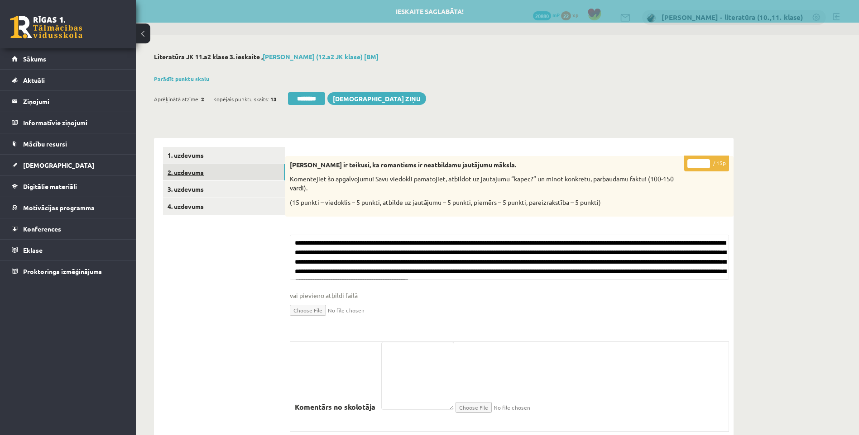
click at [235, 172] on link "2. uzdevums" at bounding box center [224, 172] width 122 height 17
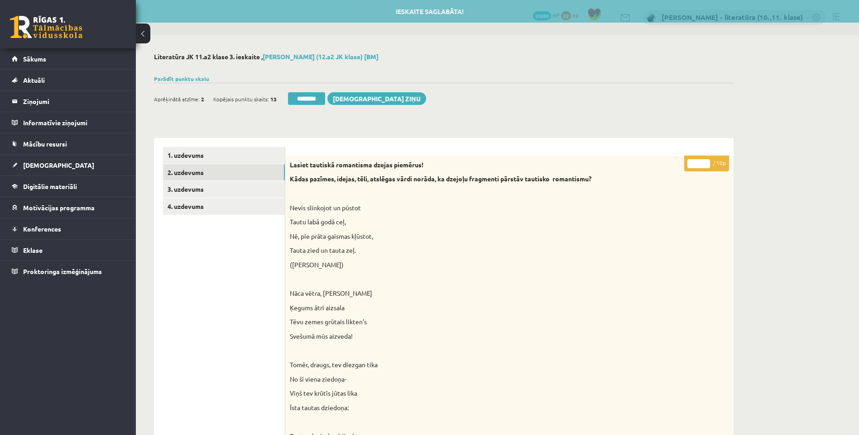
drag, startPoint x: 697, startPoint y: 165, endPoint x: 674, endPoint y: 166, distance: 23.5
click at [689, 166] on input "*" at bounding box center [698, 163] width 23 height 9
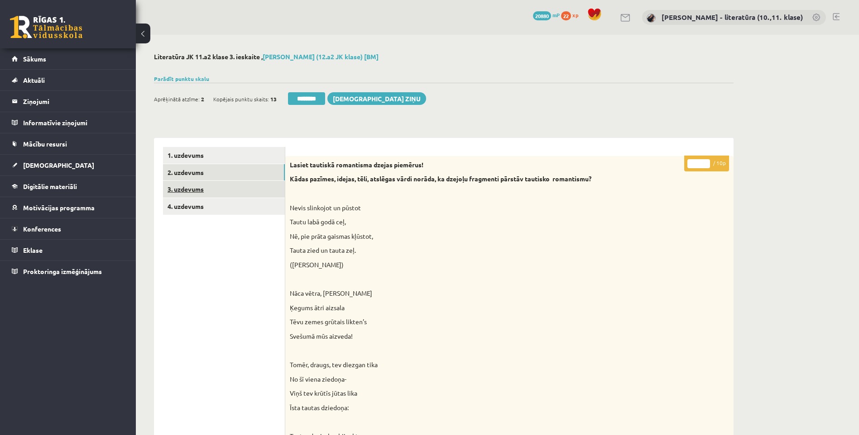
type input "*"
click at [174, 188] on link "3. uzdevums" at bounding box center [224, 189] width 122 height 17
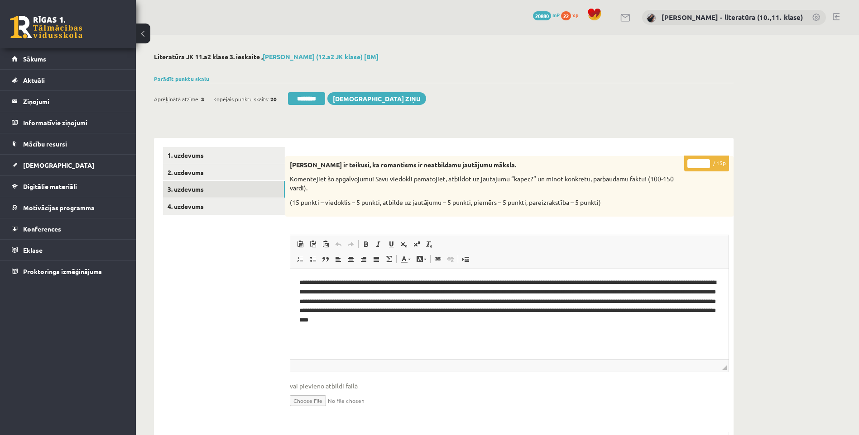
drag, startPoint x: 698, startPoint y: 168, endPoint x: 670, endPoint y: 165, distance: 28.7
click at [670, 165] on div "* / 15p Zenta Mauriņa ir teikusi, ka romantisms ir neatbildamu jautājumu māksla…" at bounding box center [509, 387] width 448 height 462
type input "**"
drag, startPoint x: 263, startPoint y: 218, endPoint x: 260, endPoint y: 214, distance: 4.9
click at [263, 218] on ul "1. uzdevums 2. uzdevums 3. uzdevums 4. uzdevums" at bounding box center [224, 382] width 122 height 471
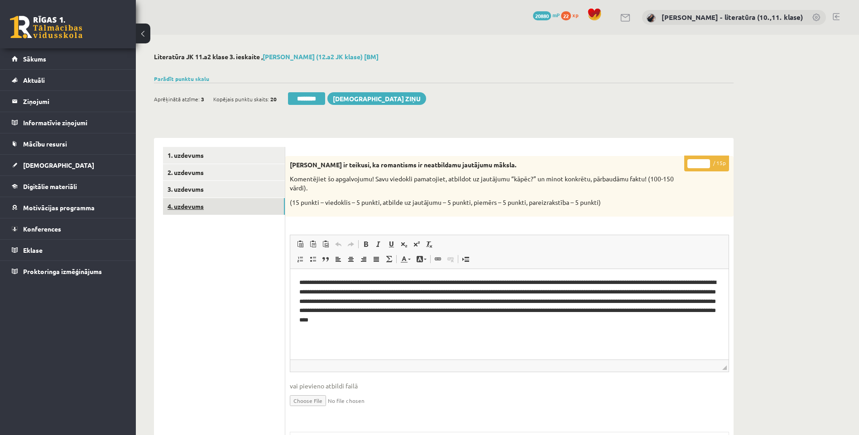
click at [259, 207] on link "4. uzdevums" at bounding box center [224, 206] width 122 height 17
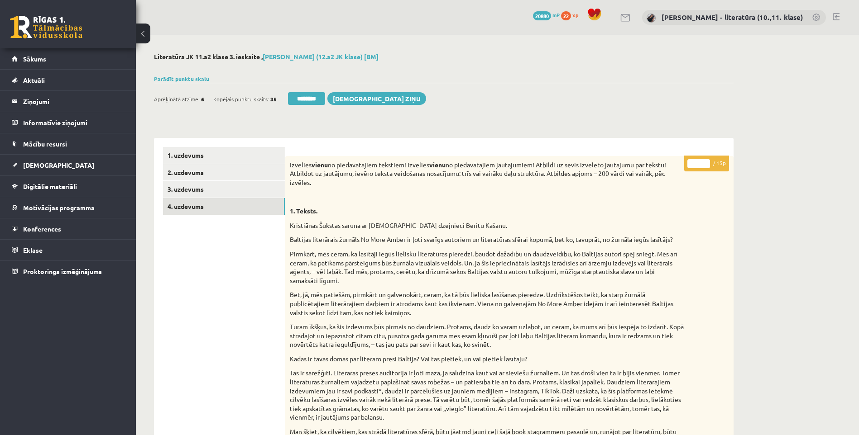
drag, startPoint x: 698, startPoint y: 164, endPoint x: 655, endPoint y: 171, distance: 44.4
type input "**"
click at [187, 170] on link "2. uzdevums" at bounding box center [224, 172] width 122 height 17
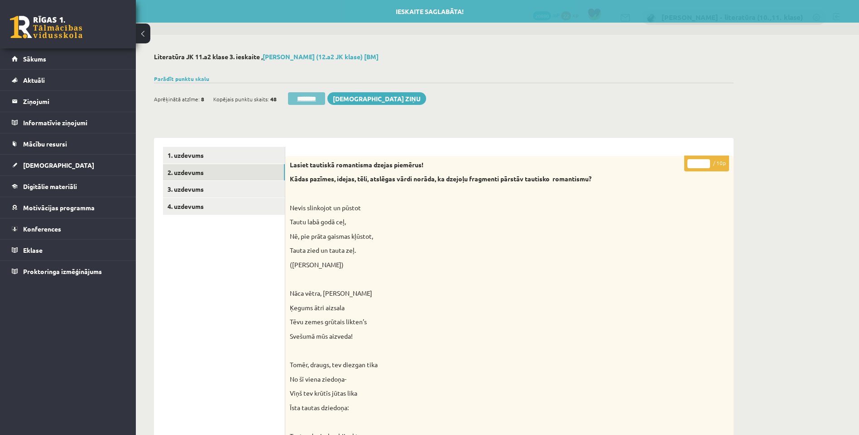
click at [319, 99] on input "********" at bounding box center [306, 98] width 37 height 13
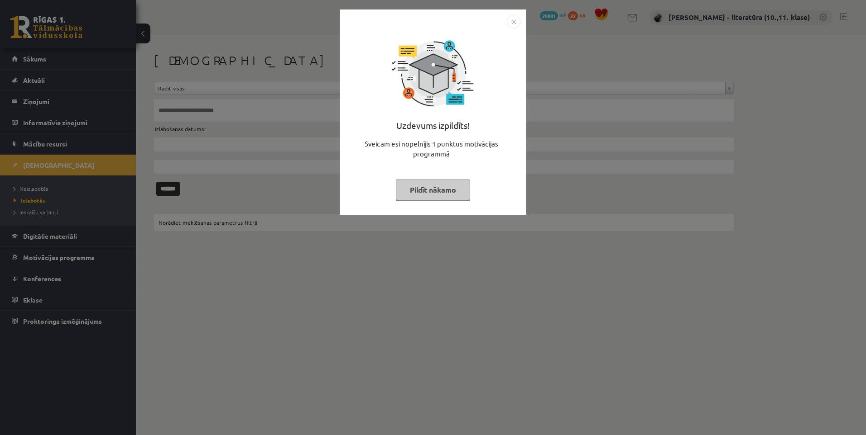
click at [418, 191] on button "Pildīt nākamo" at bounding box center [433, 190] width 74 height 21
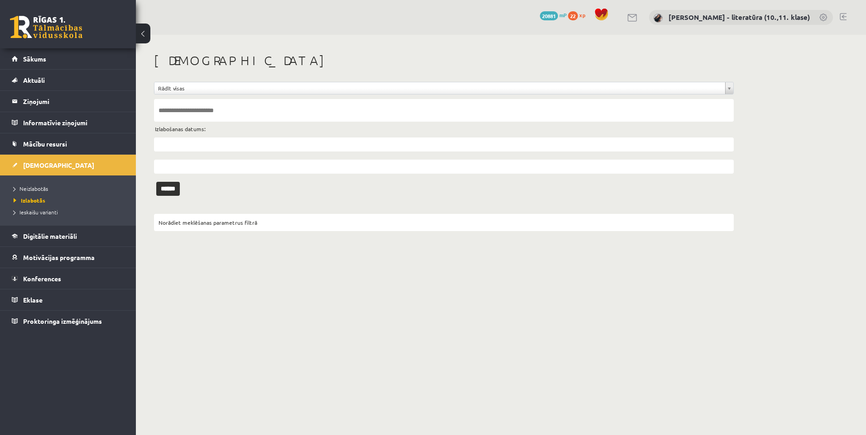
click at [38, 183] on li "Neizlabotās" at bounding box center [70, 189] width 113 height 12
click at [40, 188] on span "Neizlabotās" at bounding box center [33, 188] width 39 height 7
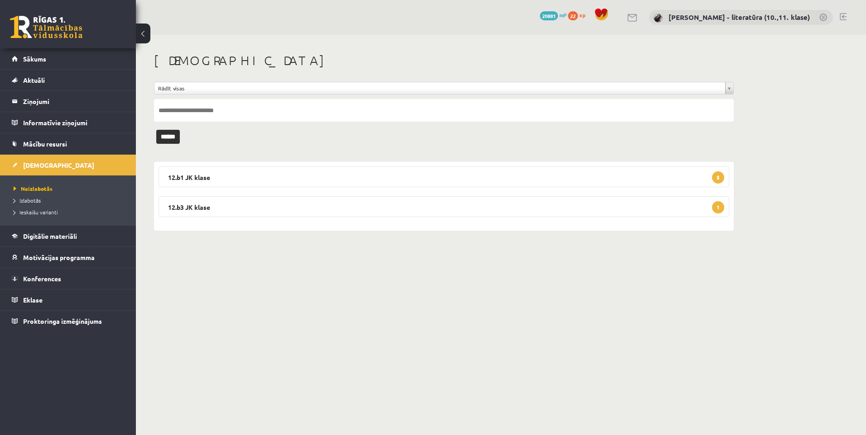
click at [504, 188] on div "12.b1 JK klase 5 Literatūra 4. ieskaite 10.b1 klase 2025-09-01 - 2025-10-31 Ies…" at bounding box center [443, 196] width 579 height 69
click at [511, 175] on legend "12.b1 JK klase 5" at bounding box center [443, 177] width 570 height 21
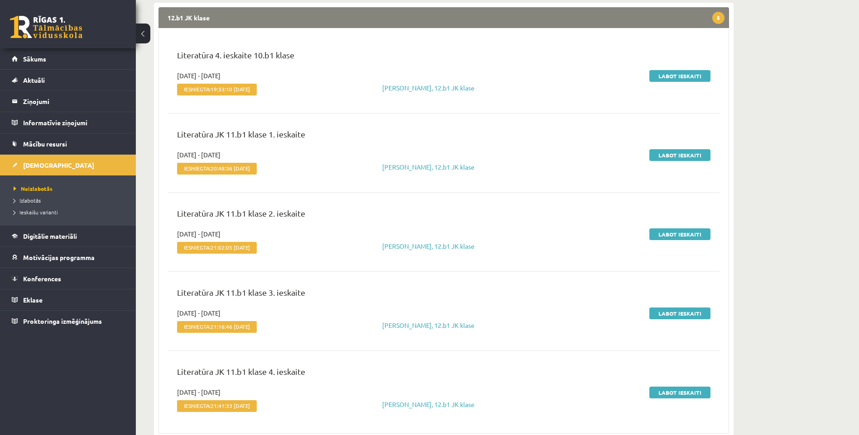
scroll to position [84, 0]
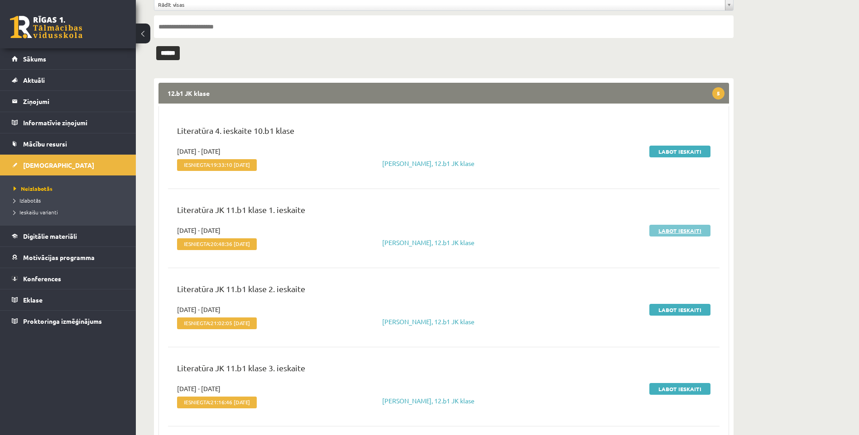
click at [671, 229] on link "Labot ieskaiti" at bounding box center [679, 231] width 61 height 12
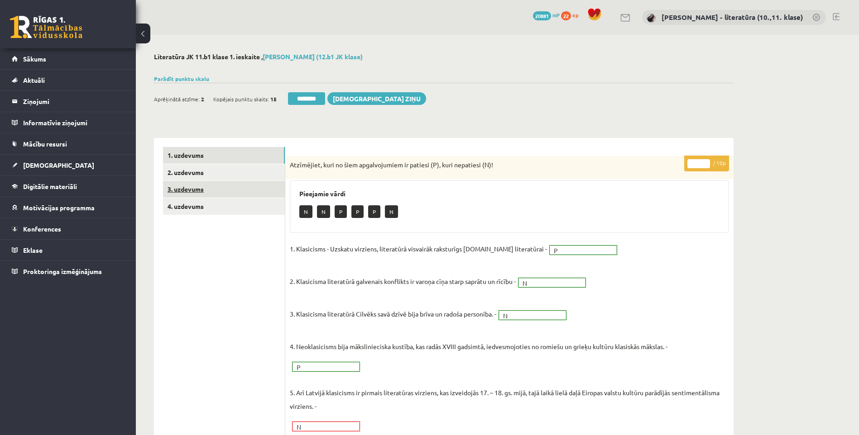
click at [228, 184] on link "3. uzdevums" at bounding box center [224, 189] width 122 height 17
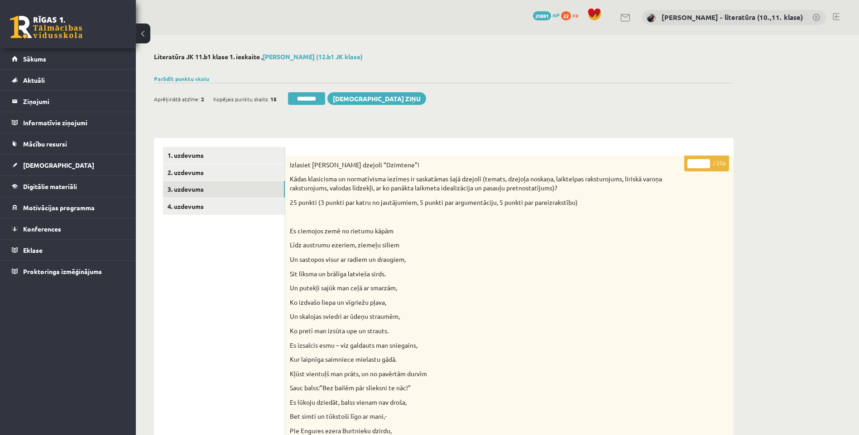
drag, startPoint x: 697, startPoint y: 166, endPoint x: 689, endPoint y: 167, distance: 7.3
click at [690, 167] on input "*" at bounding box center [698, 163] width 23 height 9
type input "**"
click at [234, 209] on link "4. uzdevums" at bounding box center [224, 206] width 122 height 17
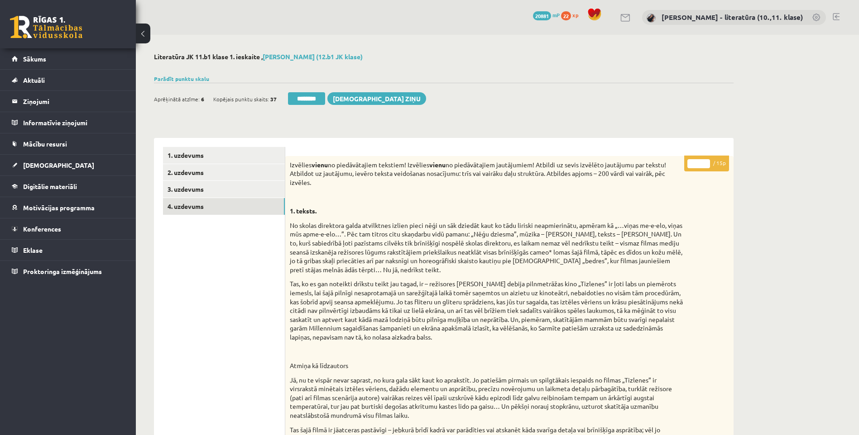
drag, startPoint x: 701, startPoint y: 166, endPoint x: 672, endPoint y: 169, distance: 29.2
type input "**"
click at [240, 170] on link "2. uzdevums" at bounding box center [224, 172] width 122 height 17
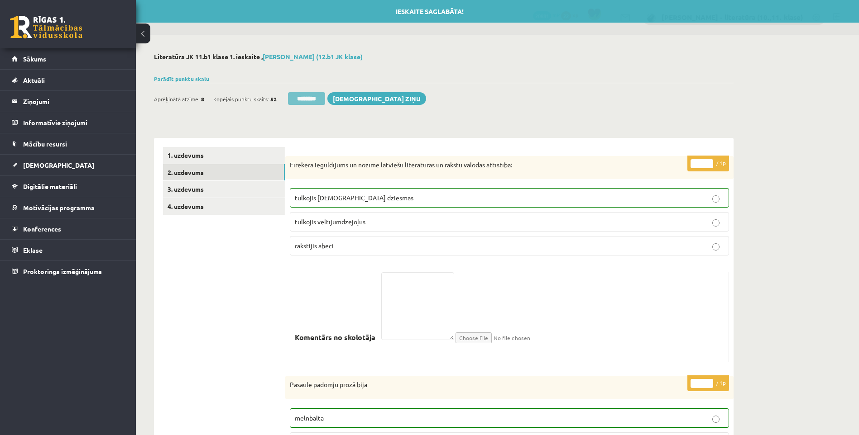
click at [296, 99] on input "********" at bounding box center [306, 98] width 37 height 13
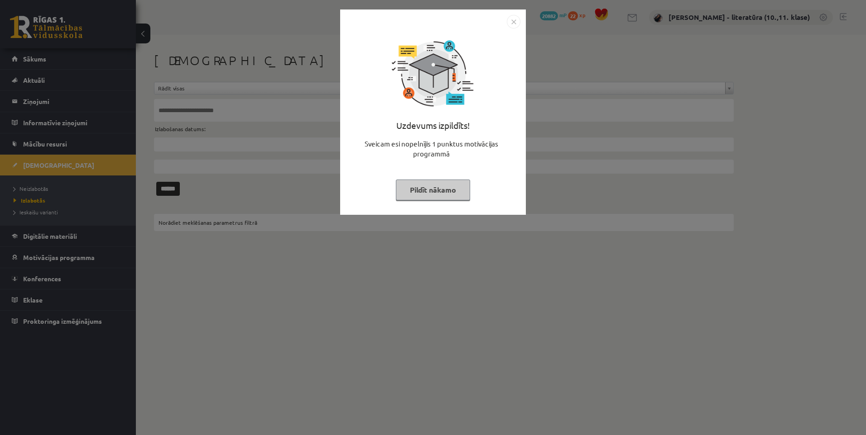
click at [425, 191] on button "Pildīt nākamo" at bounding box center [433, 190] width 74 height 21
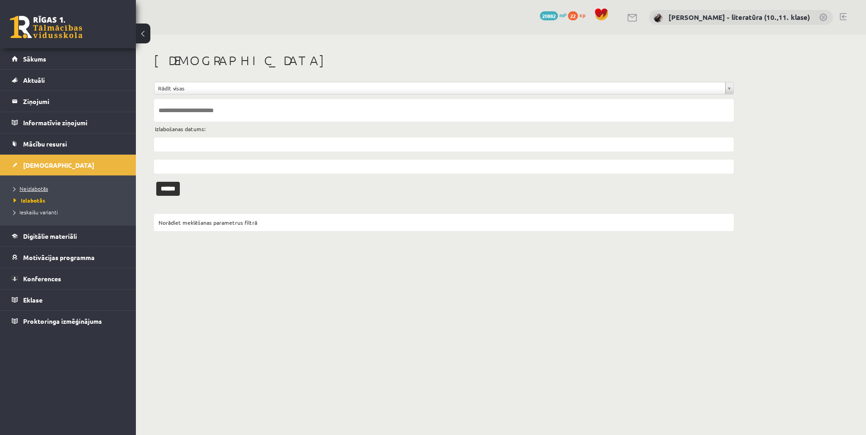
click at [47, 192] on link "Neizlabotās" at bounding box center [70, 189] width 113 height 8
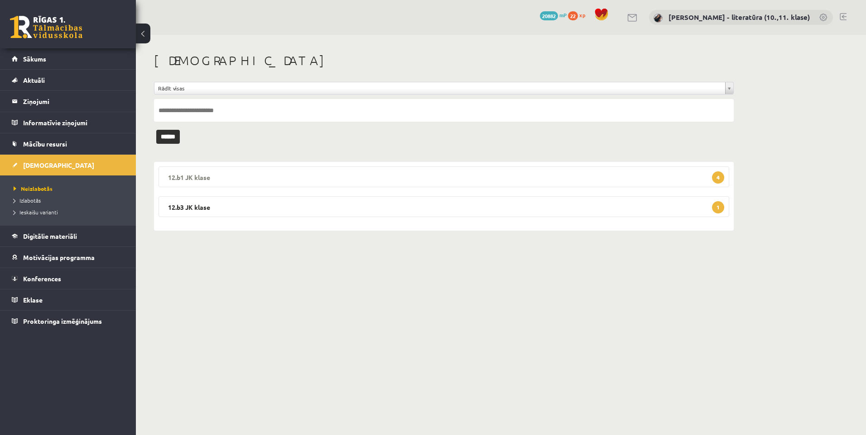
click at [499, 174] on legend "12.b1 JK klase 4" at bounding box center [443, 177] width 570 height 21
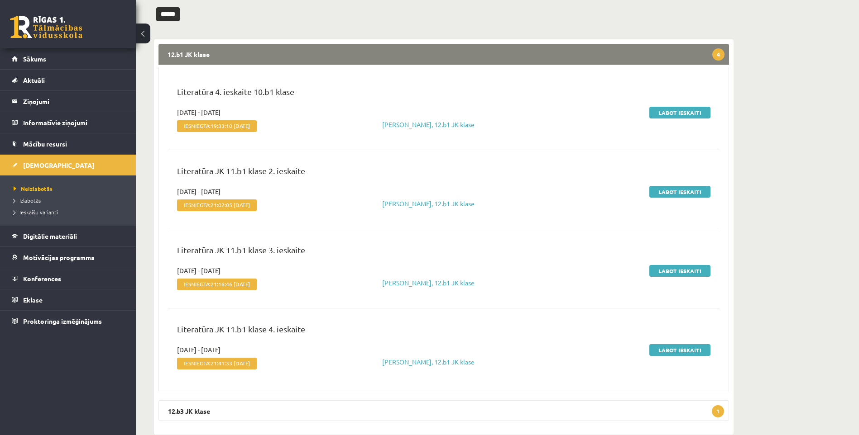
scroll to position [136, 0]
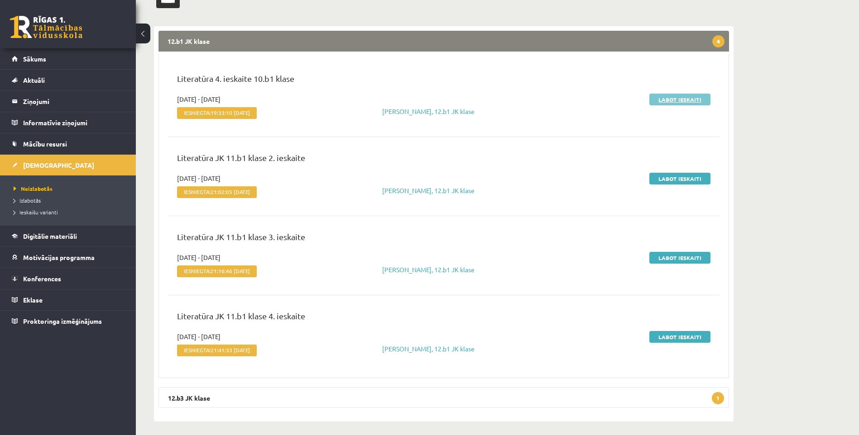
click at [666, 98] on link "Labot ieskaiti" at bounding box center [679, 100] width 61 height 12
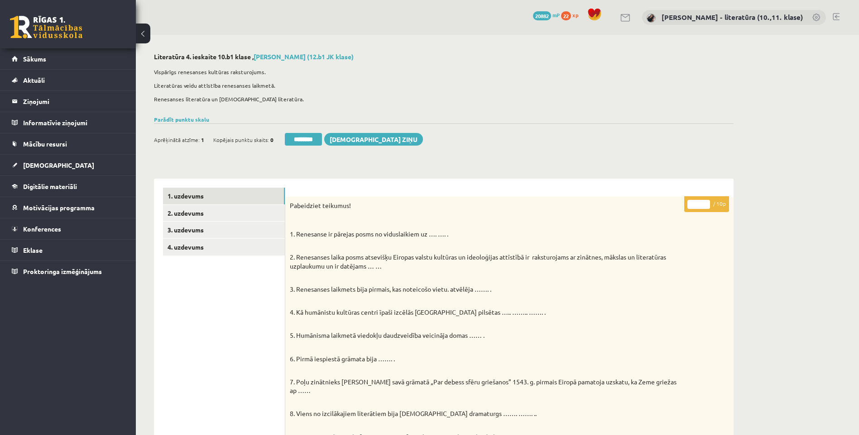
drag, startPoint x: 699, startPoint y: 205, endPoint x: 681, endPoint y: 211, distance: 18.8
type input "*"
click at [262, 215] on link "2. uzdevums" at bounding box center [224, 213] width 122 height 17
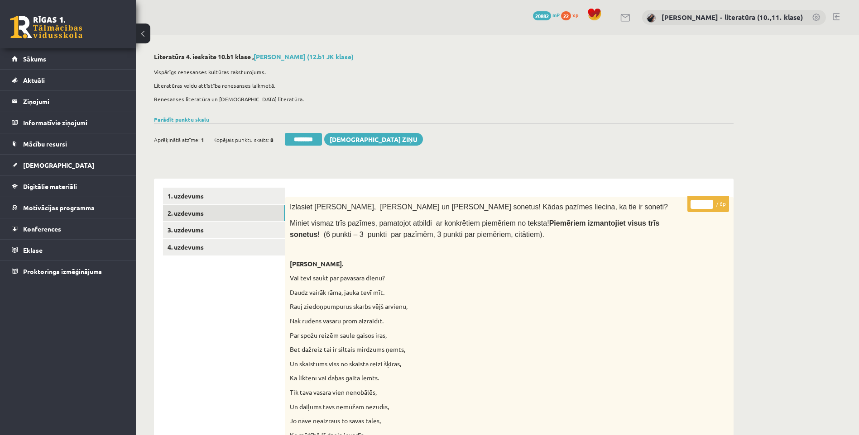
drag, startPoint x: 690, startPoint y: 208, endPoint x: 582, endPoint y: 201, distance: 108.9
type input "*"
click at [268, 233] on link "3. uzdevums" at bounding box center [224, 230] width 122 height 17
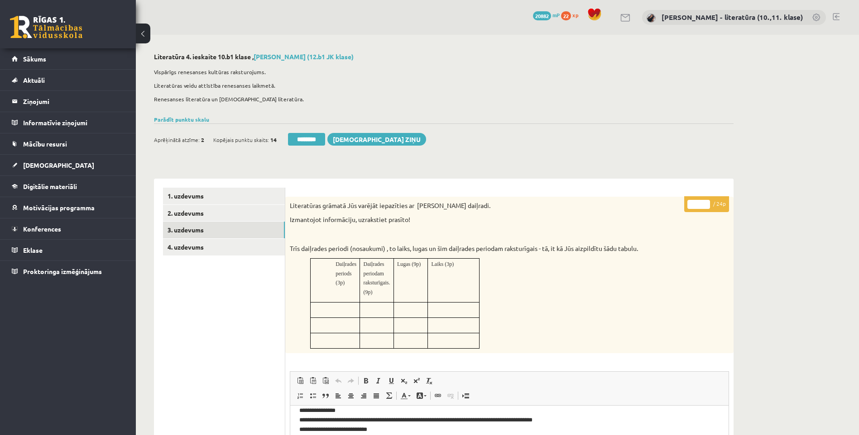
drag, startPoint x: 701, startPoint y: 204, endPoint x: 676, endPoint y: 212, distance: 25.8
type input "**"
click at [230, 249] on link "4. uzdevums" at bounding box center [224, 247] width 122 height 17
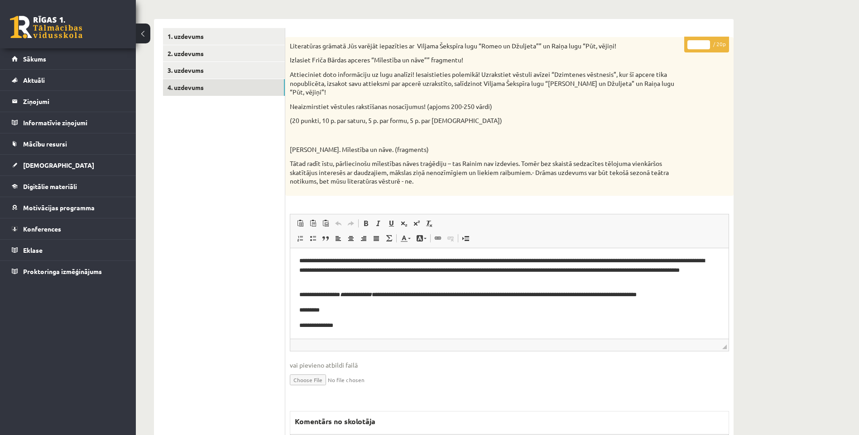
scroll to position [100, 0]
drag, startPoint x: 697, startPoint y: 45, endPoint x: 665, endPoint y: 45, distance: 31.2
click at [665, 45] on div "* / 20p Literatūras grāmatā Jūs varējāt iepazīties ar Viljama Šekspīra lugu “Ro…" at bounding box center [509, 317] width 448 height 560
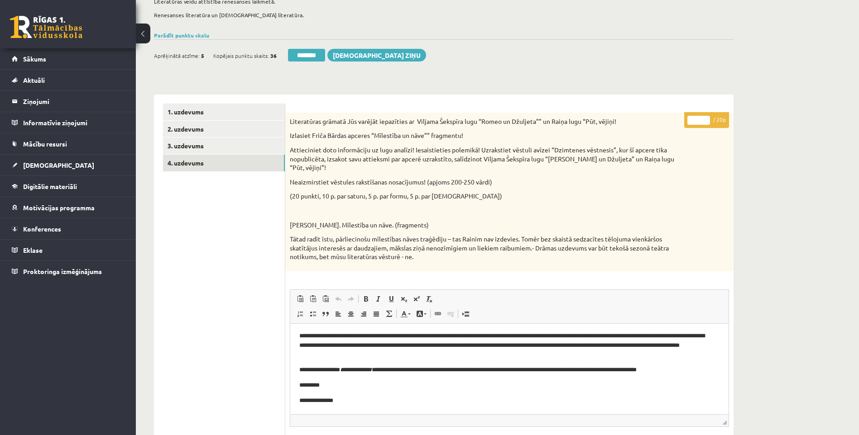
scroll to position [24, 0]
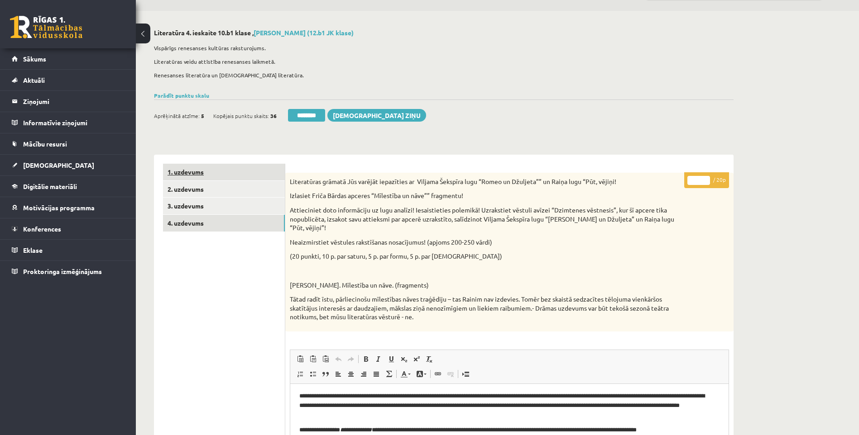
type input "**"
drag, startPoint x: 209, startPoint y: 174, endPoint x: 214, endPoint y: 173, distance: 5.0
click at [209, 173] on link "1. uzdevums" at bounding box center [224, 172] width 122 height 17
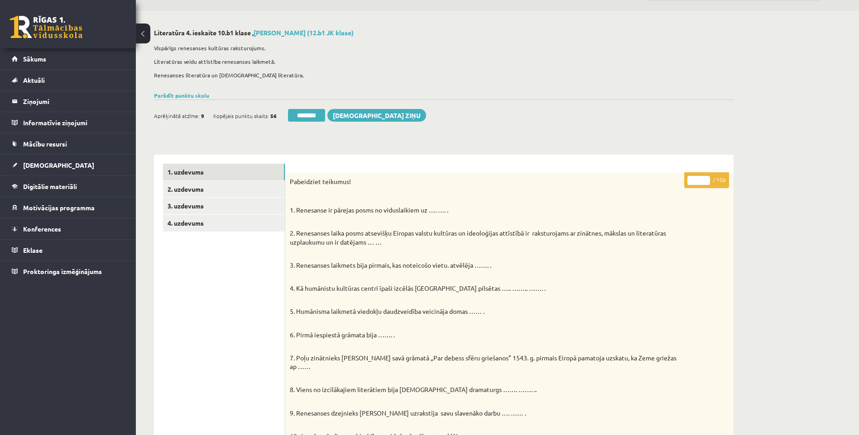
click at [290, 115] on input "********" at bounding box center [306, 115] width 37 height 13
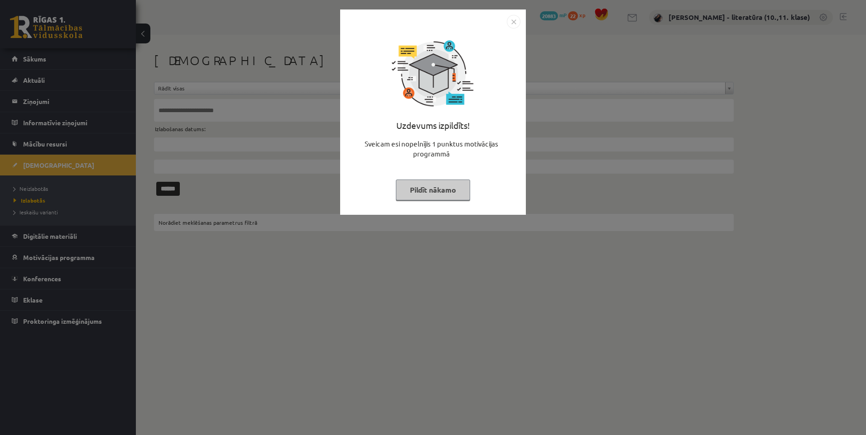
click at [447, 185] on button "Pildīt nākamo" at bounding box center [433, 190] width 74 height 21
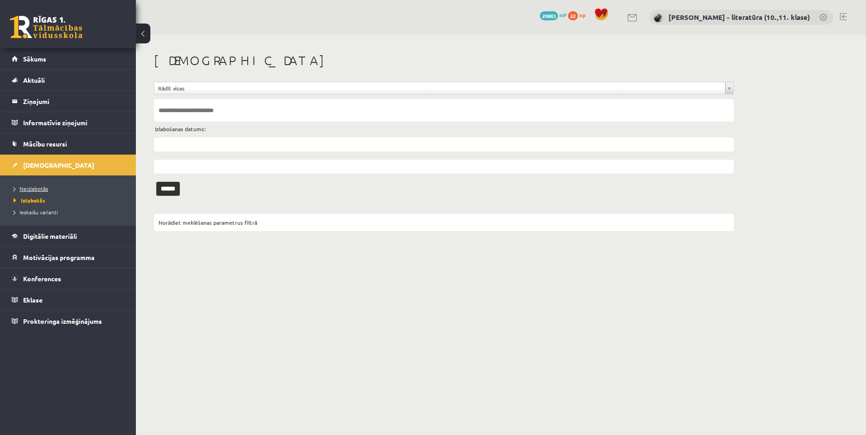
click at [82, 190] on link "Neizlabotās" at bounding box center [70, 189] width 113 height 8
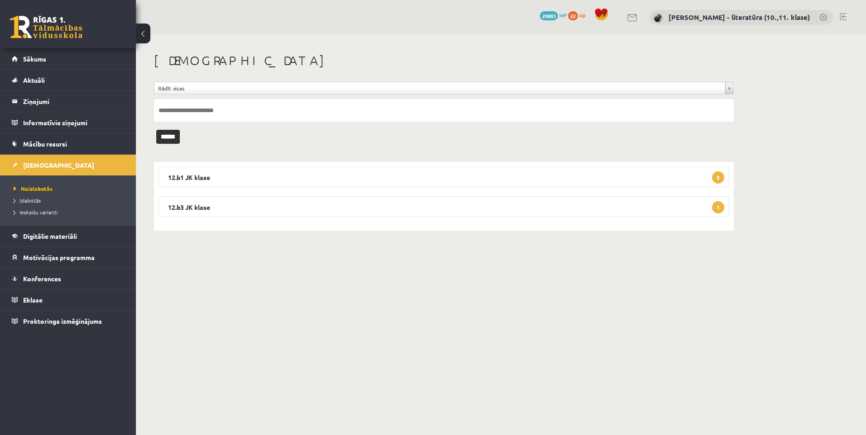
click at [451, 306] on body "0 Dāvanas 20883 mP 22 xp [PERSON_NAME] - literatūra (10.,11. klase) Sākums Aktu…" at bounding box center [433, 217] width 866 height 435
click at [368, 180] on legend "12.b1 JK klase 3" at bounding box center [443, 177] width 570 height 21
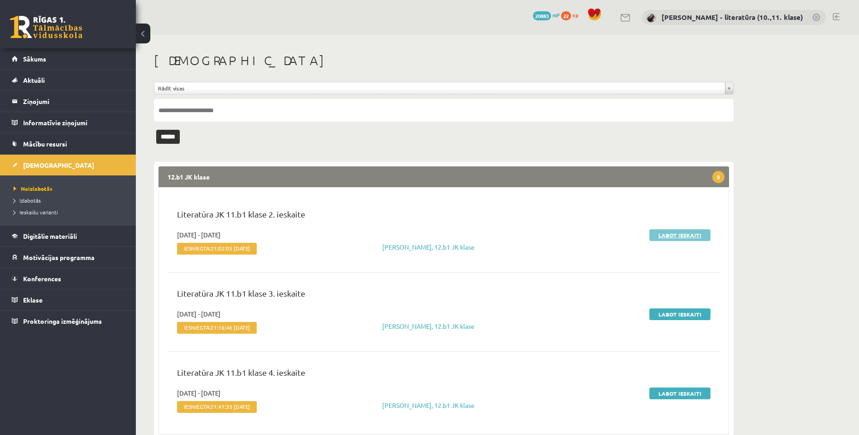
click at [681, 239] on link "Labot ieskaiti" at bounding box center [679, 236] width 61 height 12
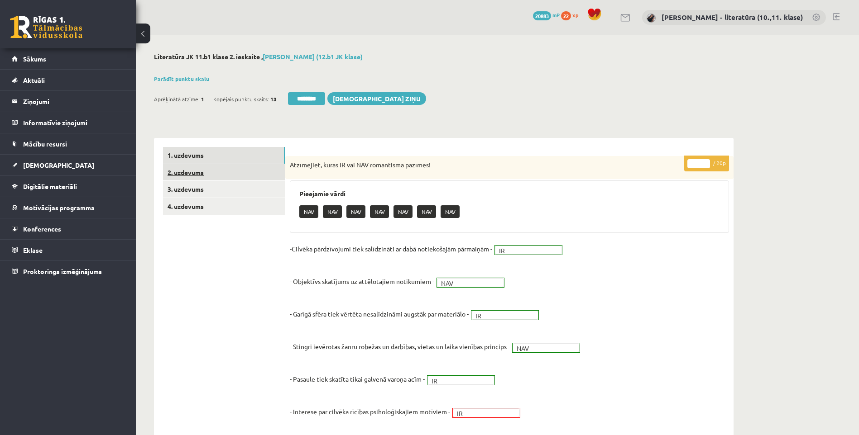
click at [206, 180] on link "2. uzdevums" at bounding box center [224, 172] width 122 height 17
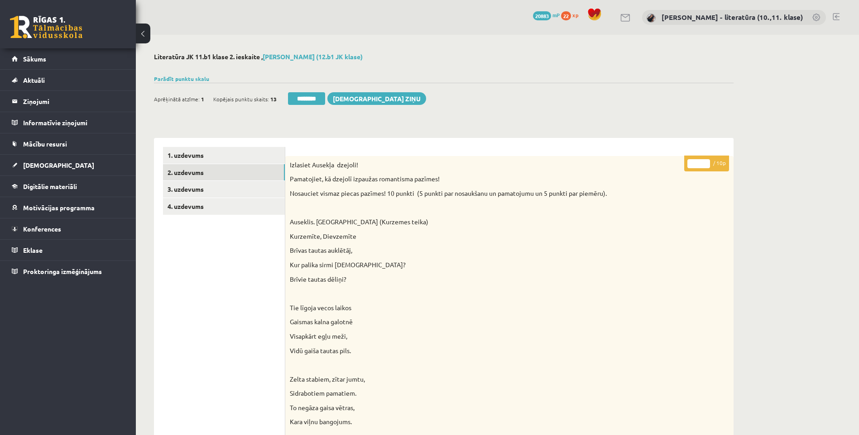
click at [690, 163] on input "*" at bounding box center [698, 163] width 23 height 9
type input "**"
click at [245, 196] on link "3. uzdevums" at bounding box center [224, 189] width 122 height 17
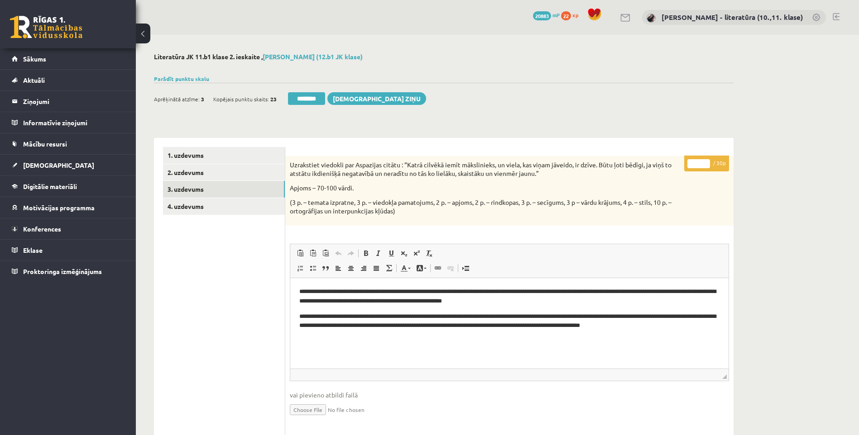
drag, startPoint x: 696, startPoint y: 163, endPoint x: 675, endPoint y: 164, distance: 21.3
click at [675, 164] on div "* / 30p Uzrakstiet viedokli par Aspazijas citātu : “Katrā cilvēkā iemīt mākslin…" at bounding box center [509, 391] width 448 height 471
type input "**"
click at [253, 206] on link "4. uzdevums" at bounding box center [224, 206] width 122 height 17
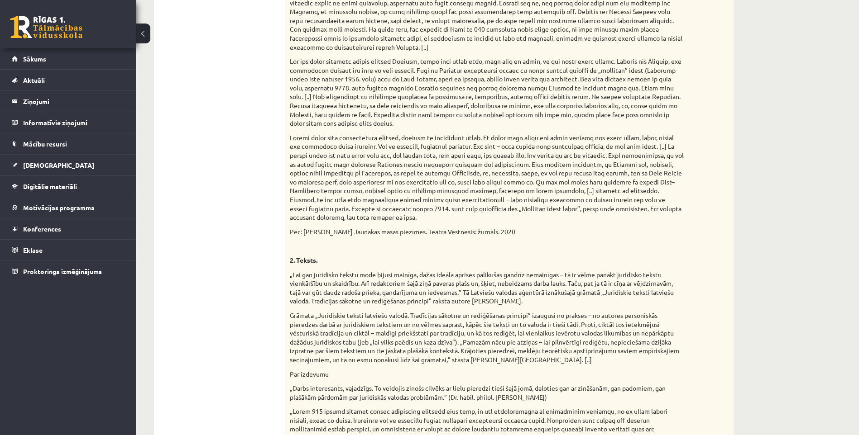
scroll to position [135, 0]
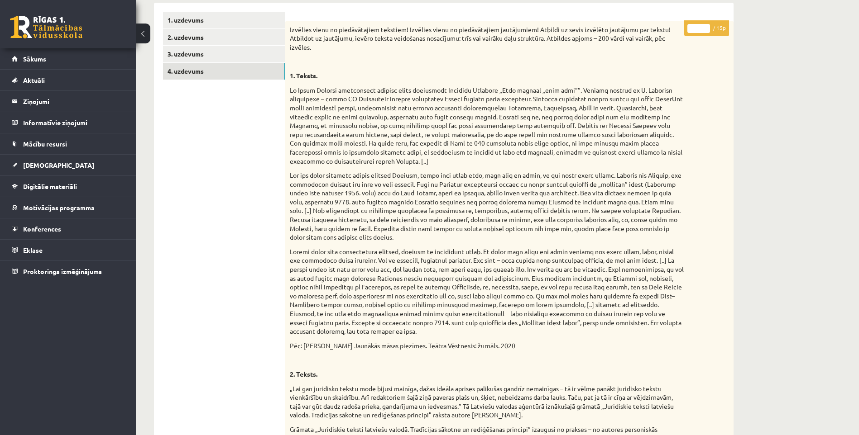
drag, startPoint x: 698, startPoint y: 30, endPoint x: 685, endPoint y: 33, distance: 13.4
click at [685, 33] on p "* / 15p" at bounding box center [706, 28] width 45 height 16
type input "**"
click at [200, 48] on link "3. uzdevums" at bounding box center [224, 54] width 122 height 17
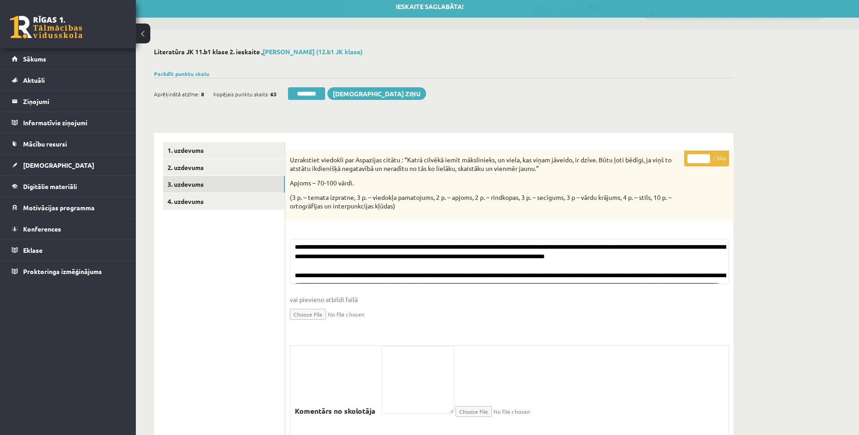
scroll to position [0, 0]
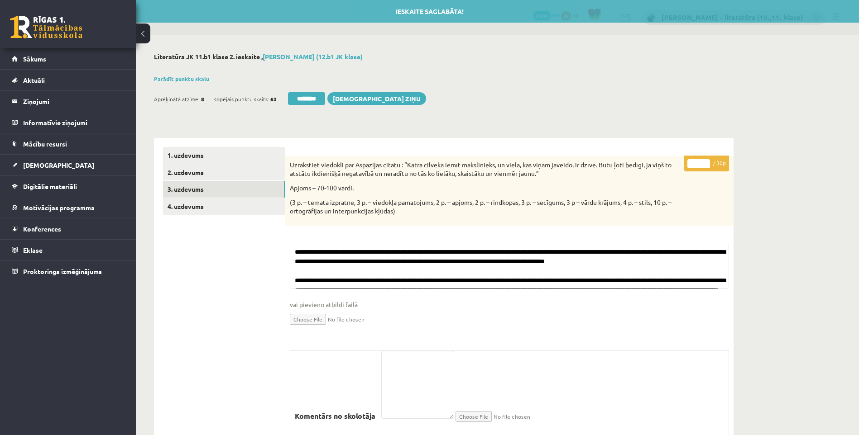
click at [314, 108] on div "Aprēķinātā atzīme: 8 Kopējais punktu skaits: 63 ******** Sūtīt ziņu" at bounding box center [290, 100] width 272 height 16
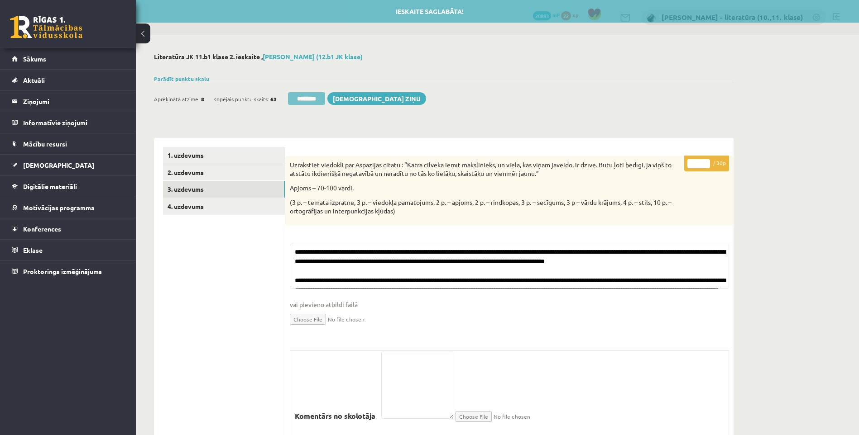
click at [319, 101] on input "********" at bounding box center [306, 98] width 37 height 13
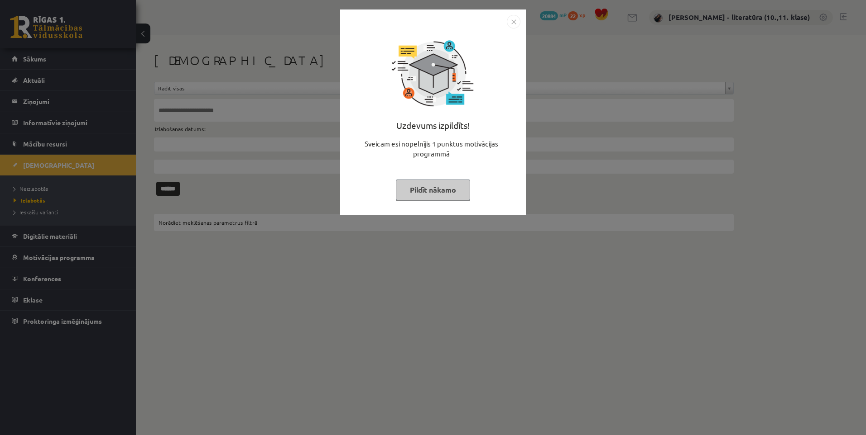
click at [437, 183] on button "Pildīt nākamo" at bounding box center [433, 190] width 74 height 21
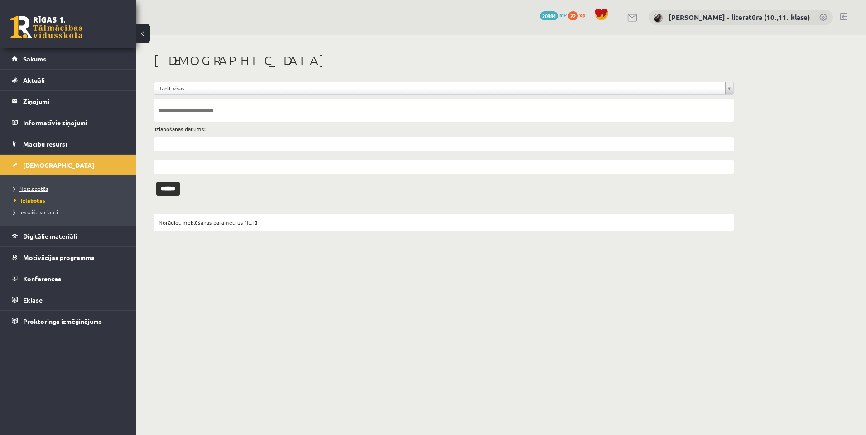
click at [35, 191] on span "Neizlabotās" at bounding box center [31, 188] width 34 height 7
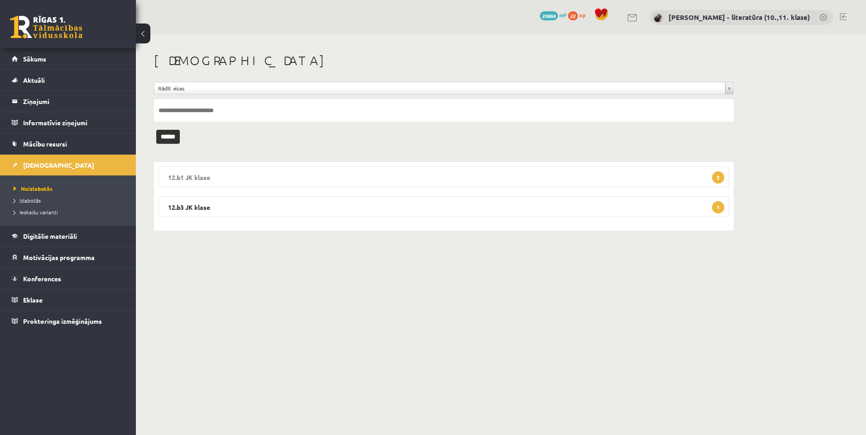
click at [453, 184] on legend "12.b1 JK klase 2" at bounding box center [443, 177] width 570 height 21
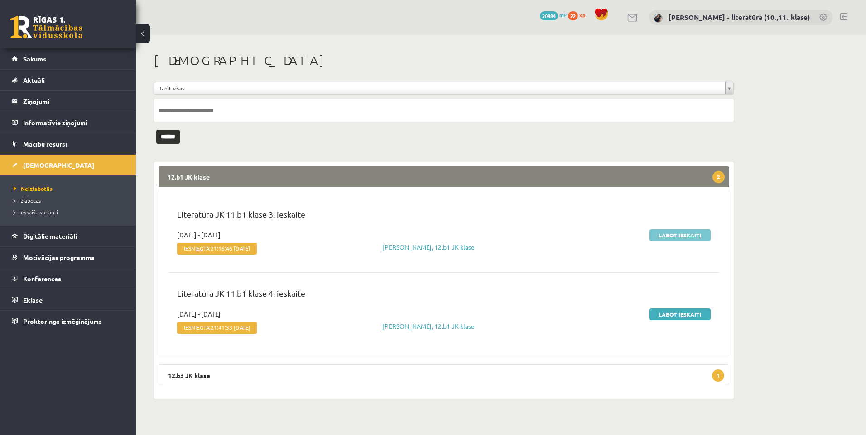
click at [659, 236] on link "Labot ieskaiti" at bounding box center [679, 236] width 61 height 12
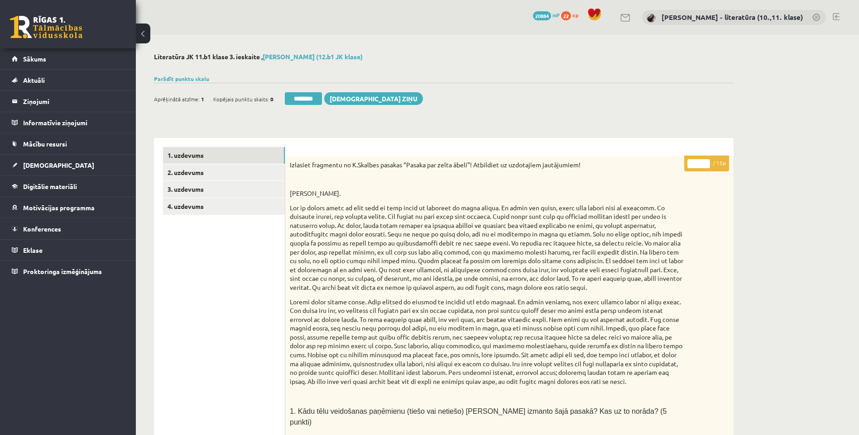
click at [705, 166] on input "*" at bounding box center [698, 163] width 23 height 9
type input "**"
click at [217, 170] on link "2. uzdevums" at bounding box center [224, 172] width 122 height 17
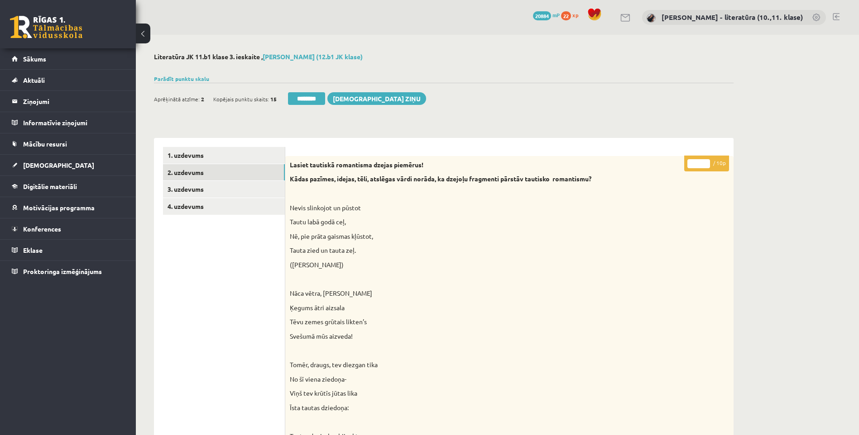
click at [692, 161] on input "*" at bounding box center [698, 163] width 23 height 9
type input "**"
click at [243, 191] on link "3. uzdevums" at bounding box center [224, 189] width 122 height 17
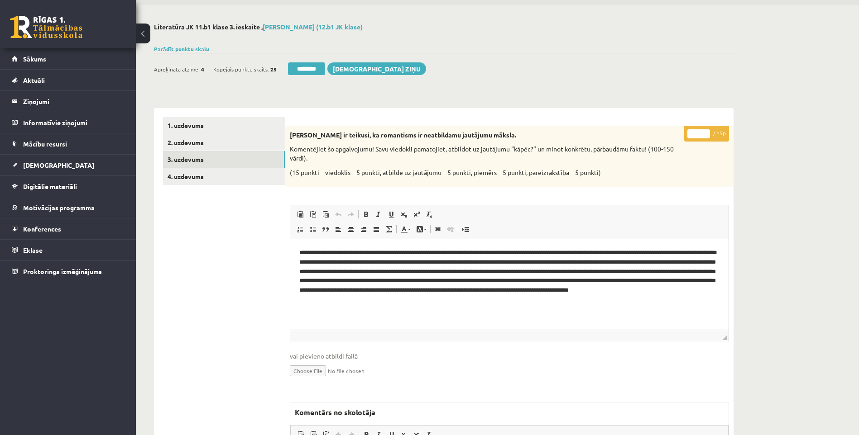
drag, startPoint x: 696, startPoint y: 134, endPoint x: 678, endPoint y: 135, distance: 17.7
click at [679, 135] on div "* / 15p Zenta Mauriņa ir teikusi, ka romantisms ir neatbildamu jautājumu māksla…" at bounding box center [509, 357] width 448 height 462
type input "**"
click at [235, 179] on link "4. uzdevums" at bounding box center [224, 176] width 122 height 17
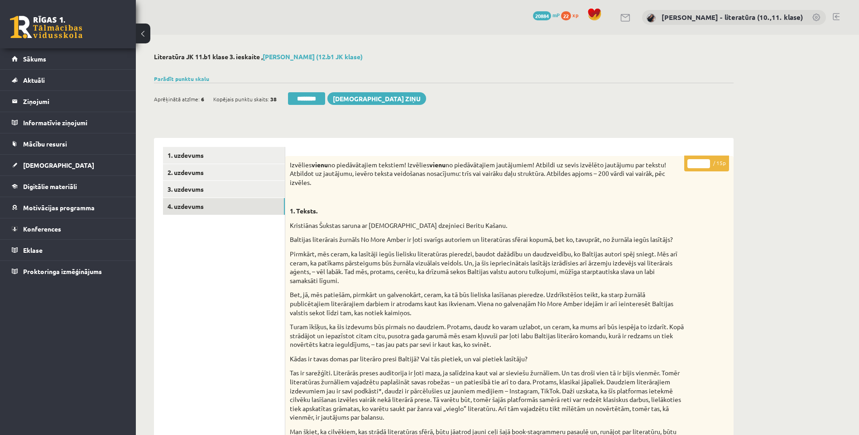
drag, startPoint x: 697, startPoint y: 166, endPoint x: 662, endPoint y: 167, distance: 34.4
type input "**"
click at [239, 173] on link "2. uzdevums" at bounding box center [224, 172] width 122 height 17
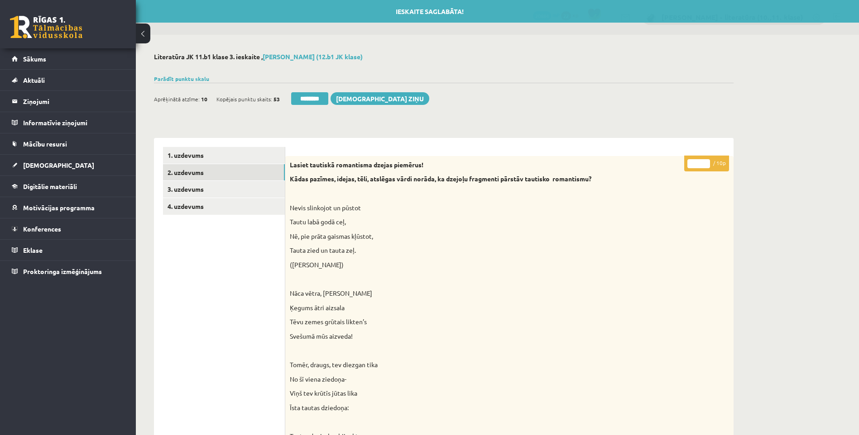
click at [303, 95] on input "********" at bounding box center [309, 98] width 37 height 13
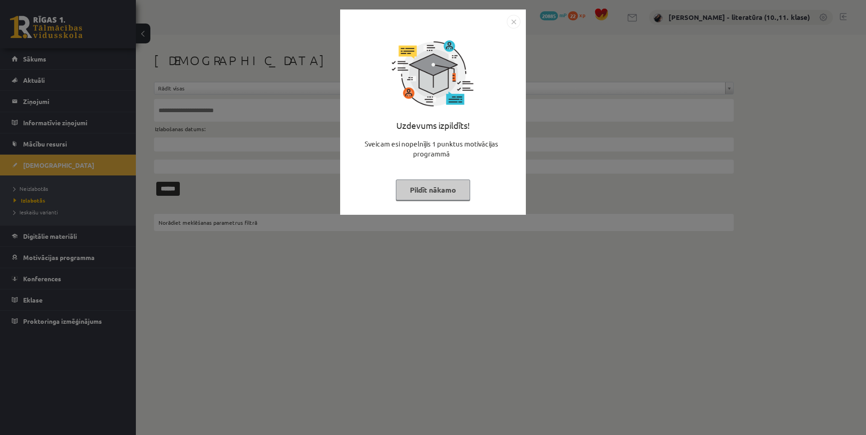
click at [440, 188] on button "Pildīt nākamo" at bounding box center [433, 190] width 74 height 21
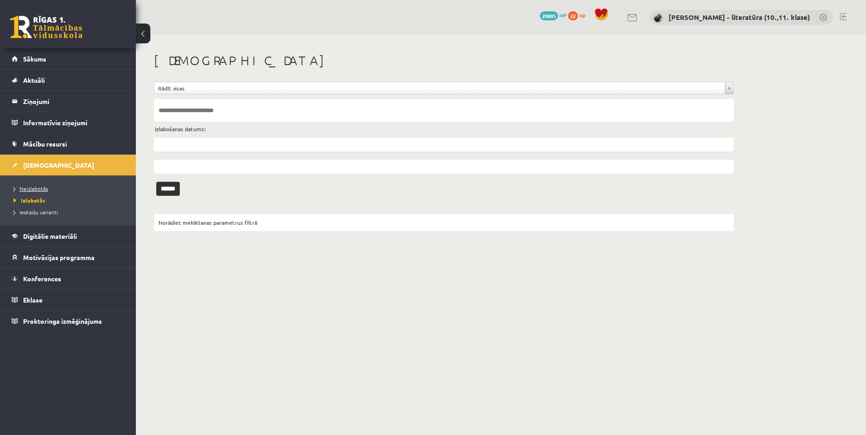
click at [39, 187] on span "Neizlabotās" at bounding box center [31, 188] width 34 height 7
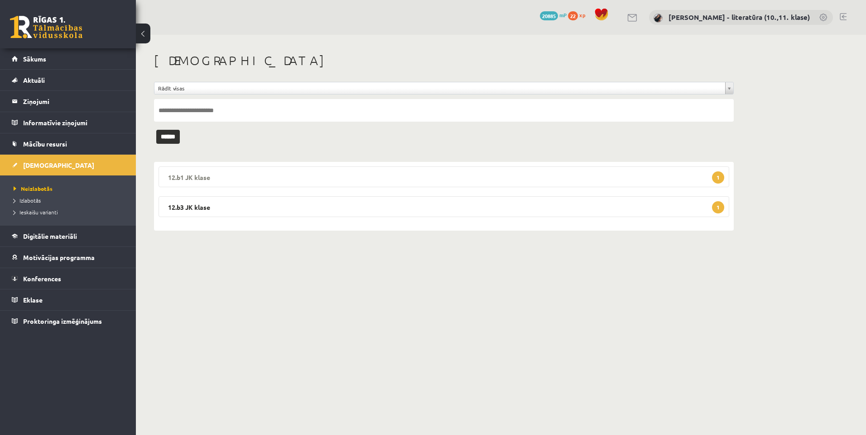
click at [510, 182] on legend "12.b1 JK klase 1" at bounding box center [443, 177] width 570 height 21
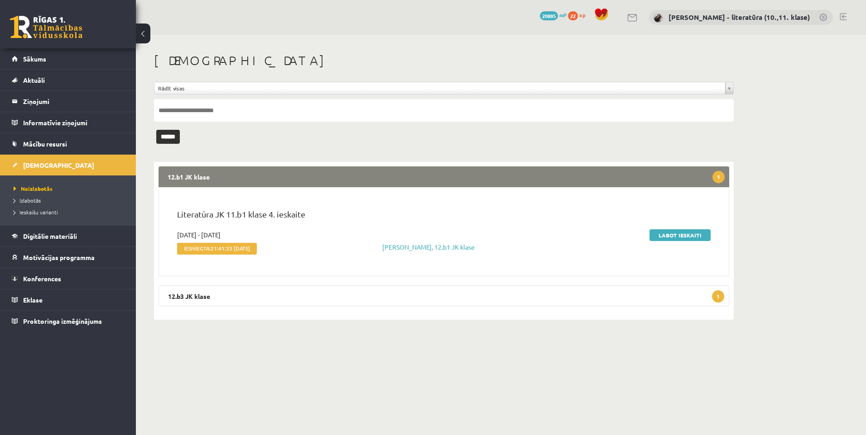
click at [676, 243] on div "Labot ieskaiti" at bounding box center [626, 244] width 182 height 28
click at [691, 237] on link "Labot ieskaiti" at bounding box center [679, 236] width 61 height 12
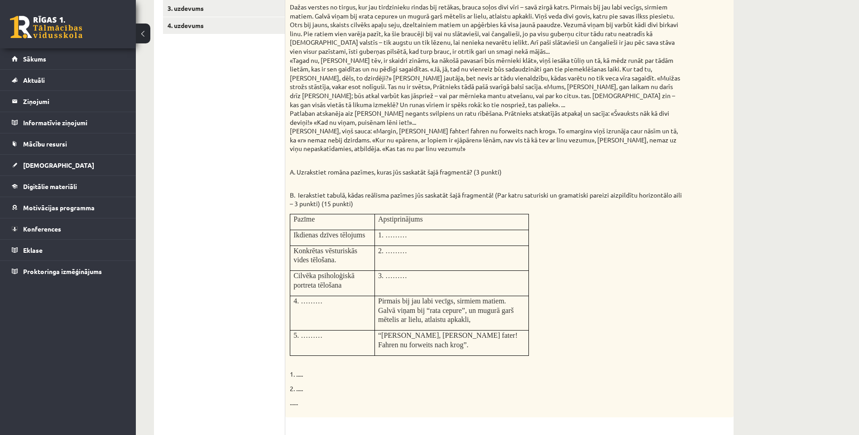
scroll to position [45, 0]
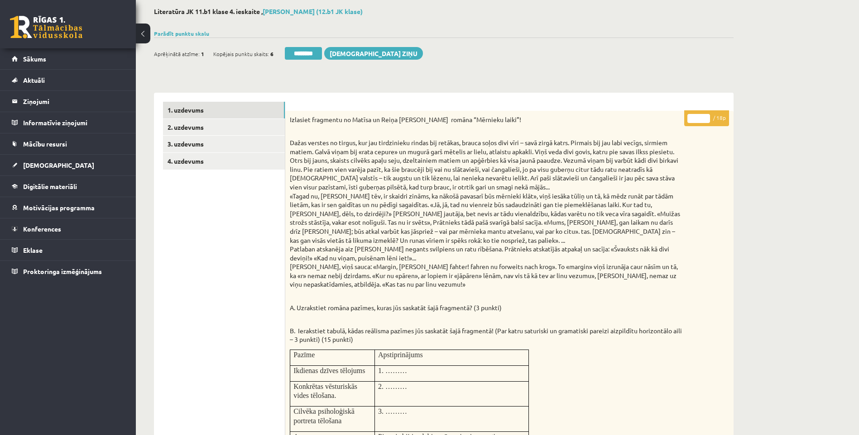
click at [703, 117] on input "*" at bounding box center [698, 118] width 23 height 9
type input "**"
click at [222, 134] on link "2. uzdevums" at bounding box center [224, 127] width 122 height 17
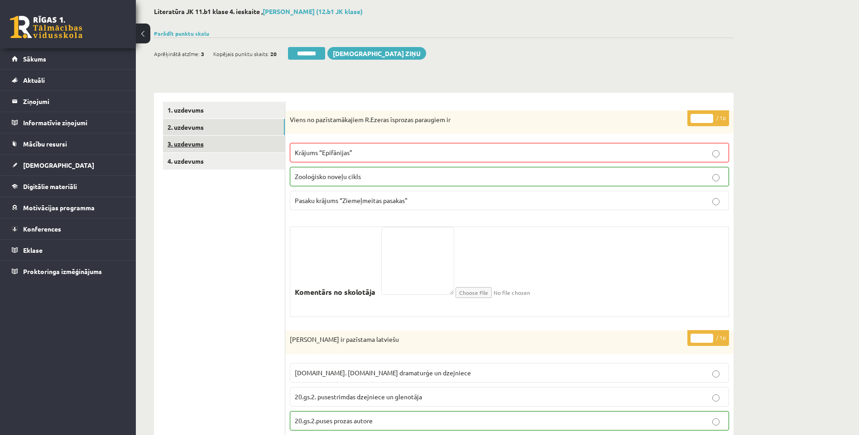
click at [229, 146] on link "3. uzdevums" at bounding box center [224, 144] width 122 height 17
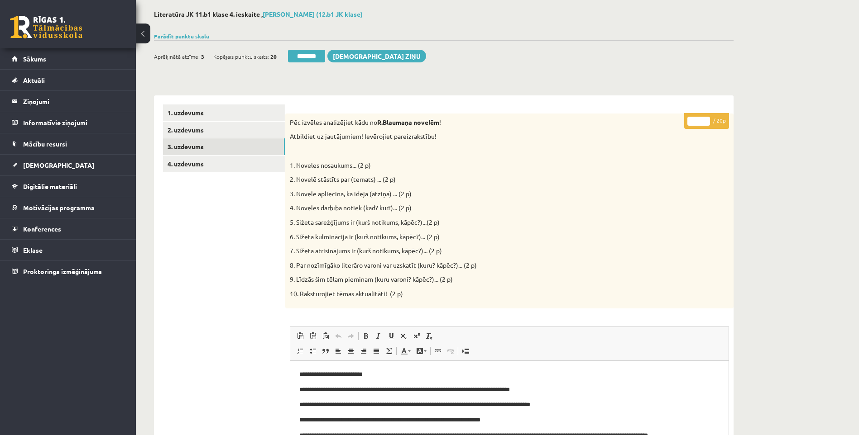
scroll to position [0, 0]
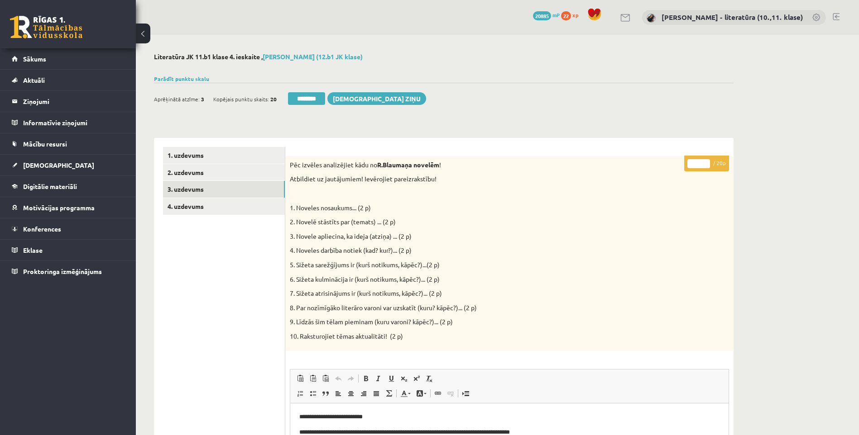
drag, startPoint x: 700, startPoint y: 162, endPoint x: 686, endPoint y: 167, distance: 14.9
click at [686, 167] on p "* / 20p" at bounding box center [706, 164] width 45 height 16
type input "**"
click at [216, 203] on link "4. uzdevums" at bounding box center [224, 206] width 122 height 17
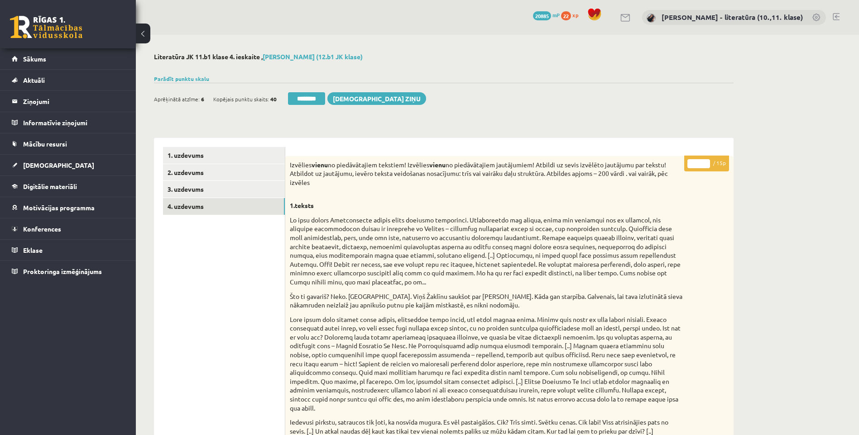
drag, startPoint x: 691, startPoint y: 166, endPoint x: 666, endPoint y: 167, distance: 24.9
type input "**"
click at [248, 163] on link "1. uzdevums" at bounding box center [224, 155] width 122 height 17
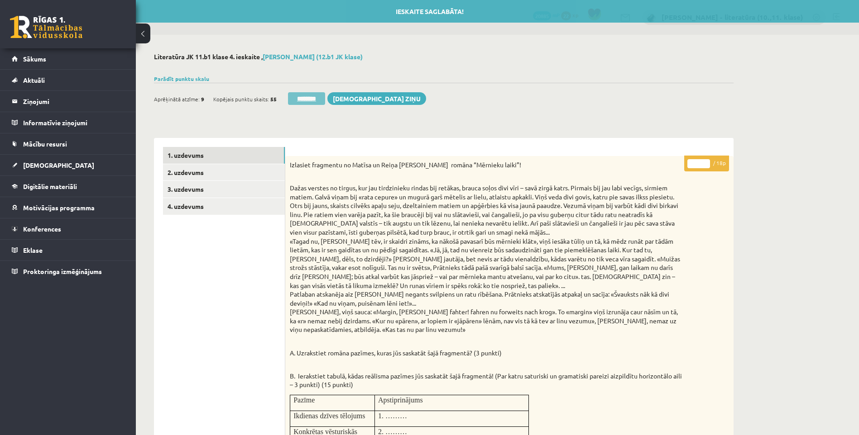
click at [303, 98] on input "********" at bounding box center [306, 98] width 37 height 13
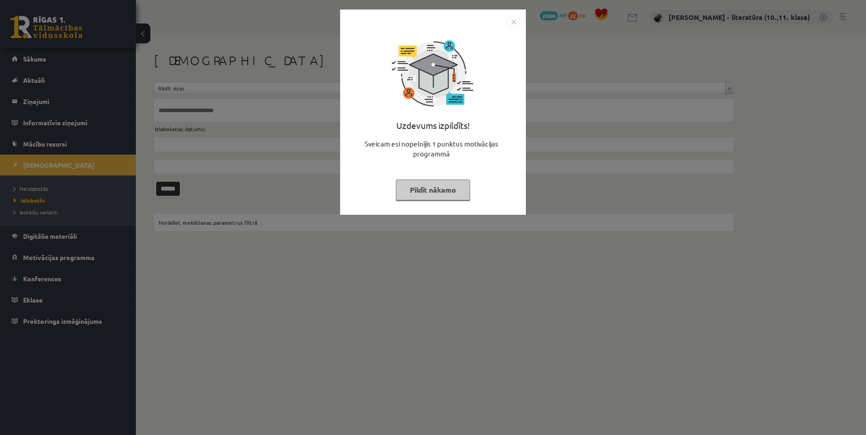
click at [445, 173] on div "Uzdevums izpildīts! Sveicam esi nopelnījis 1 punktus motivācijas programmā Pild…" at bounding box center [432, 119] width 175 height 181
drag, startPoint x: 436, startPoint y: 185, endPoint x: 344, endPoint y: 180, distance: 91.6
click at [436, 185] on button "Pildīt nākamo" at bounding box center [433, 190] width 74 height 21
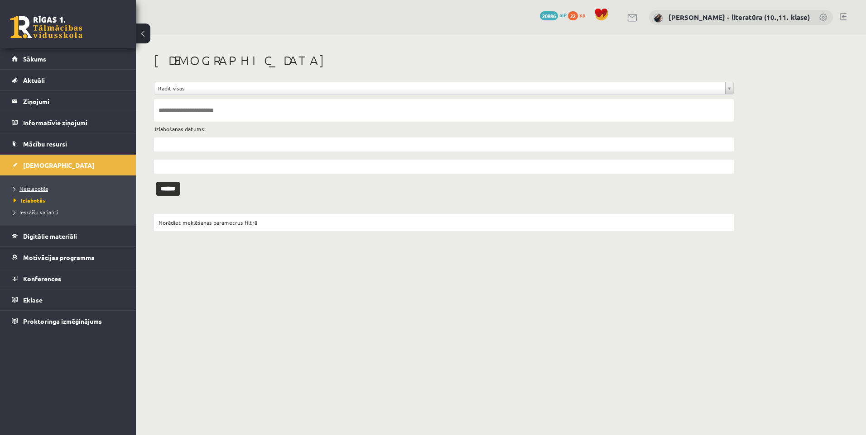
click at [28, 188] on span "Neizlabotās" at bounding box center [31, 188] width 34 height 7
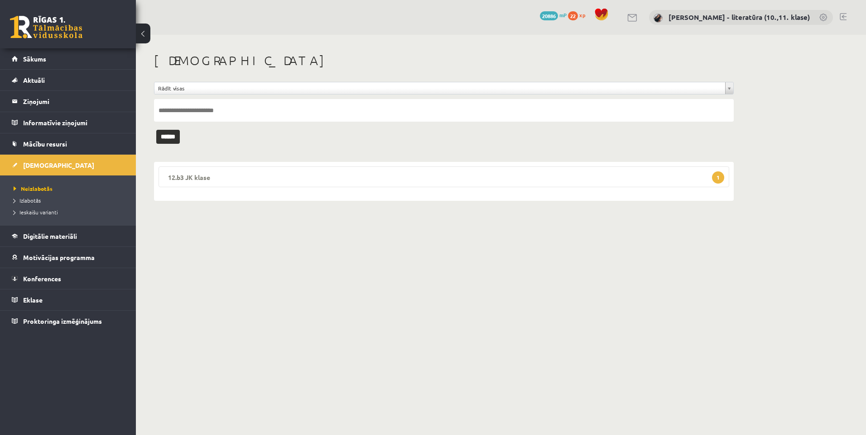
click at [607, 185] on legend "12.b3 JK klase 1" at bounding box center [443, 177] width 570 height 21
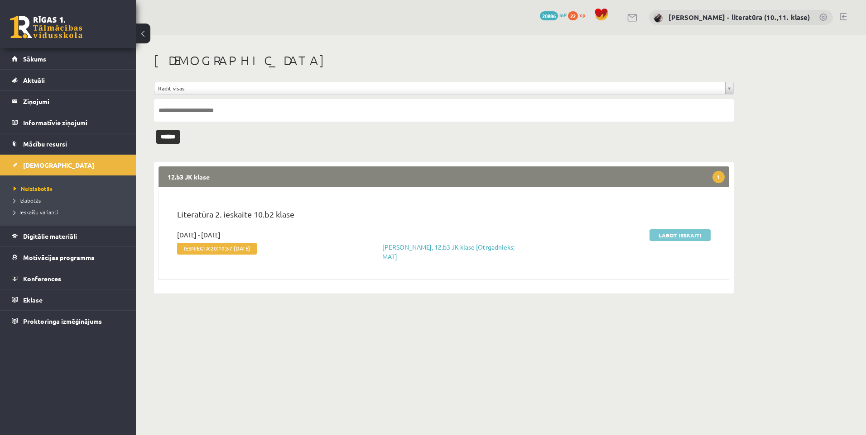
click at [662, 232] on link "Labot ieskaiti" at bounding box center [679, 236] width 61 height 12
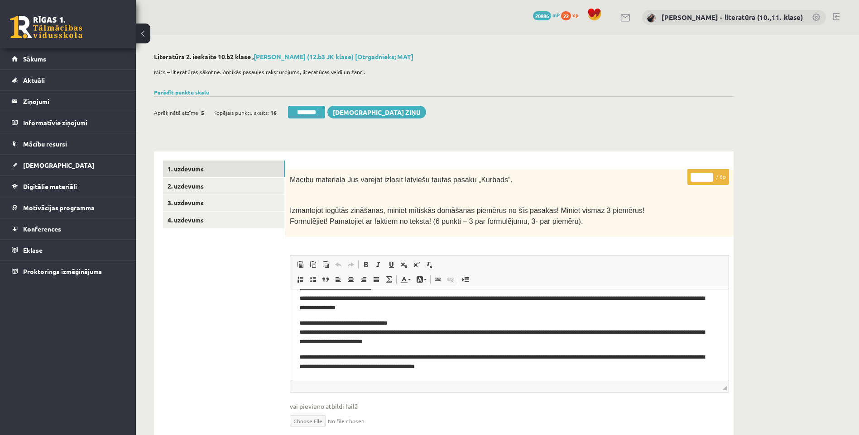
scroll to position [49, 0]
drag, startPoint x: 707, startPoint y: 178, endPoint x: 702, endPoint y: 178, distance: 5.0
click at [702, 178] on input "*" at bounding box center [701, 177] width 23 height 9
type input "*"
click at [250, 191] on link "2. uzdevums" at bounding box center [224, 186] width 122 height 17
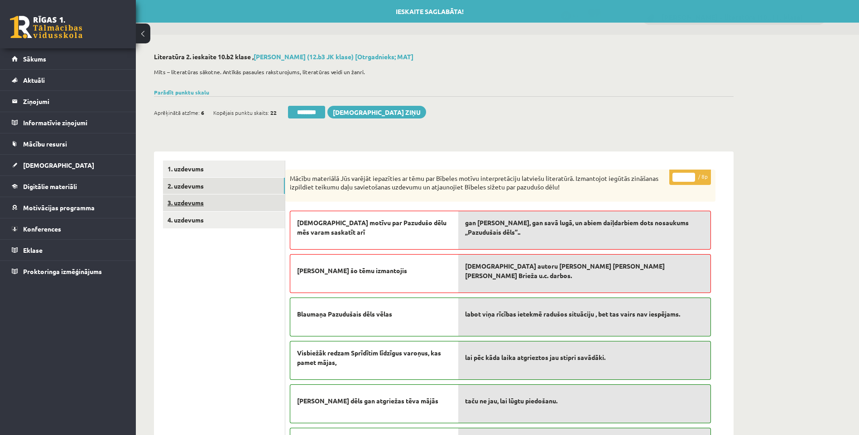
click at [247, 203] on link "3. uzdevums" at bounding box center [224, 203] width 122 height 17
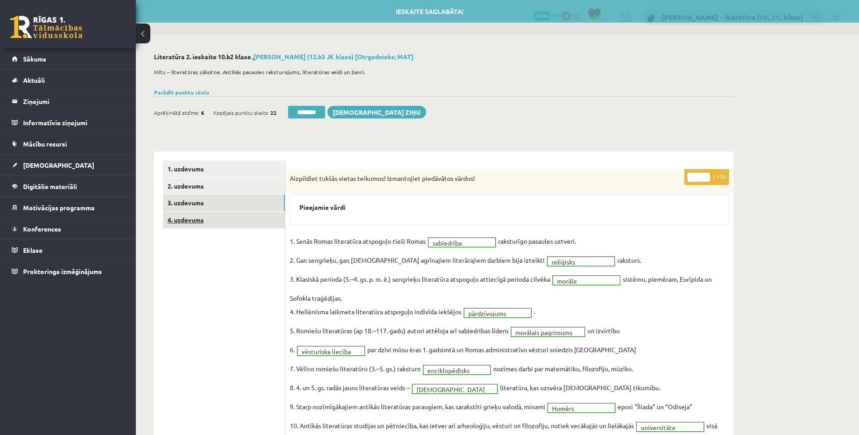
click at [251, 215] on link "4. uzdevums" at bounding box center [224, 220] width 122 height 17
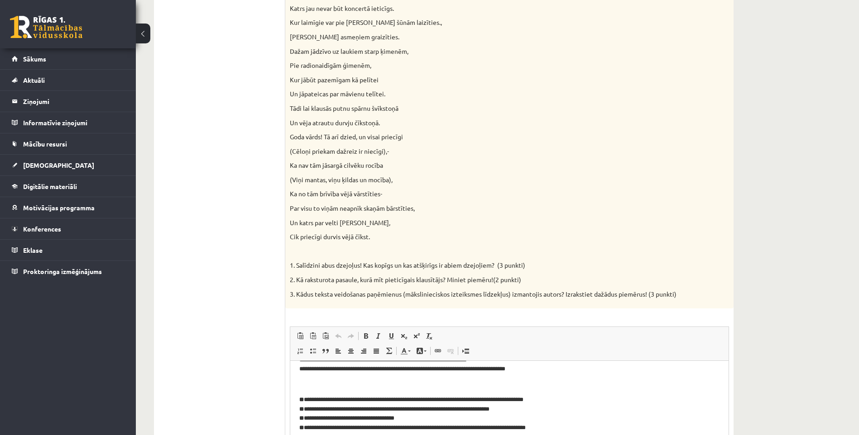
scroll to position [0, 0]
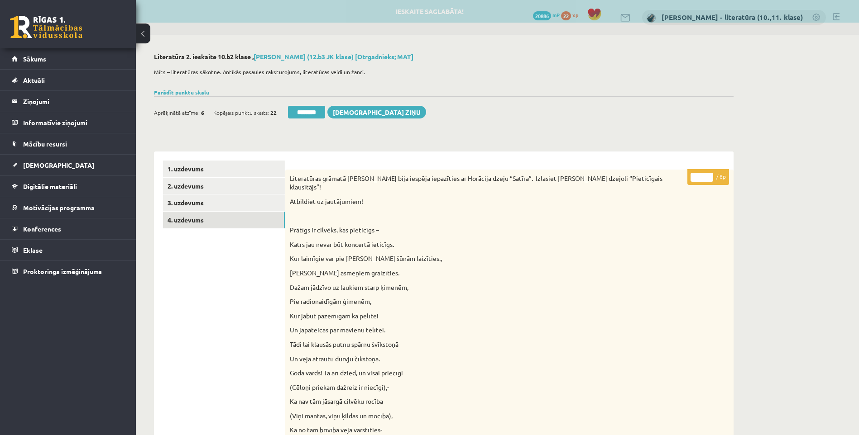
drag, startPoint x: 699, startPoint y: 178, endPoint x: 683, endPoint y: 188, distance: 18.5
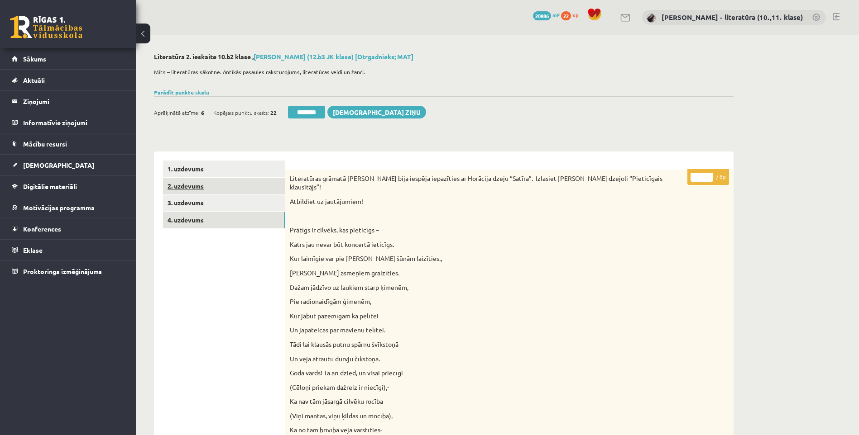
type input "*"
click at [227, 180] on link "2. uzdevums" at bounding box center [224, 186] width 122 height 17
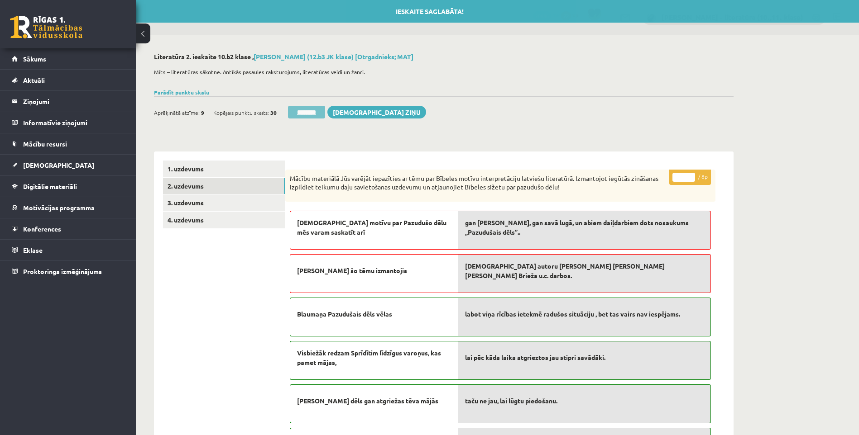
click at [297, 115] on input "********" at bounding box center [306, 112] width 37 height 13
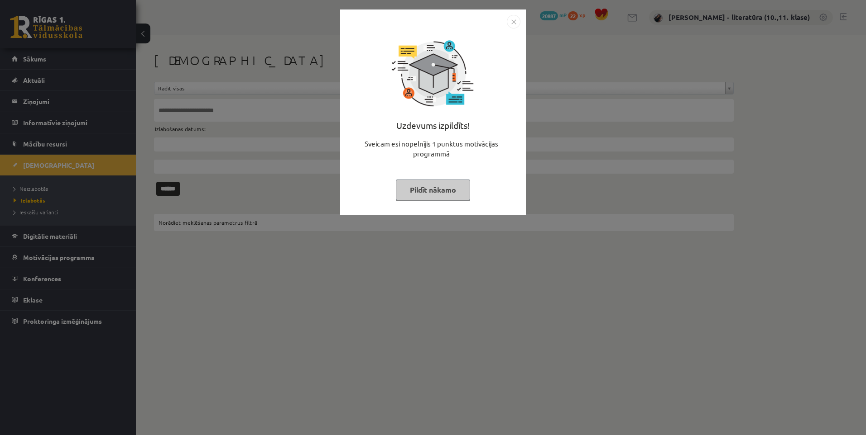
click at [432, 187] on button "Pildīt nākamo" at bounding box center [433, 190] width 74 height 21
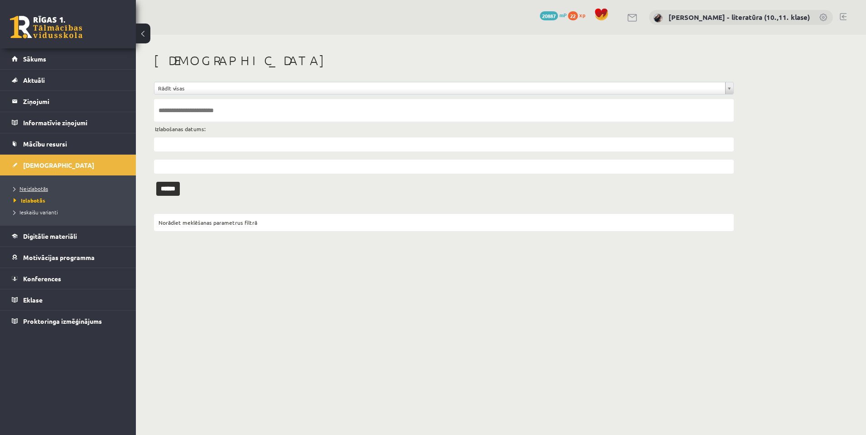
click at [34, 188] on span "Neizlabotās" at bounding box center [31, 188] width 34 height 7
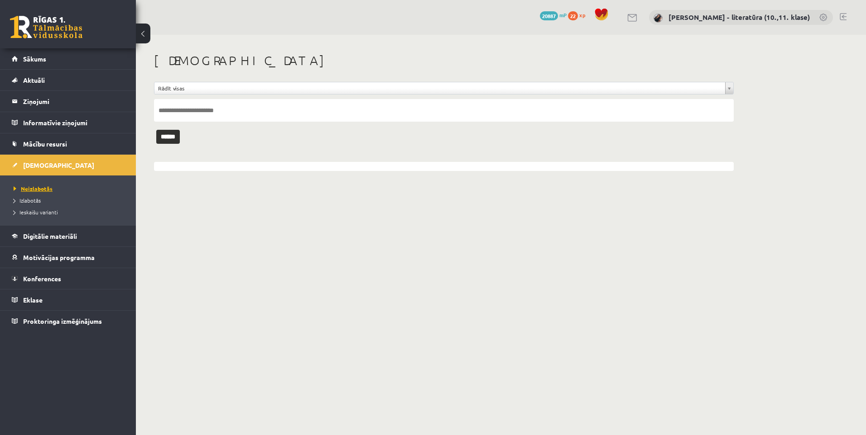
click at [23, 186] on span "Neizlabotās" at bounding box center [33, 188] width 39 height 7
